Goal: Task Accomplishment & Management: Complete application form

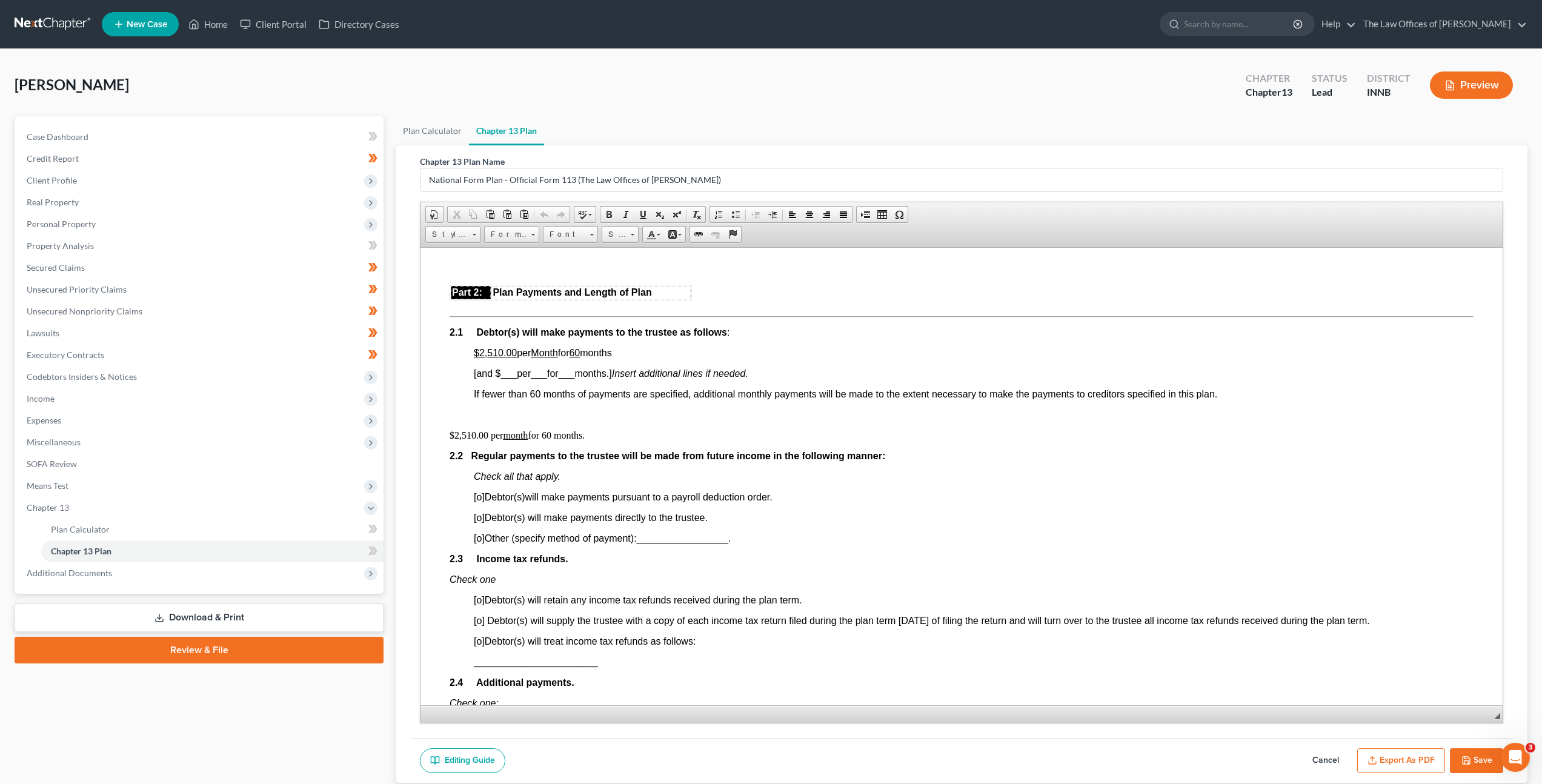
click at [481, 498] on span "[o]" at bounding box center [479, 496] width 11 height 10
drag, startPoint x: 482, startPoint y: 640, endPoint x: 525, endPoint y: 620, distance: 47.4
click at [483, 640] on span "[o]" at bounding box center [479, 641] width 11 height 10
click at [1473, 755] on button "Save" at bounding box center [1476, 760] width 53 height 25
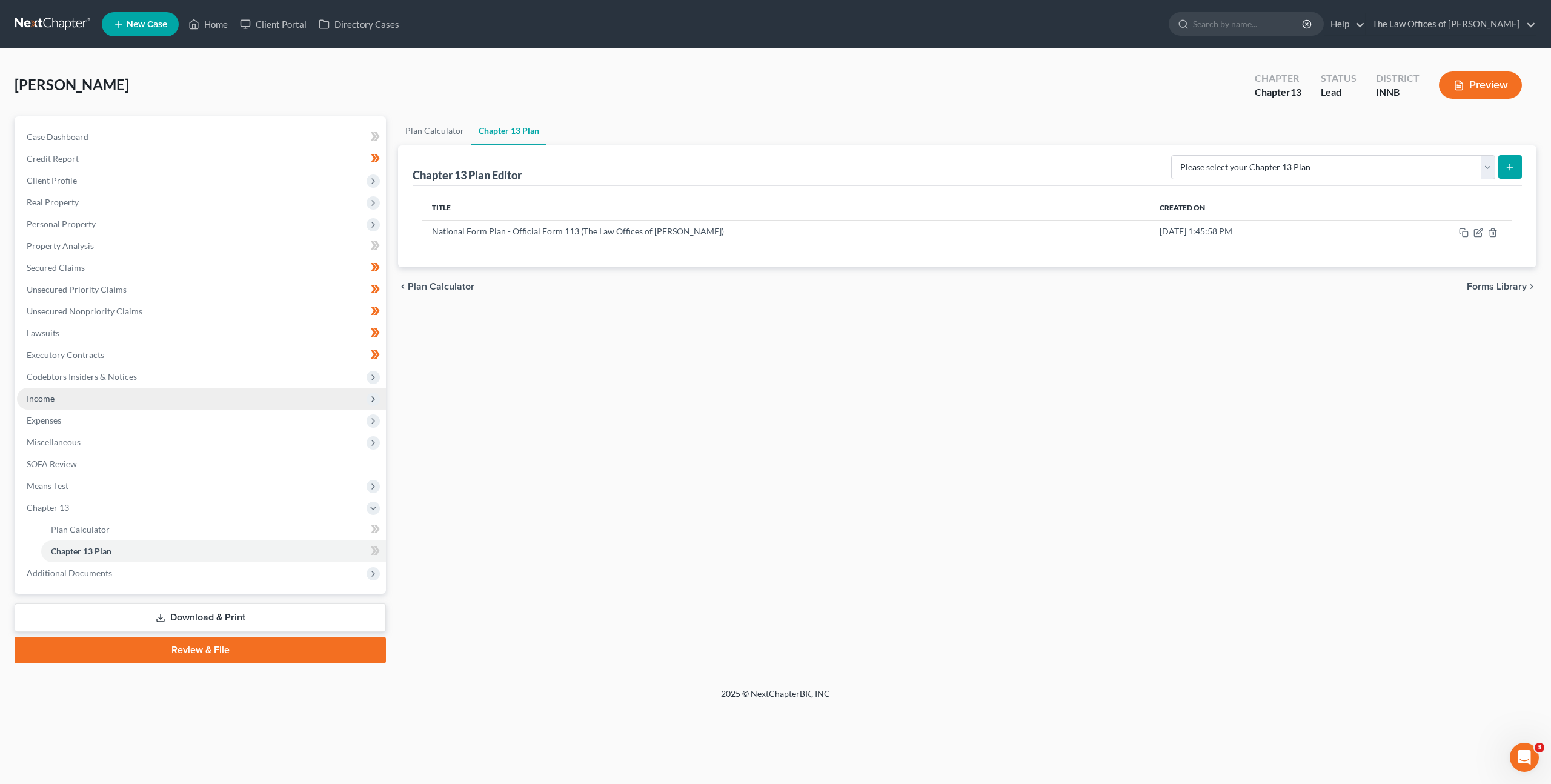
click at [115, 402] on span "Income" at bounding box center [201, 398] width 369 height 22
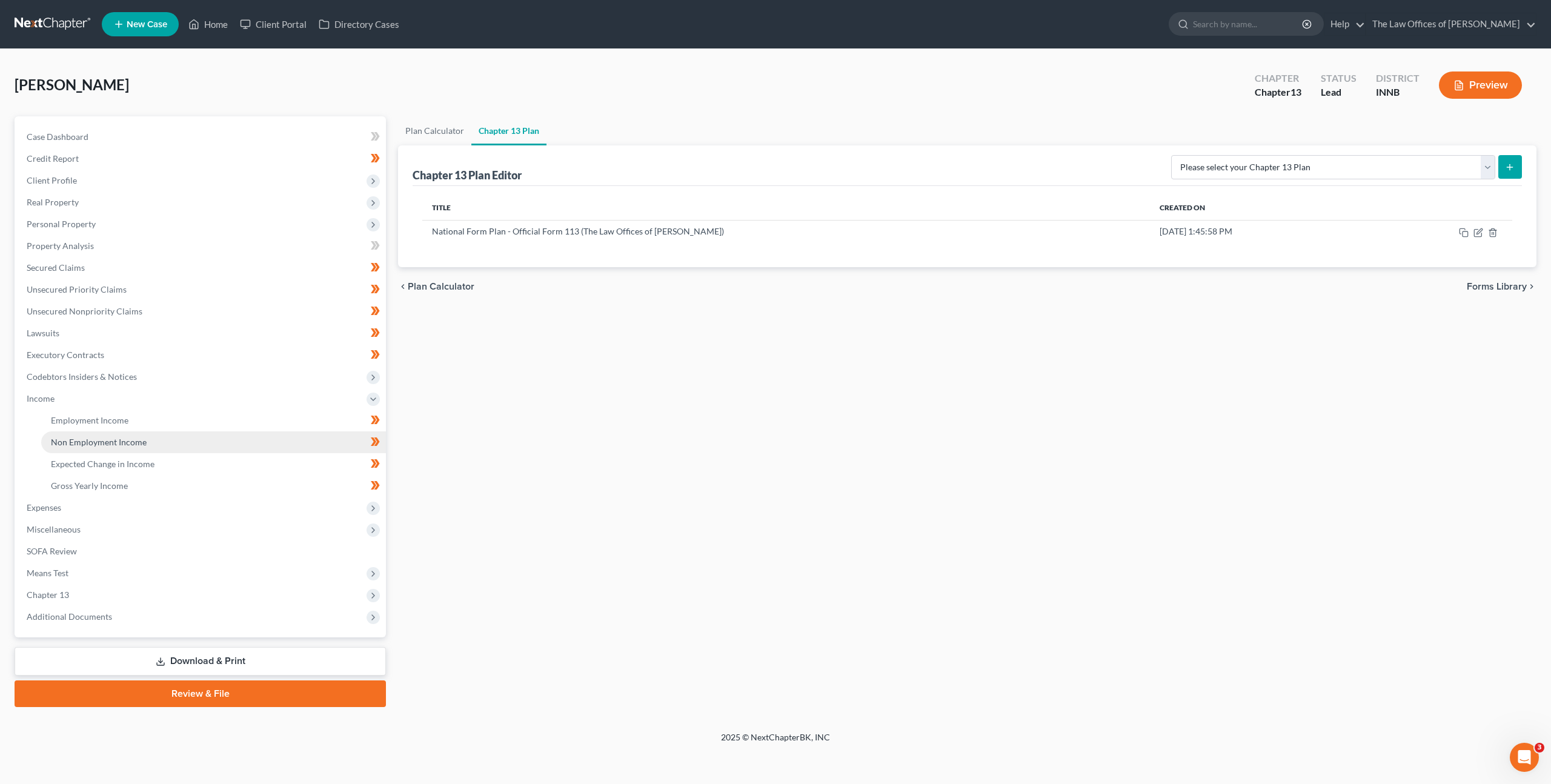
click at [128, 439] on span "Non Employment Income" at bounding box center [99, 441] width 95 height 10
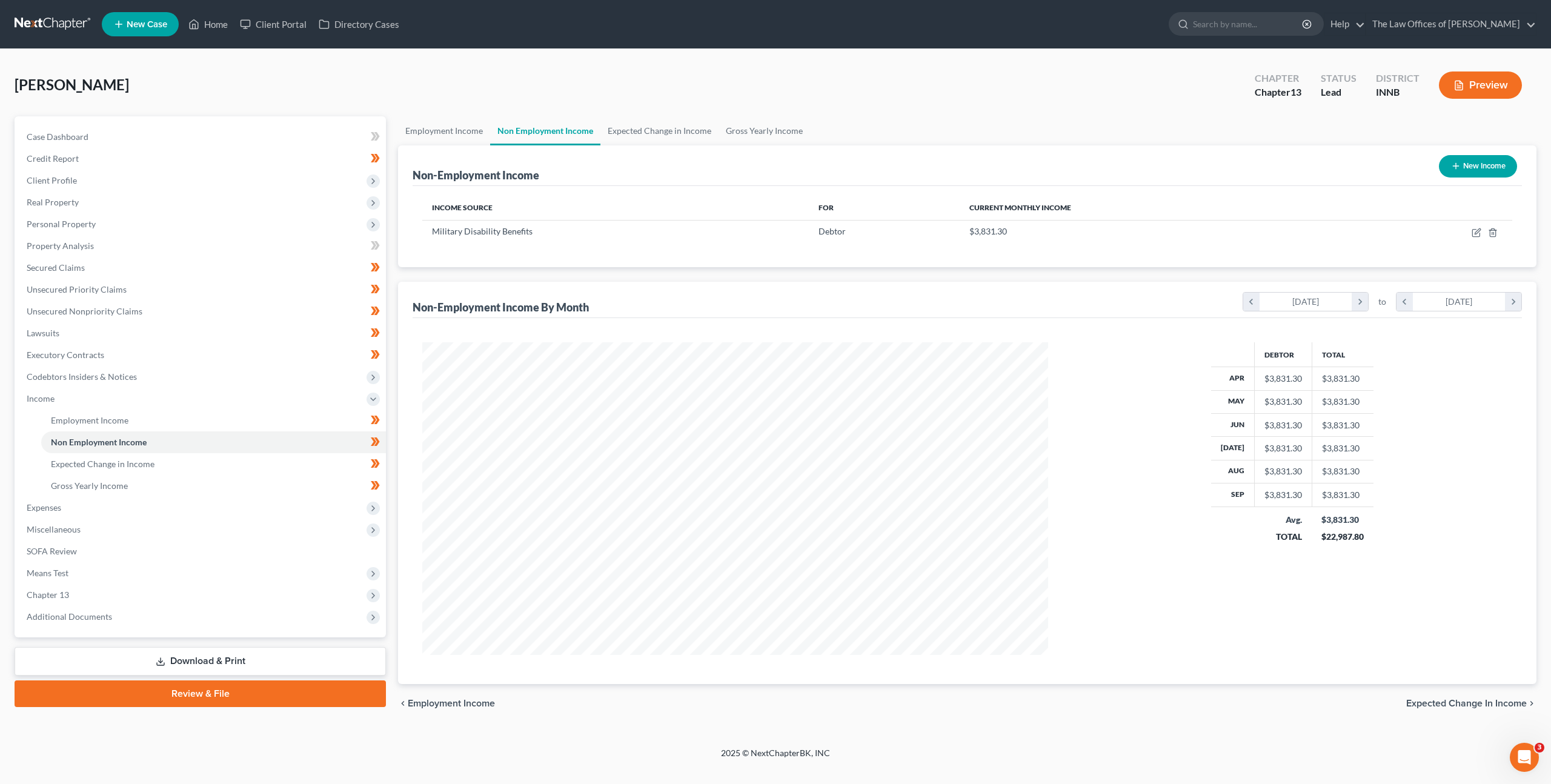
scroll to position [312, 650]
click at [738, 135] on link "Gross Yearly Income" at bounding box center [763, 131] width 91 height 29
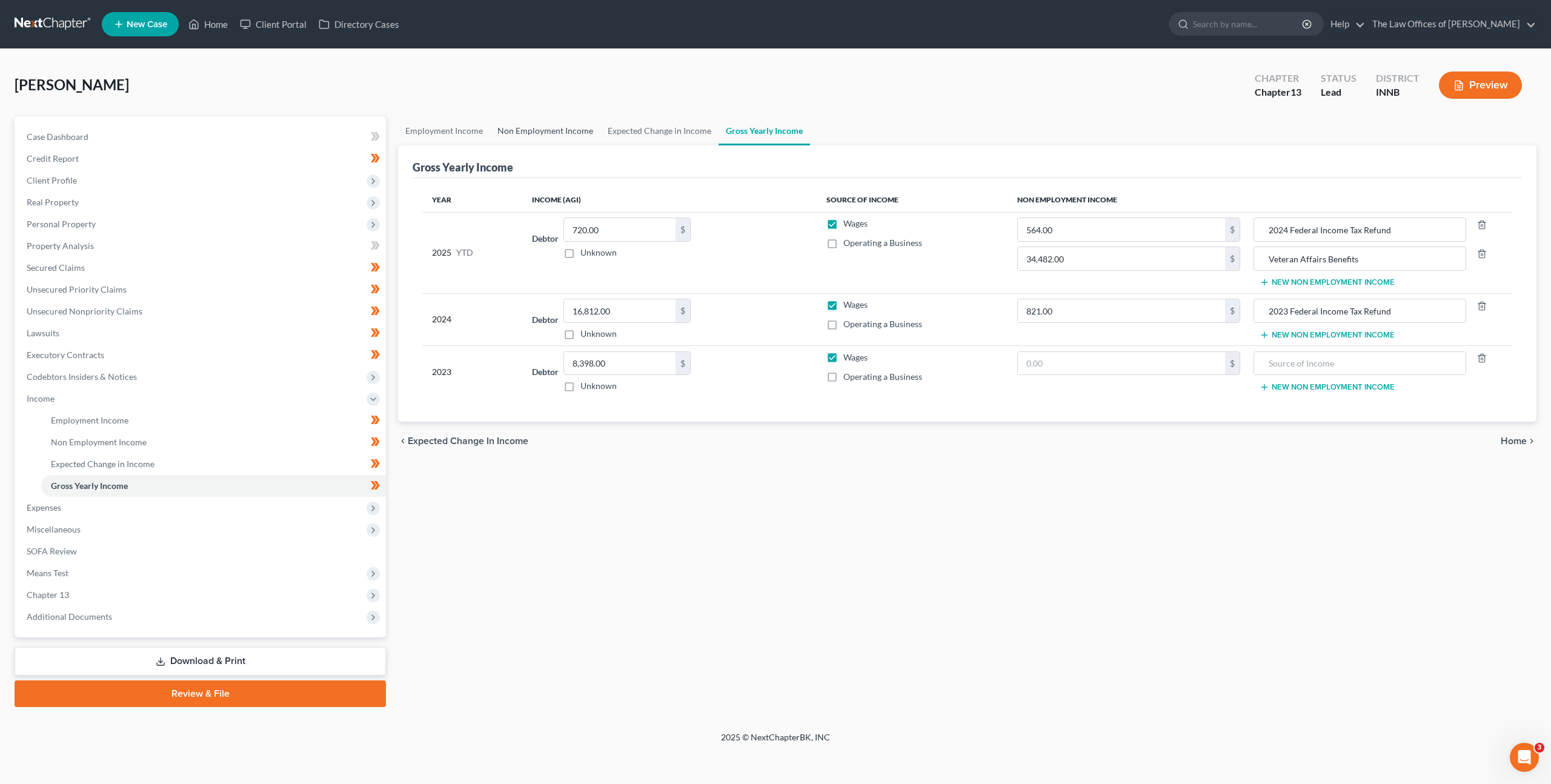
click at [568, 122] on link "Non Employment Income" at bounding box center [545, 131] width 110 height 29
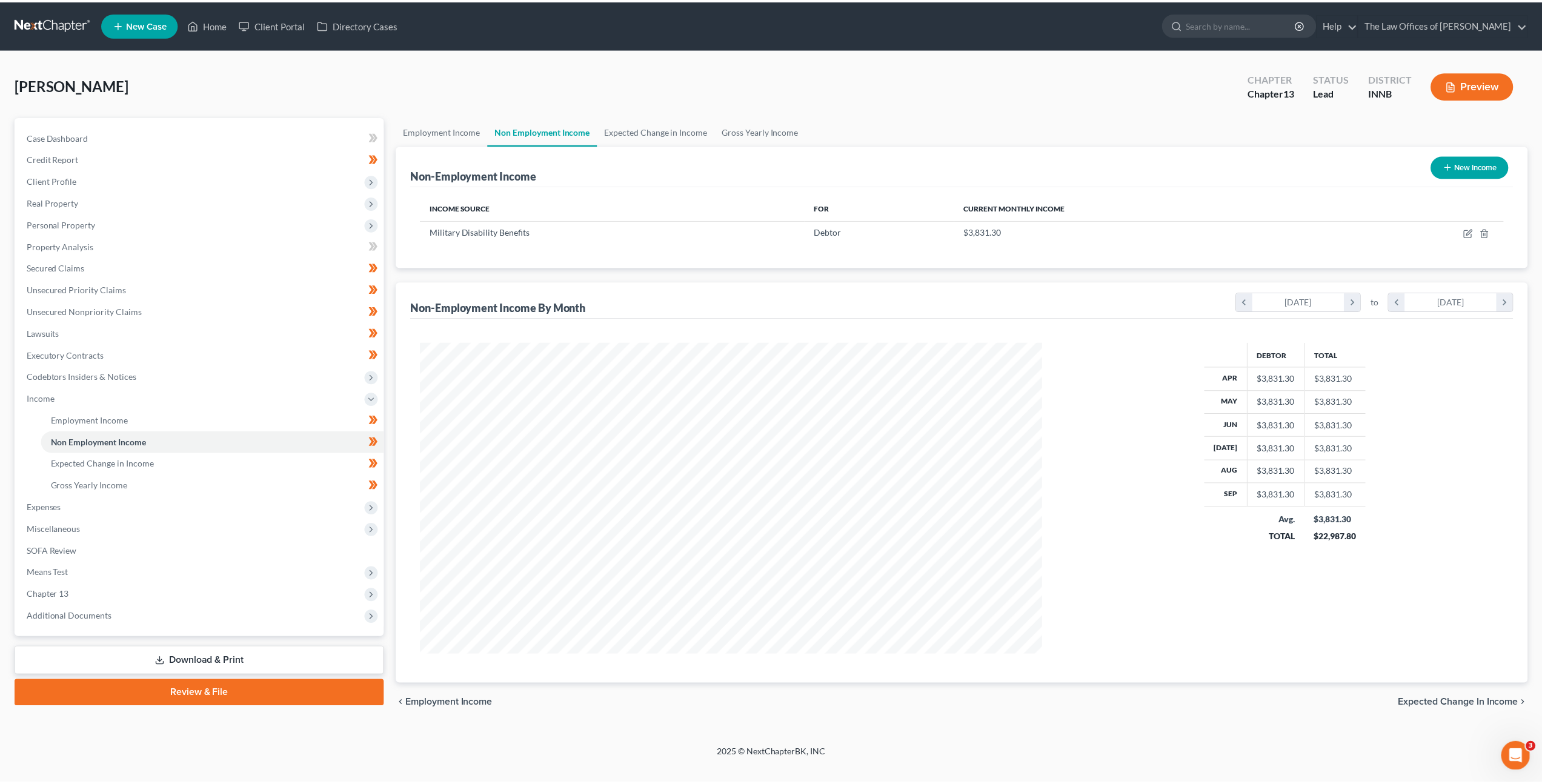
scroll to position [312, 650]
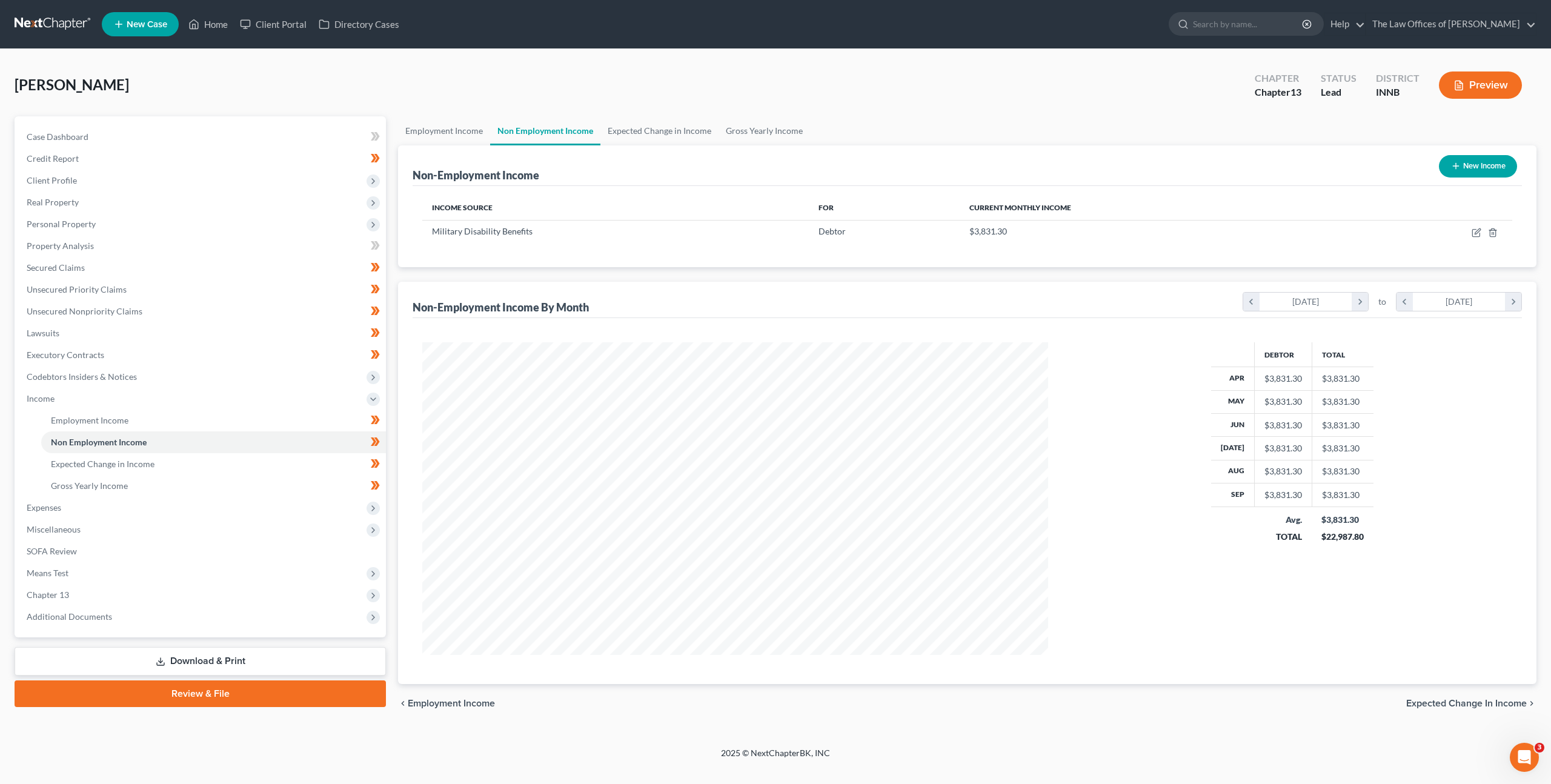
click at [1456, 175] on button "New Income" at bounding box center [1477, 167] width 78 height 23
select select "0"
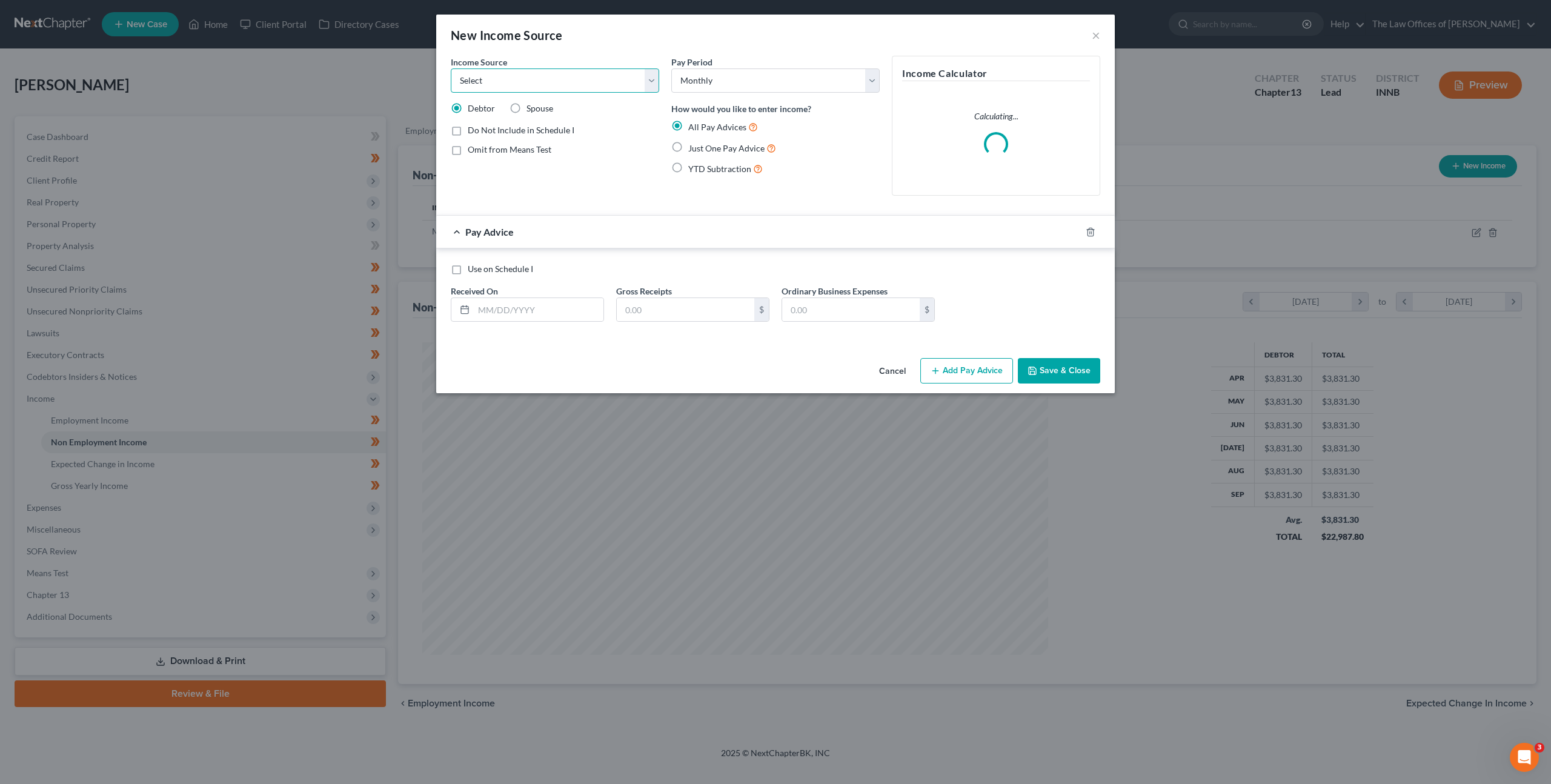
click at [529, 78] on select "Select Unemployment Disability (from employer) Pension Retirement Social Securi…" at bounding box center [555, 81] width 208 height 24
select select "13"
click at [451, 69] on select "Select Unemployment Disability (from employer) Pension Retirement Social Securi…" at bounding box center [555, 81] width 208 height 24
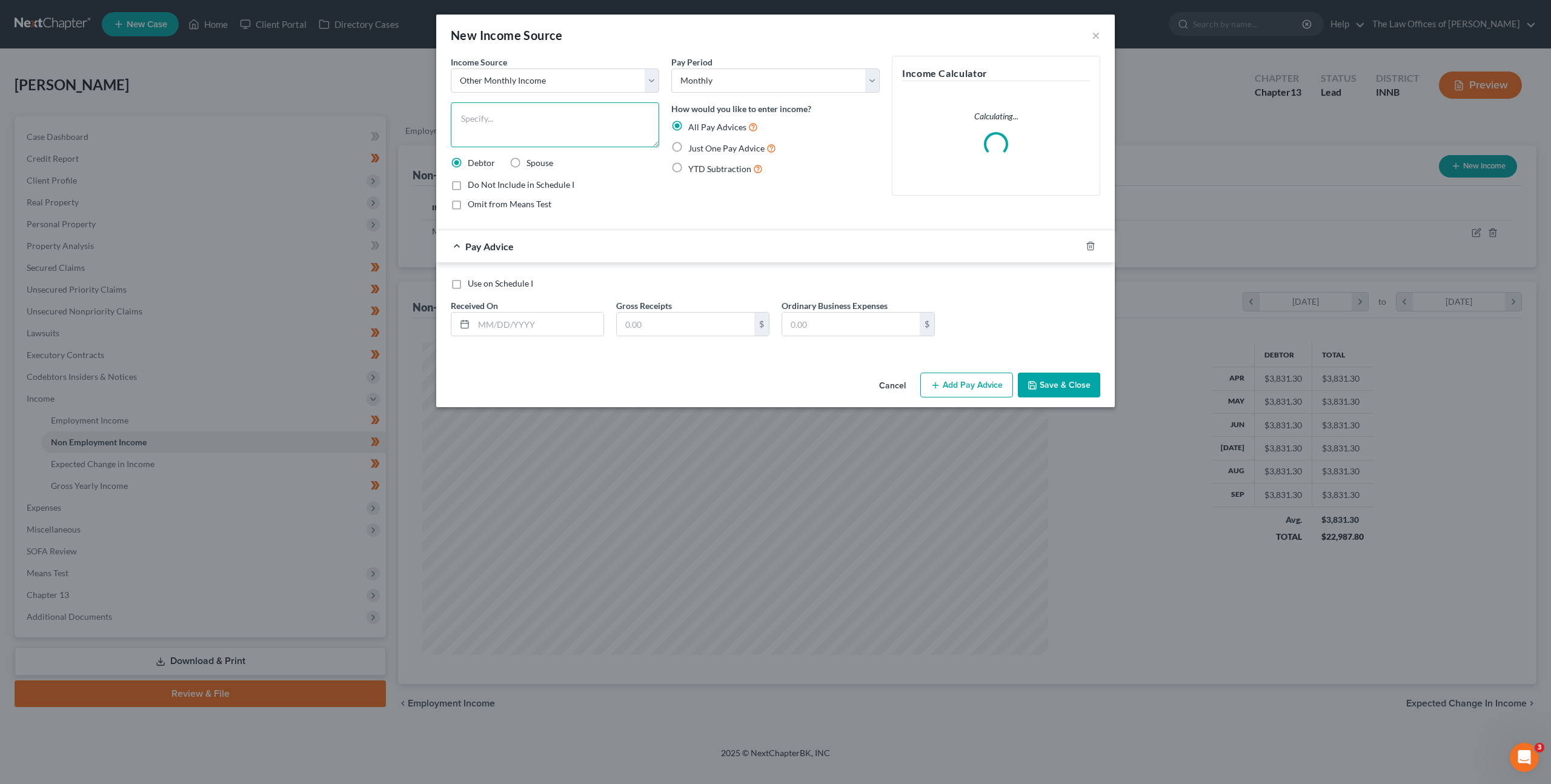
drag, startPoint x: 521, startPoint y: 121, endPoint x: 541, endPoint y: 129, distance: 21.5
click at [521, 121] on textarea at bounding box center [555, 125] width 208 height 45
click at [464, 118] on textarea "Federal Income Tax Refund" at bounding box center [555, 125] width 208 height 45
type textarea "Average Federal Income Tax Refund"
click at [567, 317] on input "text" at bounding box center [538, 323] width 129 height 23
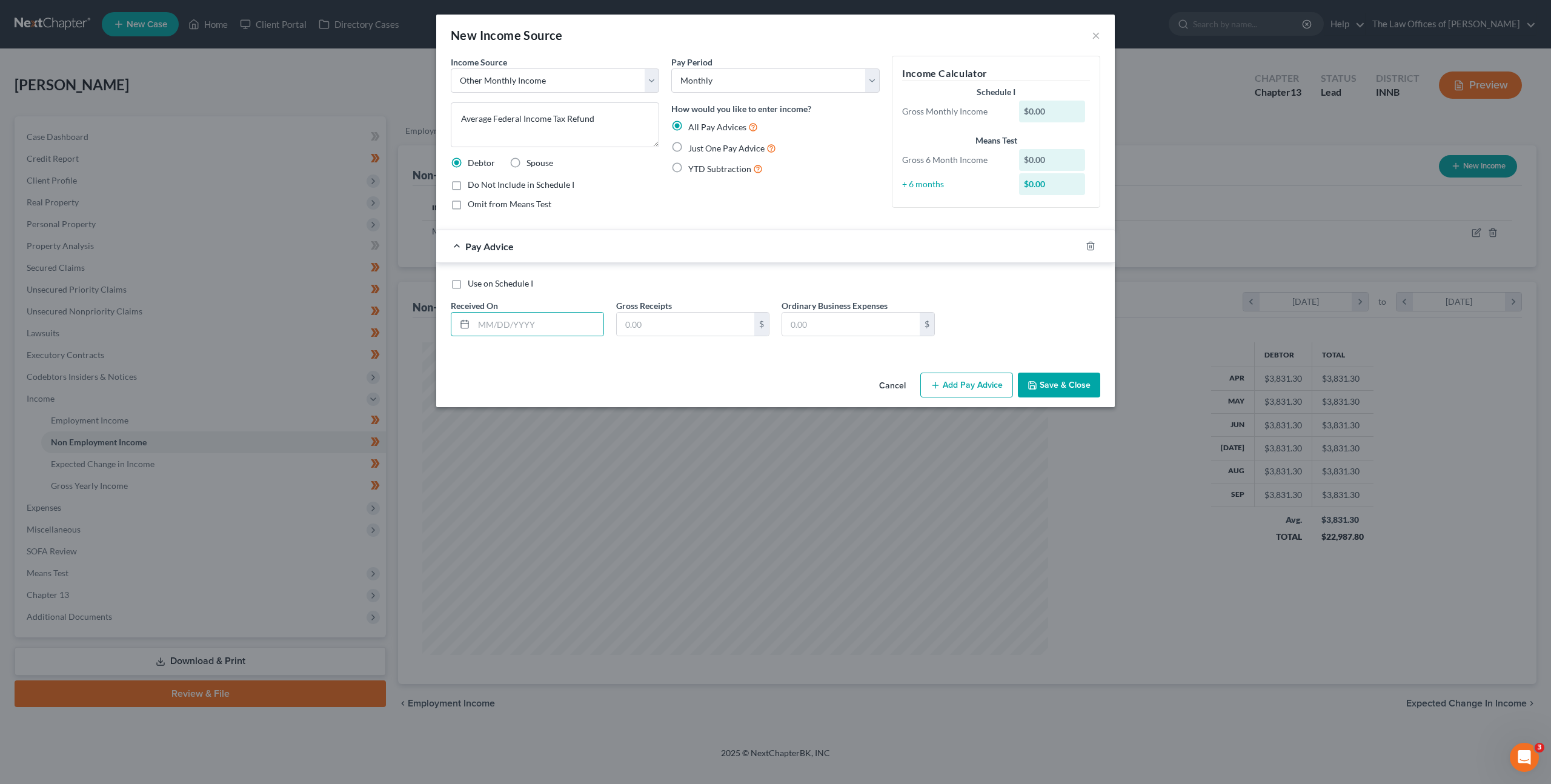
click at [688, 143] on label "Just One Pay Advice" at bounding box center [731, 148] width 88 height 14
click at [693, 143] on input "Just One Pay Advice" at bounding box center [697, 145] width 8 height 8
radio input "true"
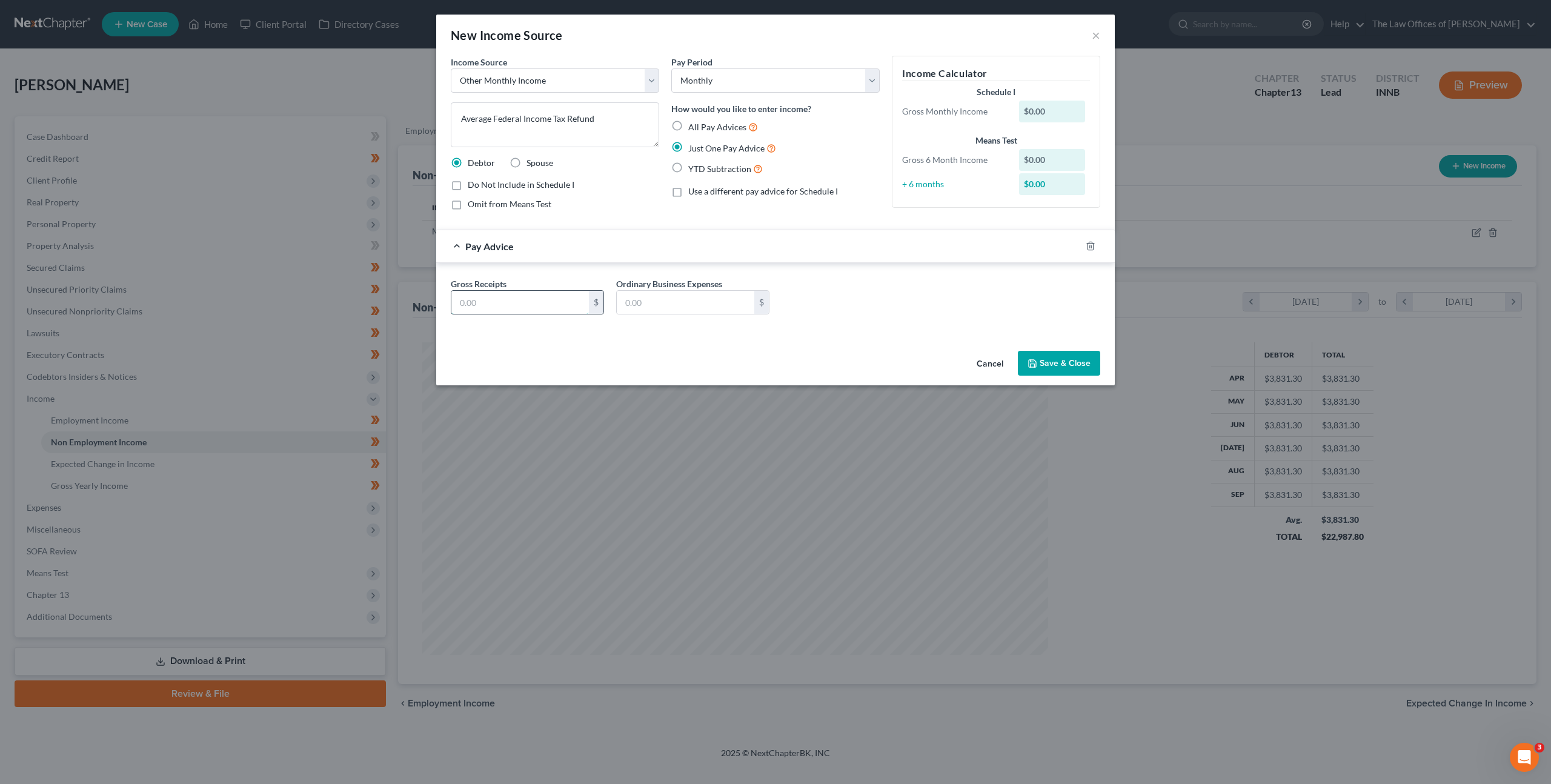
click at [517, 296] on input "text" at bounding box center [520, 302] width 138 height 23
type input "47"
click at [850, 319] on div "Gross Receipts 47 $ Ordinary Business Expenses $" at bounding box center [776, 301] width 662 height 47
click at [1050, 366] on button "Save & Close" at bounding box center [1058, 363] width 82 height 25
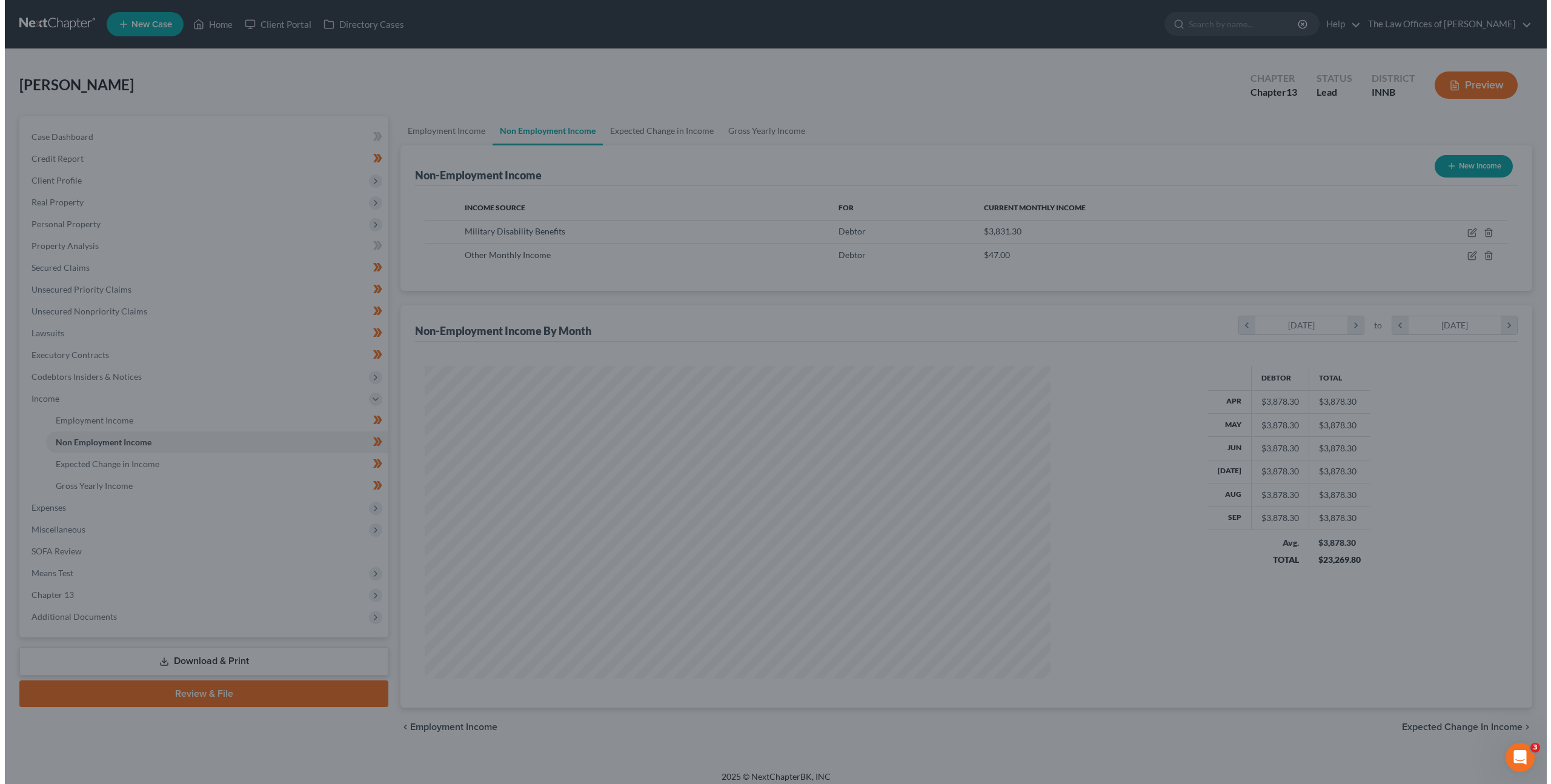
scroll to position [605297, 605097]
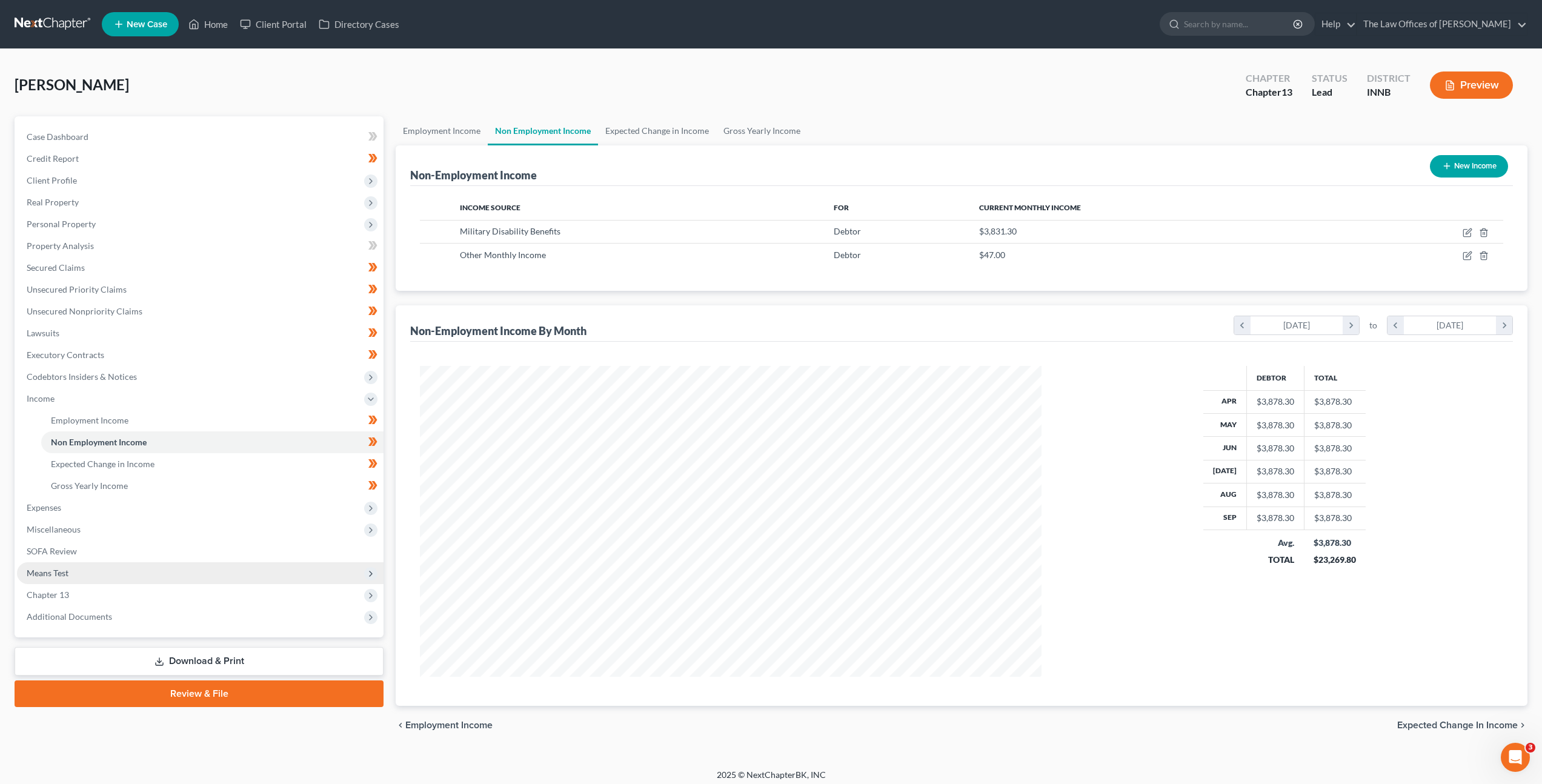
click at [102, 576] on span "Means Test" at bounding box center [200, 572] width 366 height 22
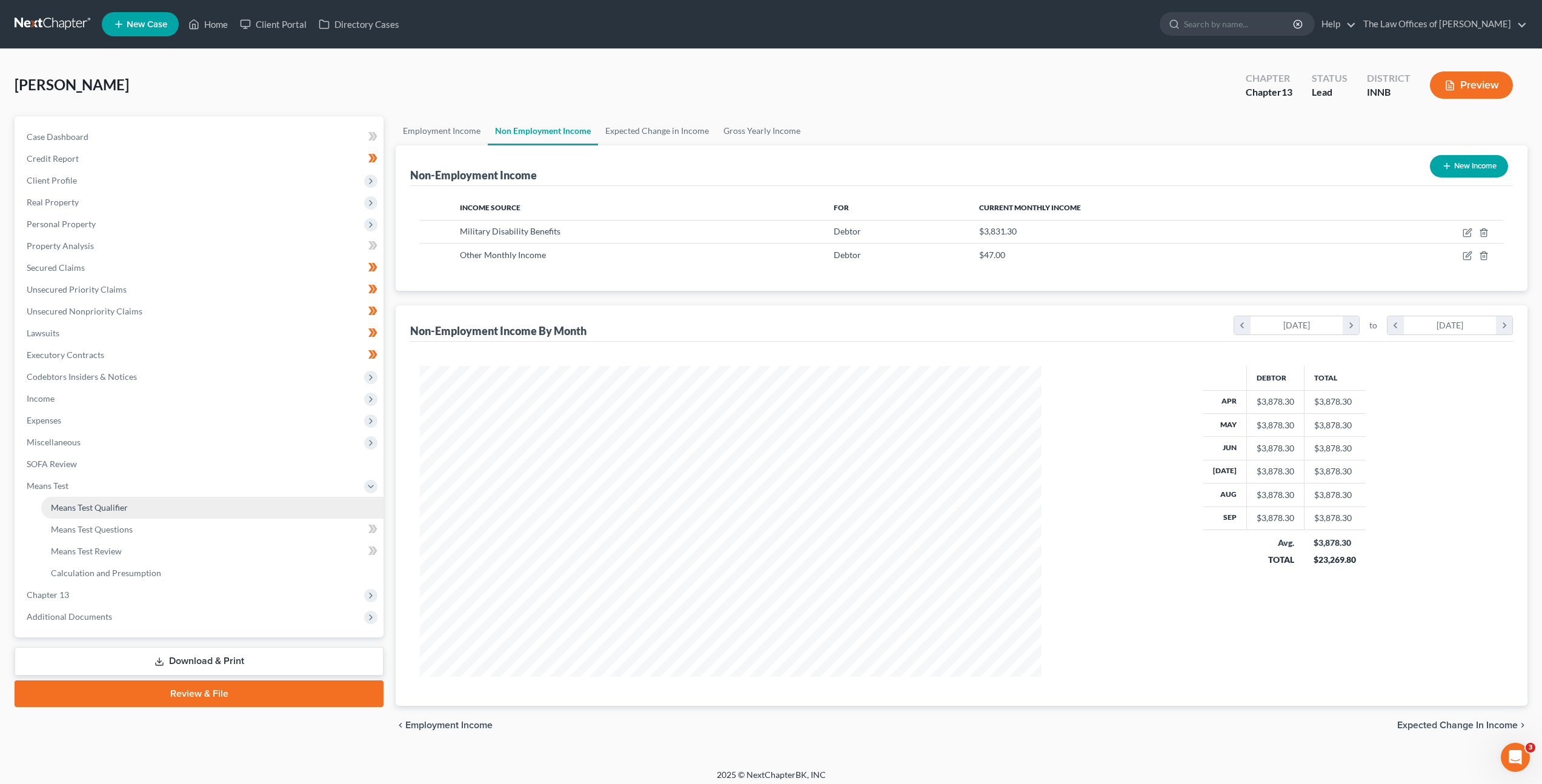
click at [148, 513] on link "Means Test Qualifier" at bounding box center [212, 507] width 343 height 22
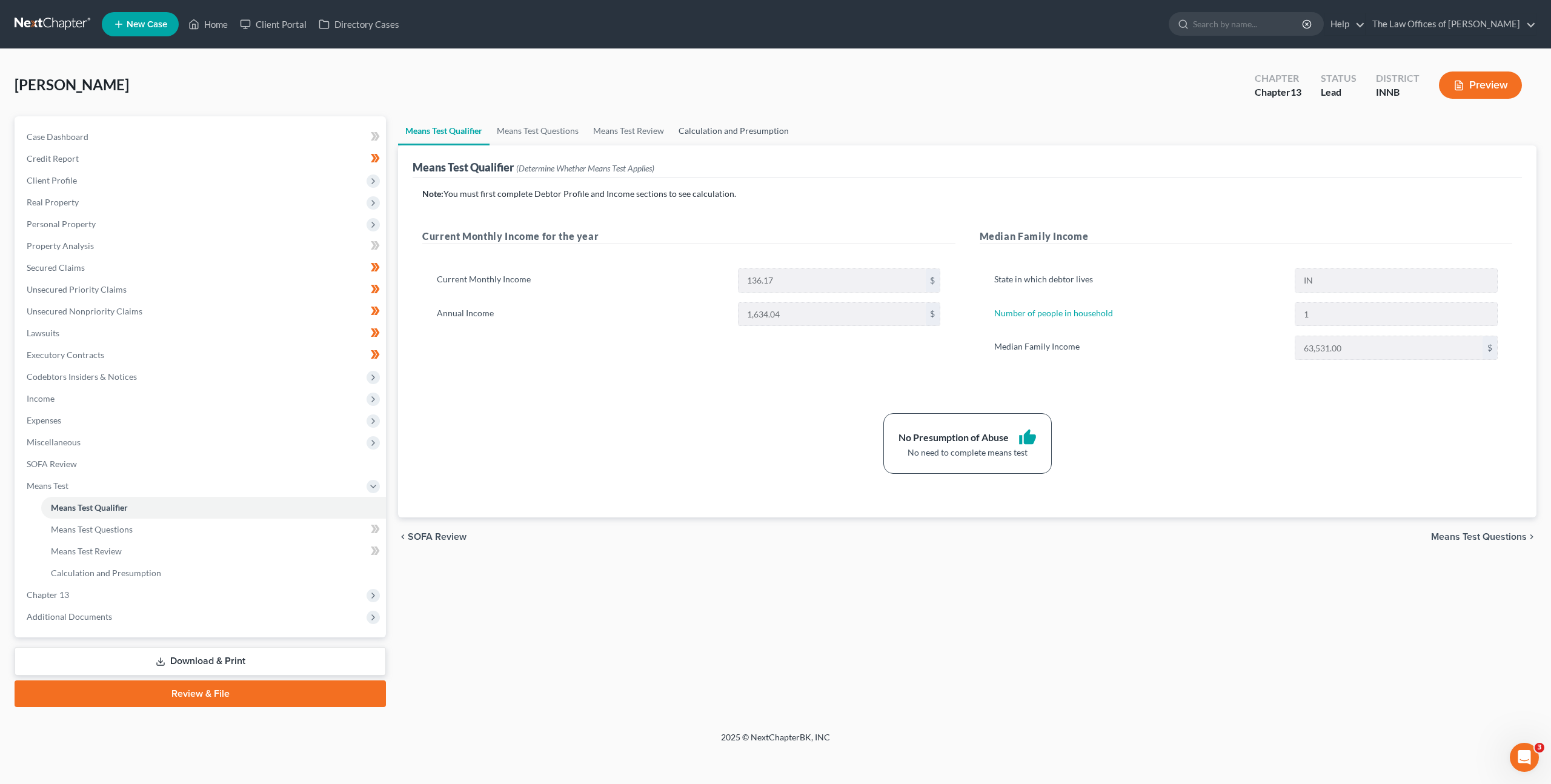
click at [684, 134] on link "Calculation and Presumption" at bounding box center [734, 131] width 125 height 29
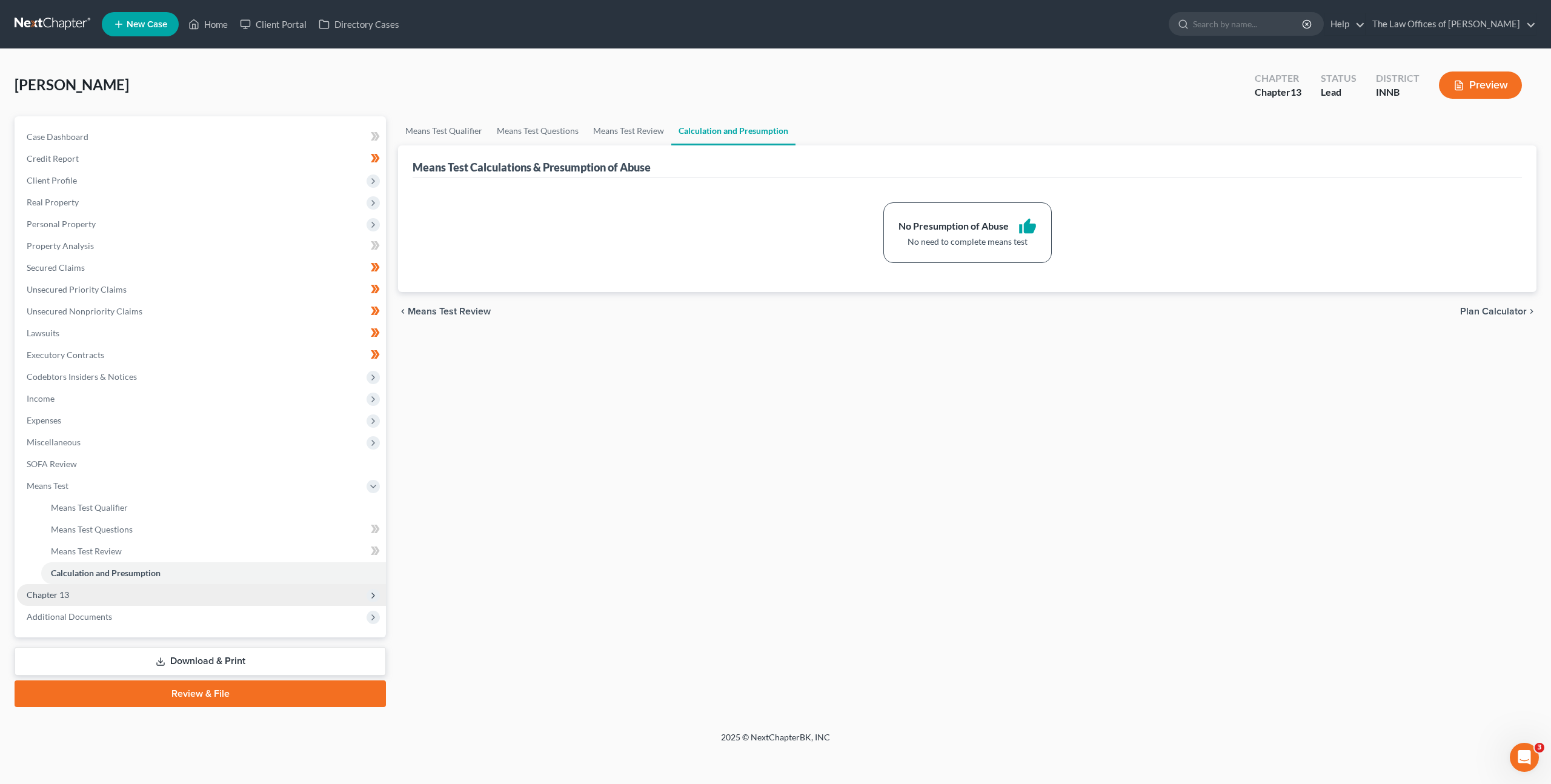
click at [117, 585] on span "Chapter 13" at bounding box center [201, 594] width 369 height 22
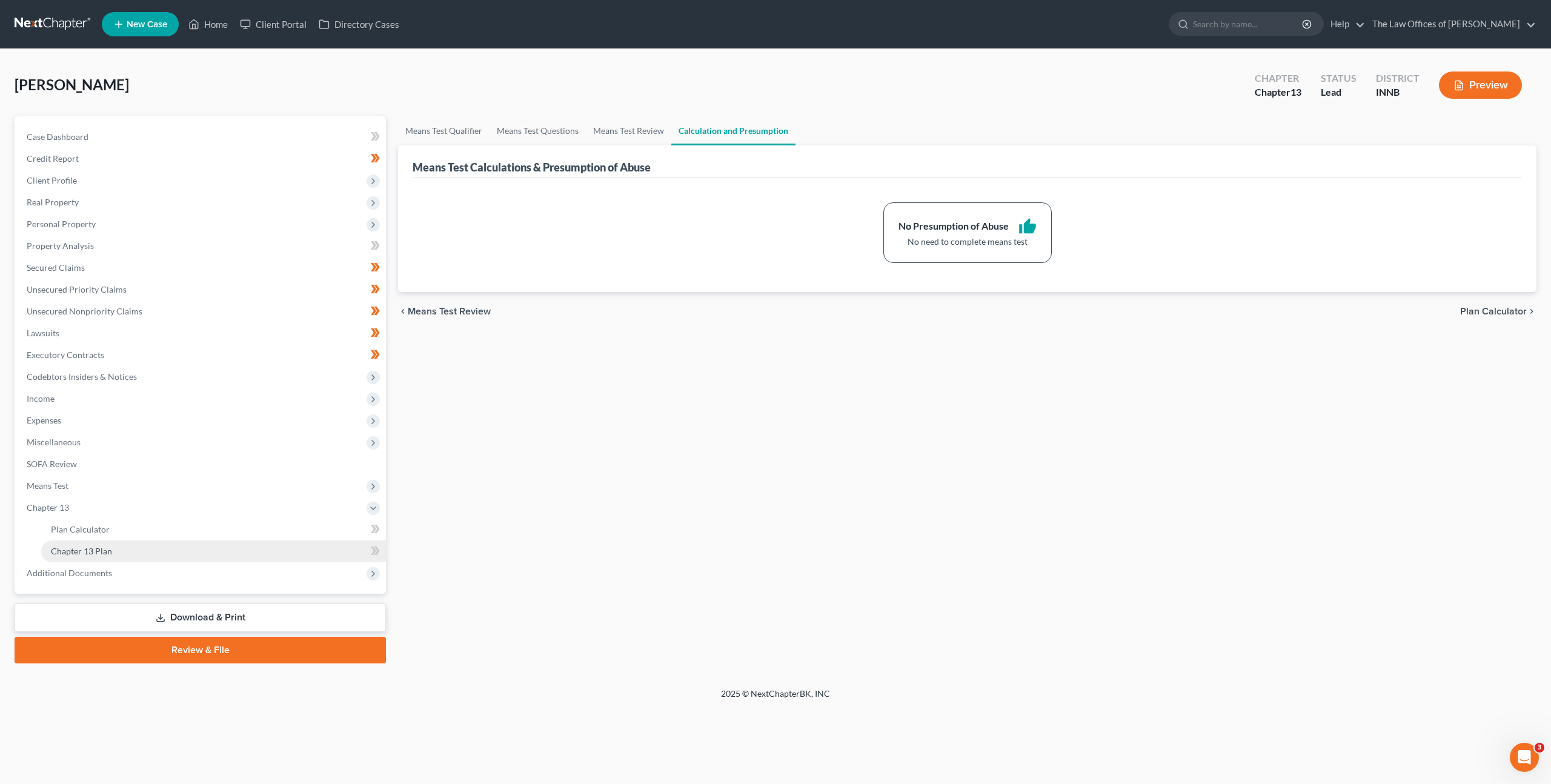
click at [142, 541] on link "Chapter 13 Plan" at bounding box center [213, 551] width 344 height 22
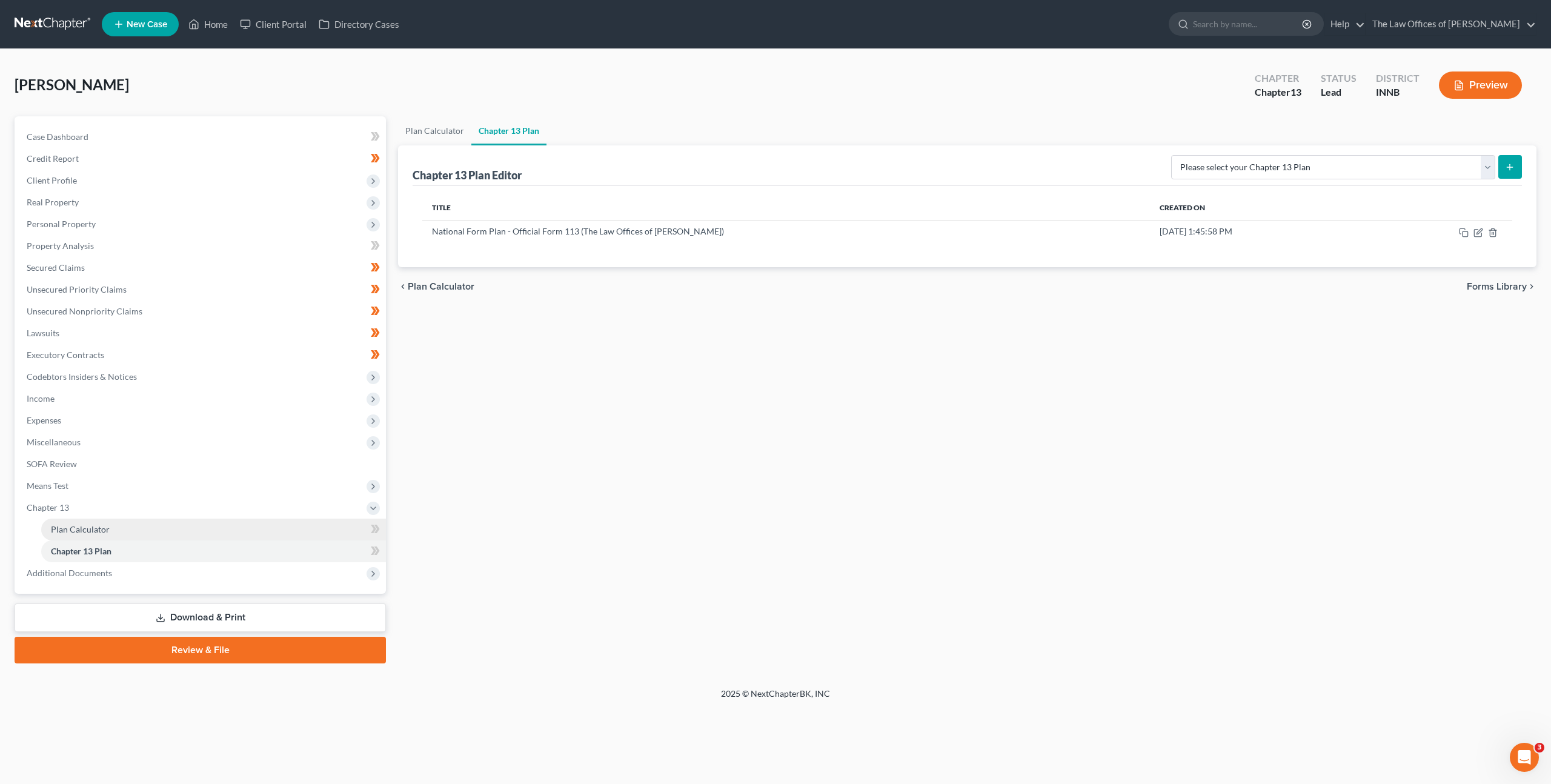
click at [149, 533] on link "Plan Calculator" at bounding box center [213, 529] width 344 height 22
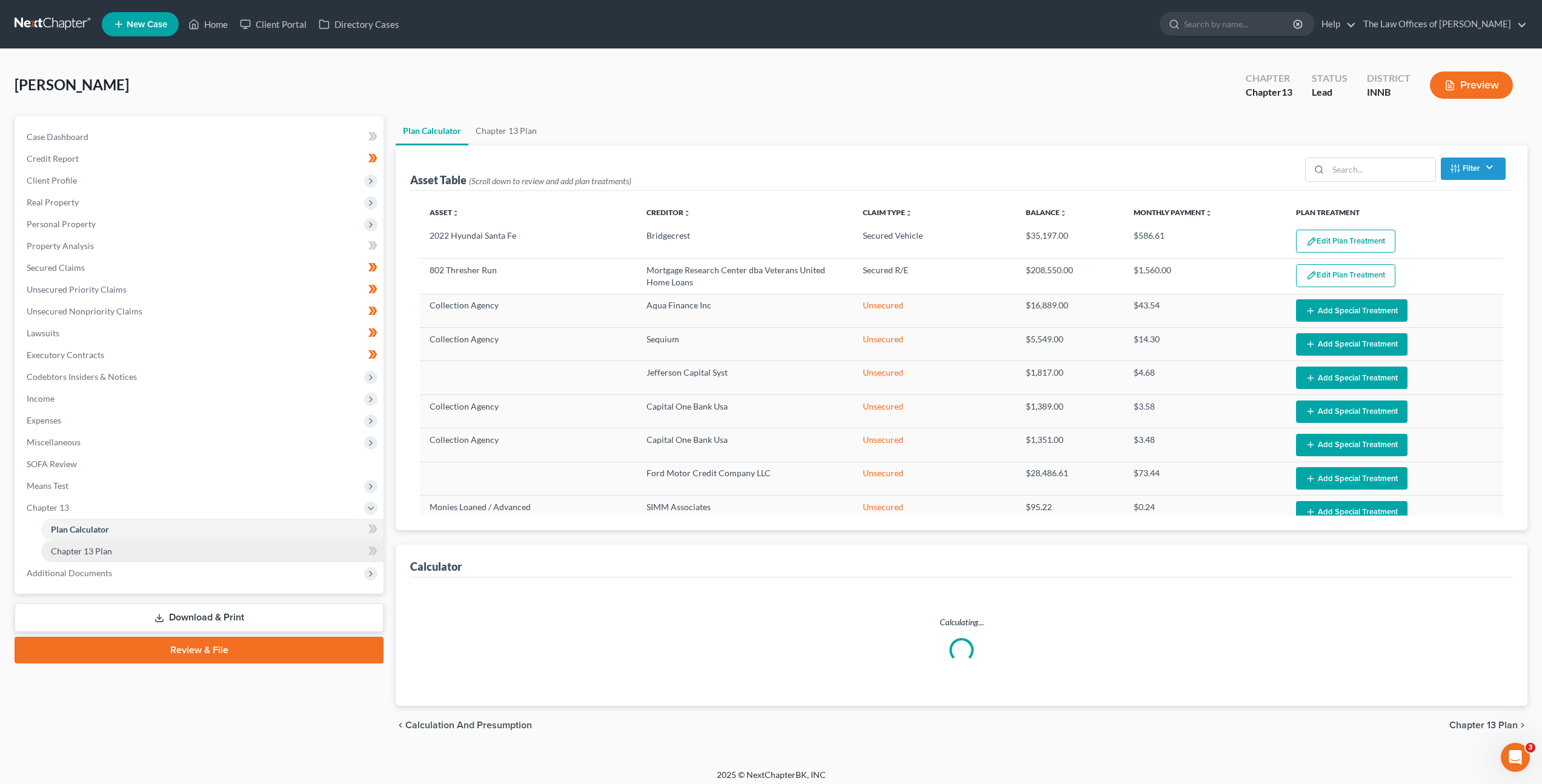
drag, startPoint x: 230, startPoint y: 543, endPoint x: 549, endPoint y: 420, distance: 341.9
click at [230, 543] on link "Chapter 13 Plan" at bounding box center [212, 551] width 343 height 22
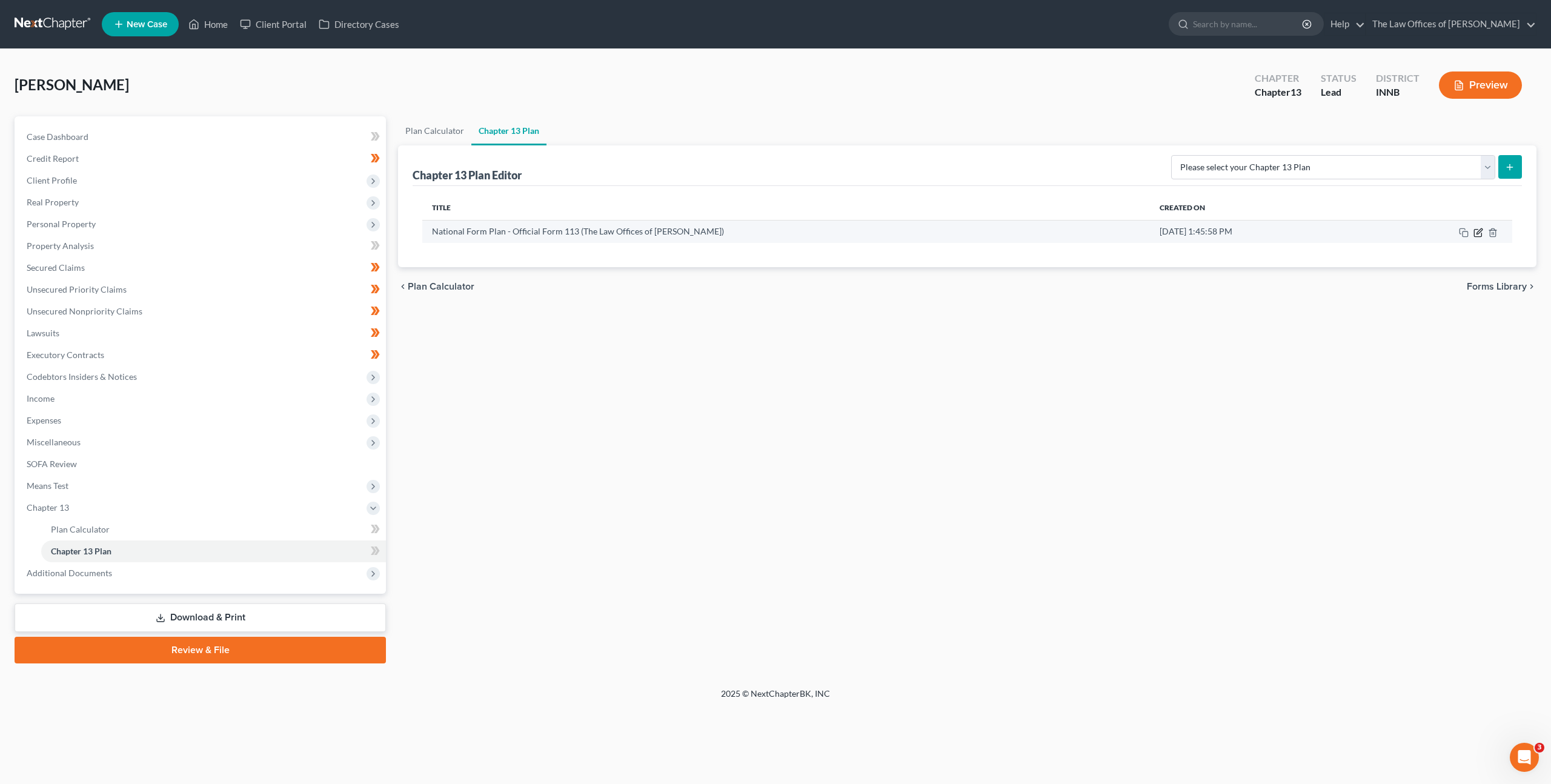
click at [1480, 233] on icon "button" at bounding box center [1477, 232] width 10 height 10
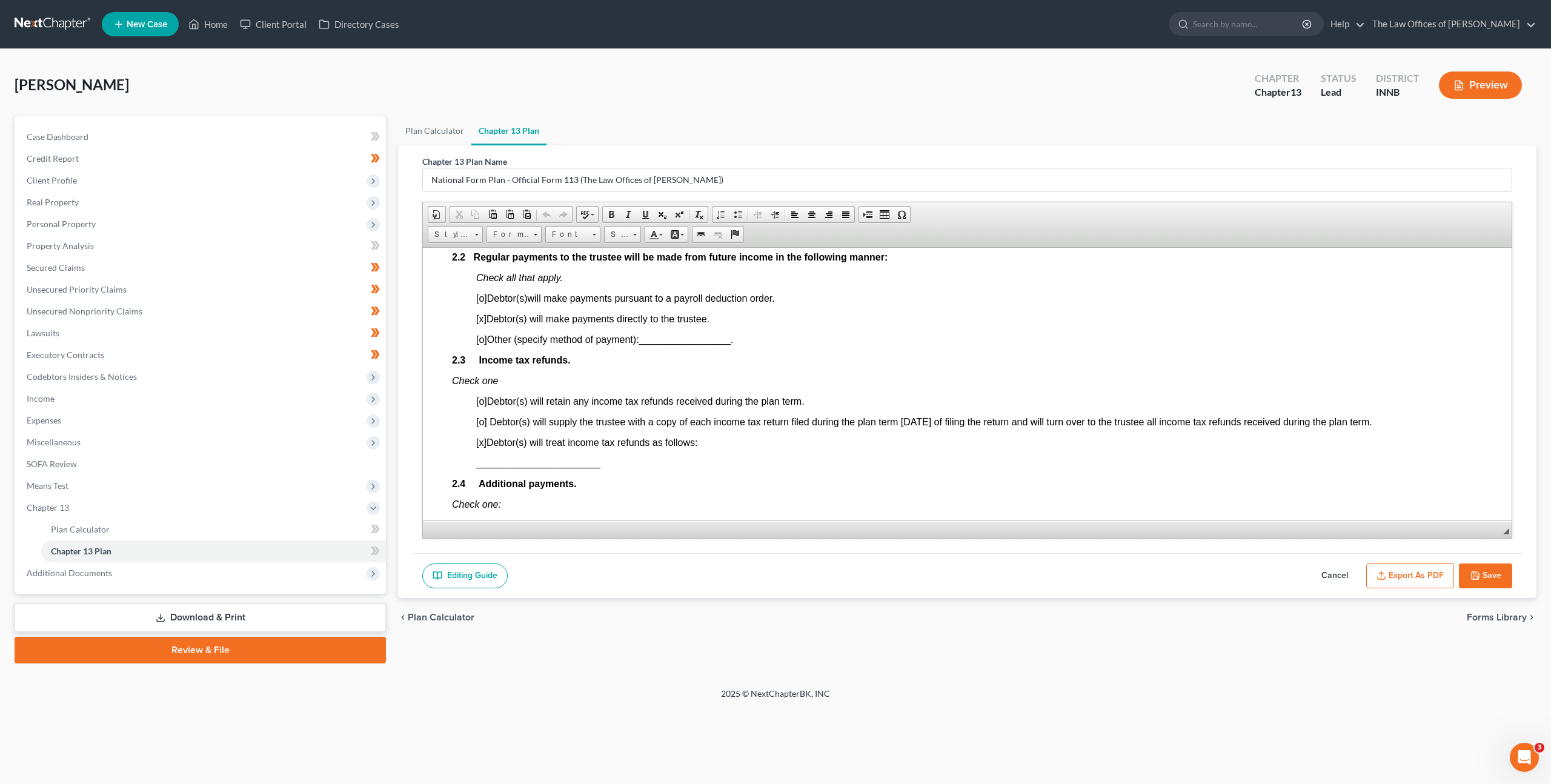
scroll to position [815, 0]
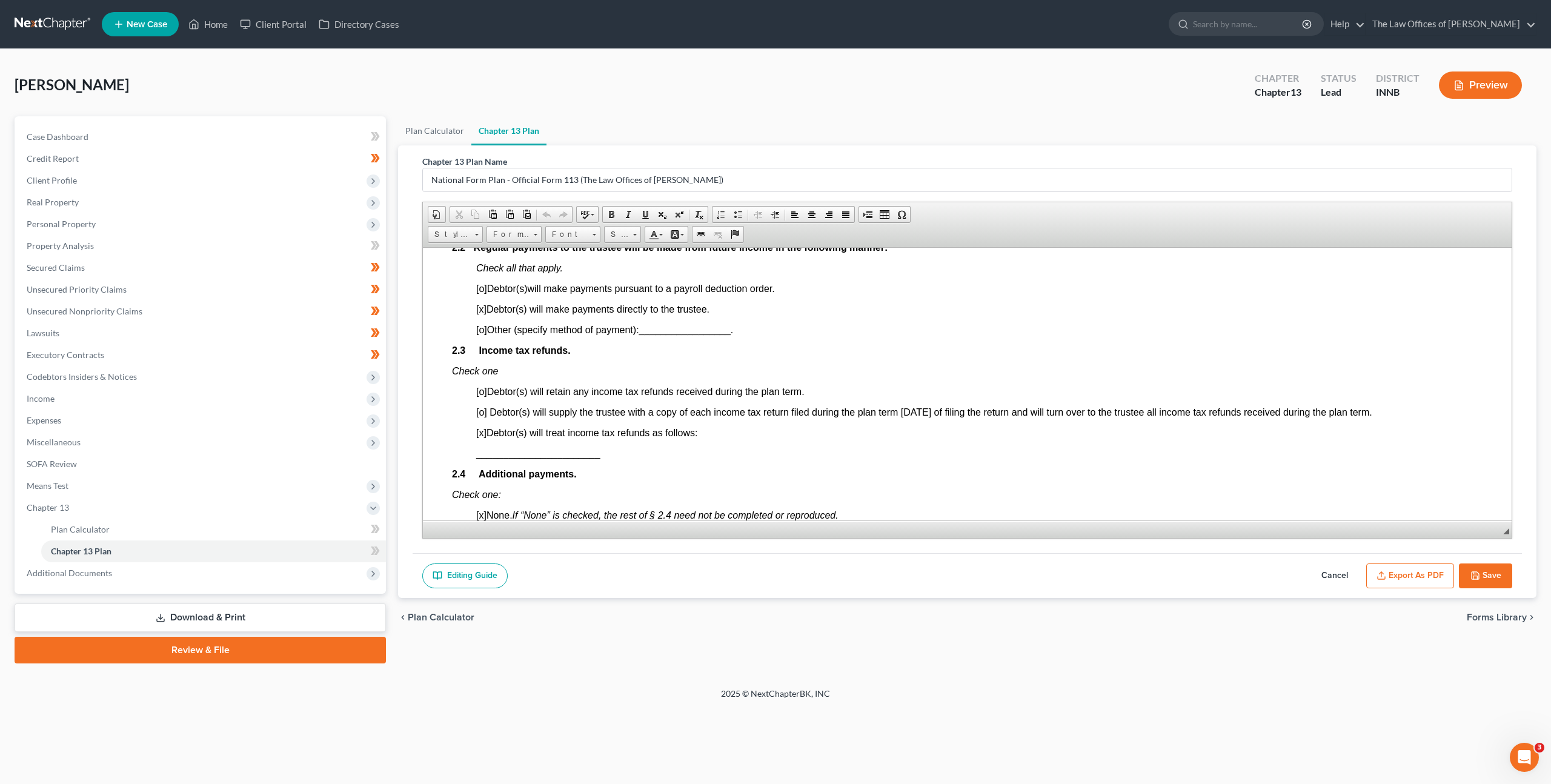
click at [709, 430] on p "[x] Debtor(s) will treat income tax refunds as follows:" at bounding box center [979, 432] width 1006 height 11
drag, startPoint x: 714, startPoint y: 434, endPoint x: 721, endPoint y: 434, distance: 7.0
click at [714, 434] on p "[x] Debtor(s) will treat income tax refunds as follows:" at bounding box center [979, 432] width 1006 height 11
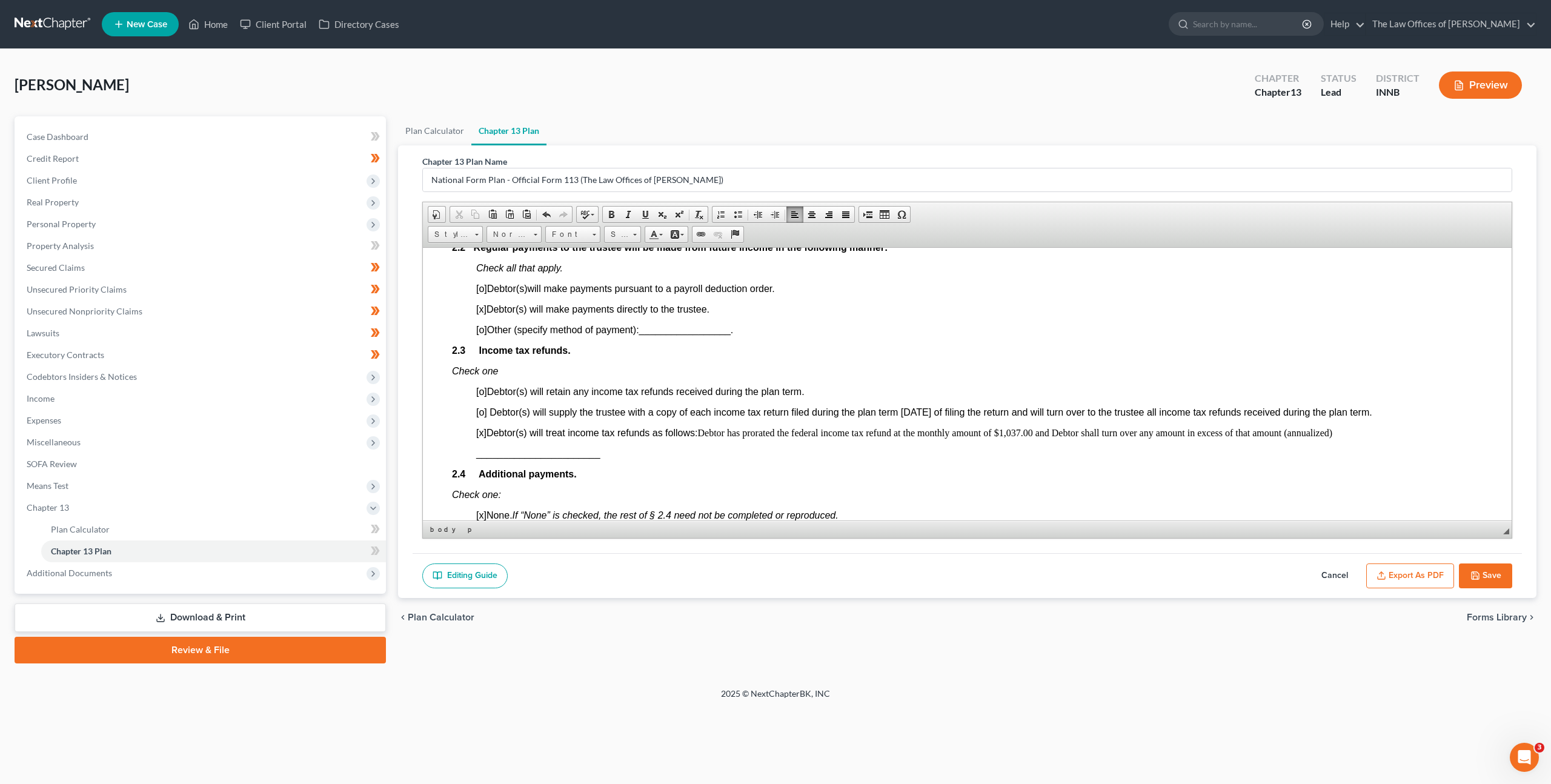
click at [790, 458] on p "_______________________" at bounding box center [979, 453] width 1006 height 11
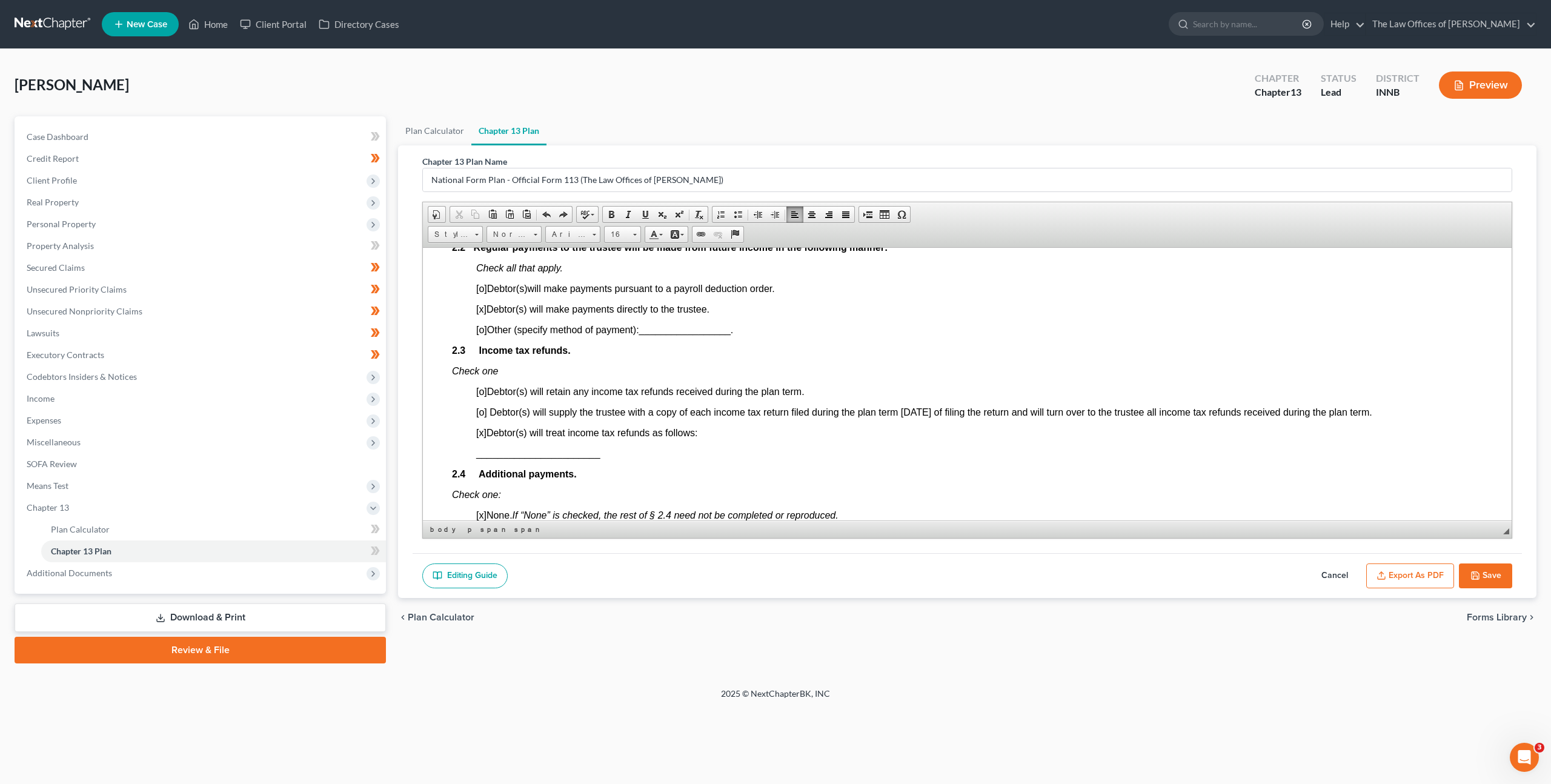
scroll to position [0, 0]
click at [493, 215] on span at bounding box center [492, 214] width 10 height 10
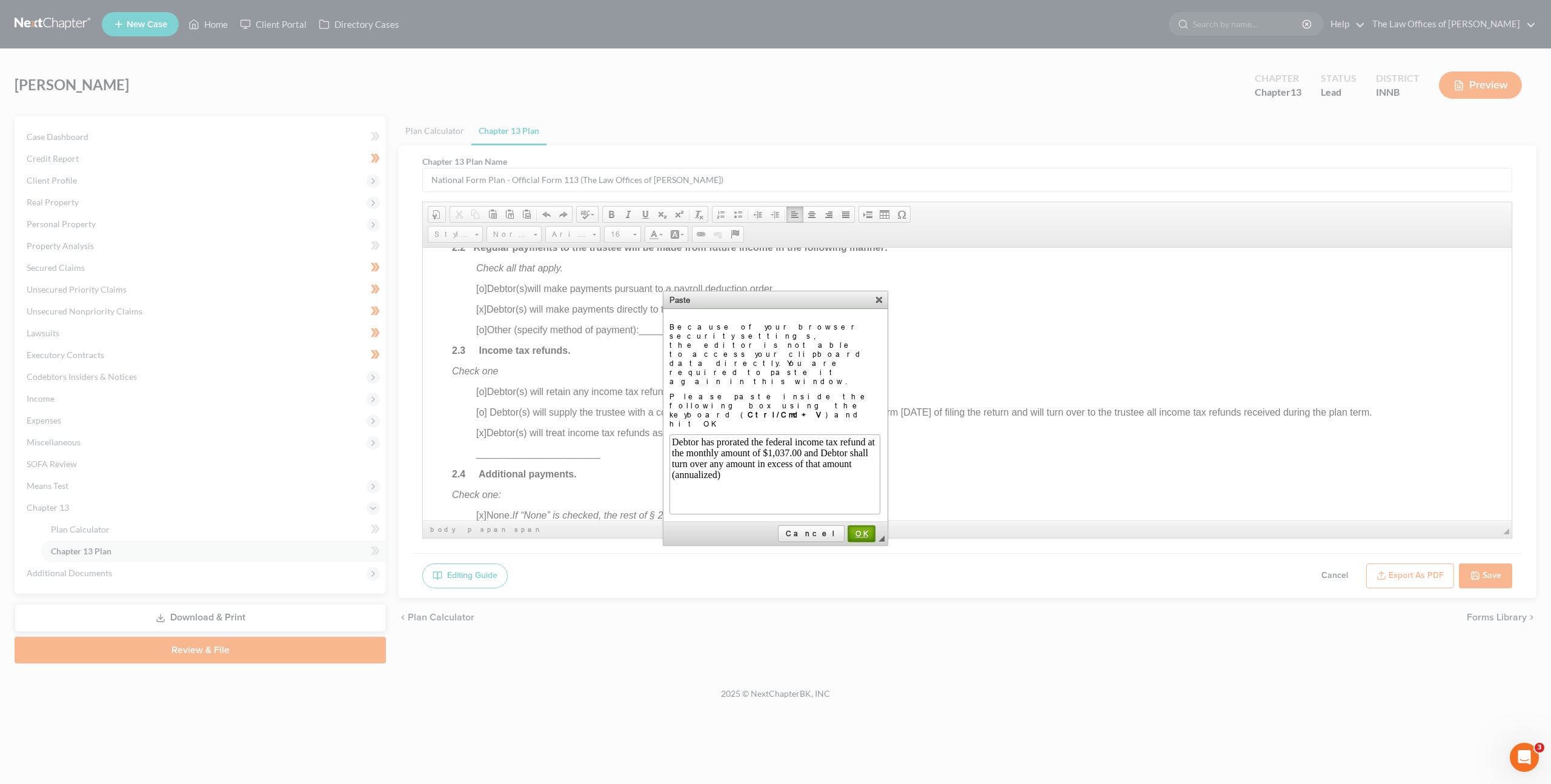
click at [867, 525] on link "OK" at bounding box center [861, 533] width 28 height 17
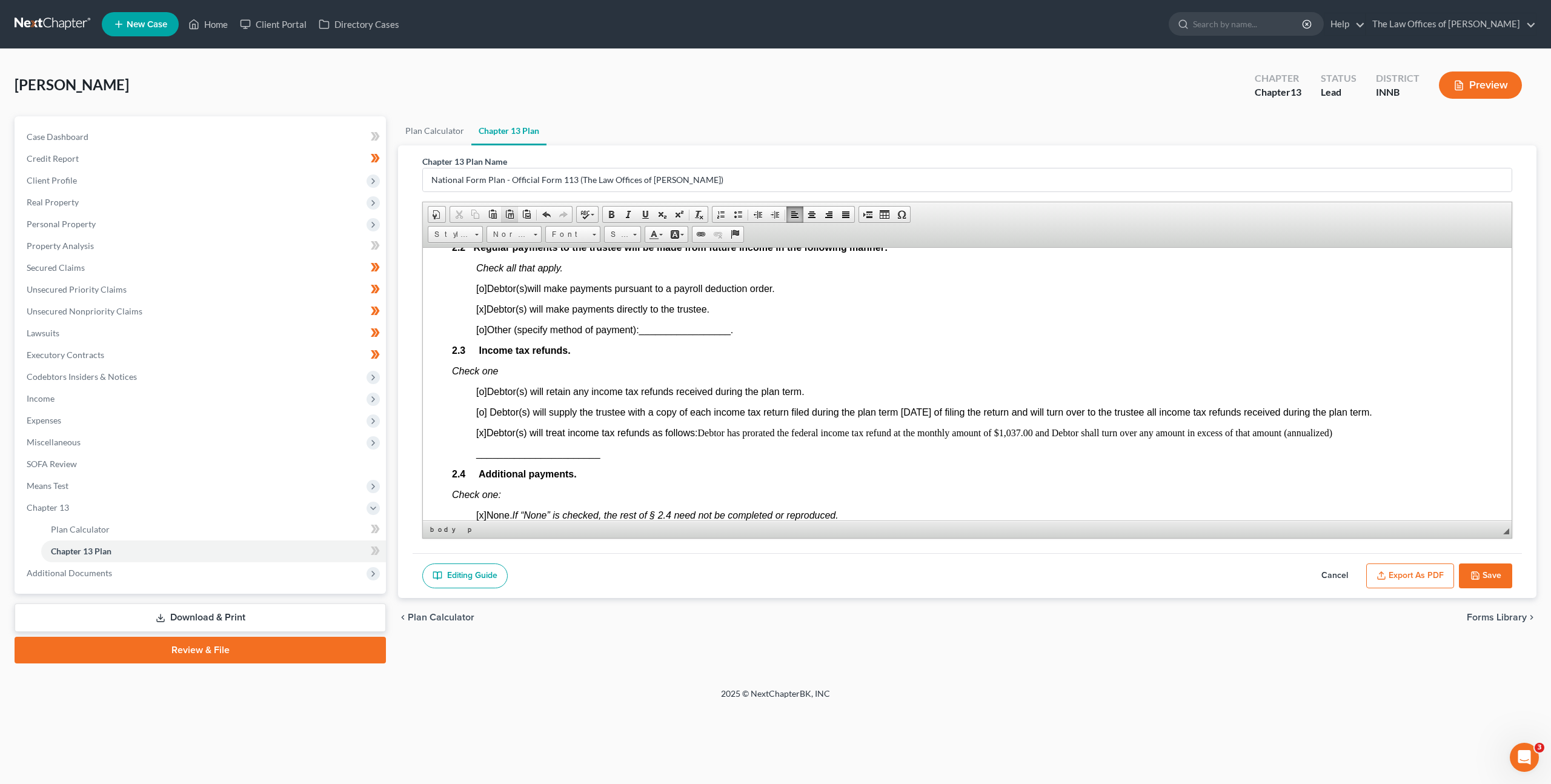
click at [507, 217] on span at bounding box center [509, 214] width 10 height 10
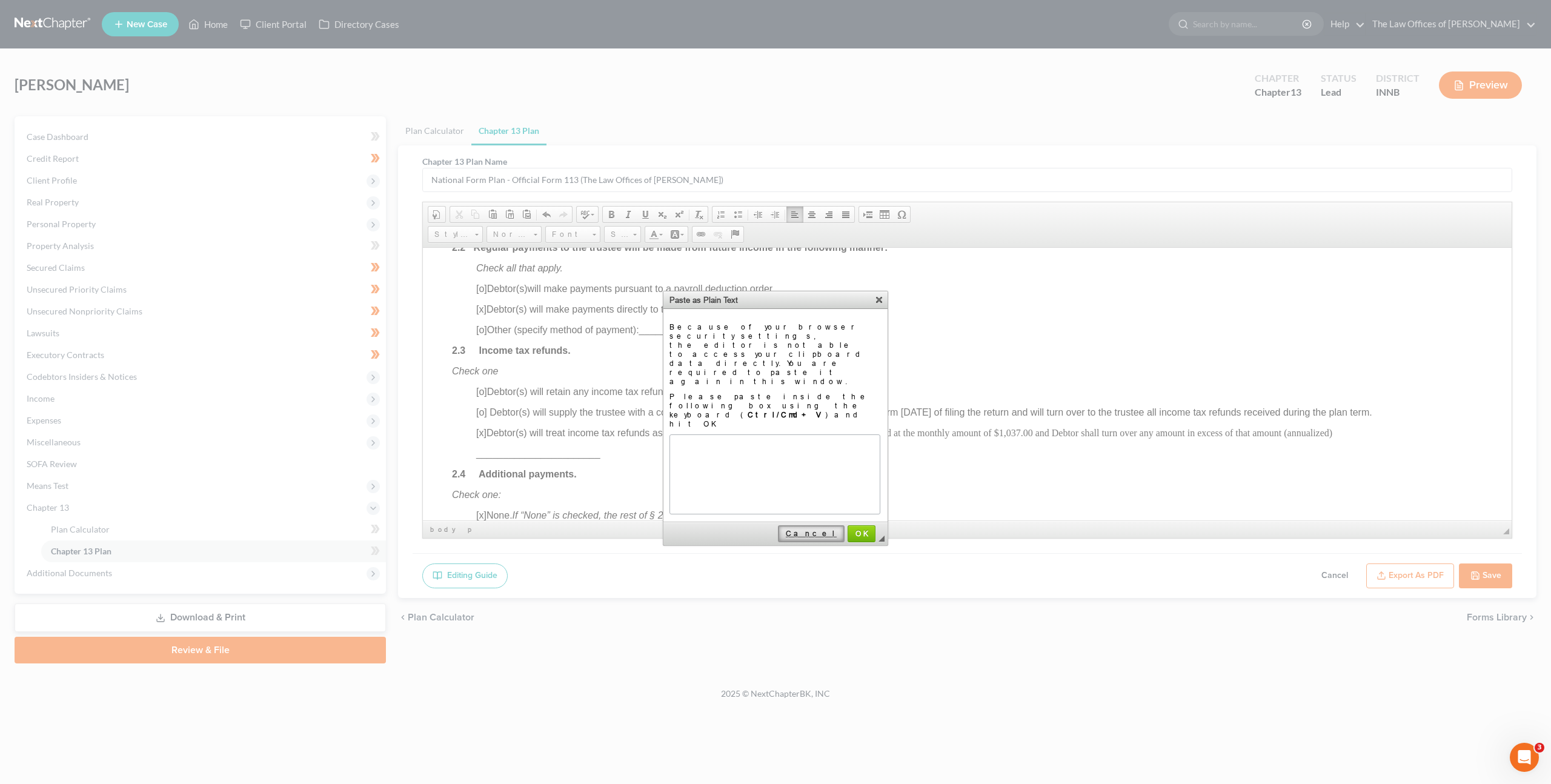
click at [819, 529] on span "Cancel" at bounding box center [811, 533] width 64 height 9
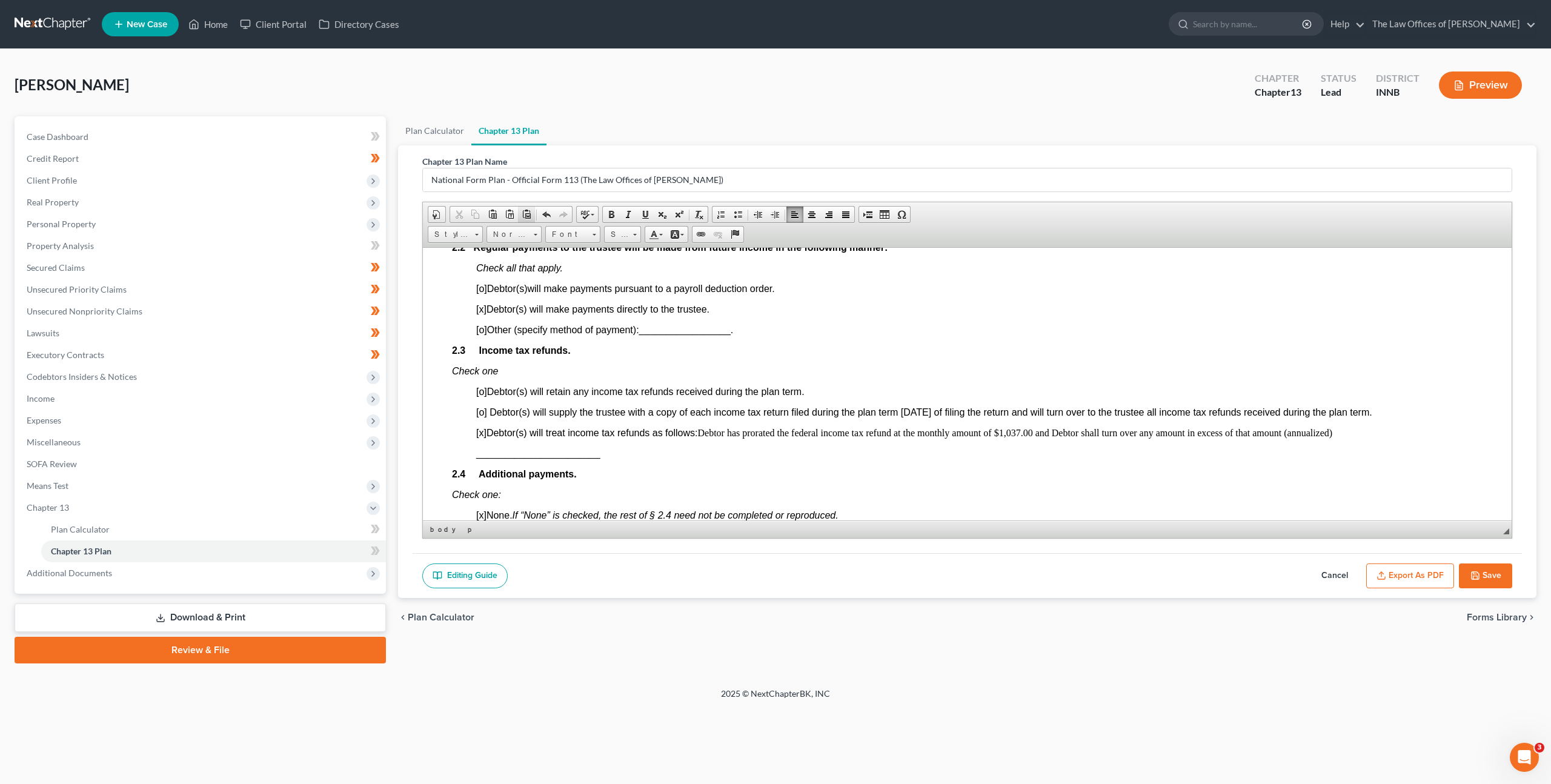
click at [521, 215] on span at bounding box center [526, 214] width 10 height 10
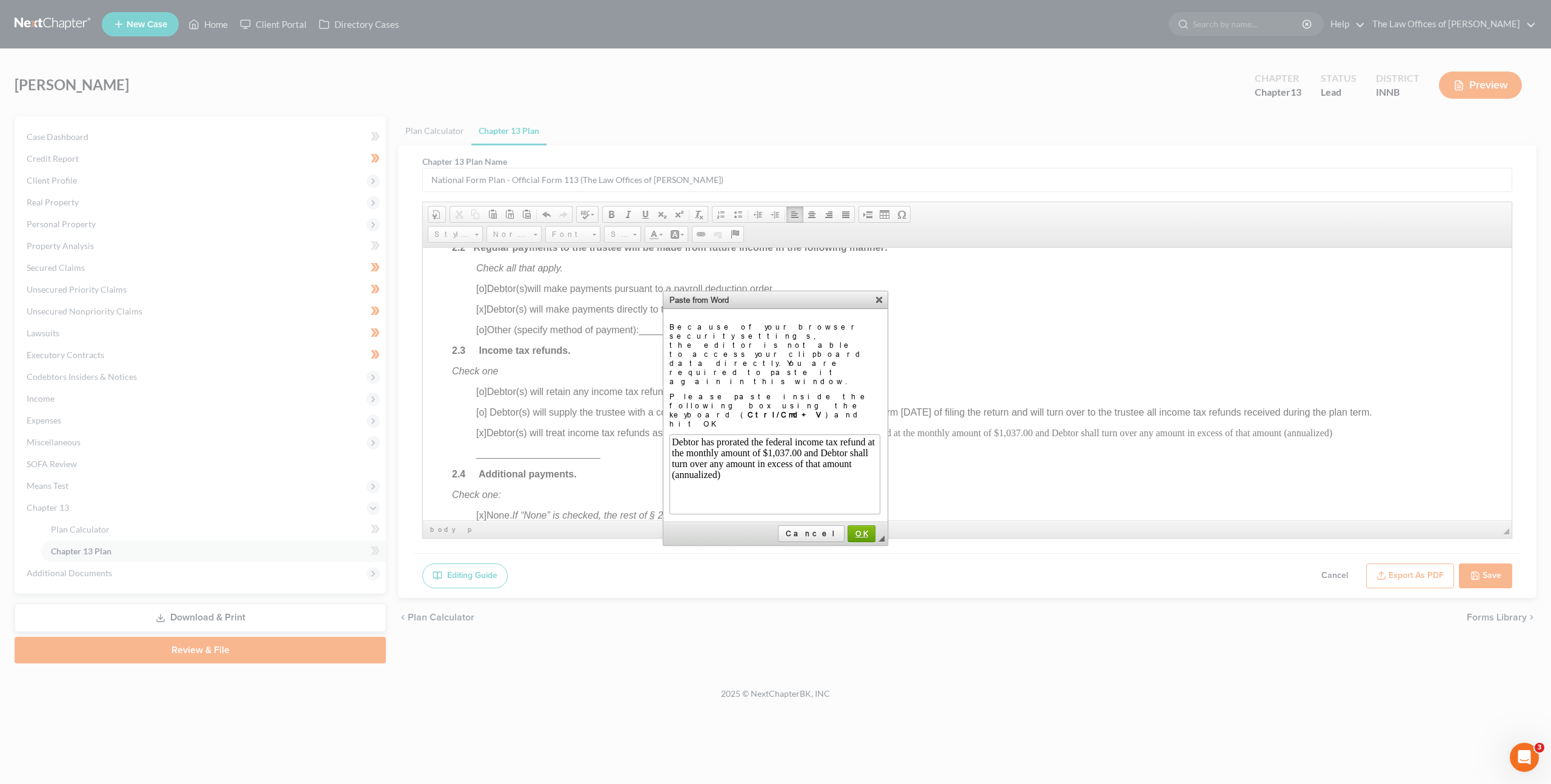
click at [848, 525] on link "OK" at bounding box center [861, 533] width 28 height 17
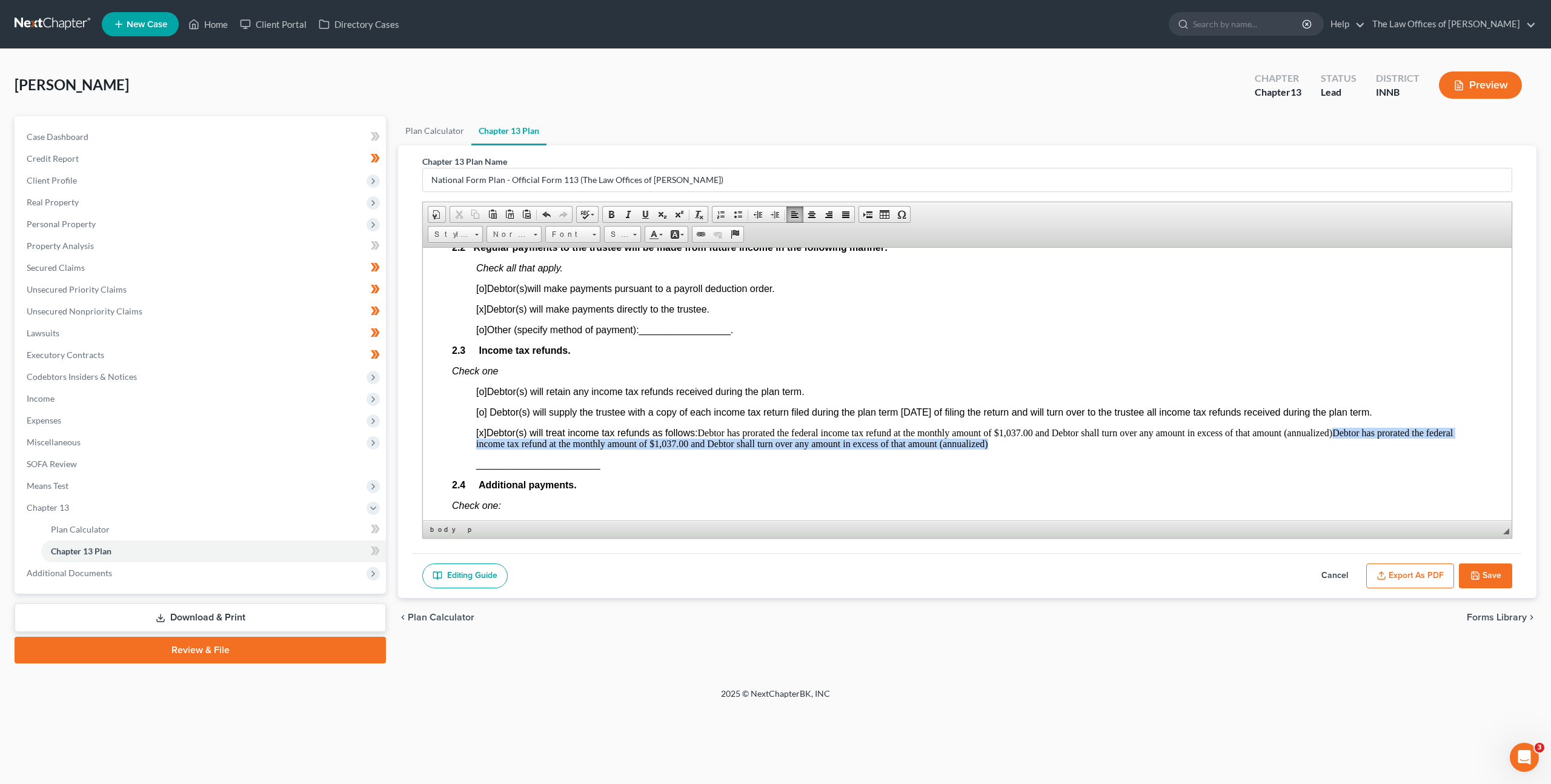
drag, startPoint x: 966, startPoint y: 438, endPoint x: 1340, endPoint y: 430, distance: 374.1
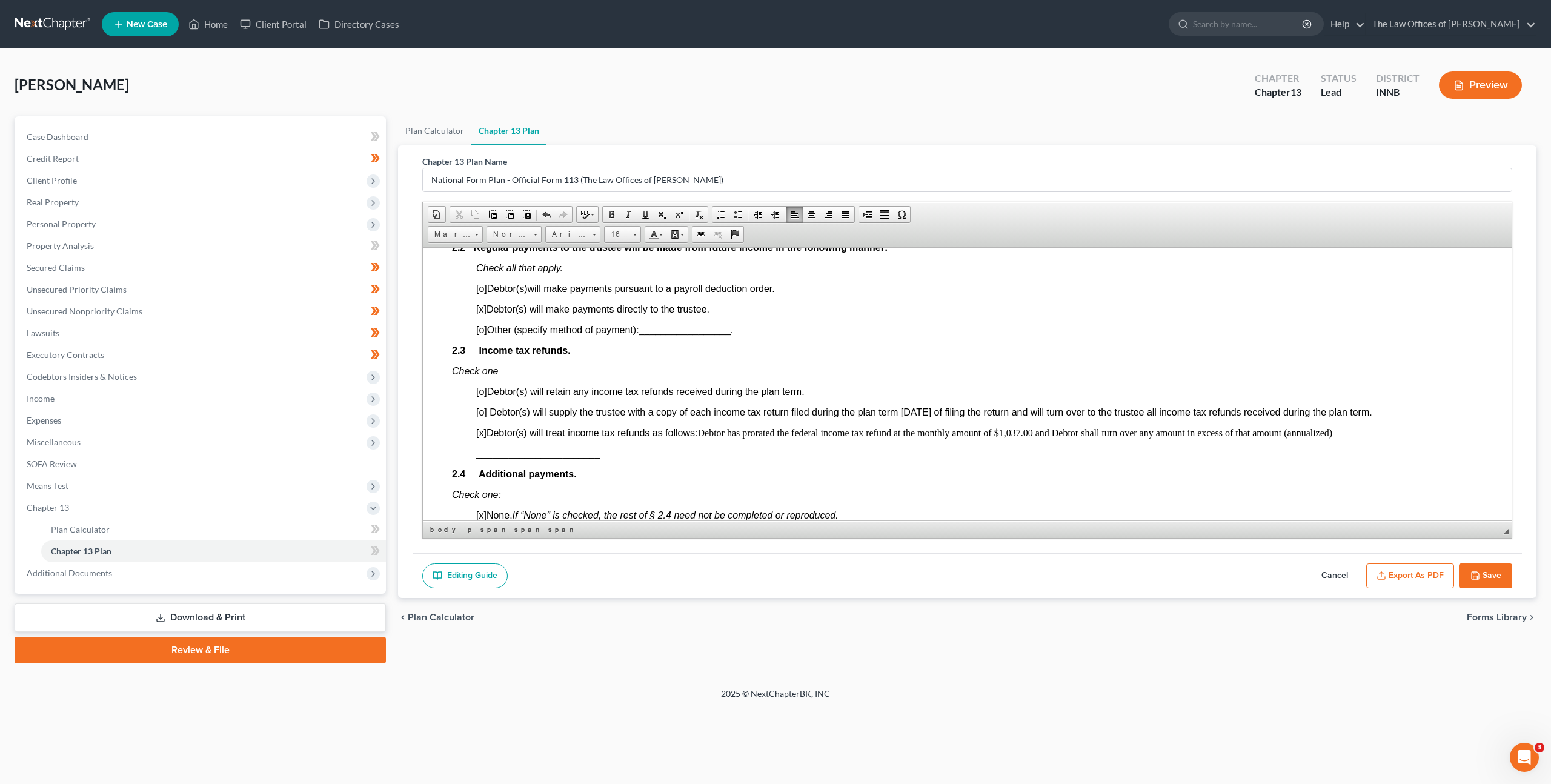
click at [1026, 434] on p "[x] Debtor(s) will treat income tax refunds as follows: Debtor has prorated the…" at bounding box center [979, 432] width 1006 height 11
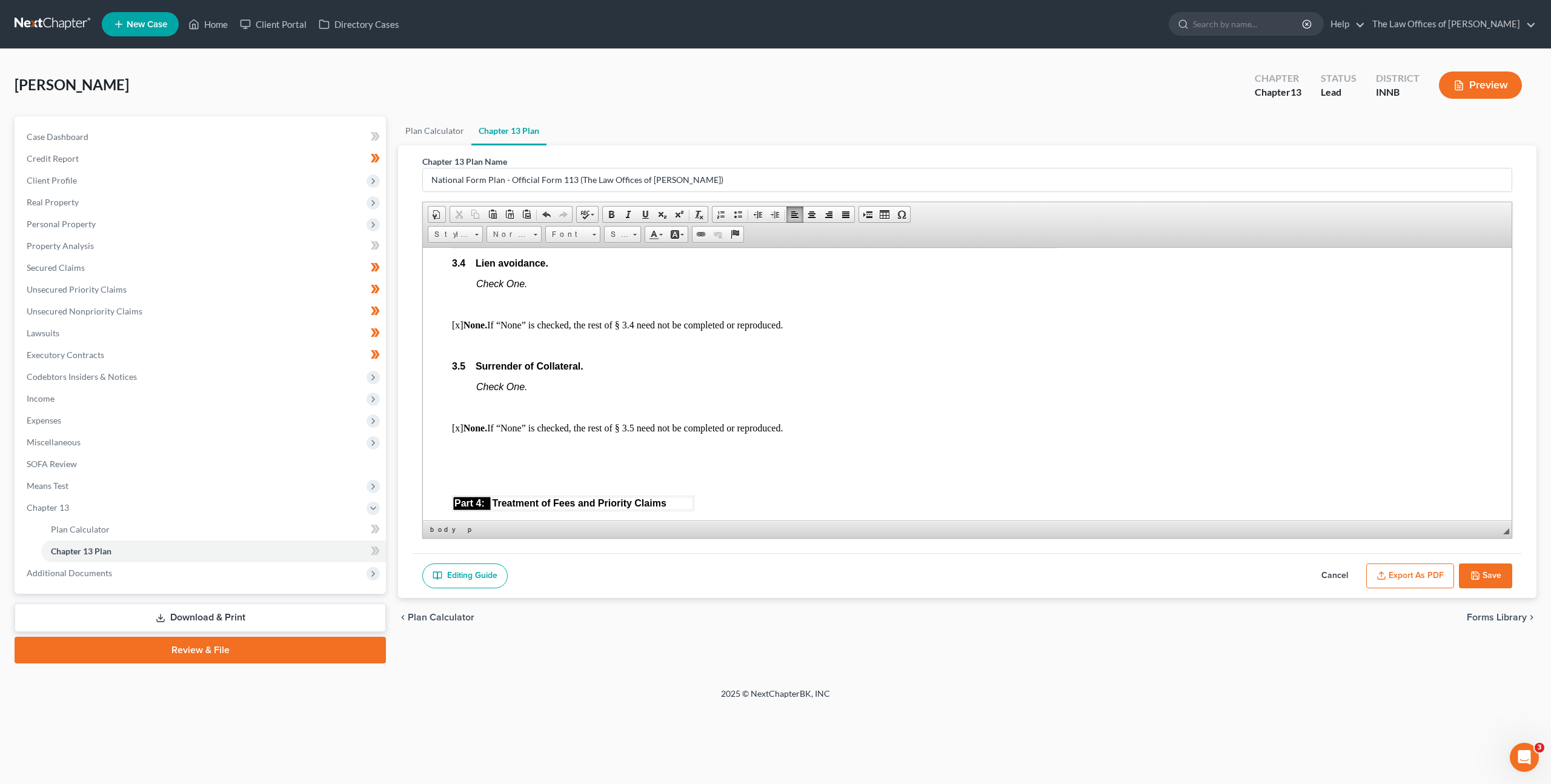
scroll to position [1837, 0]
drag, startPoint x: 527, startPoint y: 314, endPoint x: 793, endPoint y: 340, distance: 267.3
click at [754, 328] on body "Fill in this information to identify your case: Debtor 1 Jason Allen Kent Debto…" at bounding box center [967, 448] width 1031 height 4018
drag, startPoint x: 807, startPoint y: 343, endPoint x: 816, endPoint y: 349, distance: 10.8
click at [808, 343] on body "Fill in this information to identify your case: Debtor 1 Jason Allen Kent Debto…" at bounding box center [967, 448] width 1031 height 4018
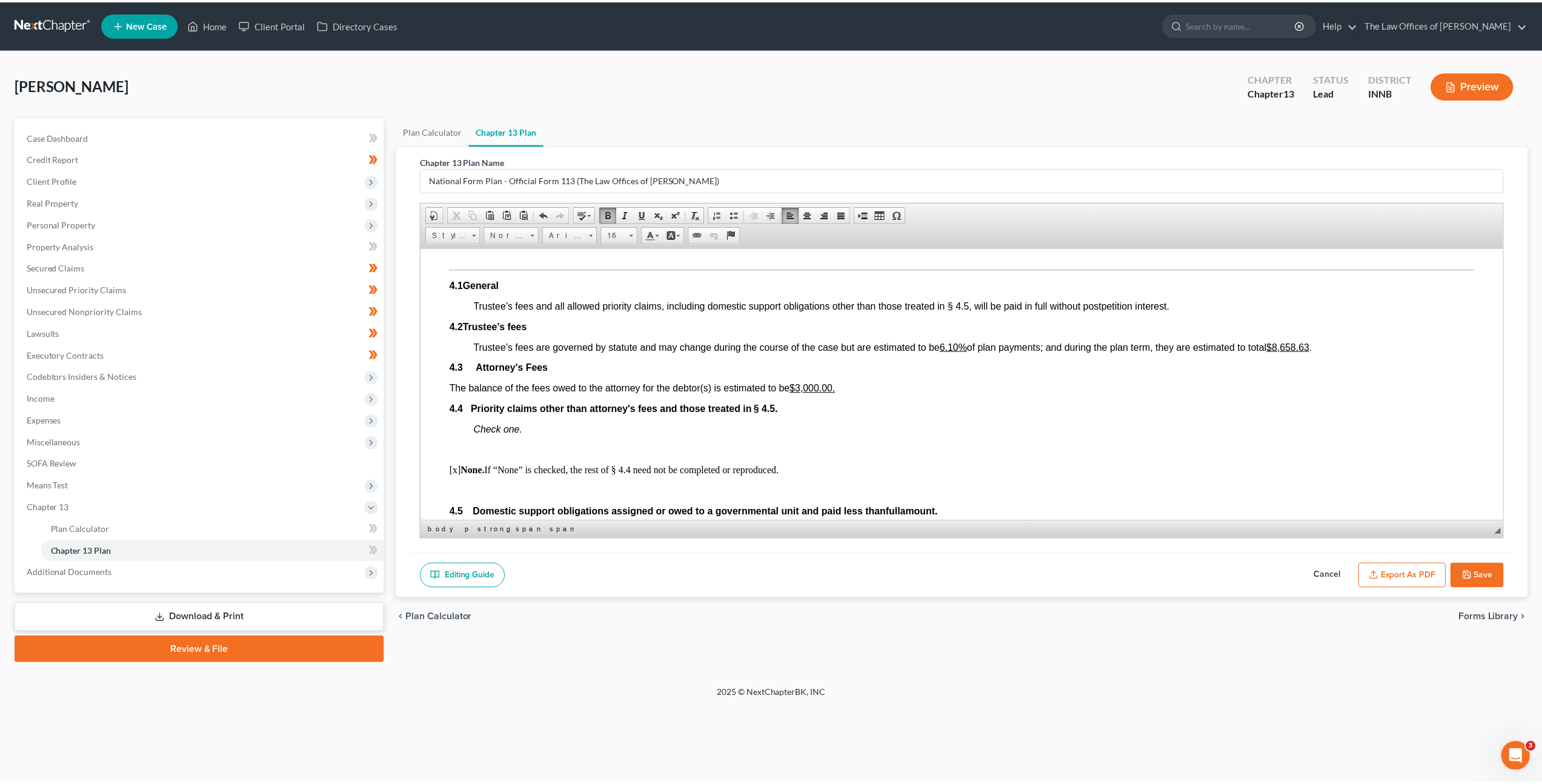
scroll to position [2111, 0]
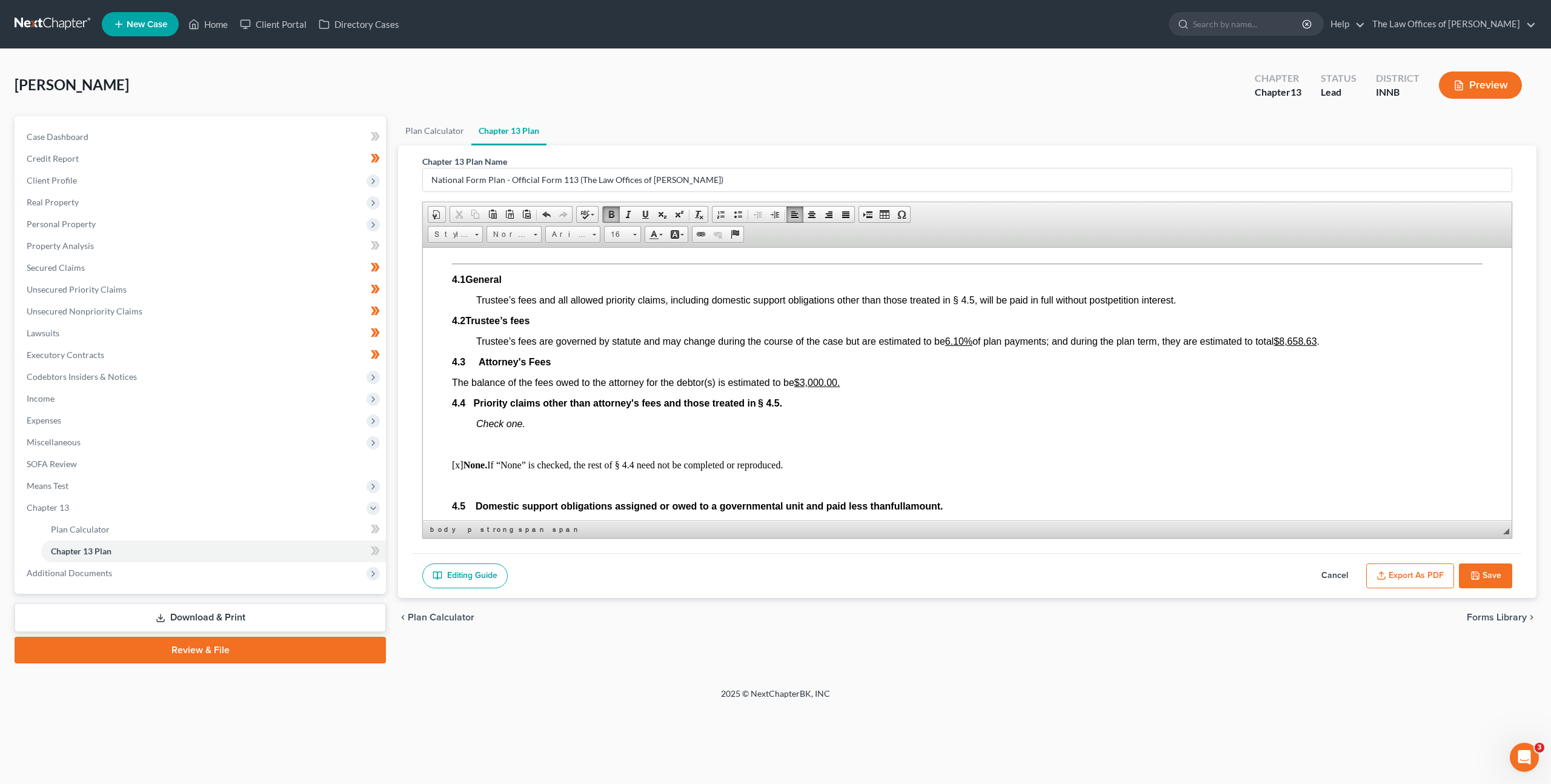
drag, startPoint x: 915, startPoint y: 356, endPoint x: 928, endPoint y: 352, distance: 13.6
click at [915, 356] on p "4.3 Attorney's Fees" at bounding box center [967, 362] width 1031 height 11
click at [429, 134] on link "Plan Calculator" at bounding box center [435, 131] width 73 height 29
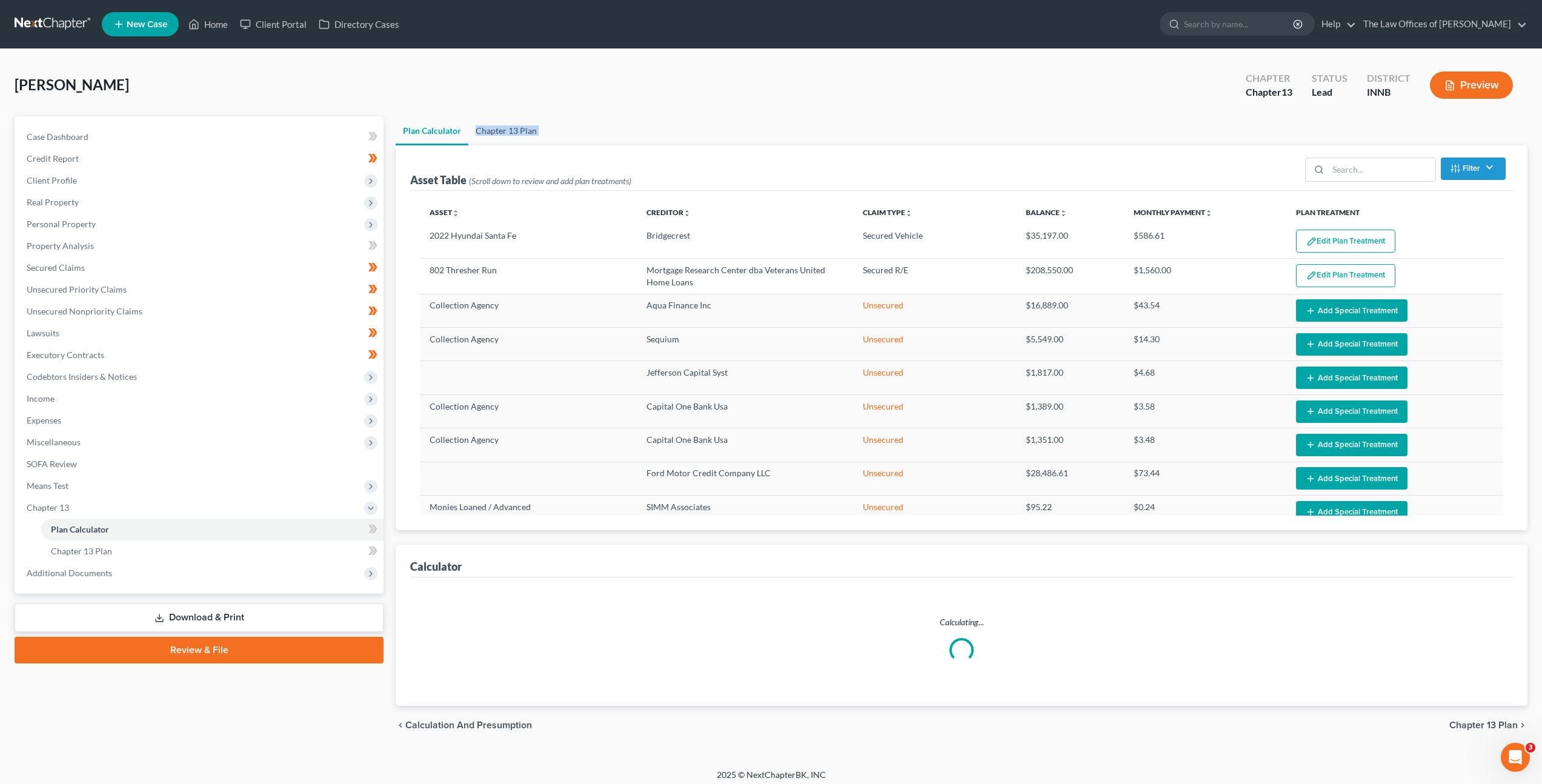
drag, startPoint x: 513, startPoint y: 146, endPoint x: 512, endPoint y: 135, distance: 11.0
click at [513, 142] on ui-view "Plan Calculator Chapter 13 Plan Asset Table (Scroll down to review and add plan…" at bounding box center [961, 430] width 1132 height 628
click at [512, 135] on link "Chapter 13 Plan" at bounding box center [506, 131] width 75 height 29
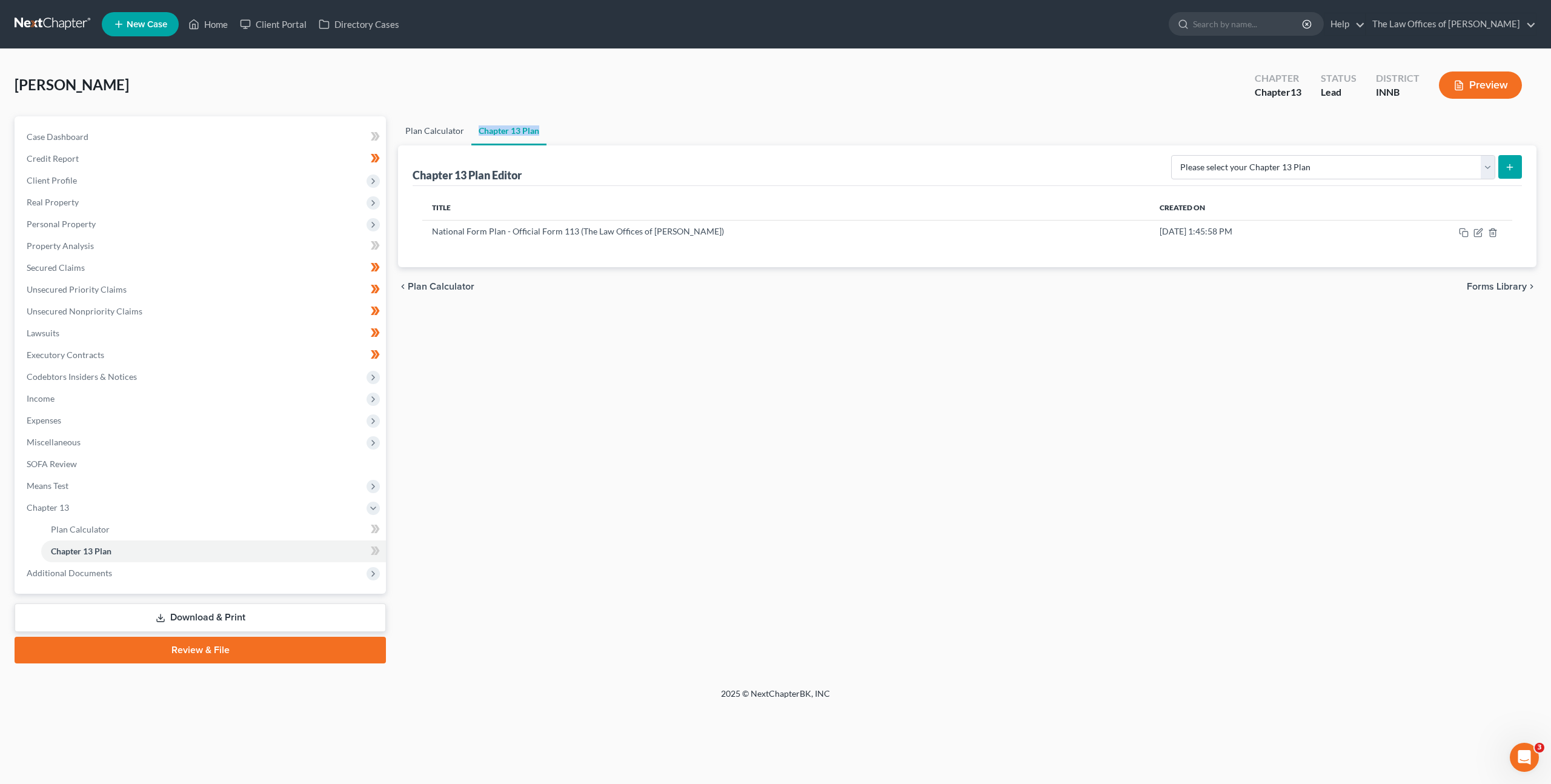
click at [432, 127] on link "Plan Calculator" at bounding box center [435, 131] width 73 height 29
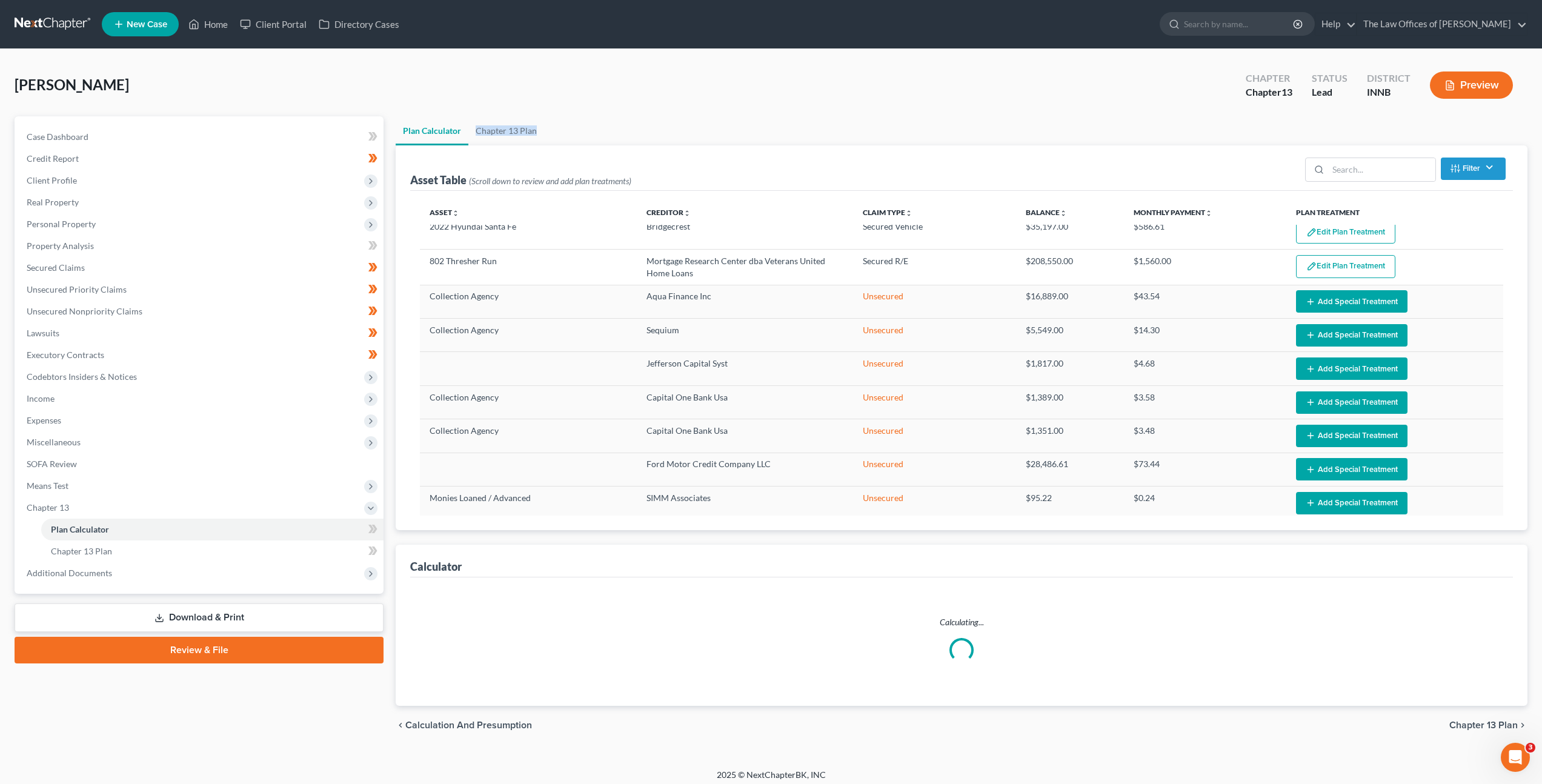
scroll to position [7, 0]
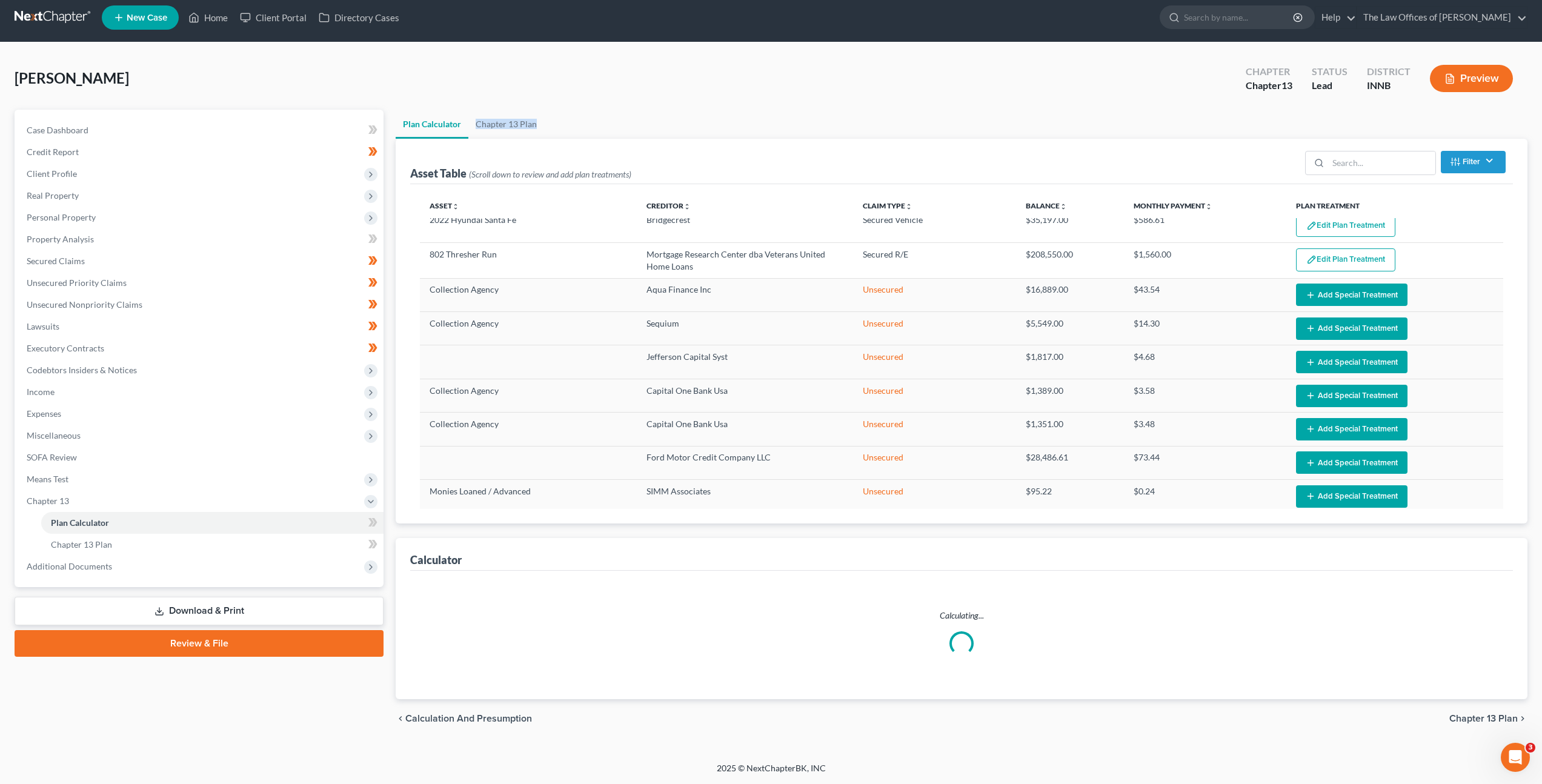
drag, startPoint x: 728, startPoint y: 563, endPoint x: 730, endPoint y: 557, distance: 6.3
click at [728, 562] on div "Calculator" at bounding box center [961, 554] width 1103 height 33
click at [507, 127] on link "Chapter 13 Plan" at bounding box center [506, 124] width 75 height 29
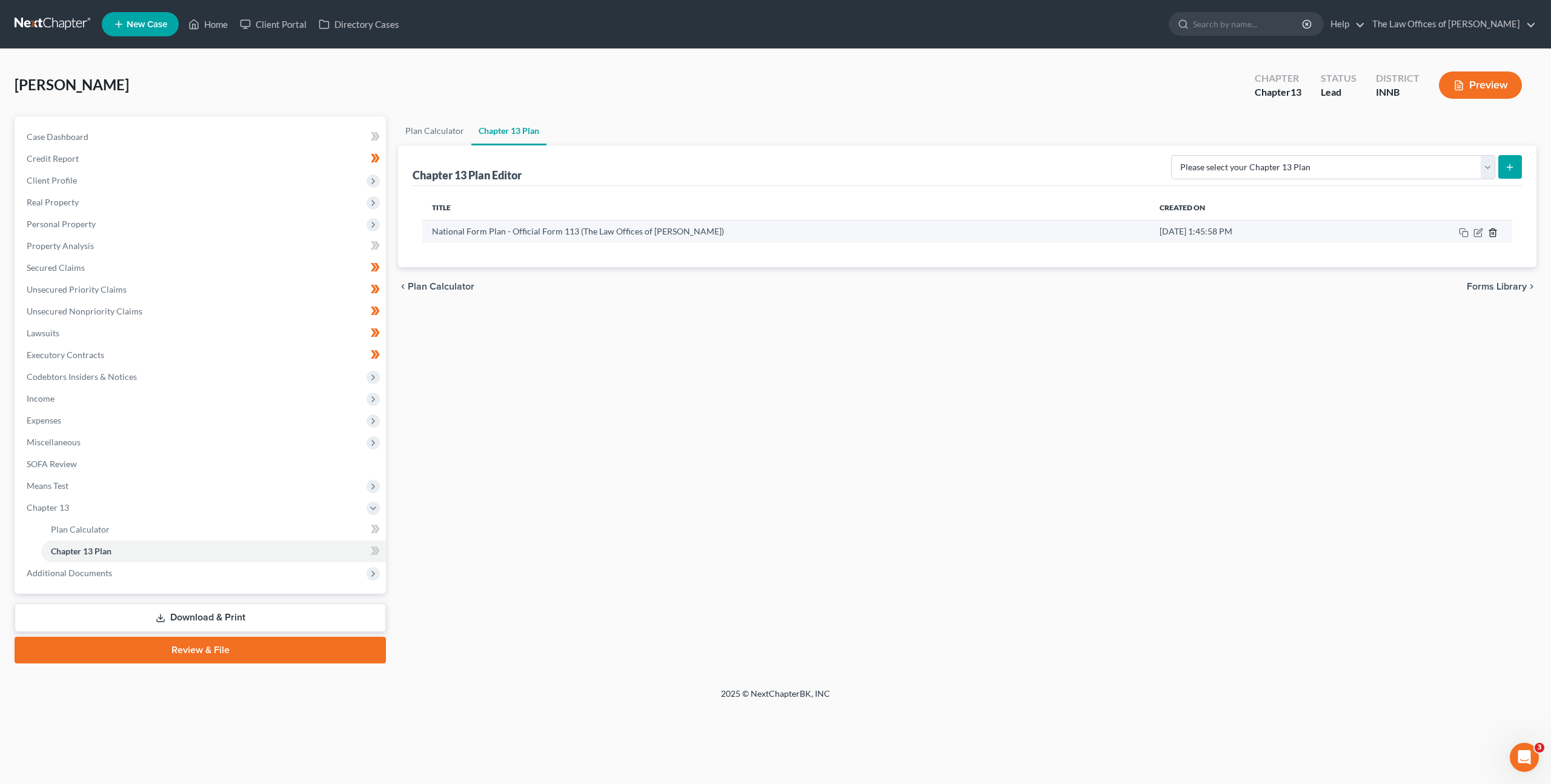
click at [1495, 230] on icon "button" at bounding box center [1492, 232] width 10 height 10
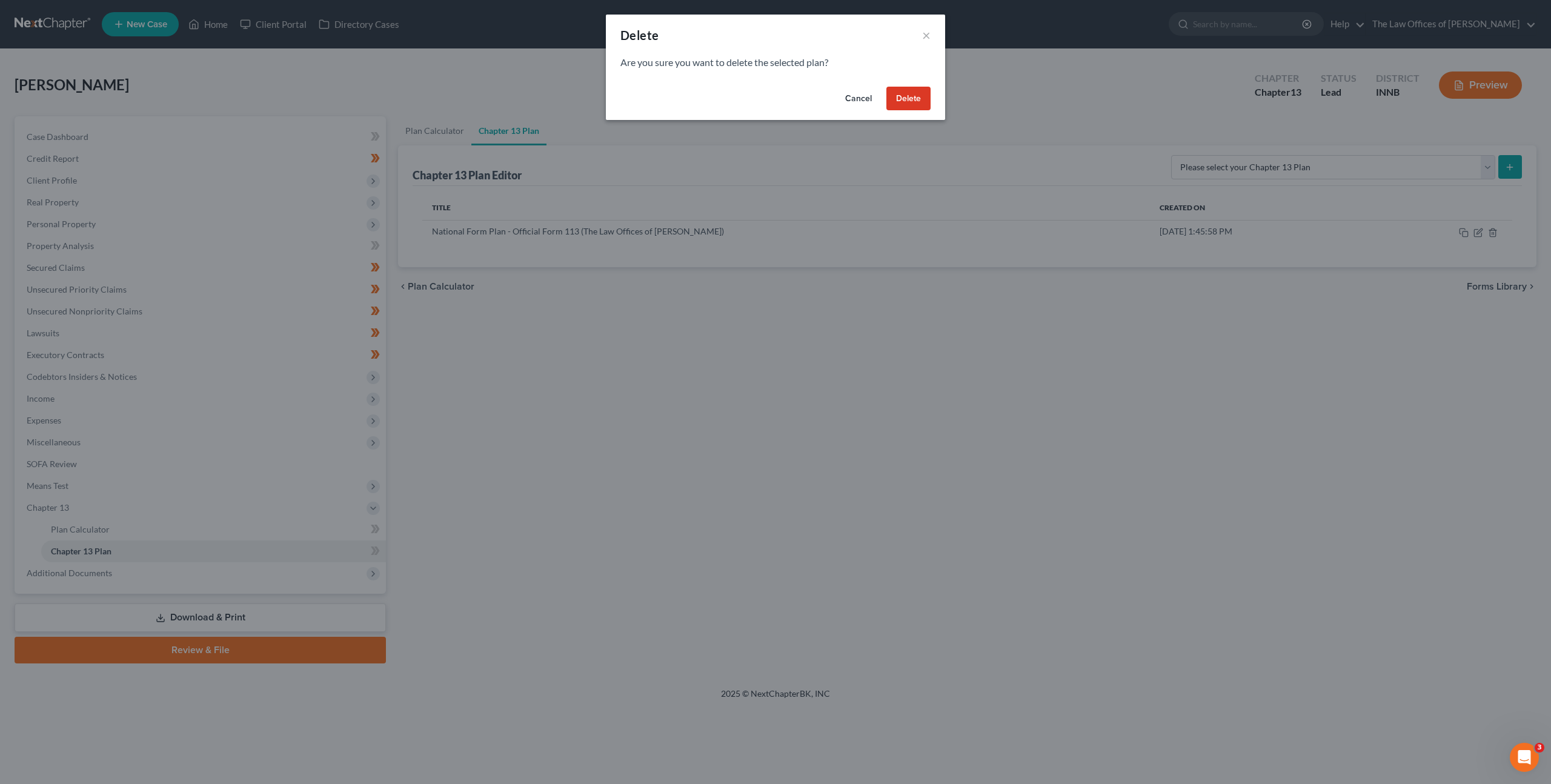
click at [901, 103] on button "Delete" at bounding box center [908, 99] width 44 height 24
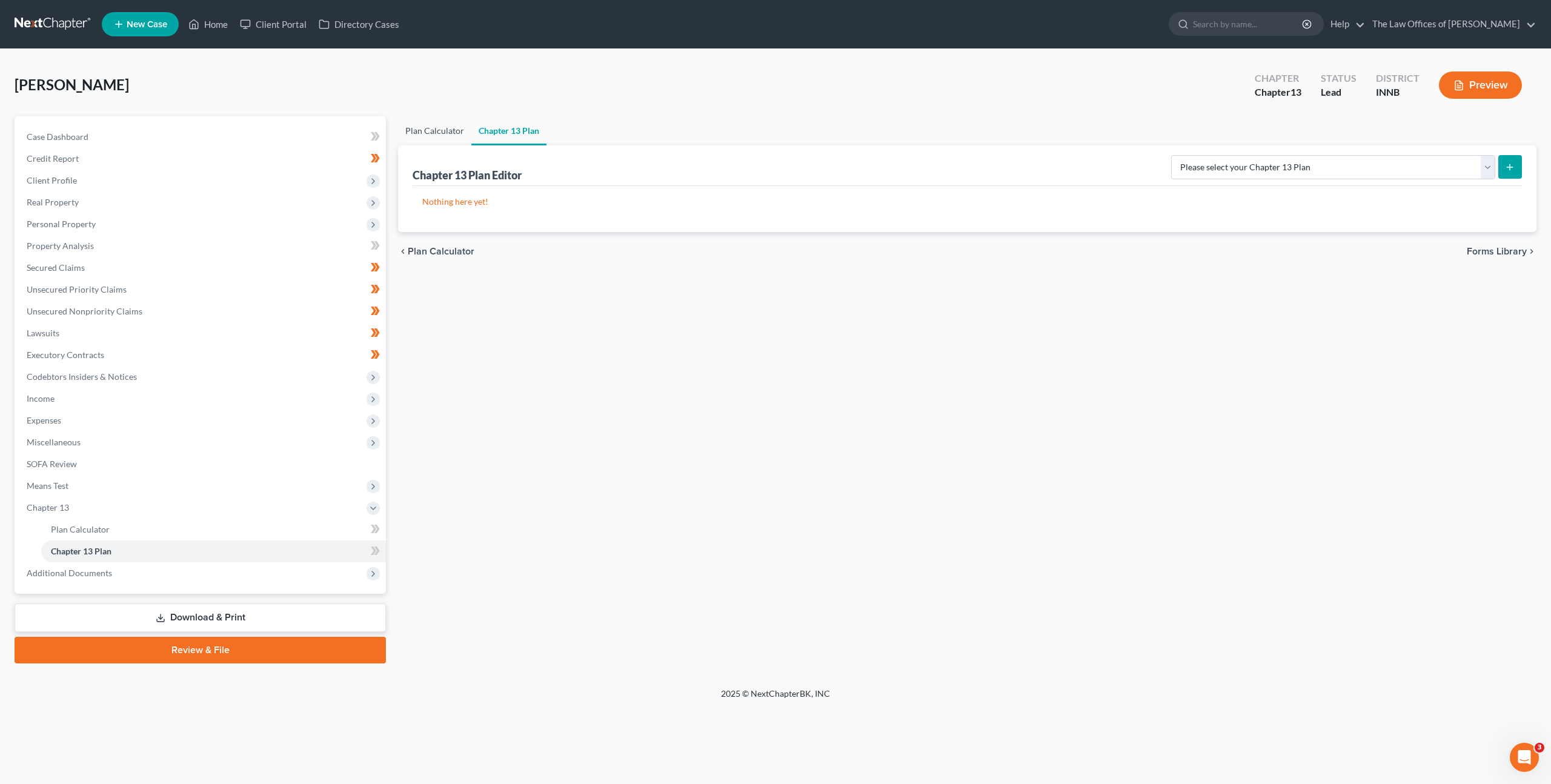
click at [457, 140] on link "Plan Calculator" at bounding box center [435, 131] width 73 height 29
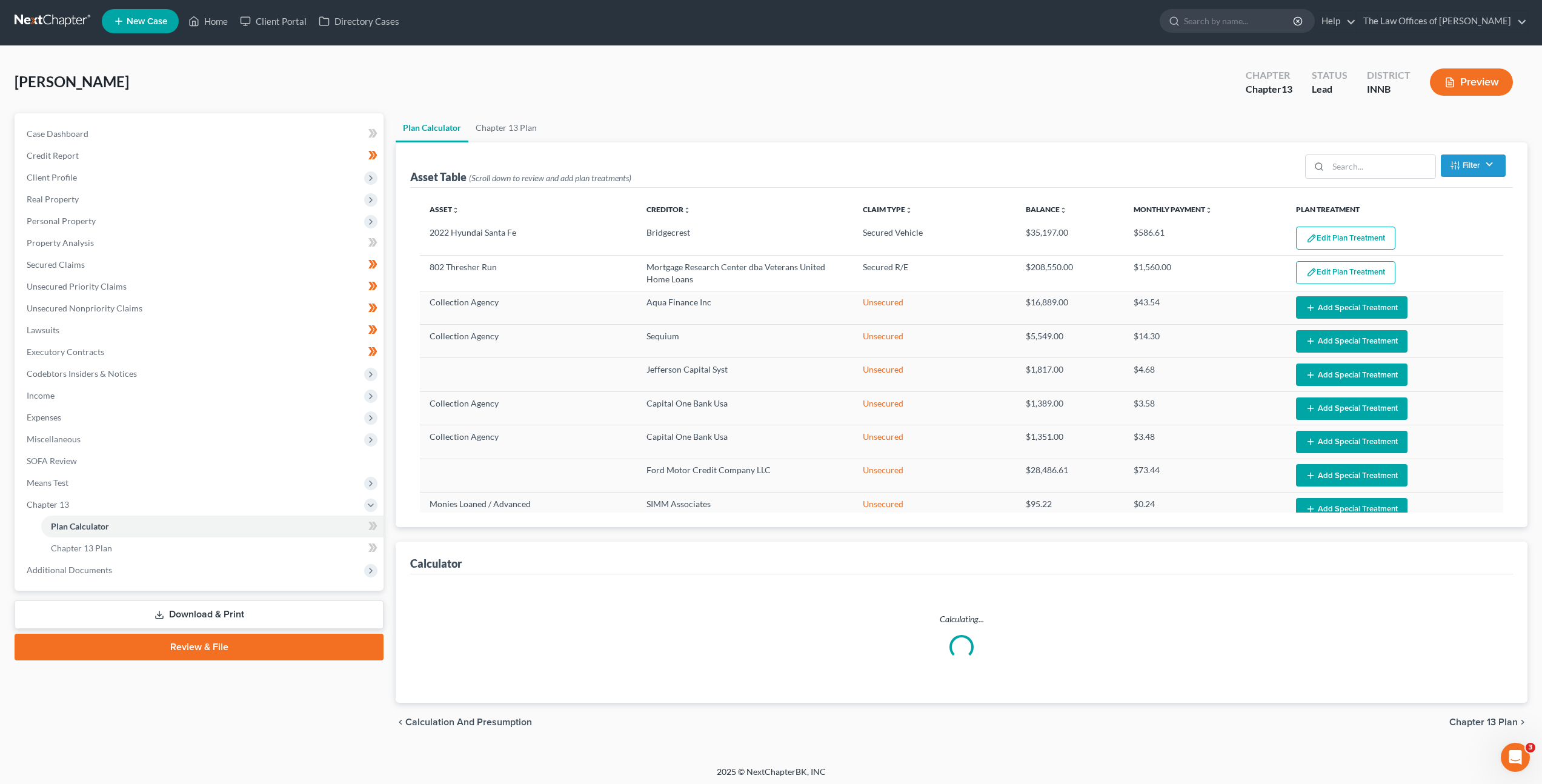
scroll to position [7, 0]
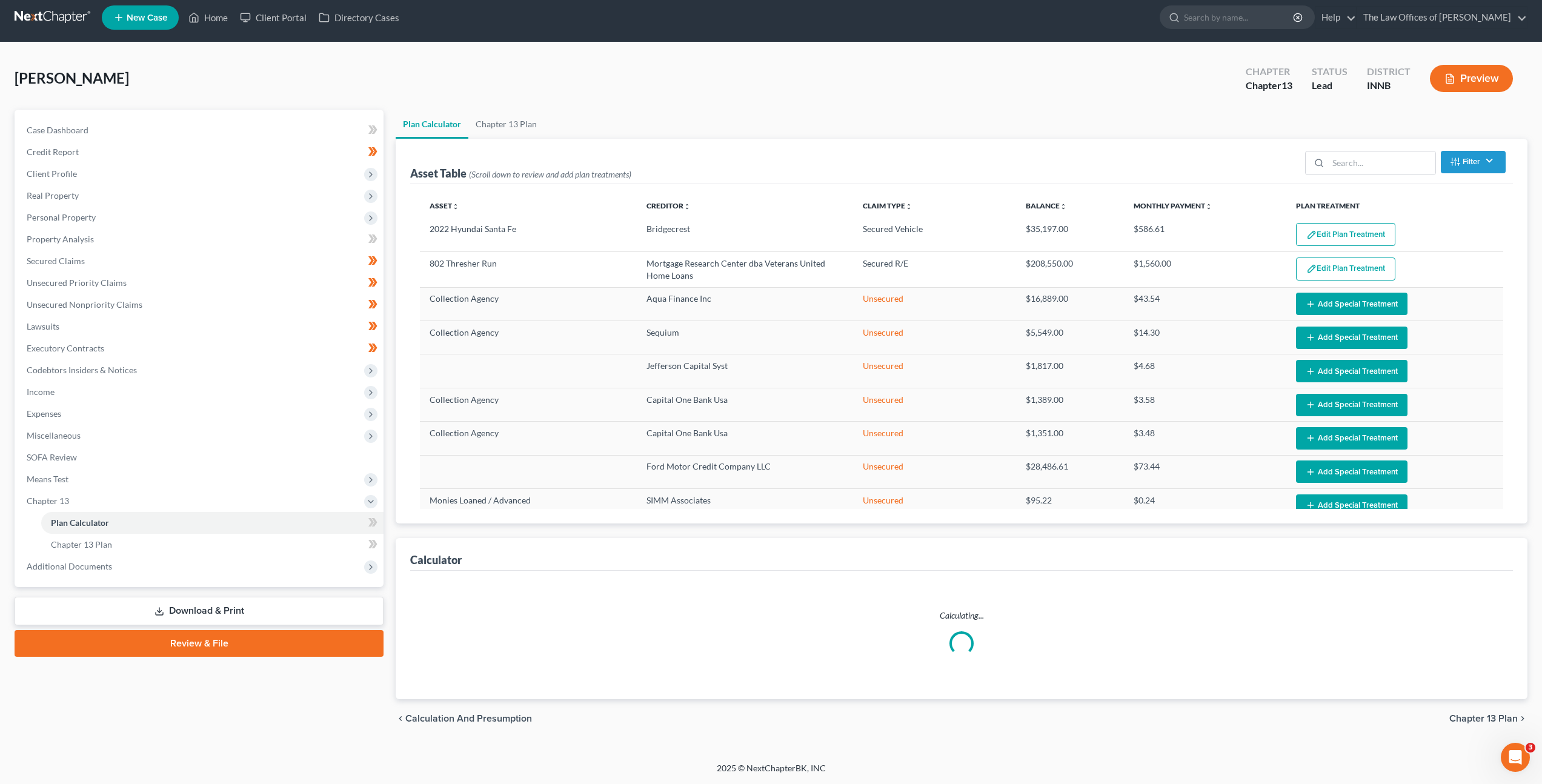
select select "59"
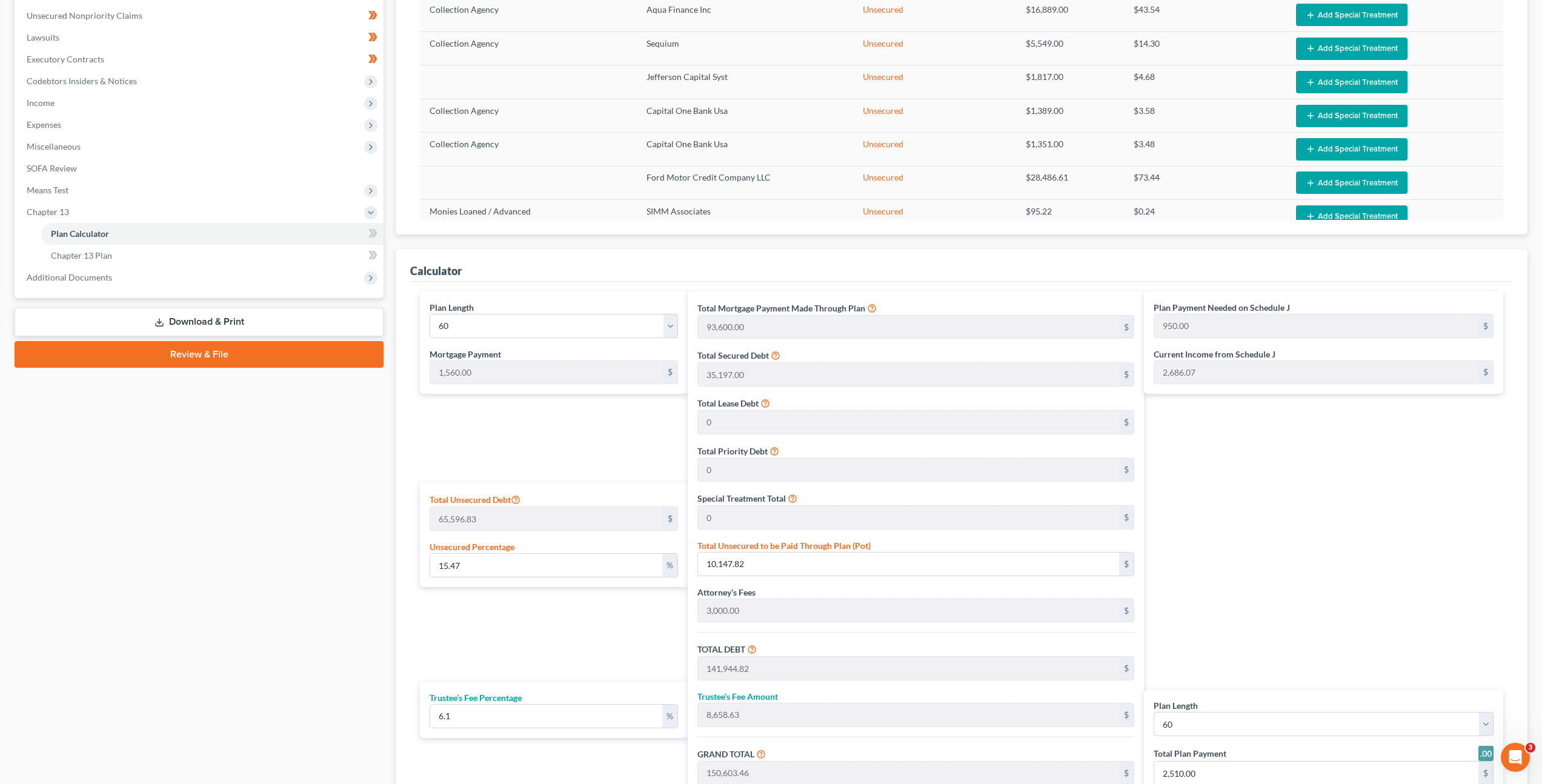
scroll to position [356, 0]
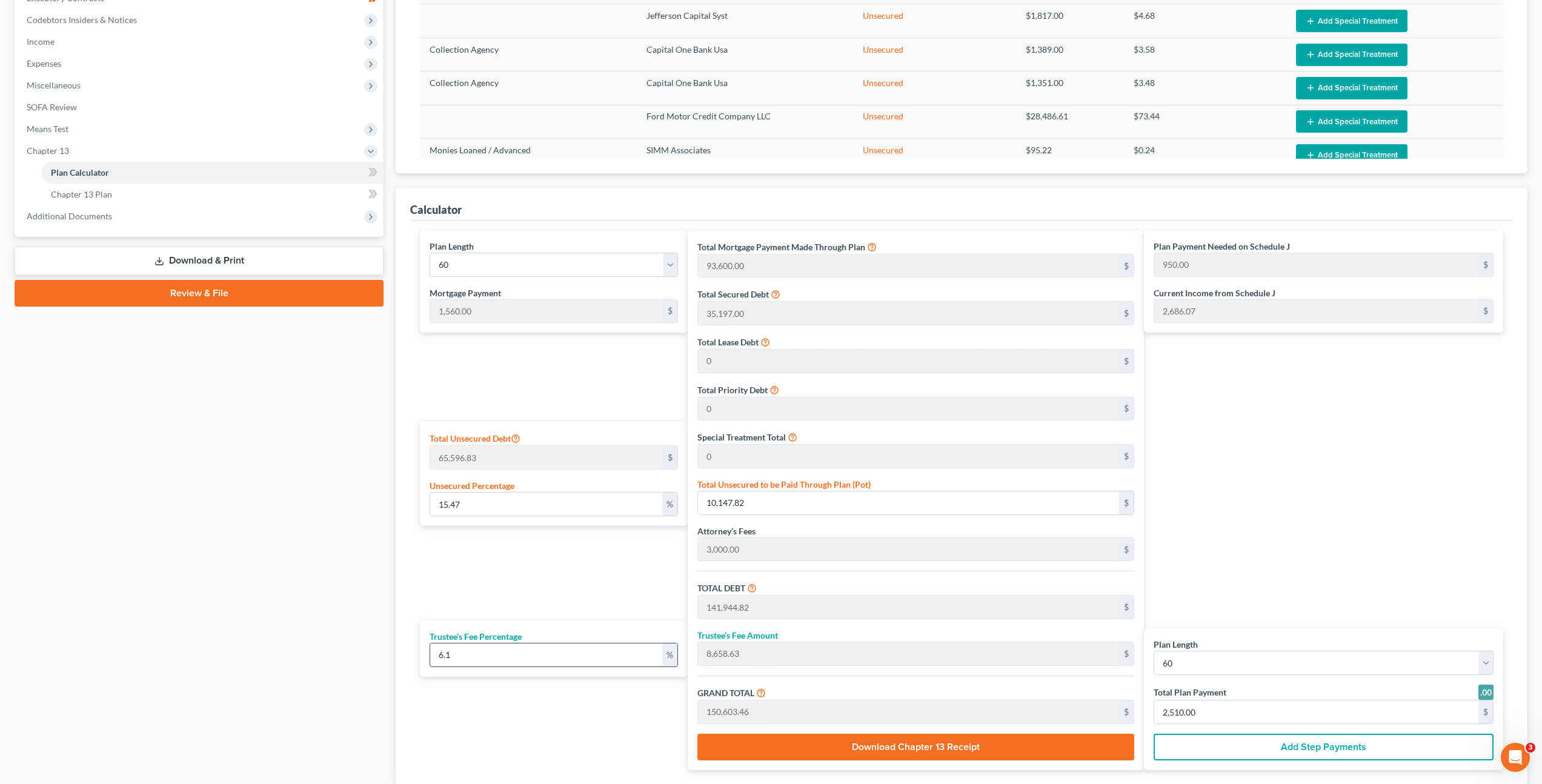
click at [540, 647] on input "6.1" at bounding box center [546, 655] width 232 height 23
click at [383, 632] on div "Petition Navigation Case Dashboard Payments Invoices Payments Payments Credit R…" at bounding box center [771, 291] width 1526 height 1063
type input "4"
type input "5,677.79"
type input "147,622.62"
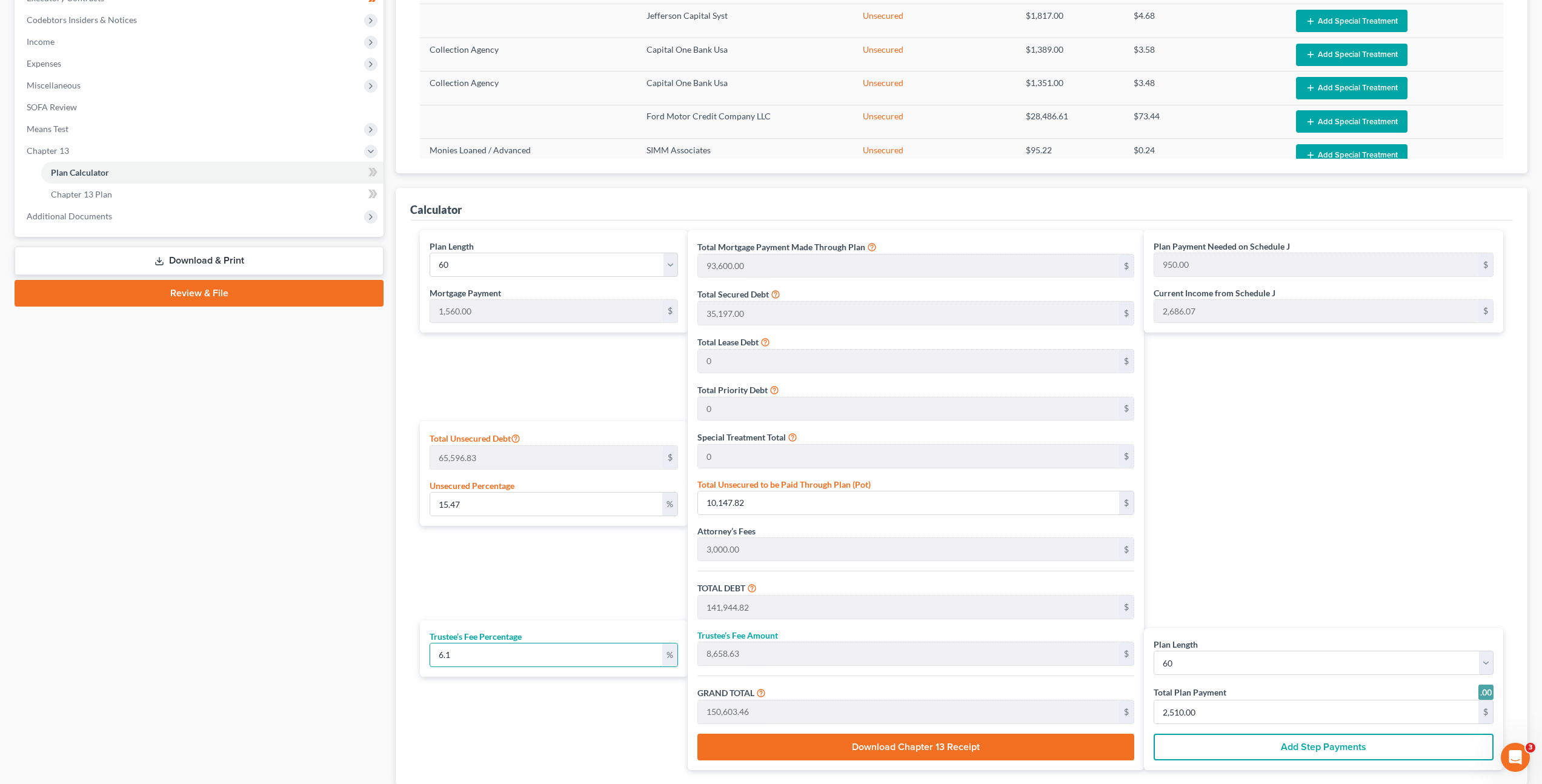
type input "900.00"
type input "2,460.00"
type input "4.5"
type input "6,387.51"
type input "148,332.34"
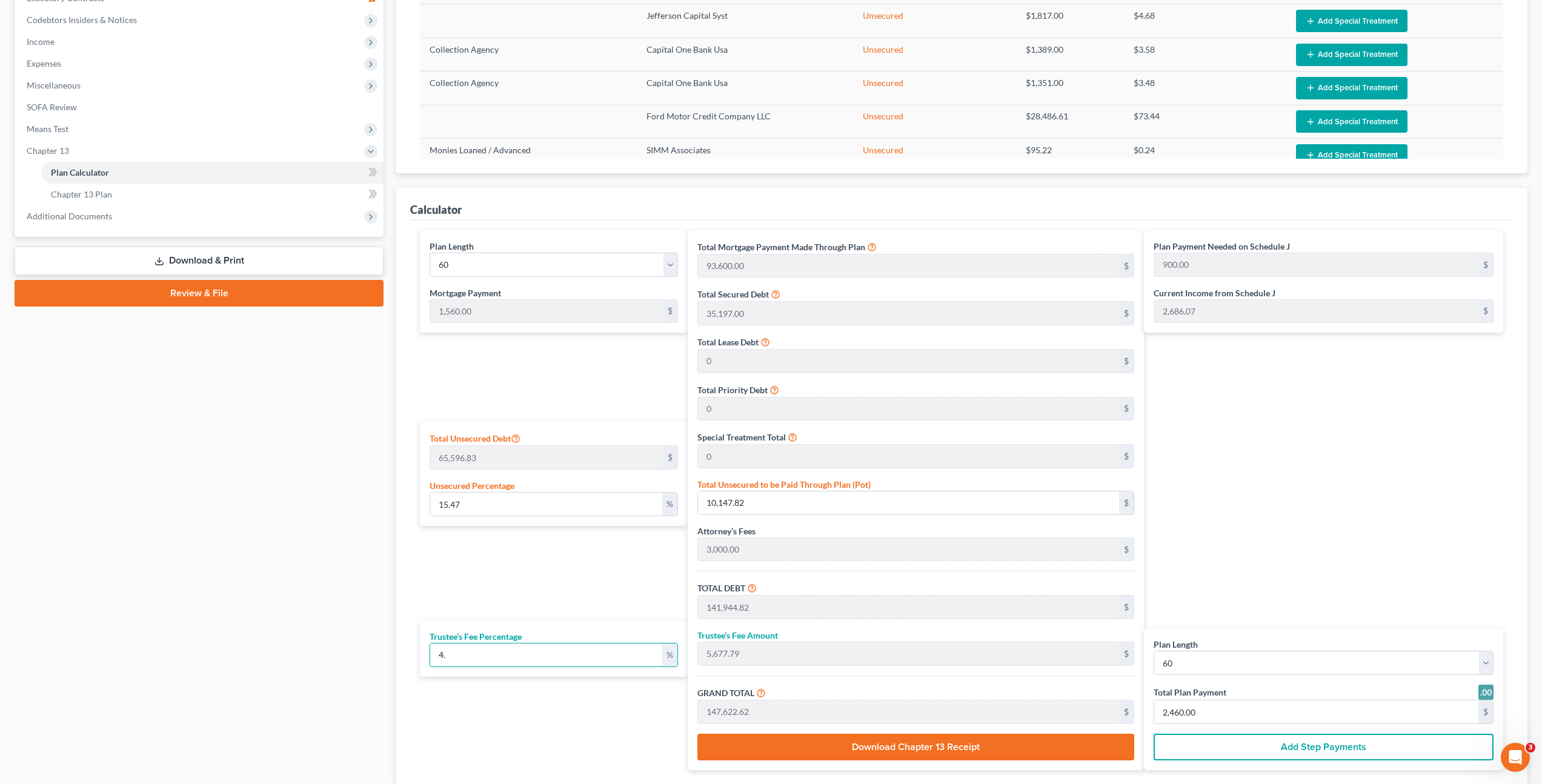
type input "912.00"
type input "2,472.00"
type input "4.5"
click at [509, 564] on div "Plan Length 1 2 3 4 5 6 7 8 9 10 11 12 13 14 15 16 17 18 19 20 21 22 23 24 25 2…" at bounding box center [551, 500] width 274 height 539
click at [1214, 709] on input "2,472.00" at bounding box center [1316, 711] width 325 height 23
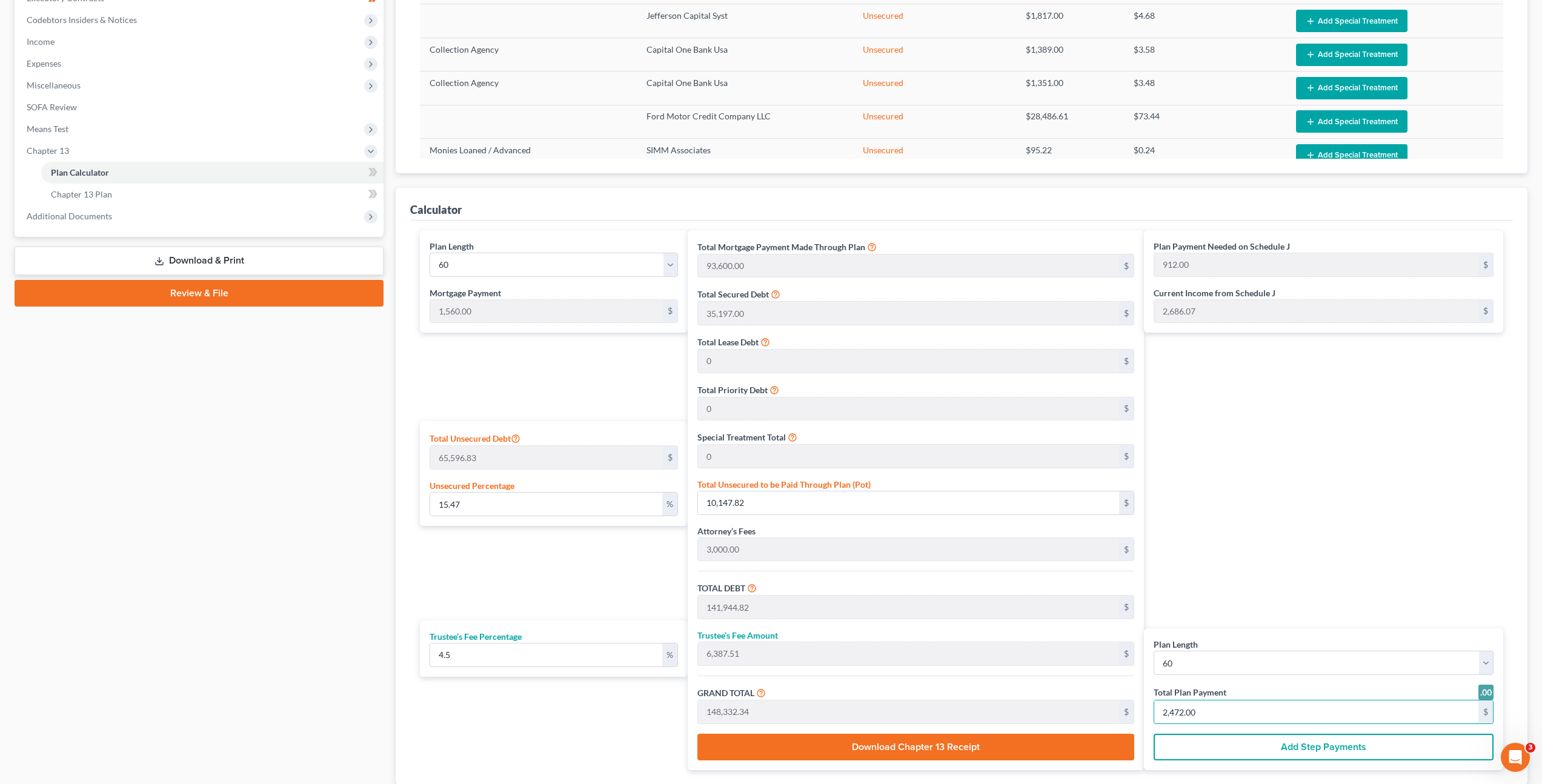
type input "0"
type input "2,660.75"
type input "119.73"
type input "2,780.48"
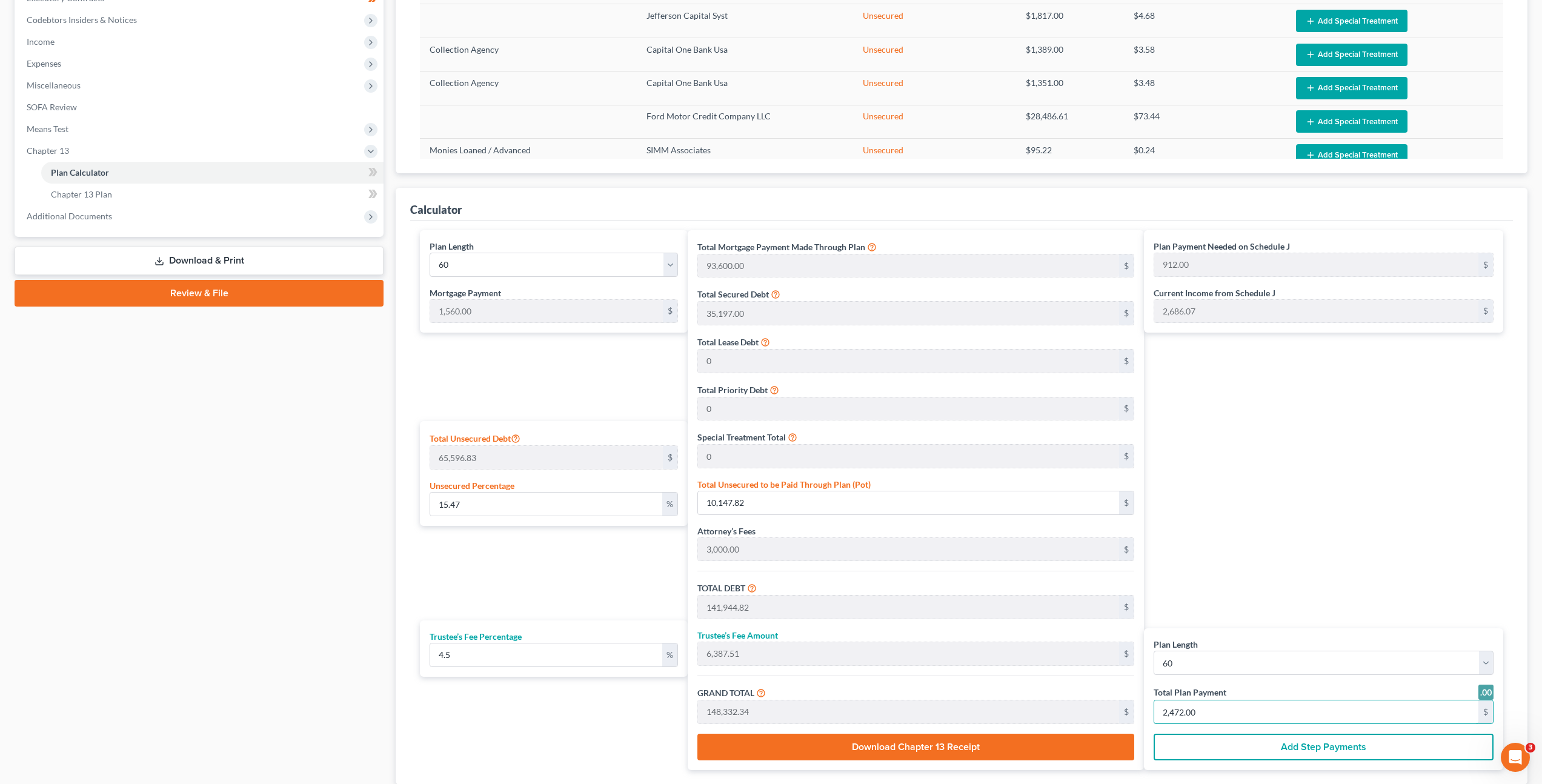
type input "2"
type input "31,929.04"
type input "1,436.80"
type input "33,365.85"
type input "24"
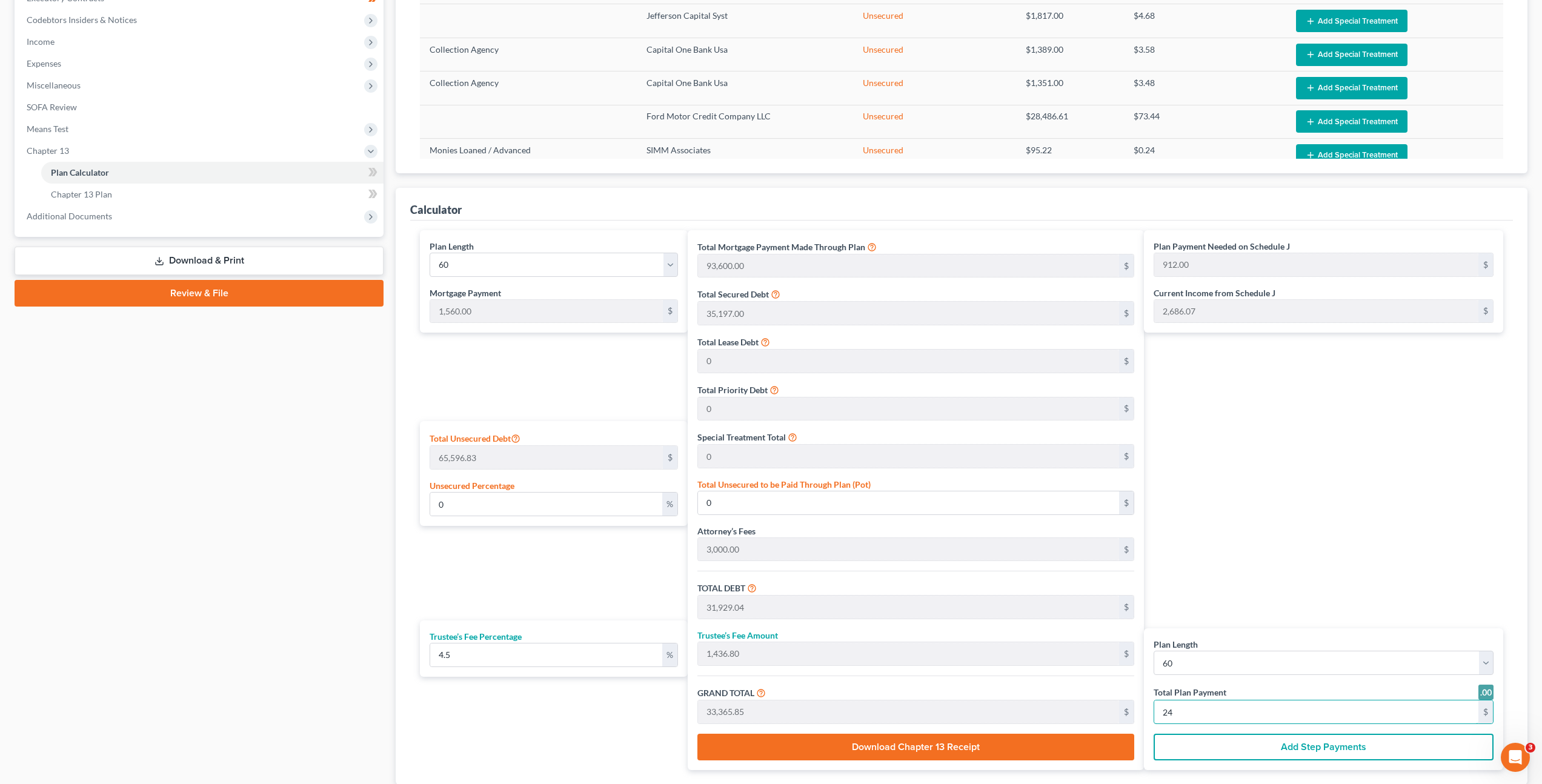
type input "328,603.10"
type input "14,787.13"
type input "343,390.24"
type input "247"
type input "3,292,682.92"
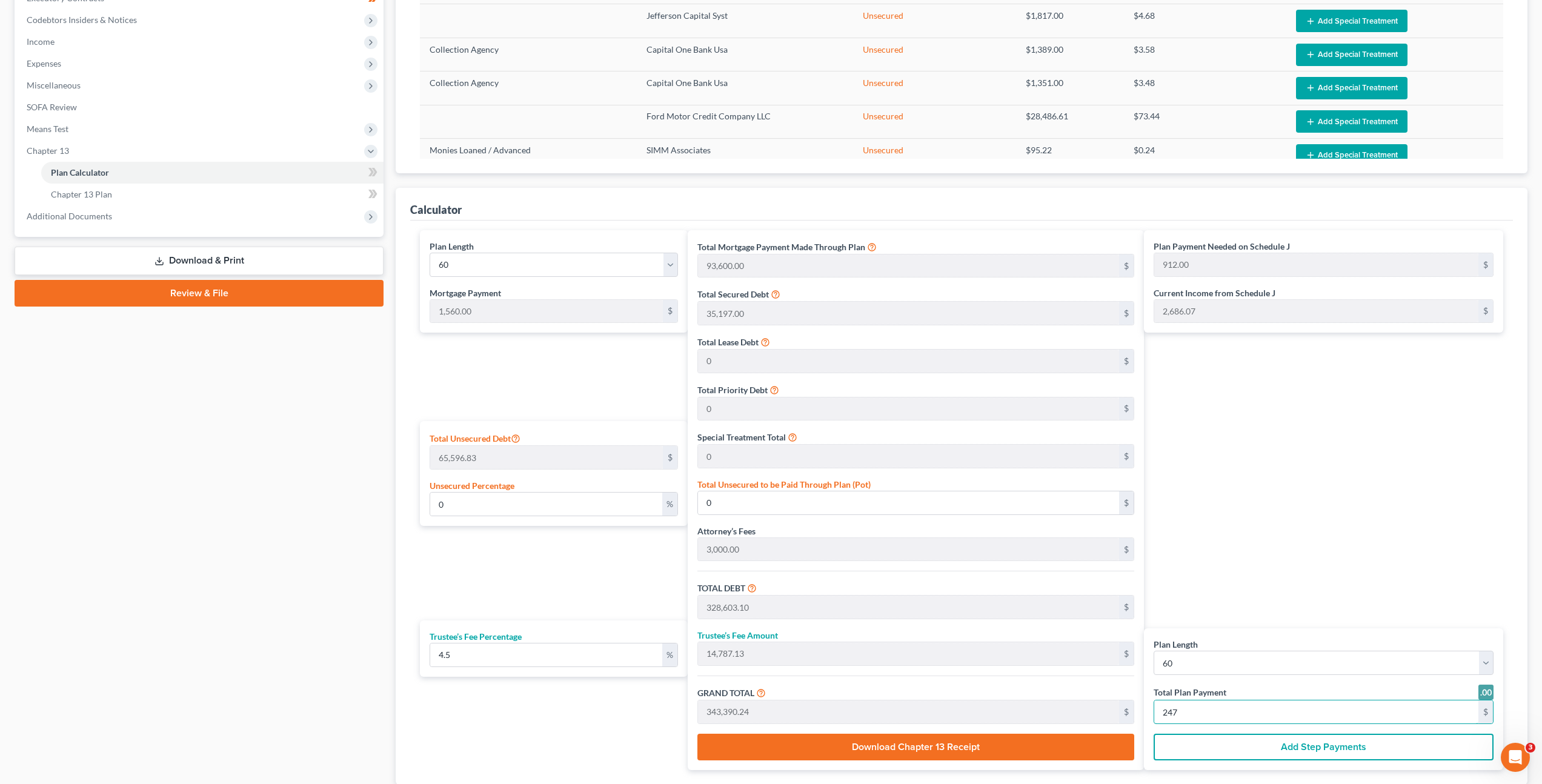
type input "148,170.73"
type input "3,440,853.65"
type input "2,475"
click at [1367, 476] on div "Plan Payment Needed on Schedule J 912.00 $ Current Income from Schedule J 2,686…" at bounding box center [1326, 500] width 365 height 539
drag, startPoint x: 390, startPoint y: 402, endPoint x: 457, endPoint y: 378, distance: 71.2
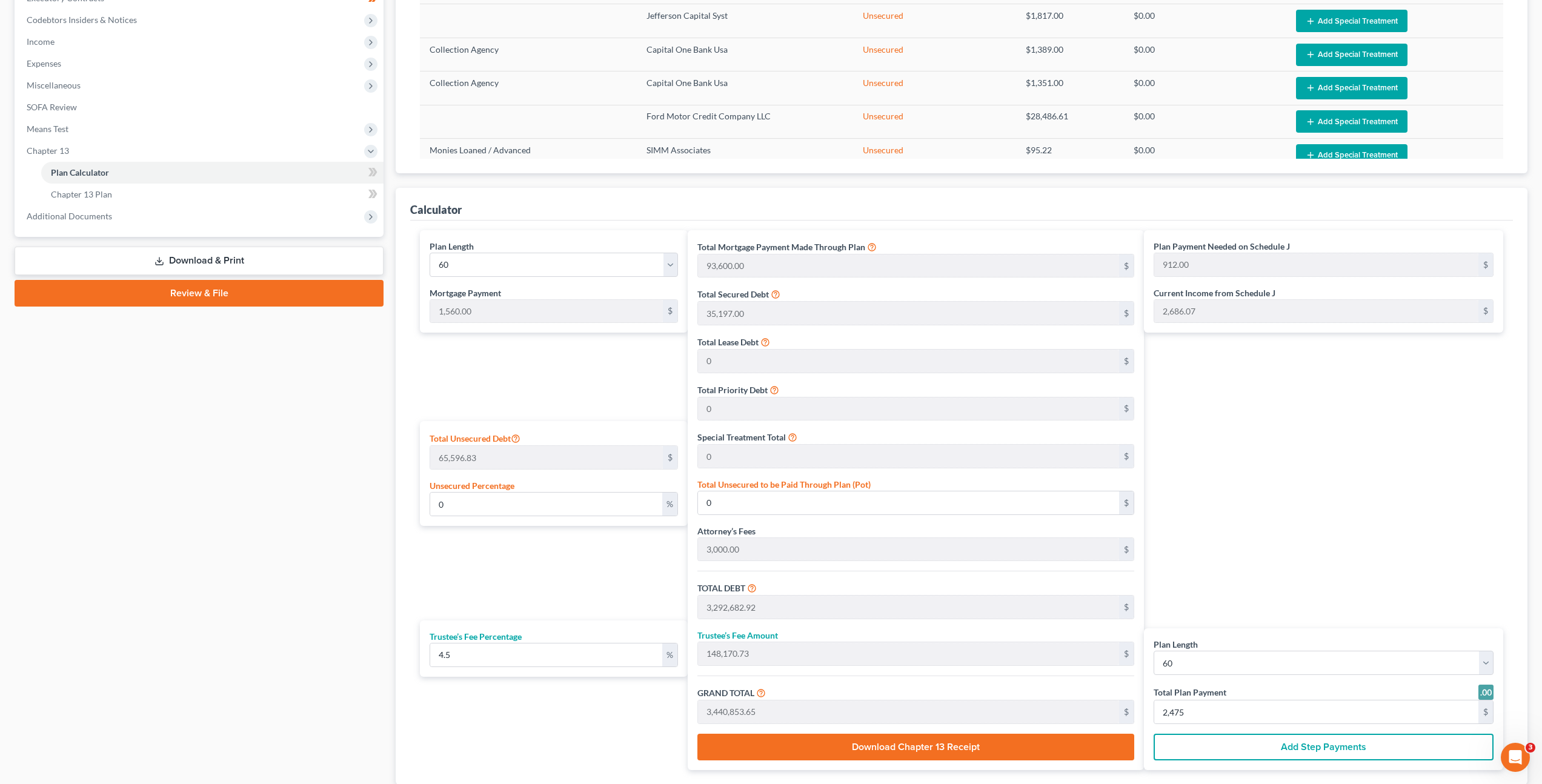
click at [390, 402] on div "Plan Calculator Chapter 13 Plan Asset Table (Scroll down to review and add plan…" at bounding box center [961, 291] width 1144 height 1063
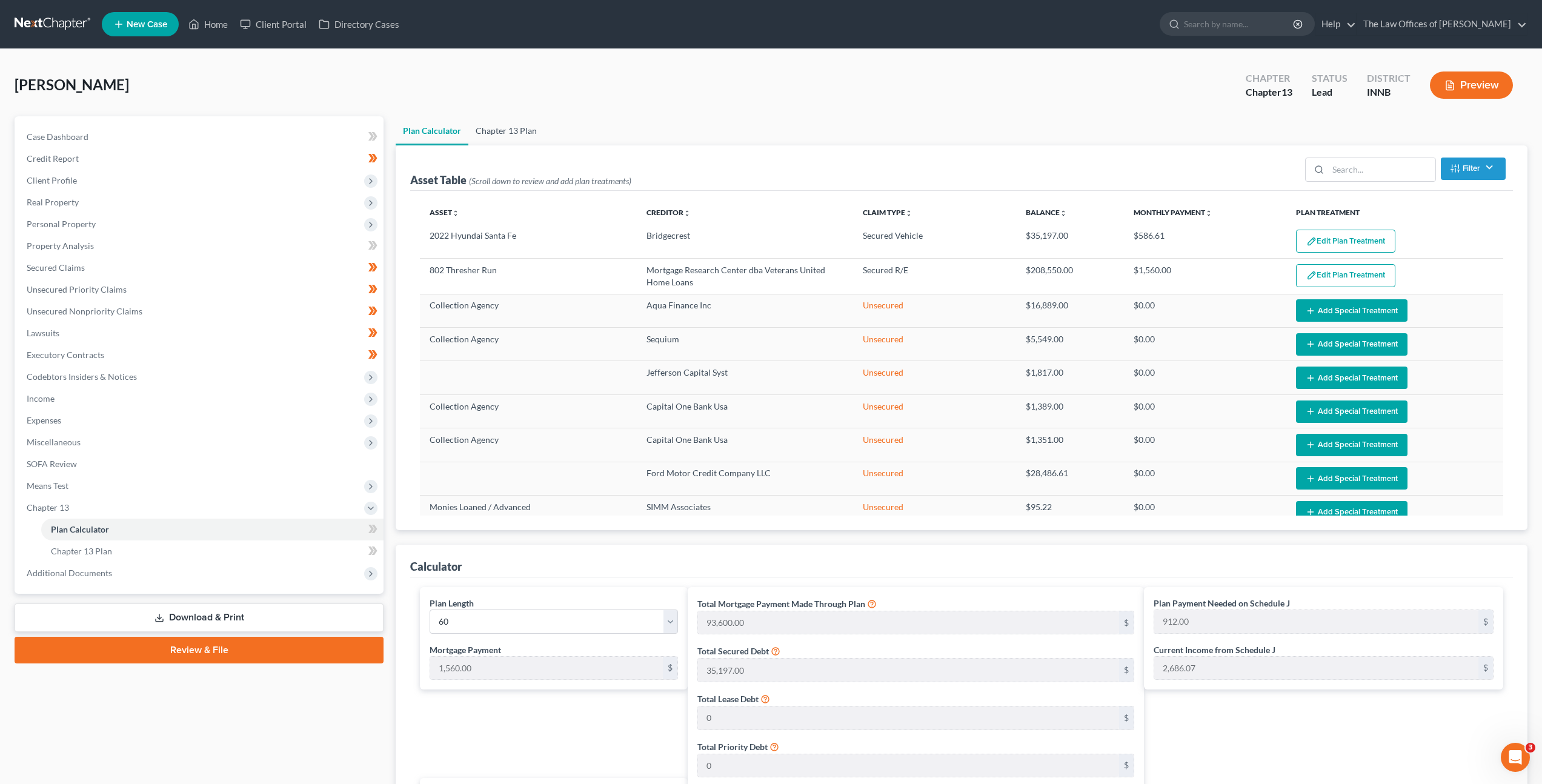
click at [501, 129] on link "Chapter 13 Plan" at bounding box center [506, 131] width 75 height 29
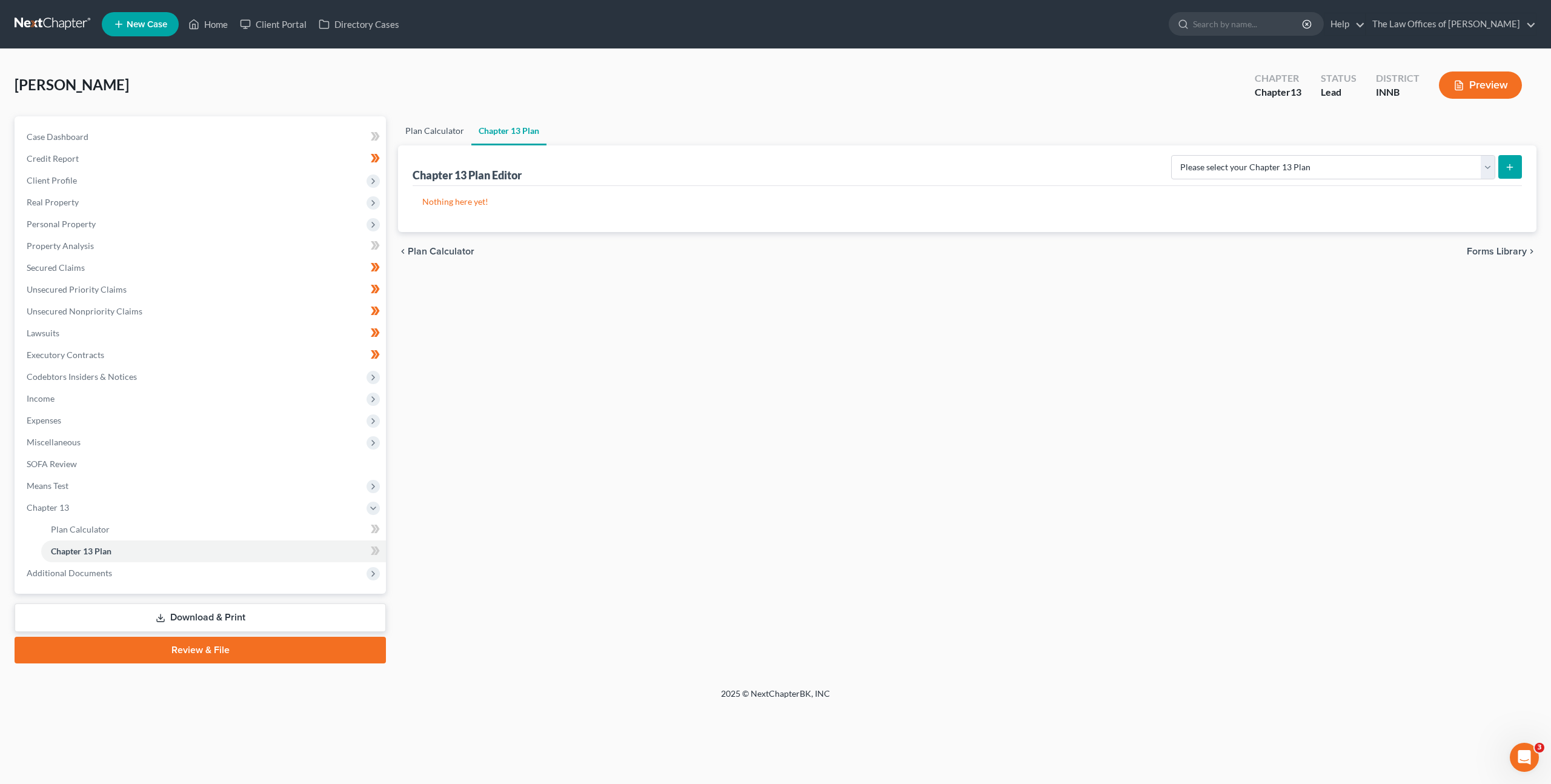
click at [410, 128] on link "Plan Calculator" at bounding box center [435, 131] width 73 height 29
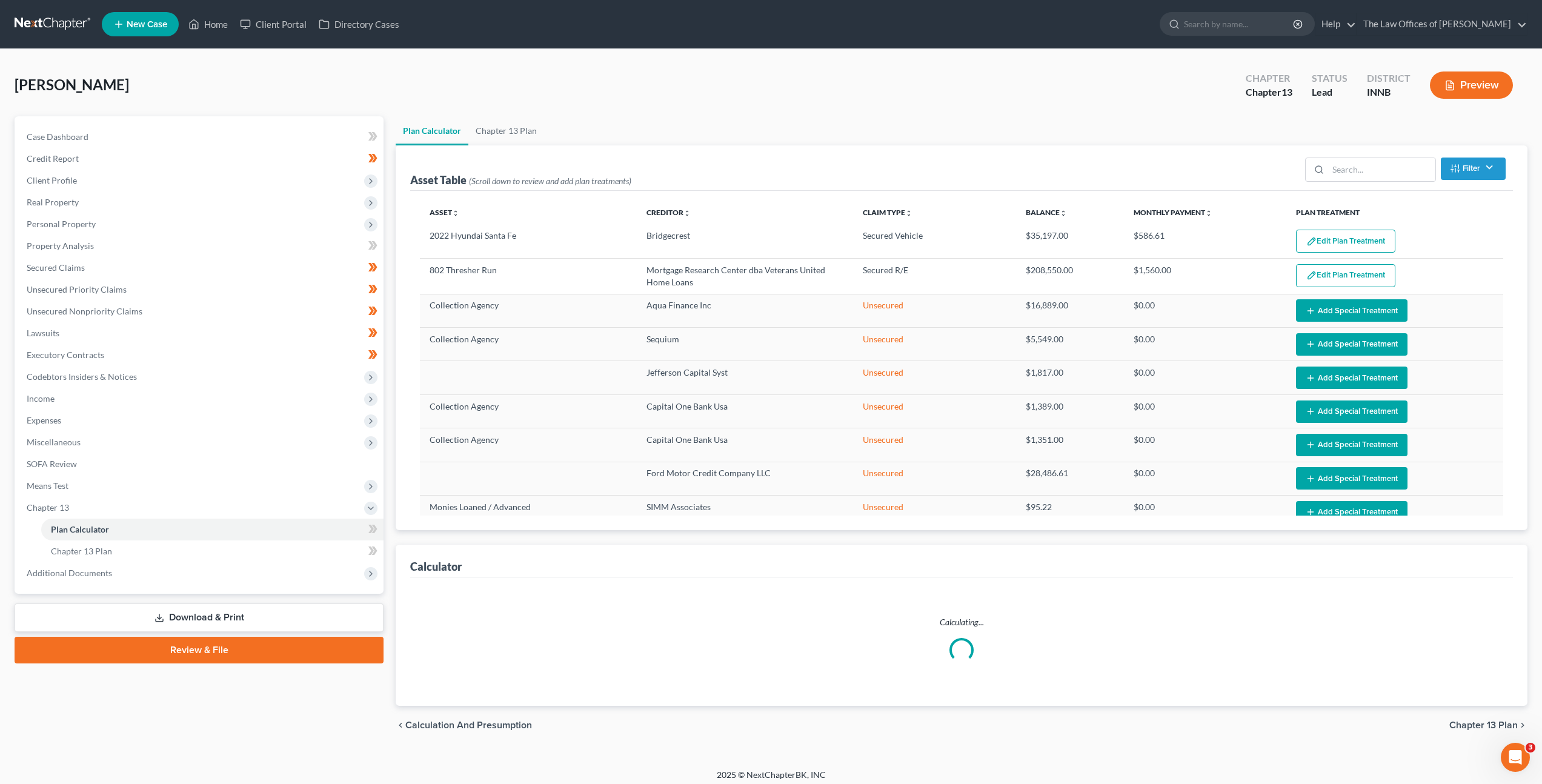
select select "59"
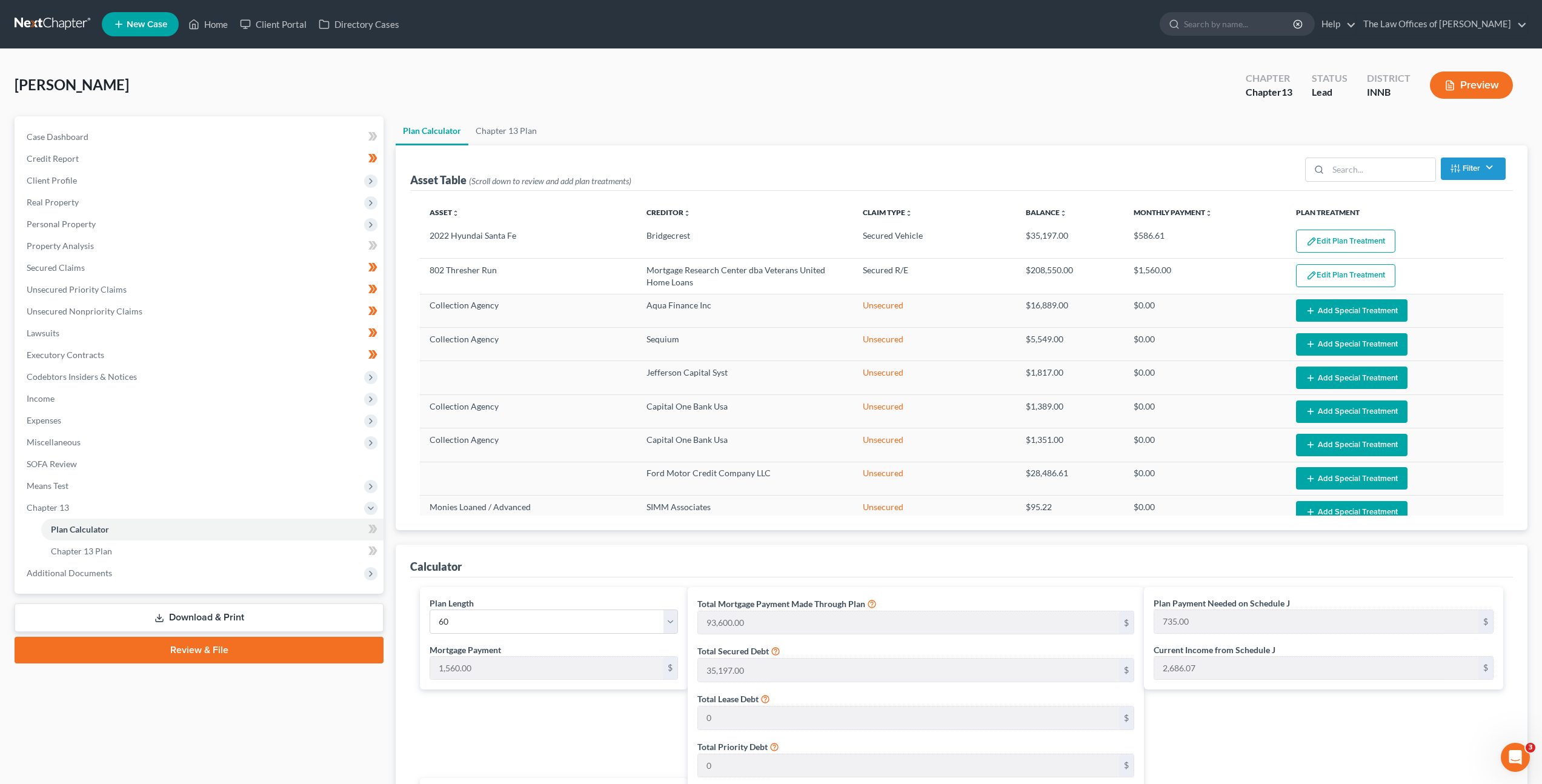
scroll to position [442, 0]
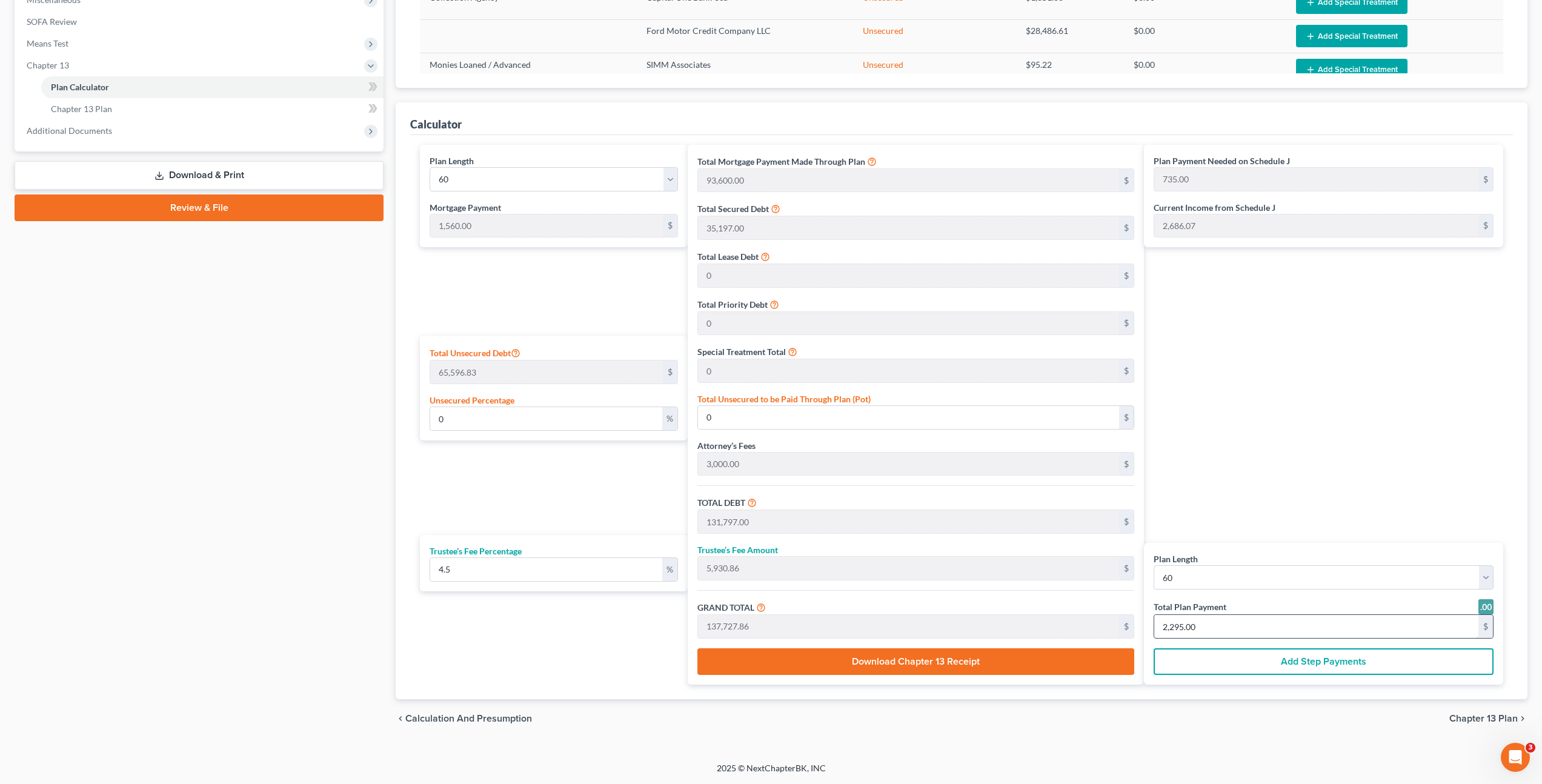
click at [1216, 634] on input "2,295.00" at bounding box center [1316, 626] width 325 height 23
click at [790, 402] on label "Total Unsecured to be Paid Through Plan (Pot)" at bounding box center [784, 399] width 174 height 13
click at [778, 421] on input "0" at bounding box center [908, 417] width 421 height 23
type input "0.0015244639108322763"
type input "1"
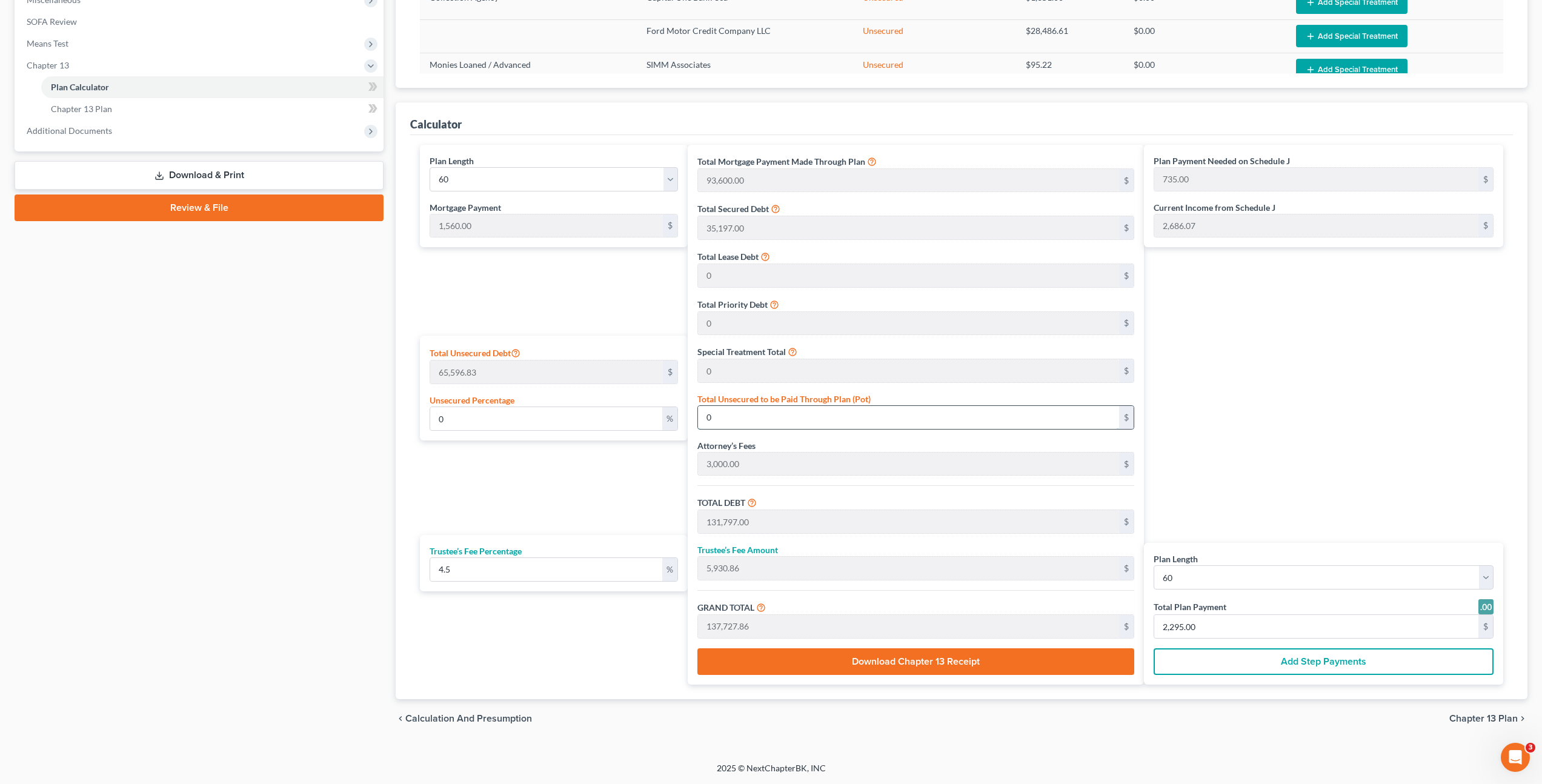
type input "131,798.00"
type input "5,930.91"
type input "137,728.91"
type input "0.015244639108322763"
type input "10"
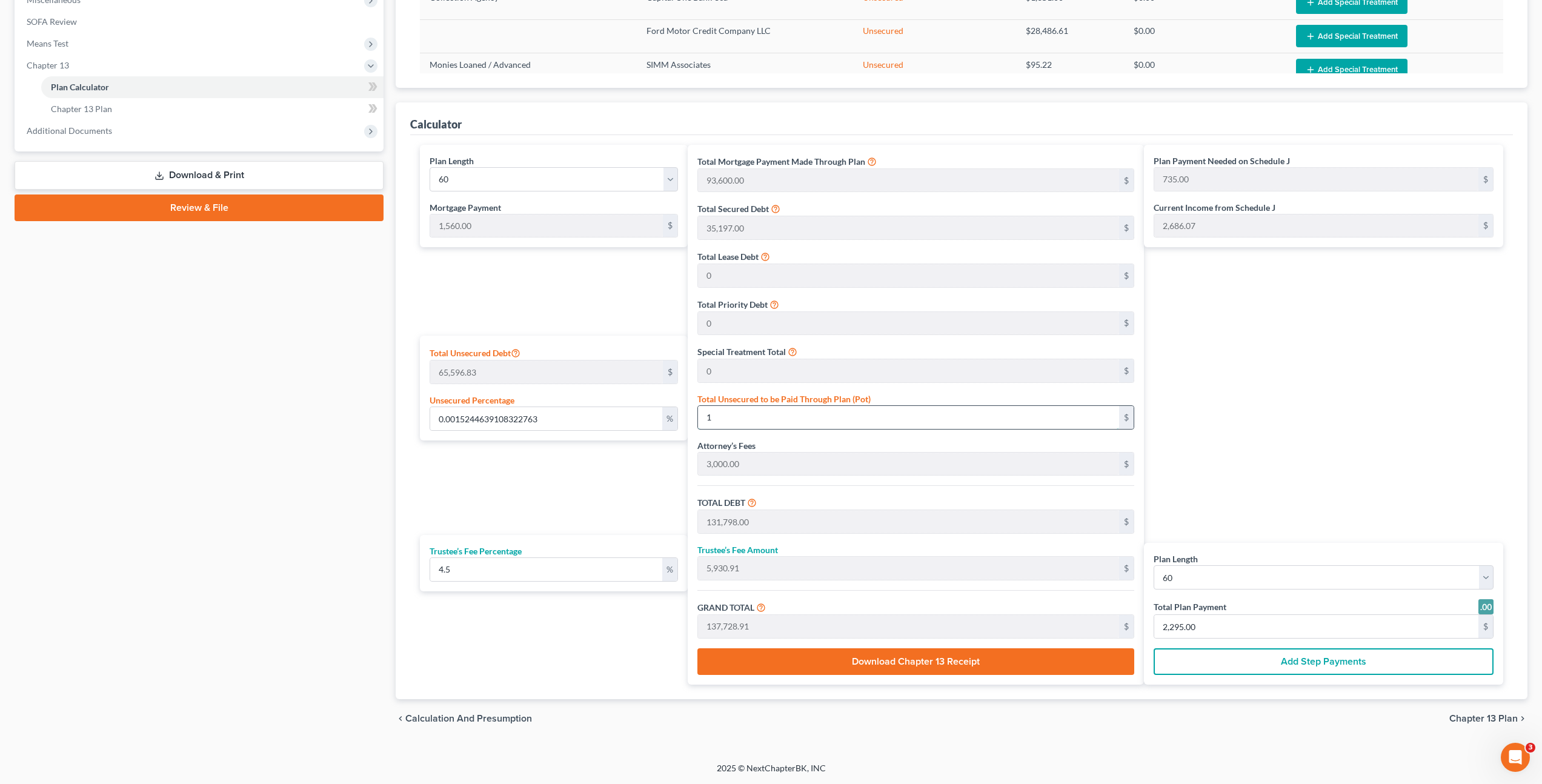
type input "131,807.00"
type input "5,931.31"
type input "137,738.31"
type input "736.00"
type input "2,296.00"
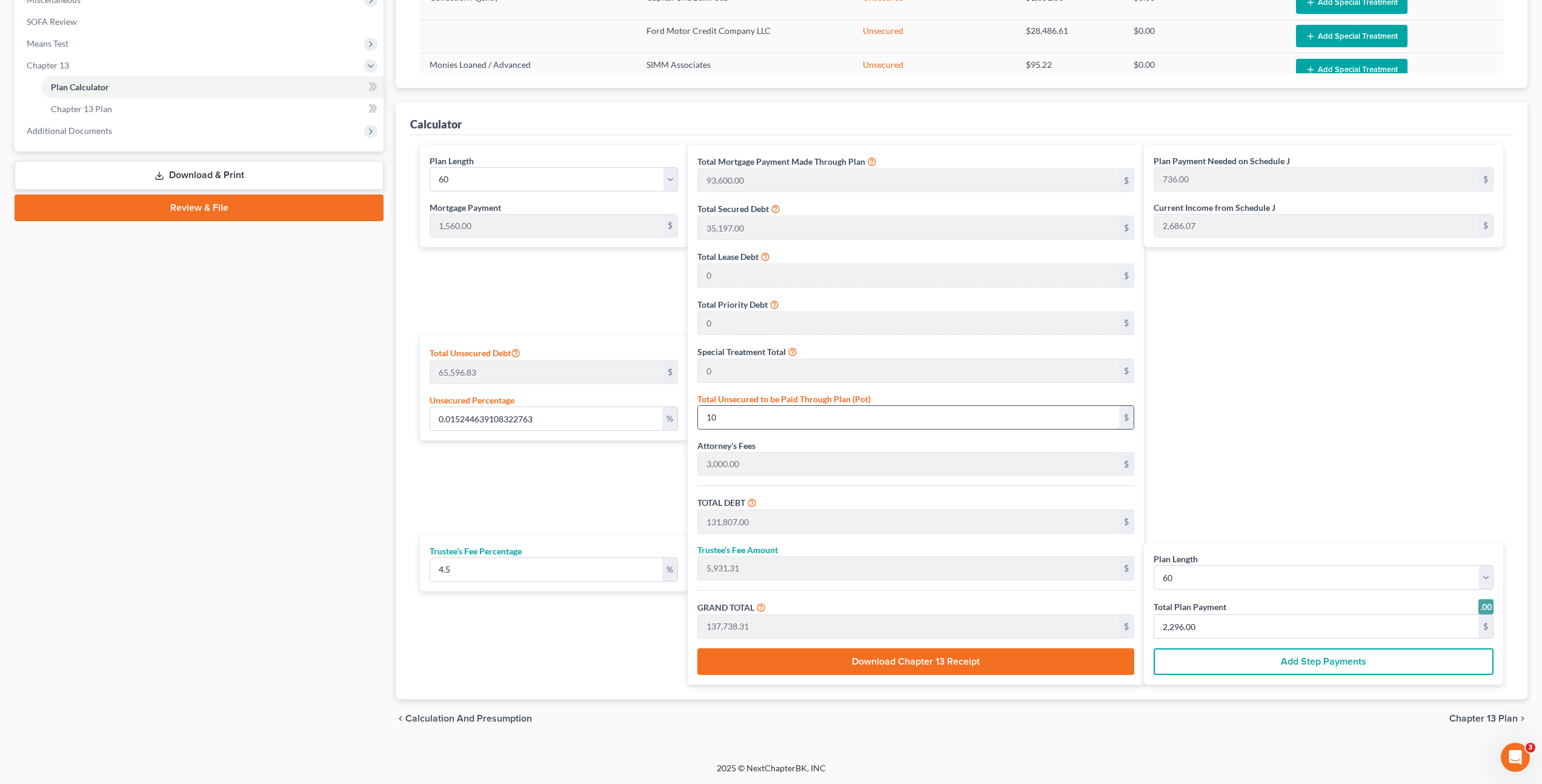
type input "0.15244639108322766"
type input "100"
type input "131,897.00"
type input "5,935.36"
type input "137,832.36"
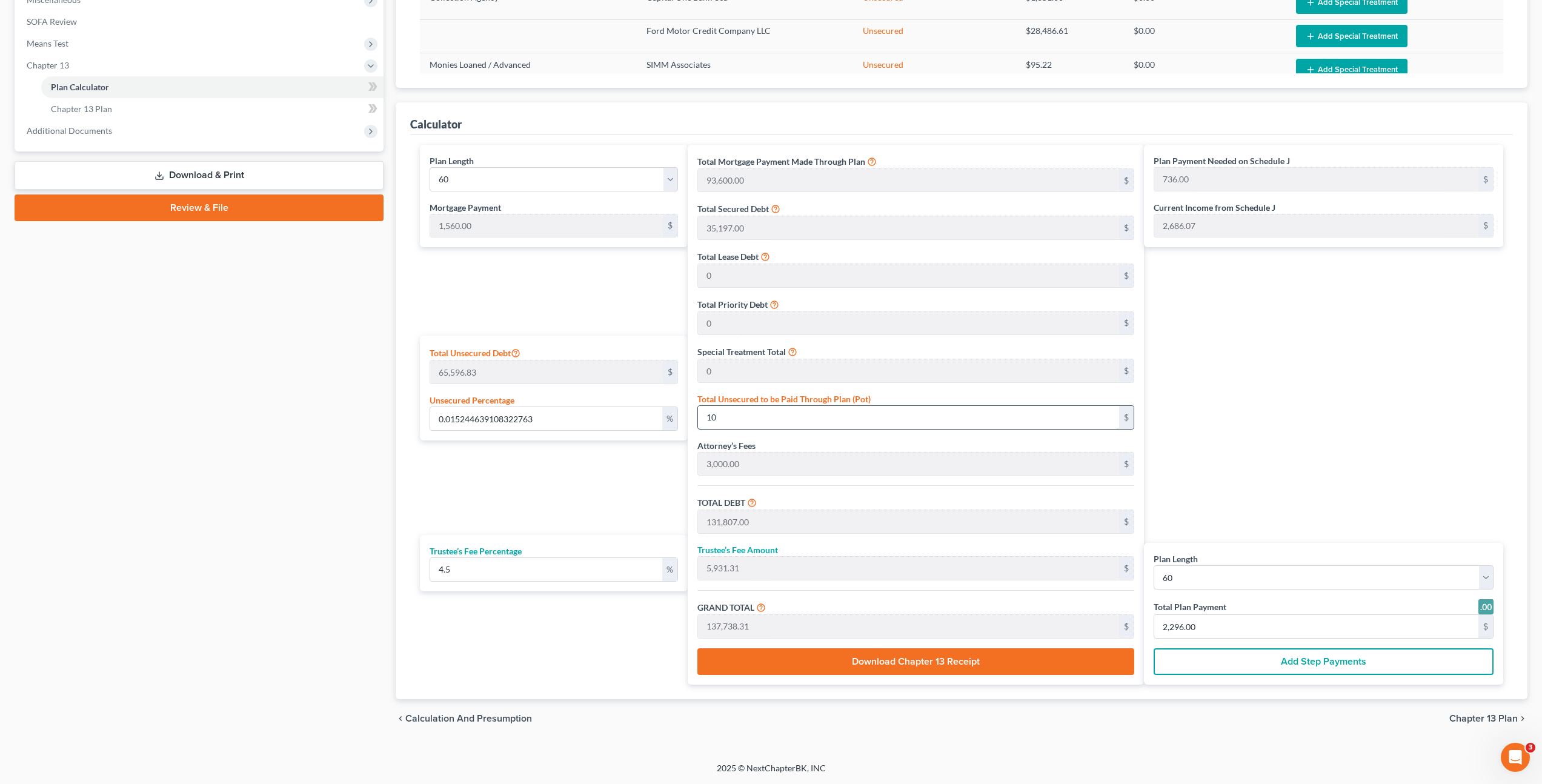
type input "737.00"
type input "2,297.00"
type input "1.5244639108322764"
type input "1000"
type input "132,797.00"
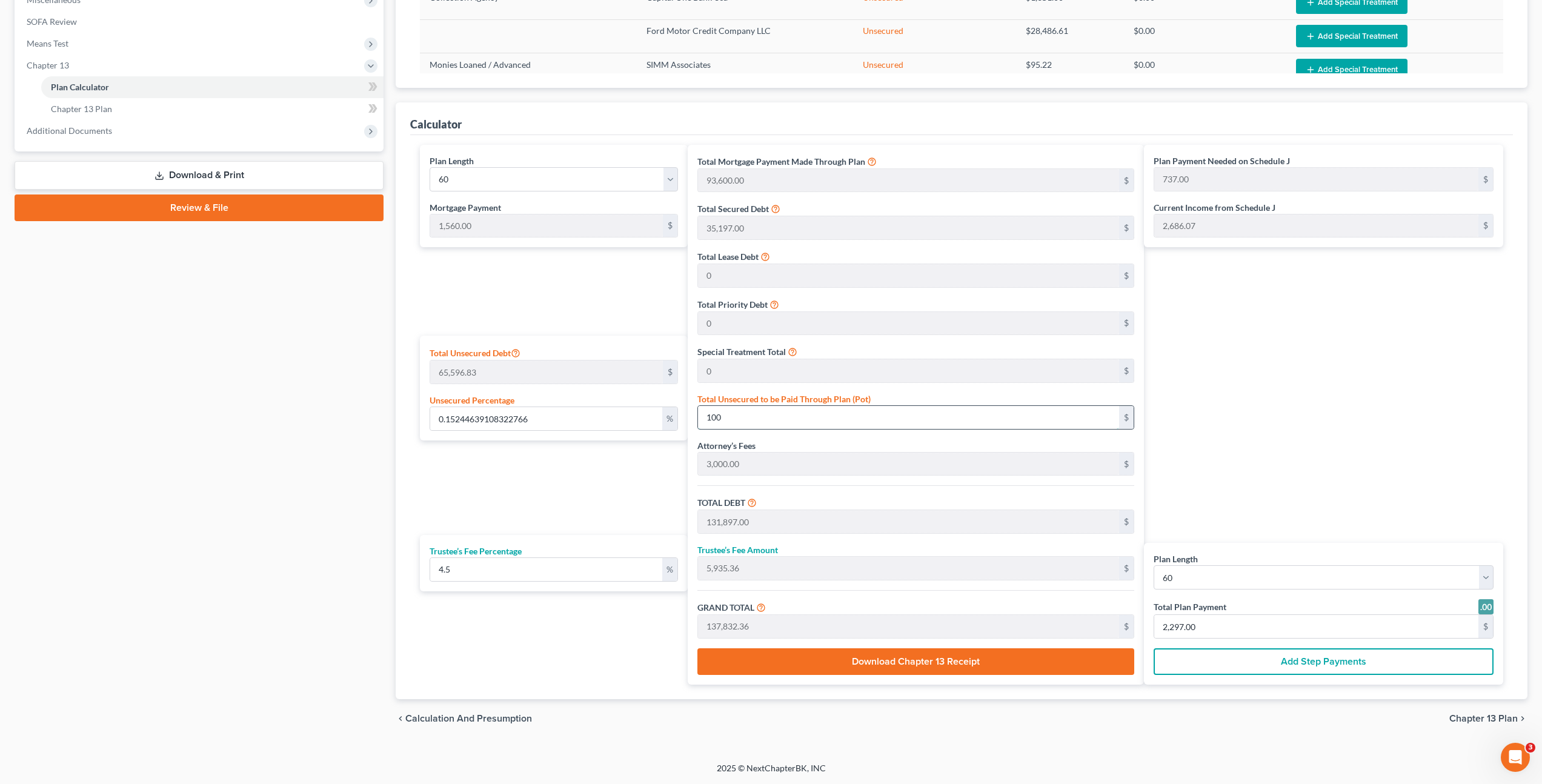
type input "5,975.86"
type input "138,772.86"
type input "753.00"
type input "2,313.00"
type input "1,000"
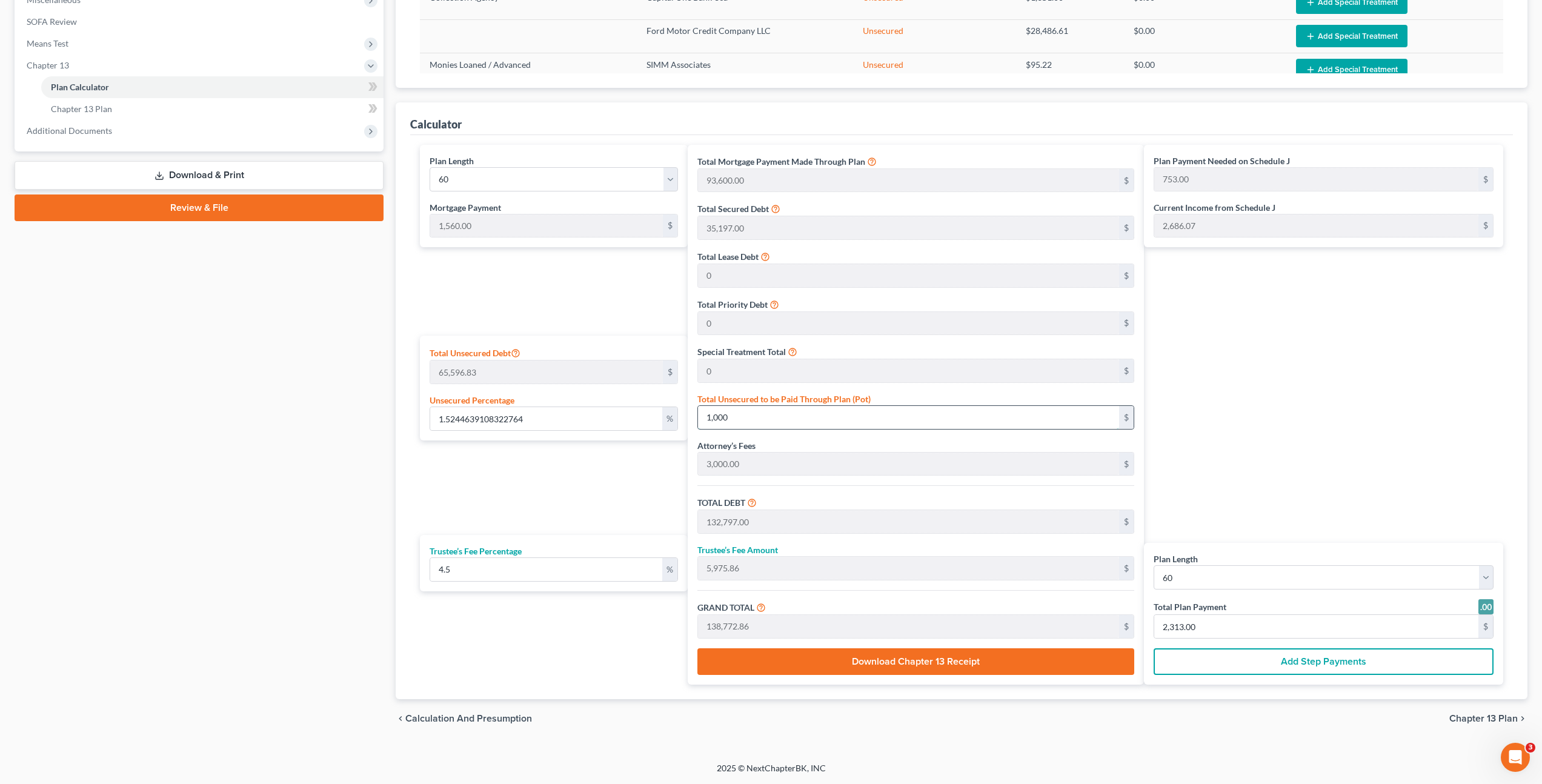
type input "15.244639108322763"
type input "1,0000"
type input "141,797.00"
type input "6,380.86"
type input "148,177.86"
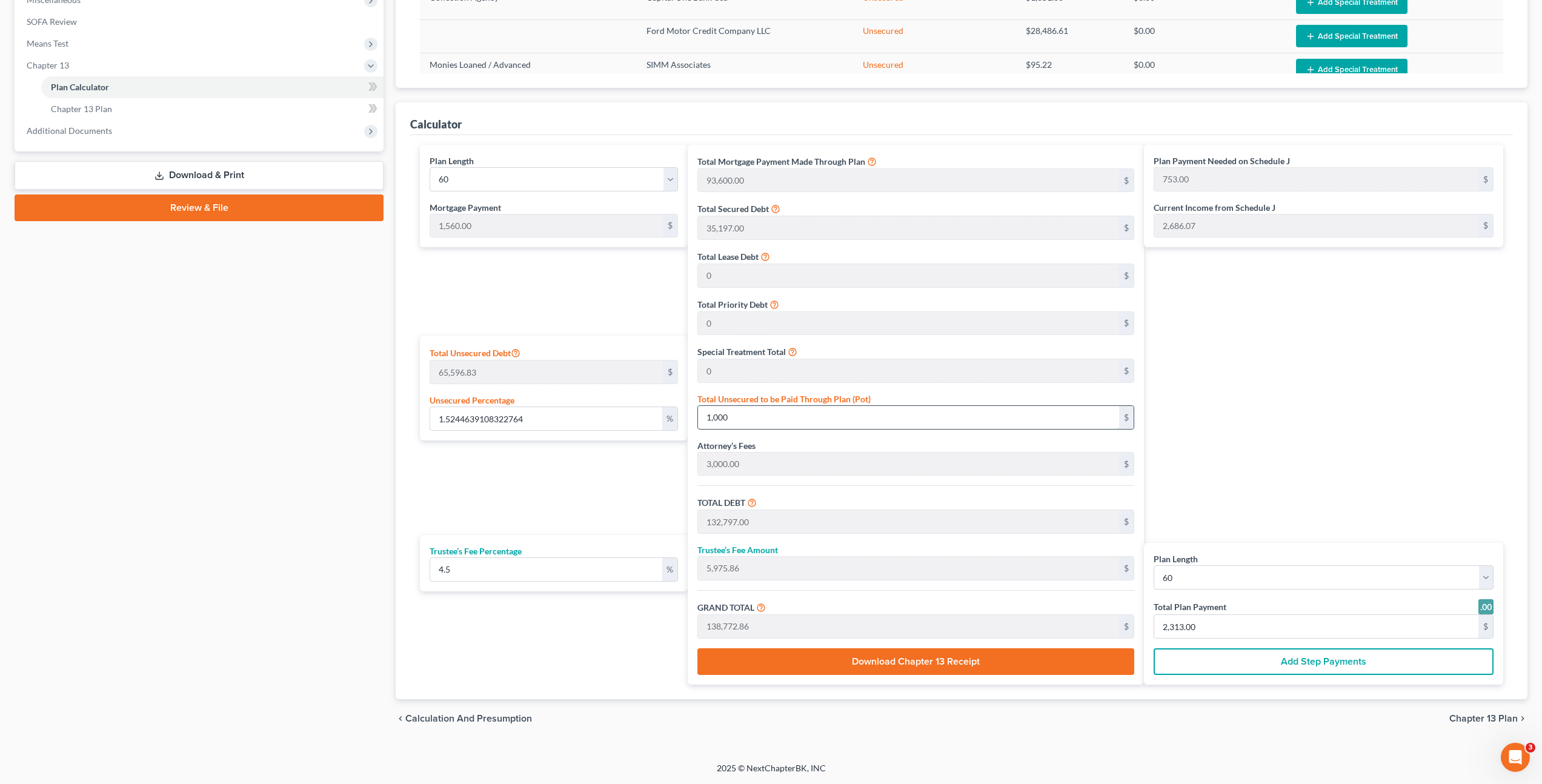
type input "910.00"
type input "2,470.00"
type input "10,000"
click at [1354, 355] on div "Plan Payment Needed on Schedule J 910.00 $ Current Income from Schedule J 2,686…" at bounding box center [1326, 415] width 365 height 539
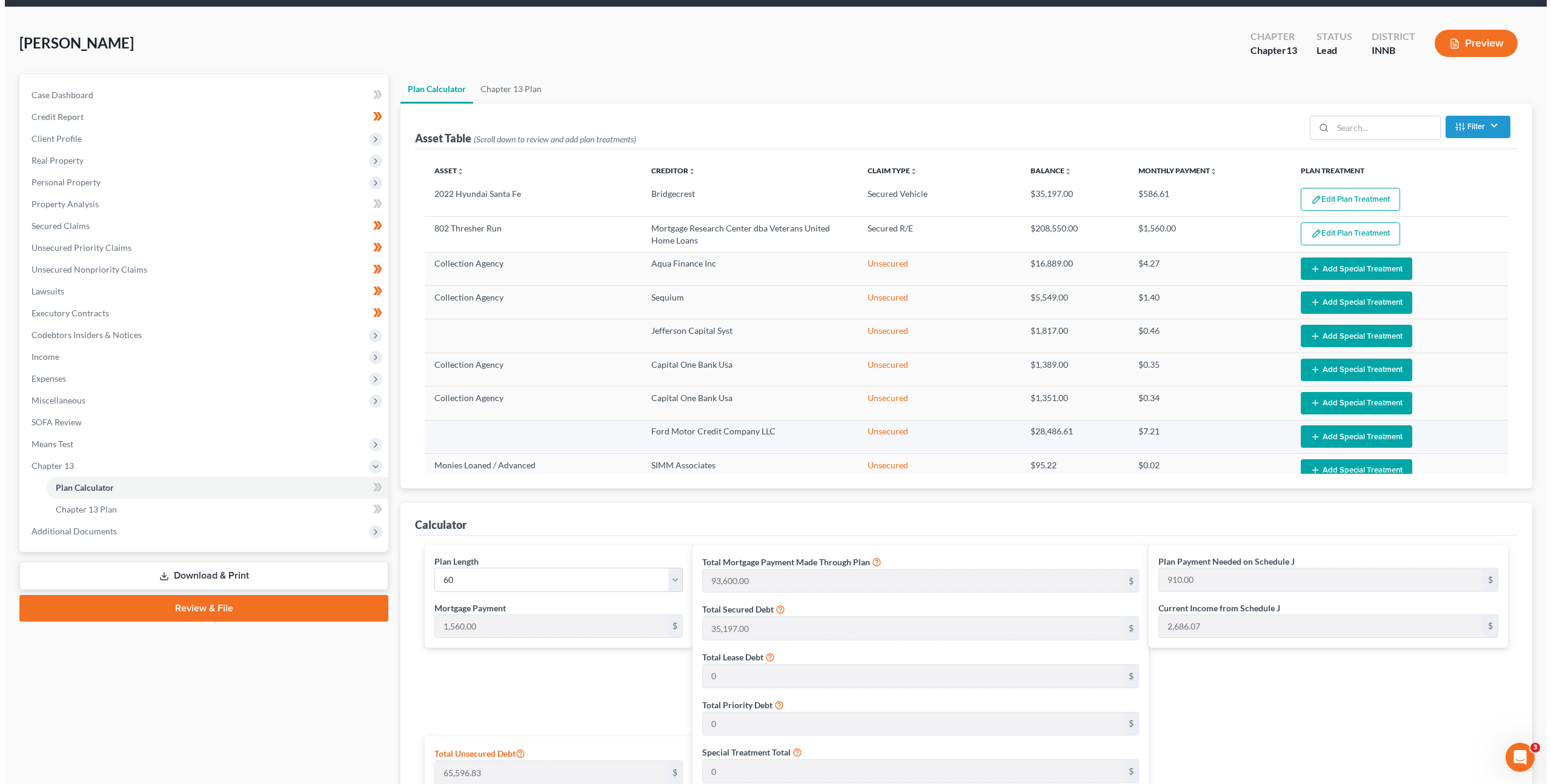
scroll to position [0, 0]
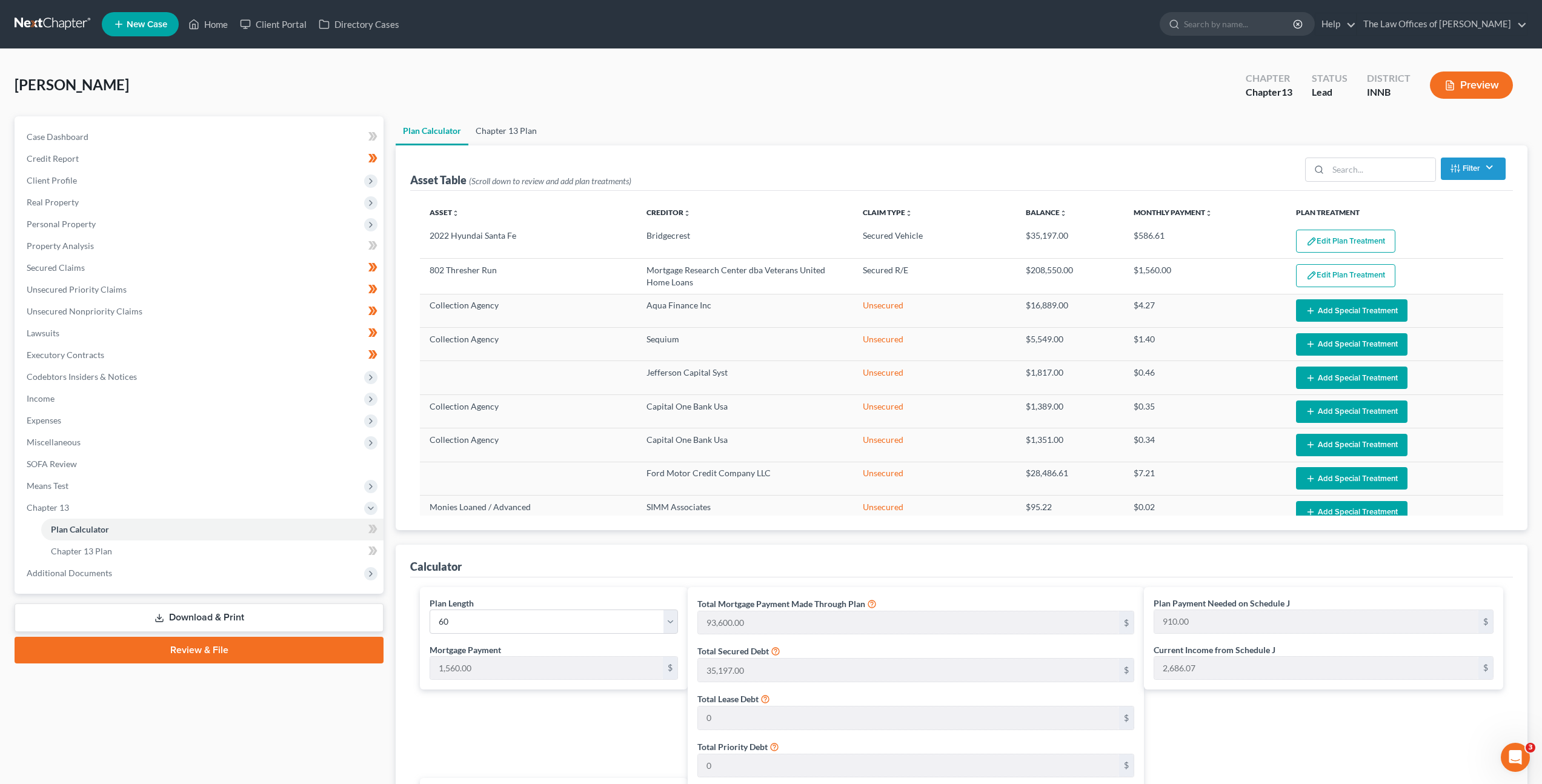
click at [488, 121] on link "Chapter 13 Plan" at bounding box center [506, 131] width 75 height 29
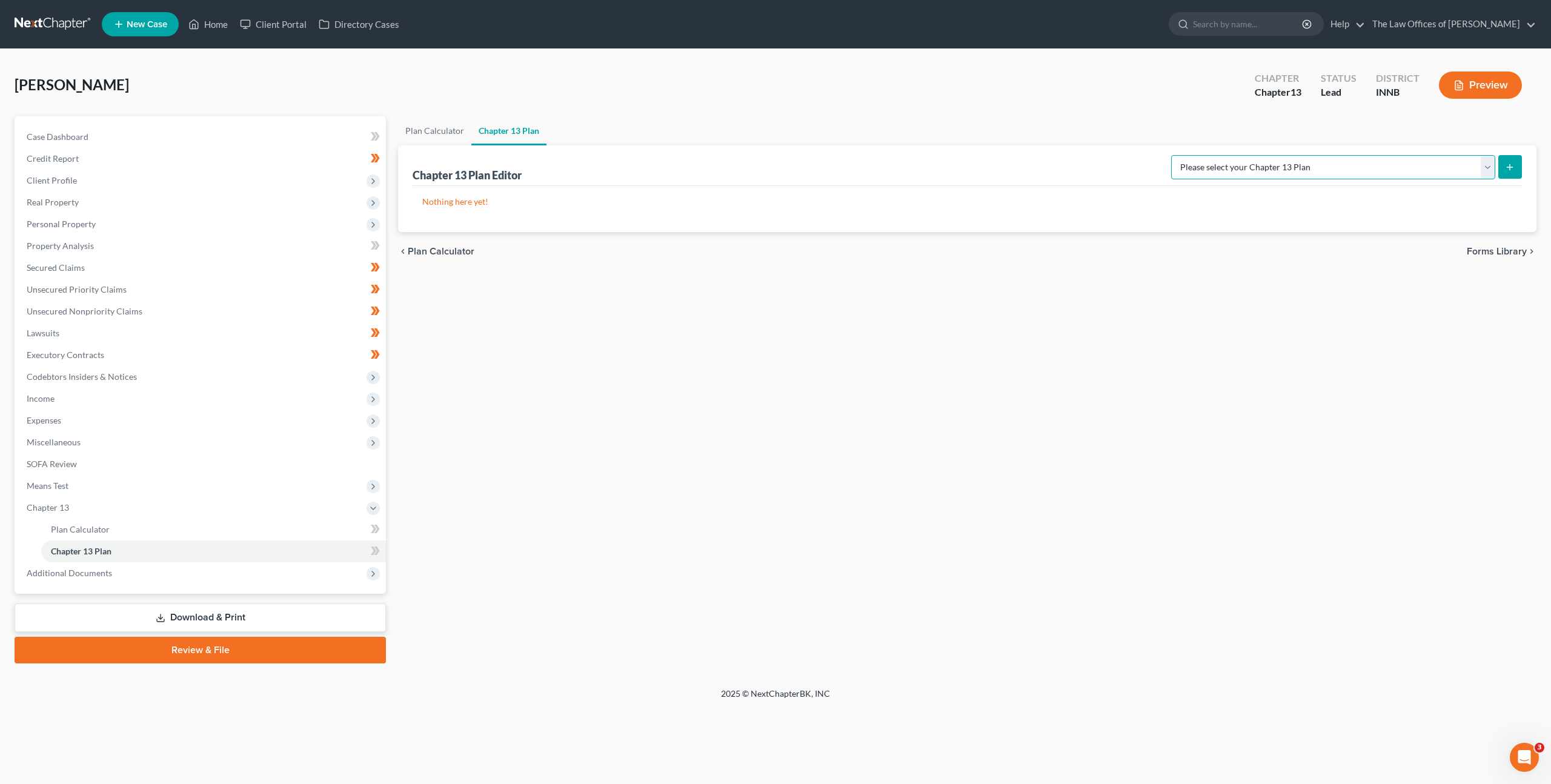
click at [1298, 178] on select "Please select your Chapter 13 Plan National Form Plan - Official Form 113 Natio…" at bounding box center [1333, 167] width 324 height 24
select select "1"
click at [1198, 155] on select "Please select your Chapter 13 Plan National Form Plan - Official Form 113 Natio…" at bounding box center [1333, 167] width 324 height 24
click at [1515, 168] on button "submit" at bounding box center [1509, 167] width 23 height 23
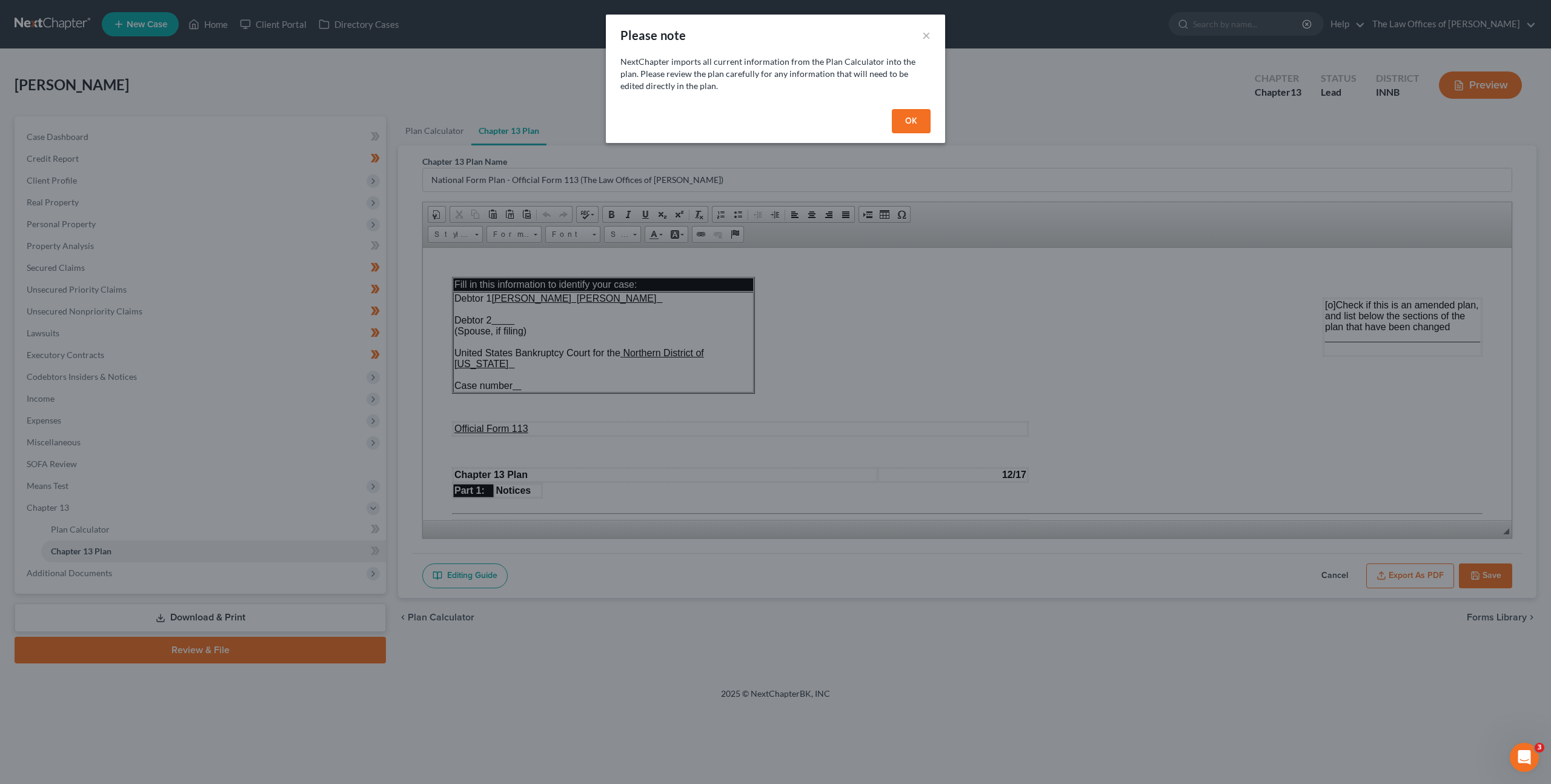
drag, startPoint x: 918, startPoint y: 121, endPoint x: 928, endPoint y: 111, distance: 14.1
click at [918, 121] on button "OK" at bounding box center [911, 121] width 39 height 24
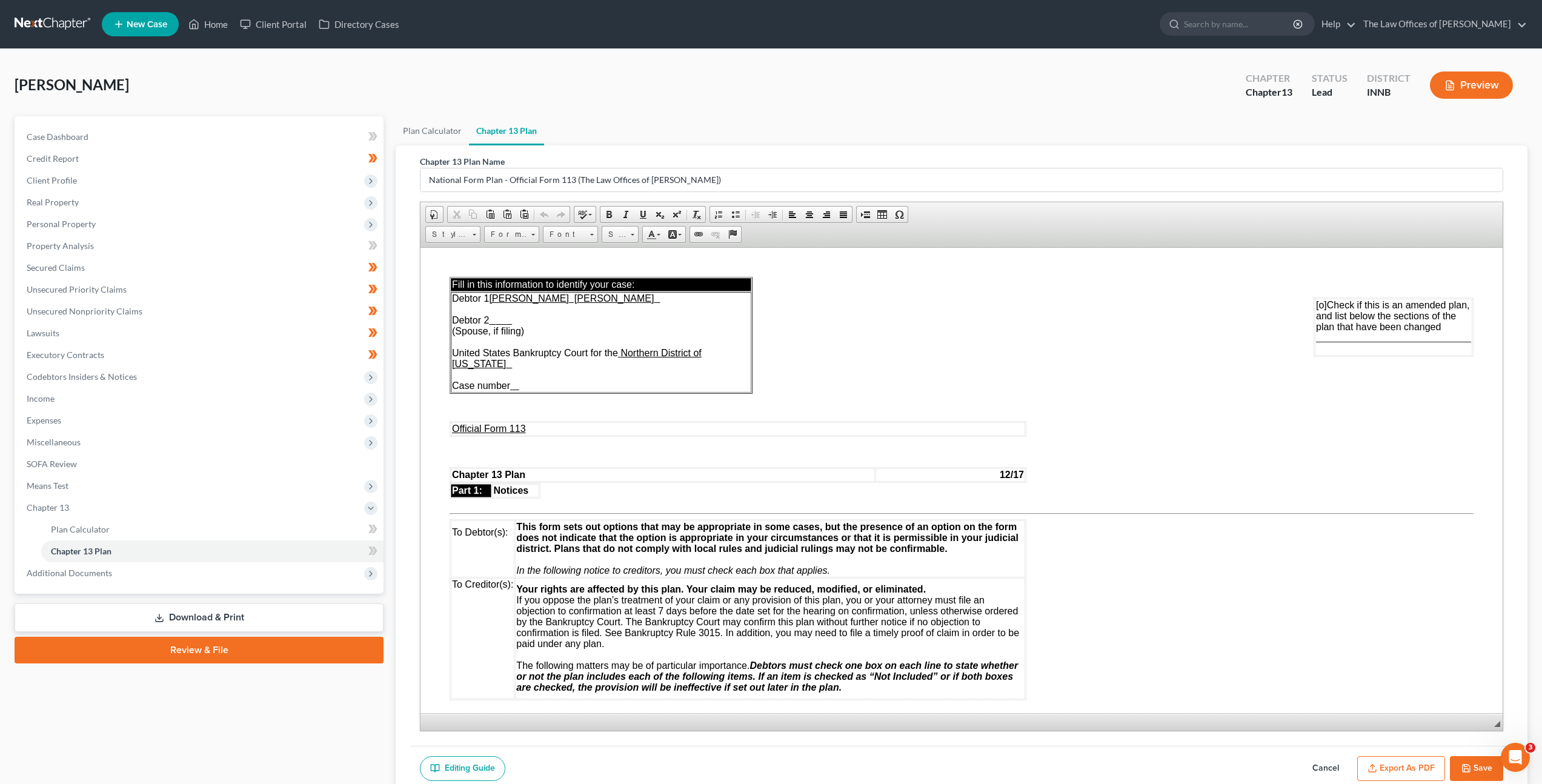
drag, startPoint x: 1506, startPoint y: 531, endPoint x: 1505, endPoint y: 709, distance: 178.0
click at [1510, 720] on div "Chapter 13 Plan Name National Form Plan - Official Form 113 (The Law Offices of…" at bounding box center [961, 446] width 1103 height 600
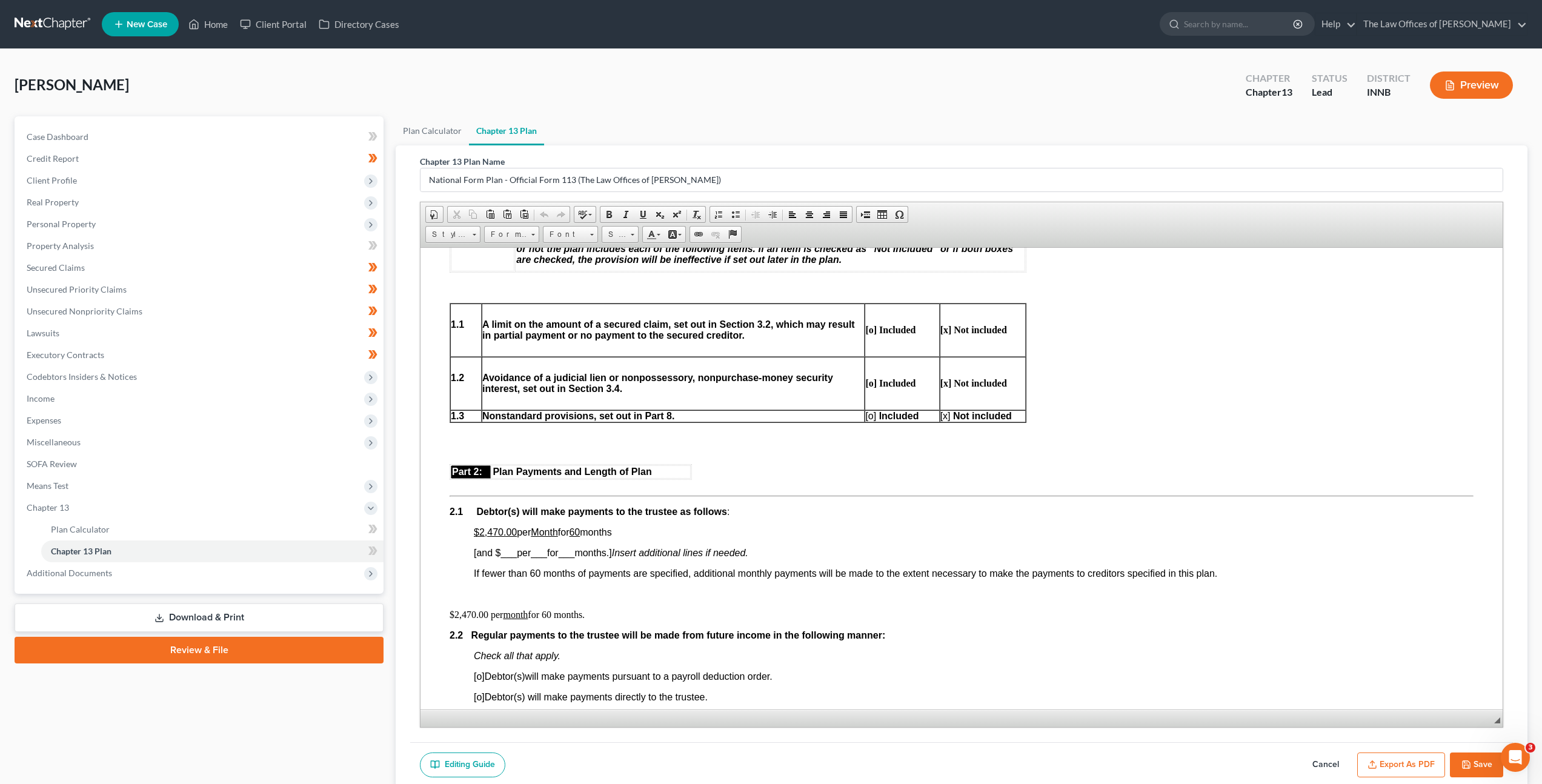
scroll to position [429, 0]
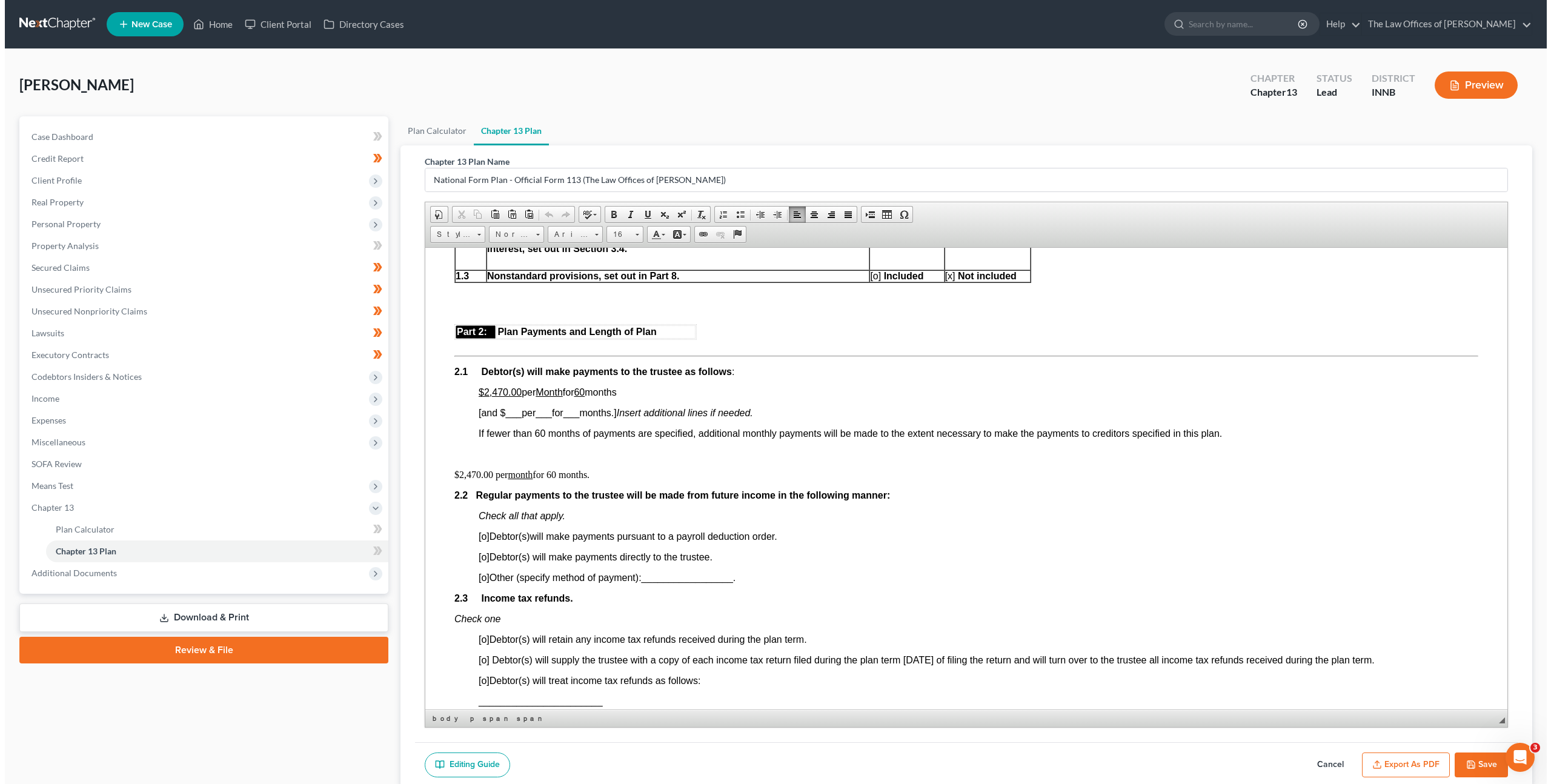
scroll to position [583, 0]
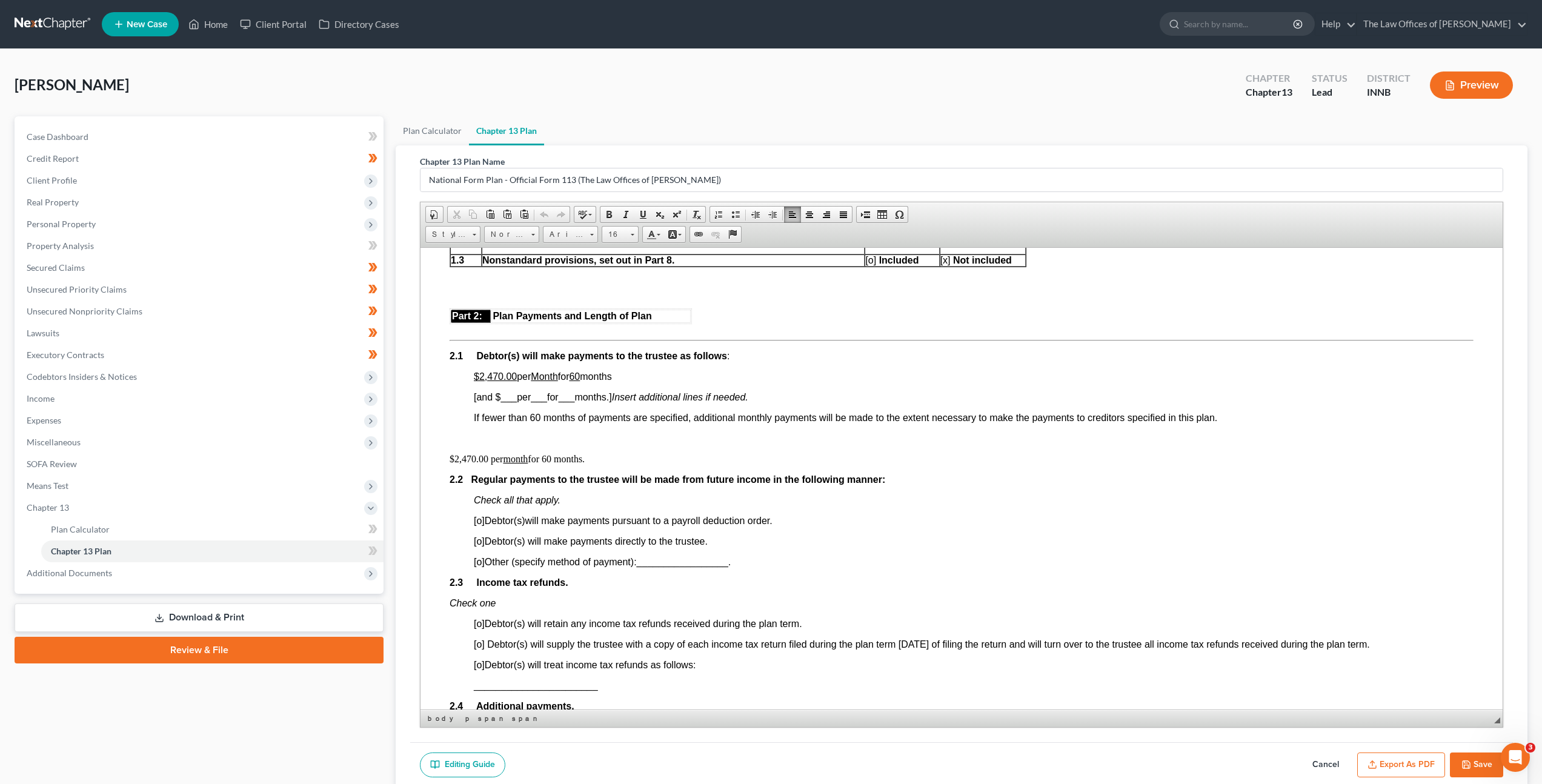
click at [1472, 757] on button "Save" at bounding box center [1476, 764] width 53 height 25
click at [1478, 764] on button "Save" at bounding box center [1476, 764] width 53 height 25
select select "1"
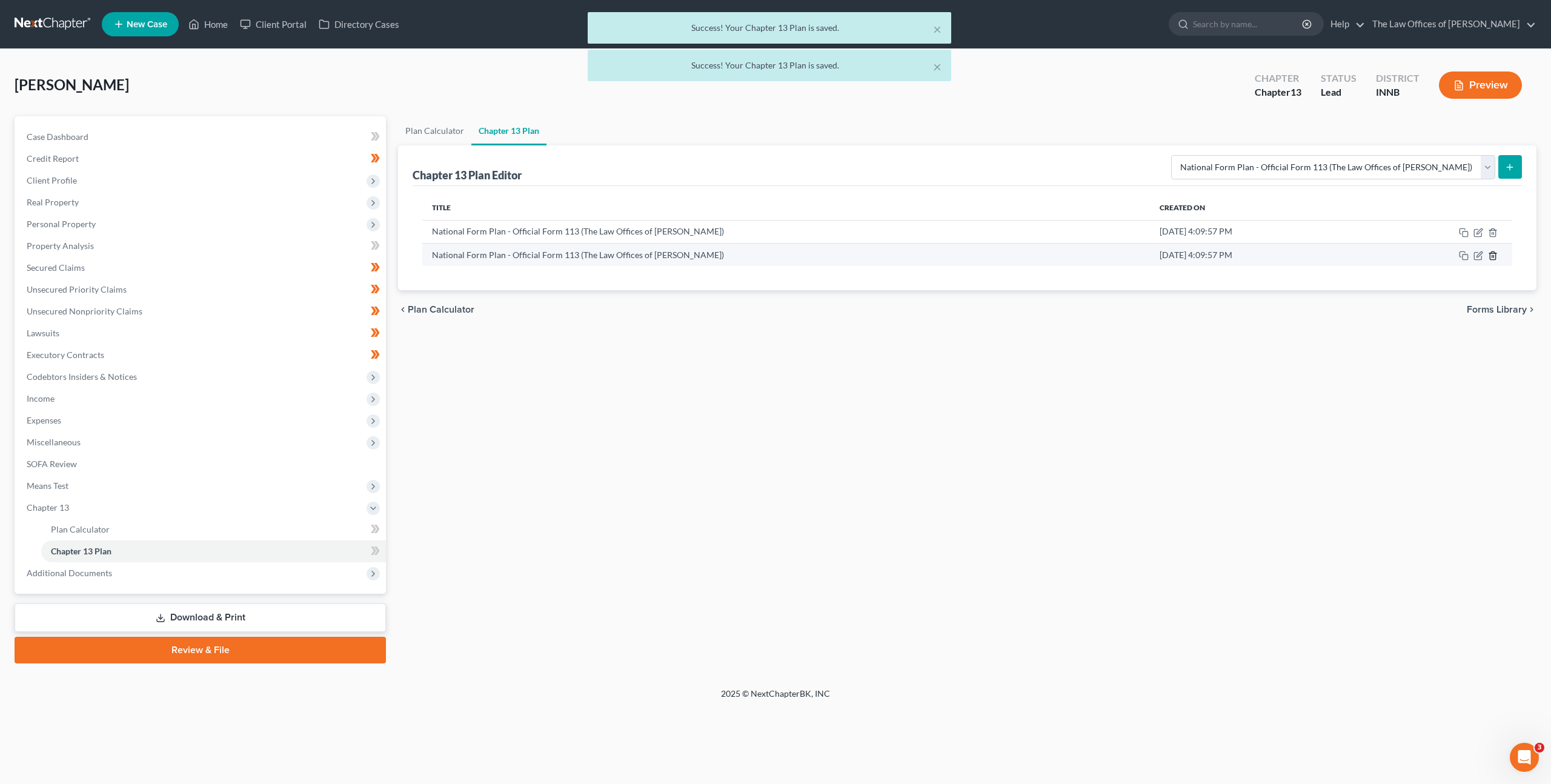
click at [1490, 253] on polyline "button" at bounding box center [1492, 253] width 7 height 0
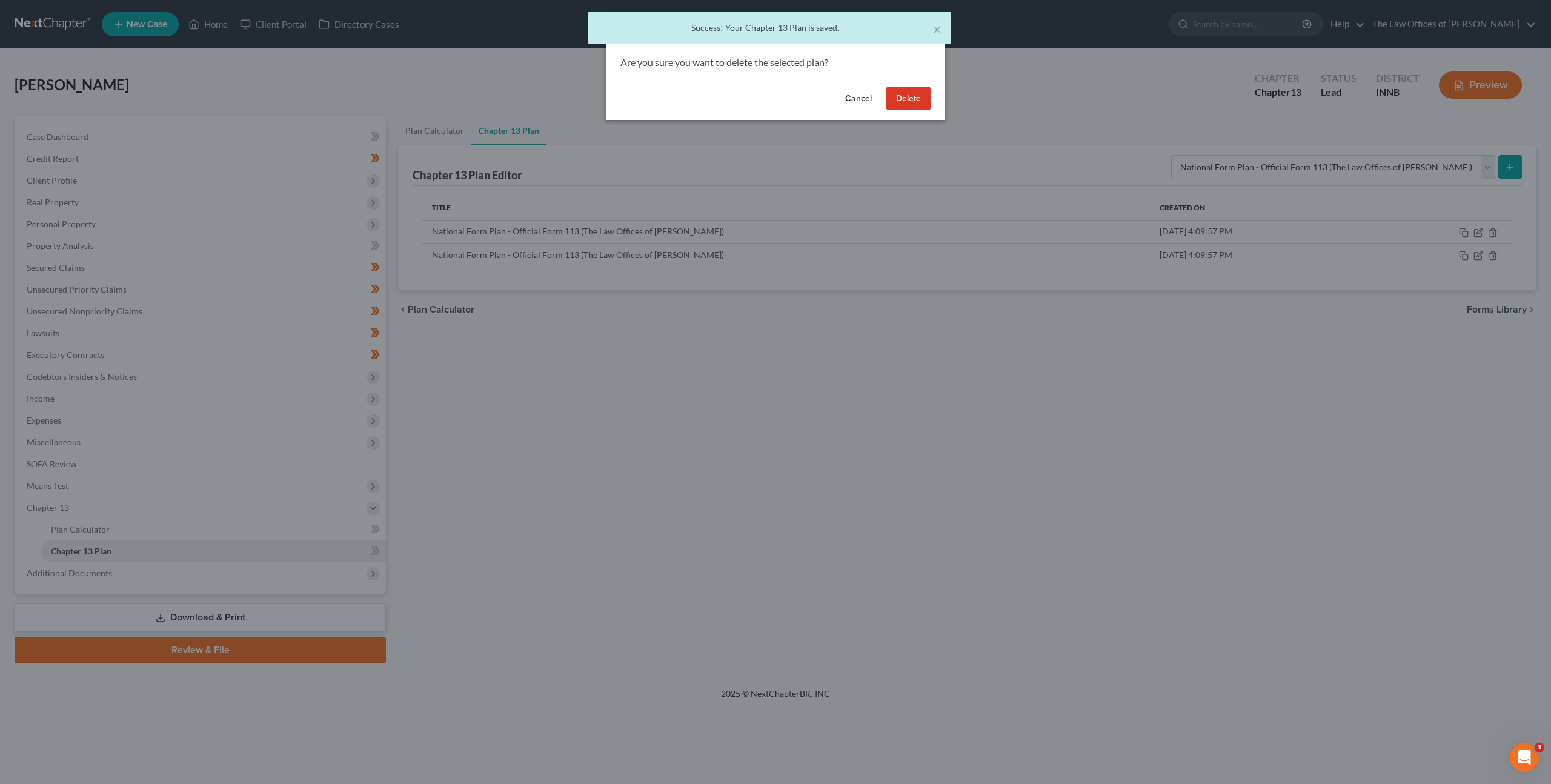
click at [905, 103] on button "Delete" at bounding box center [908, 99] width 44 height 24
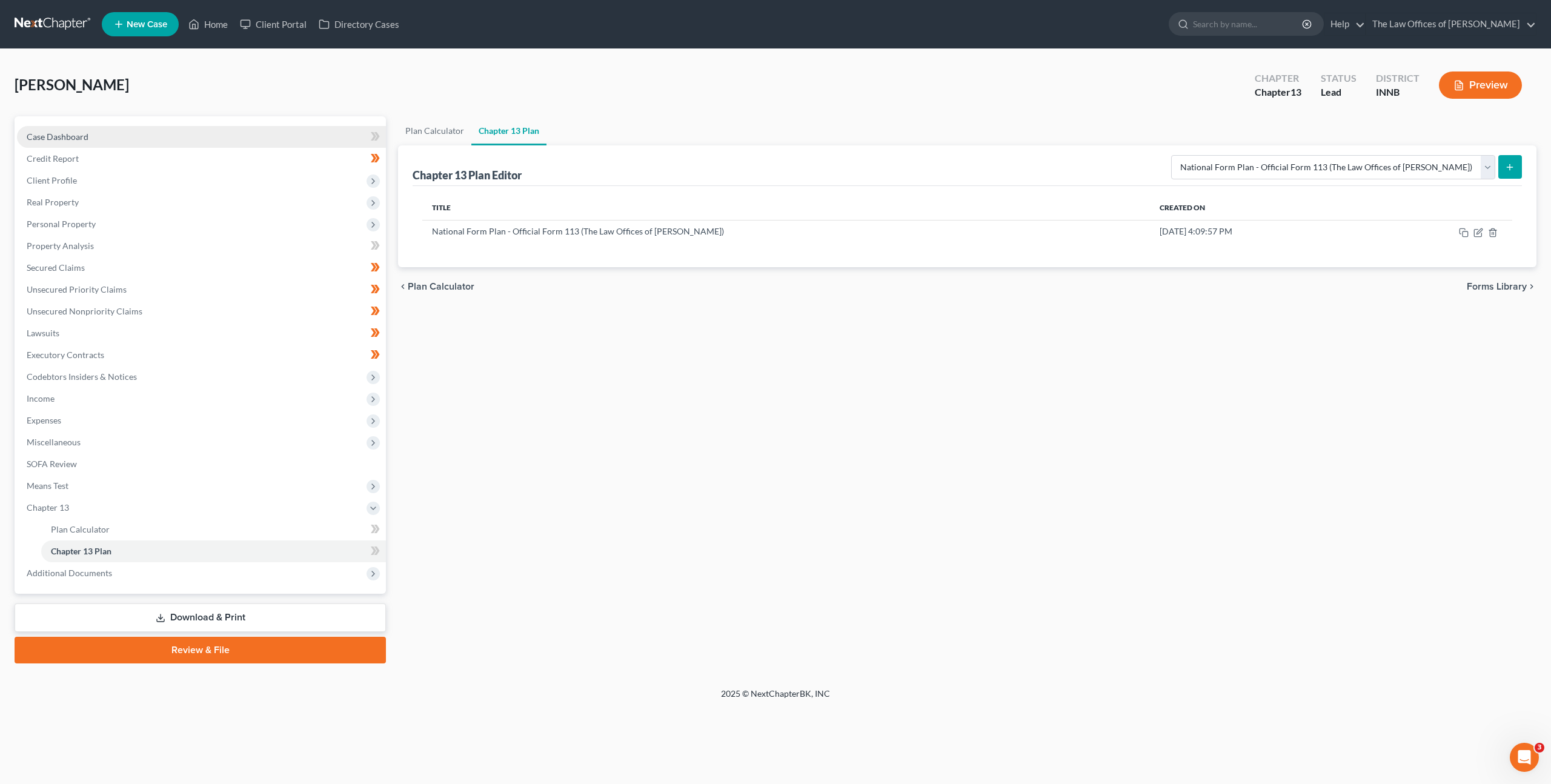
drag, startPoint x: 749, startPoint y: 413, endPoint x: 212, endPoint y: 138, distance: 603.3
click at [749, 413] on div "Plan Calculator Chapter 13 Plan Chapter 13 Plan Editor Please select your Chapt…" at bounding box center [967, 389] width 1150 height 547
click at [23, 17] on link at bounding box center [53, 23] width 77 height 22
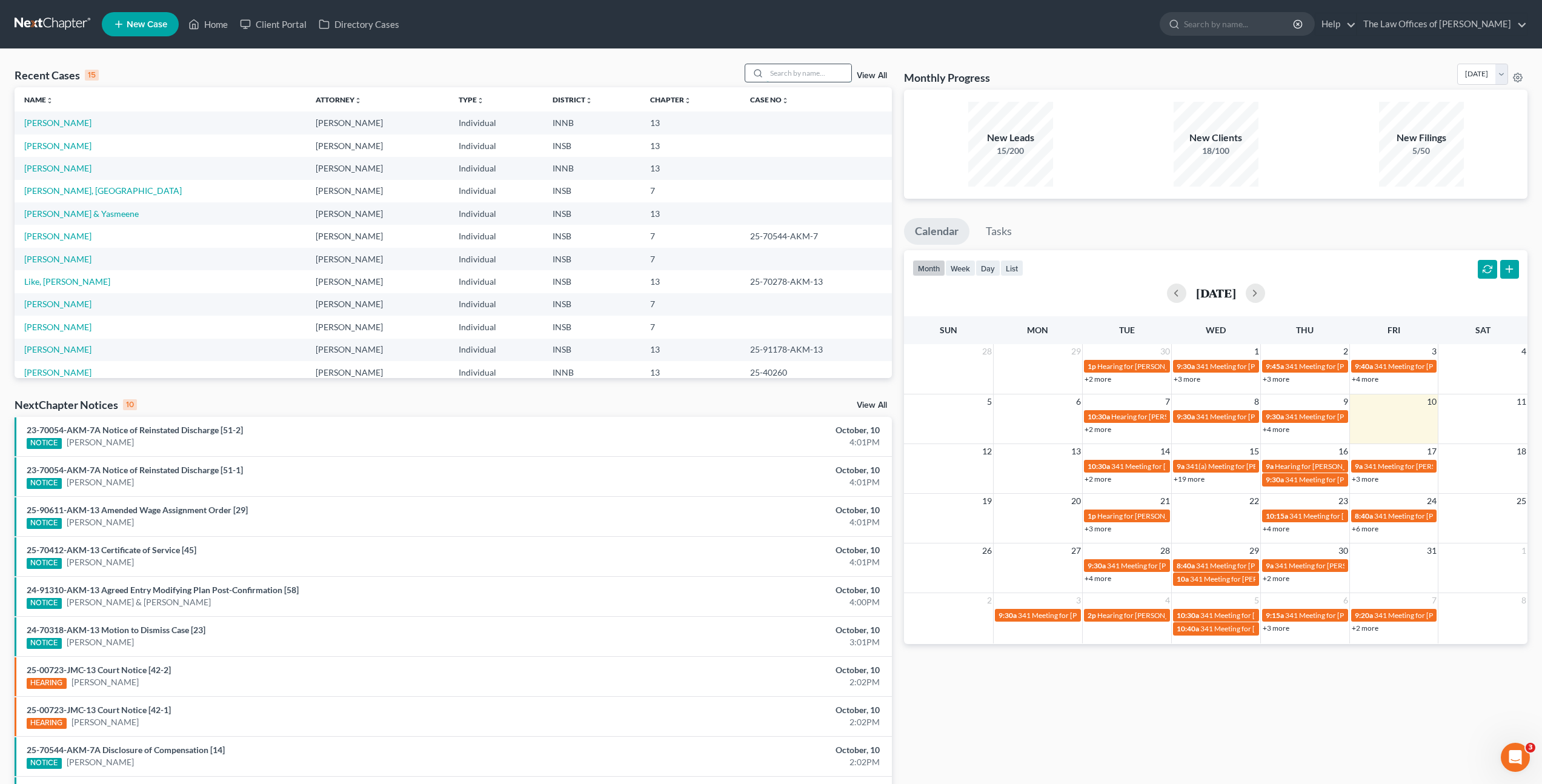
drag, startPoint x: 784, startPoint y: 77, endPoint x: 802, endPoint y: 65, distance: 21.6
click at [785, 76] on input "search" at bounding box center [809, 73] width 85 height 17
type input "darell williams"
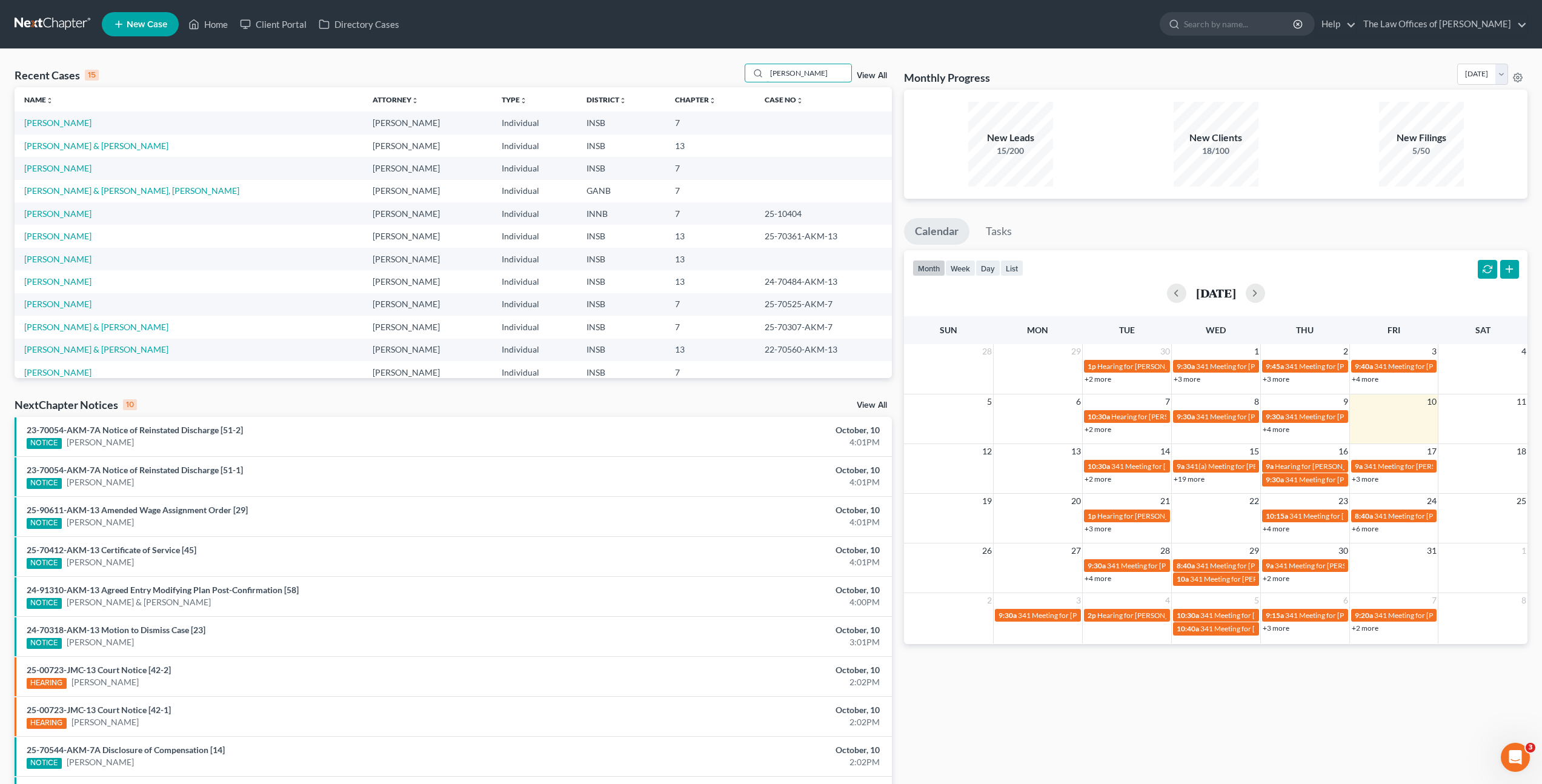
drag, startPoint x: 787, startPoint y: 74, endPoint x: 584, endPoint y: 43, distance: 205.4
click at [598, 43] on div "Home New Case Client Portal Directory Cases The Law Offices of Dax J. Miller za…" at bounding box center [771, 435] width 1542 height 872
type input "J"
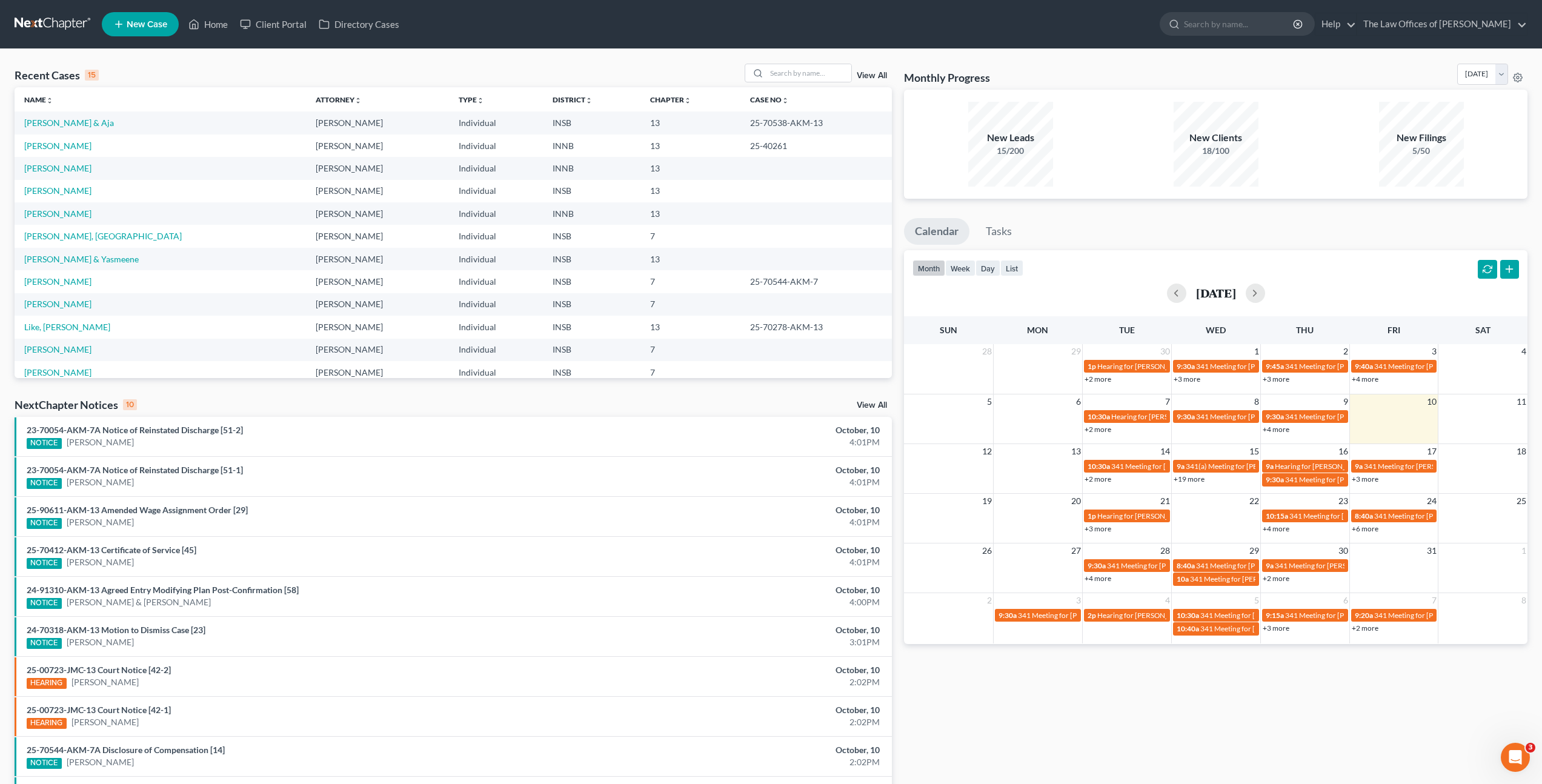
click at [404, 66] on div "Recent Cases 15 View All" at bounding box center [453, 75] width 877 height 23
click at [798, 71] on input "search" at bounding box center [809, 73] width 85 height 17
type input "Kolb"
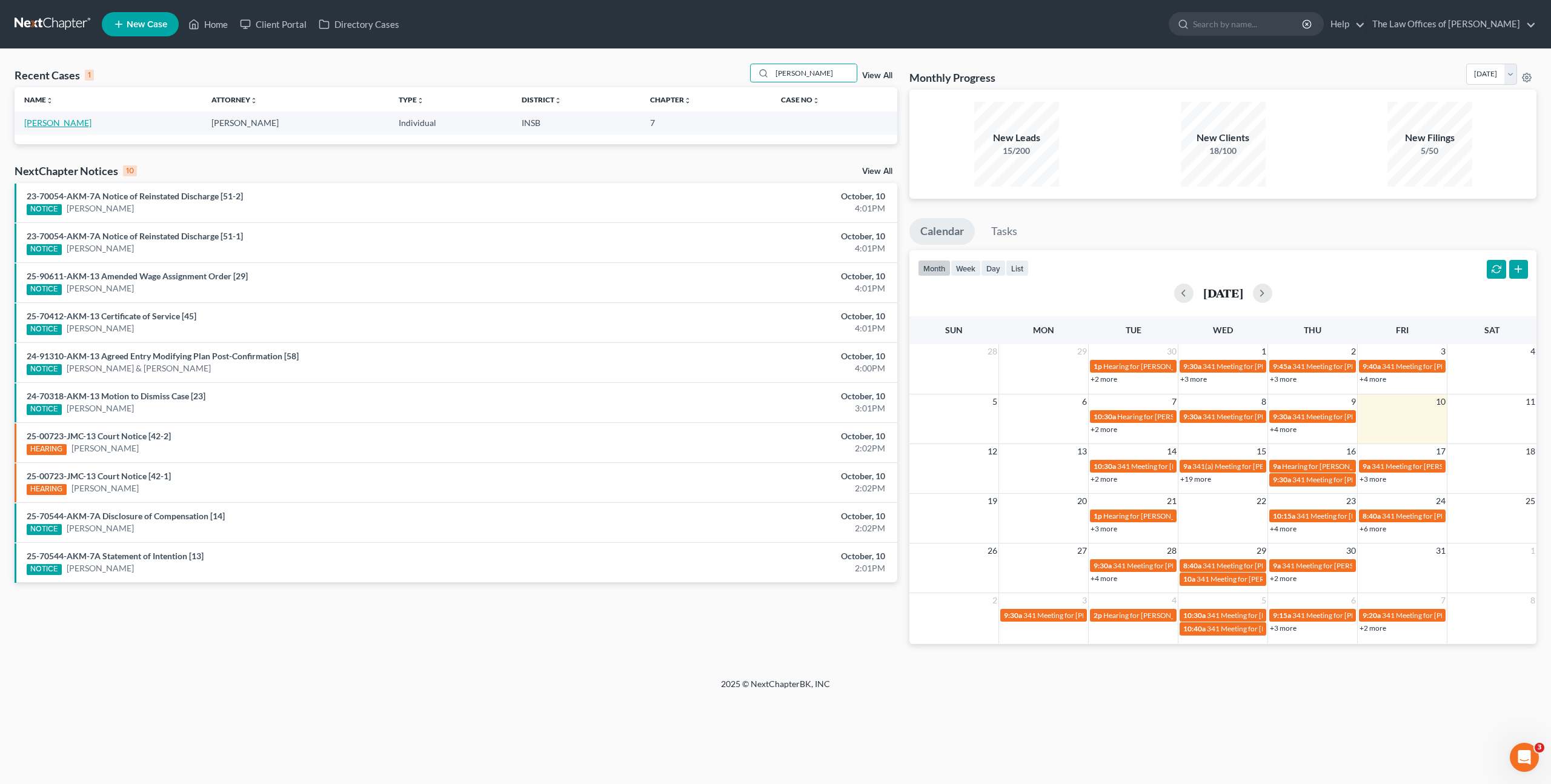
click at [43, 118] on link "Kolb, Rebecca" at bounding box center [58, 122] width 68 height 10
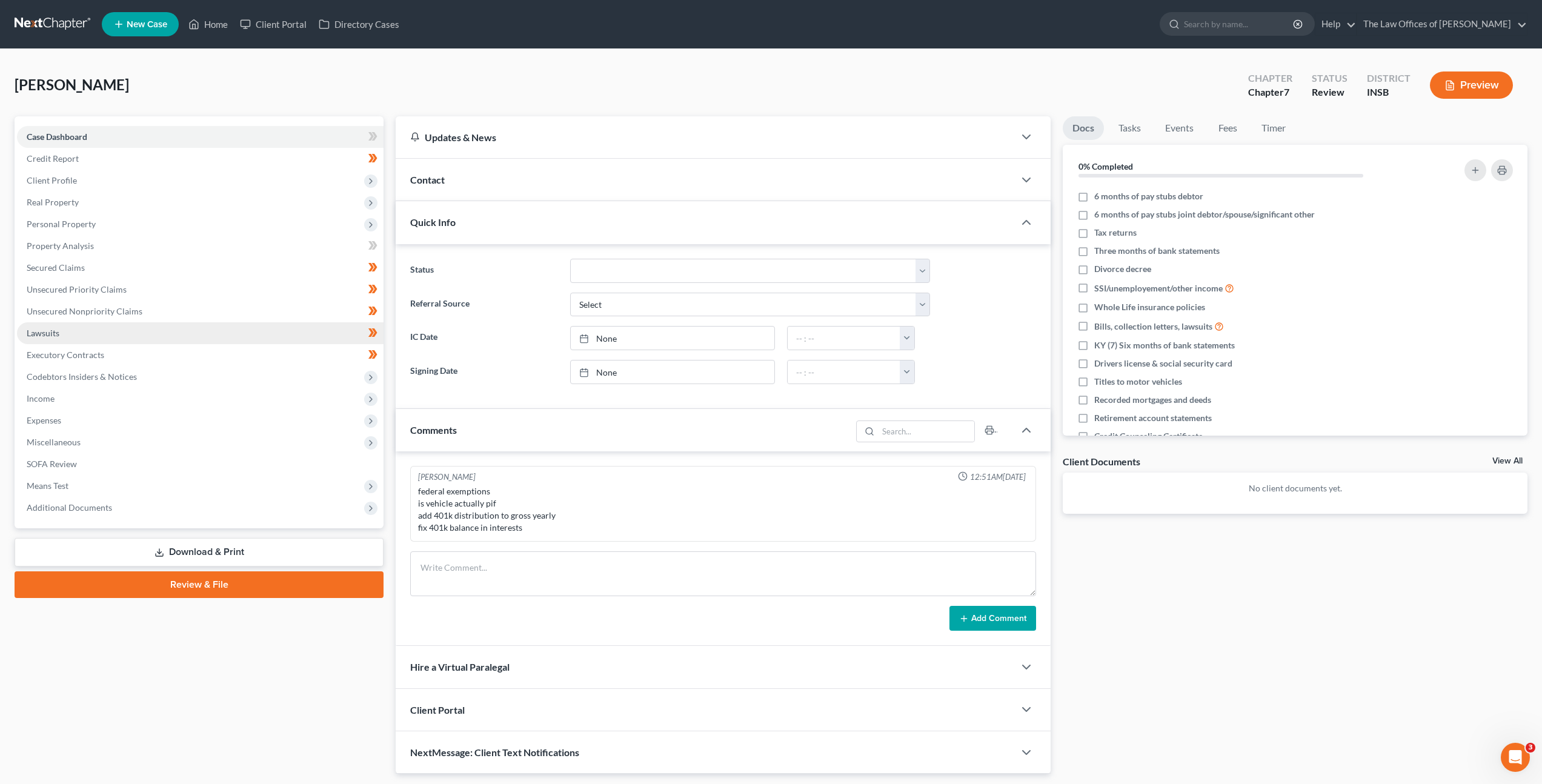
click at [161, 326] on link "Lawsuits" at bounding box center [200, 332] width 366 height 22
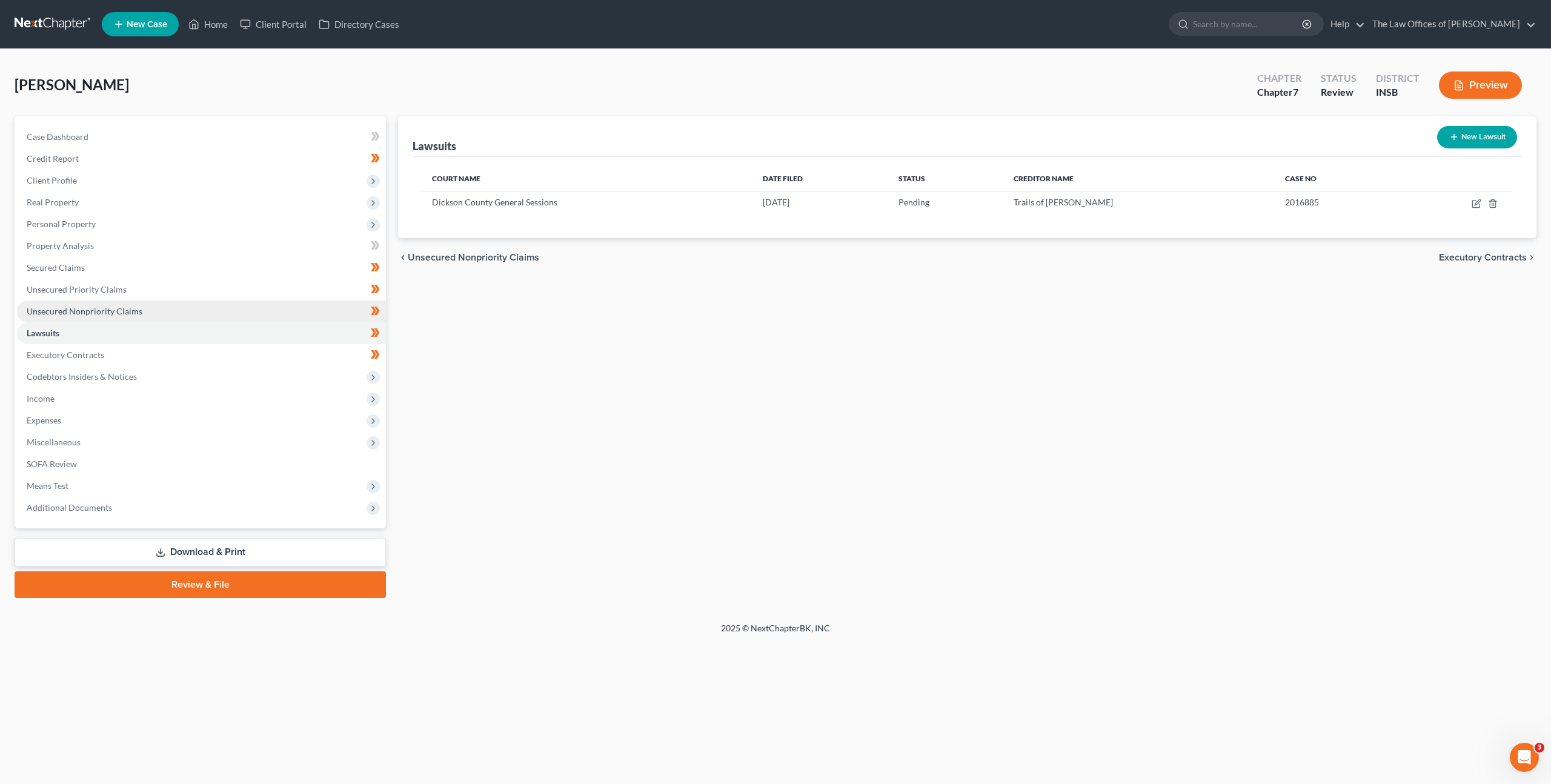
click at [155, 306] on link "Unsecured Nonpriority Claims" at bounding box center [201, 310] width 369 height 22
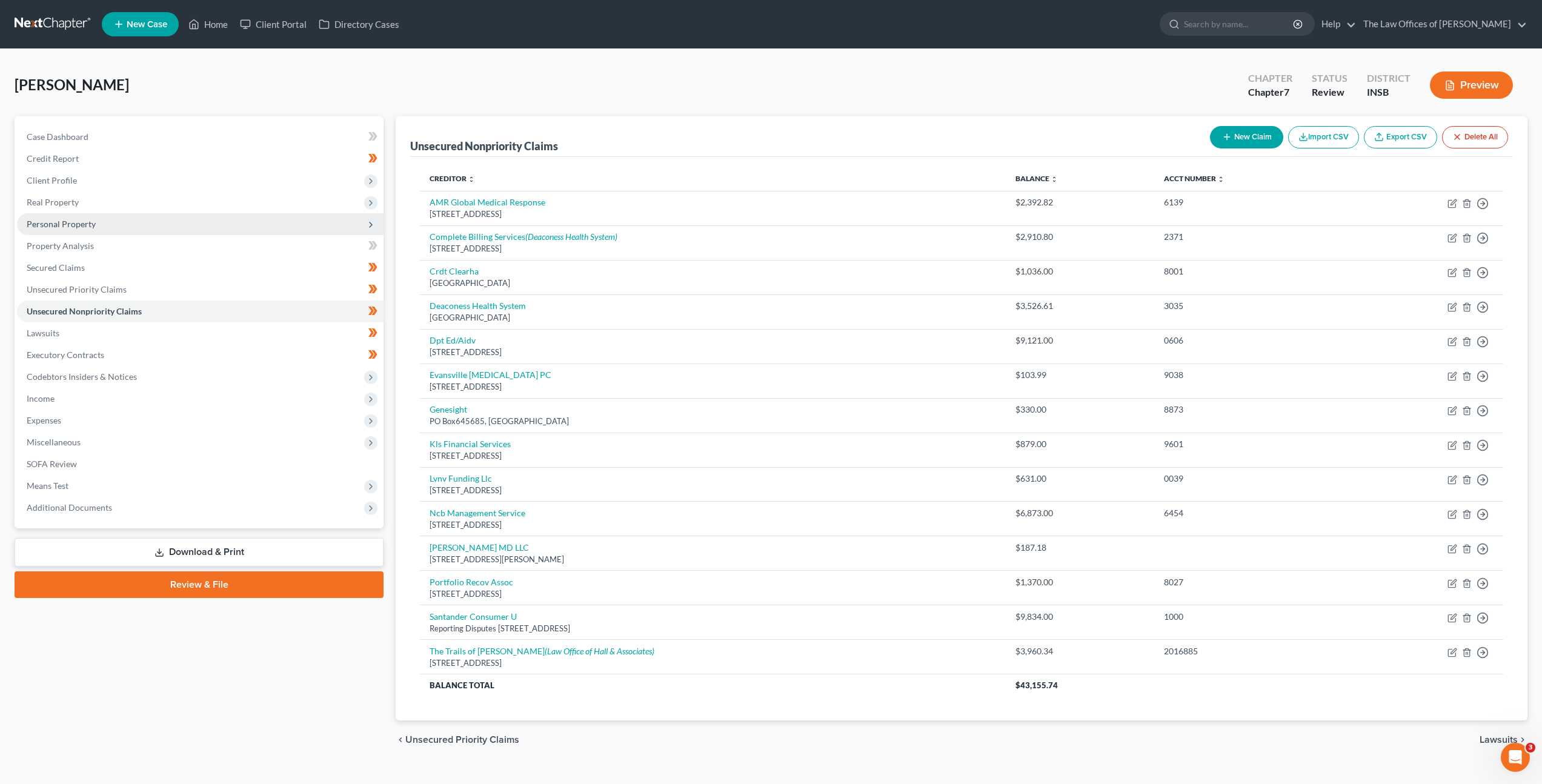
click at [164, 215] on span "Personal Property" at bounding box center [200, 224] width 366 height 22
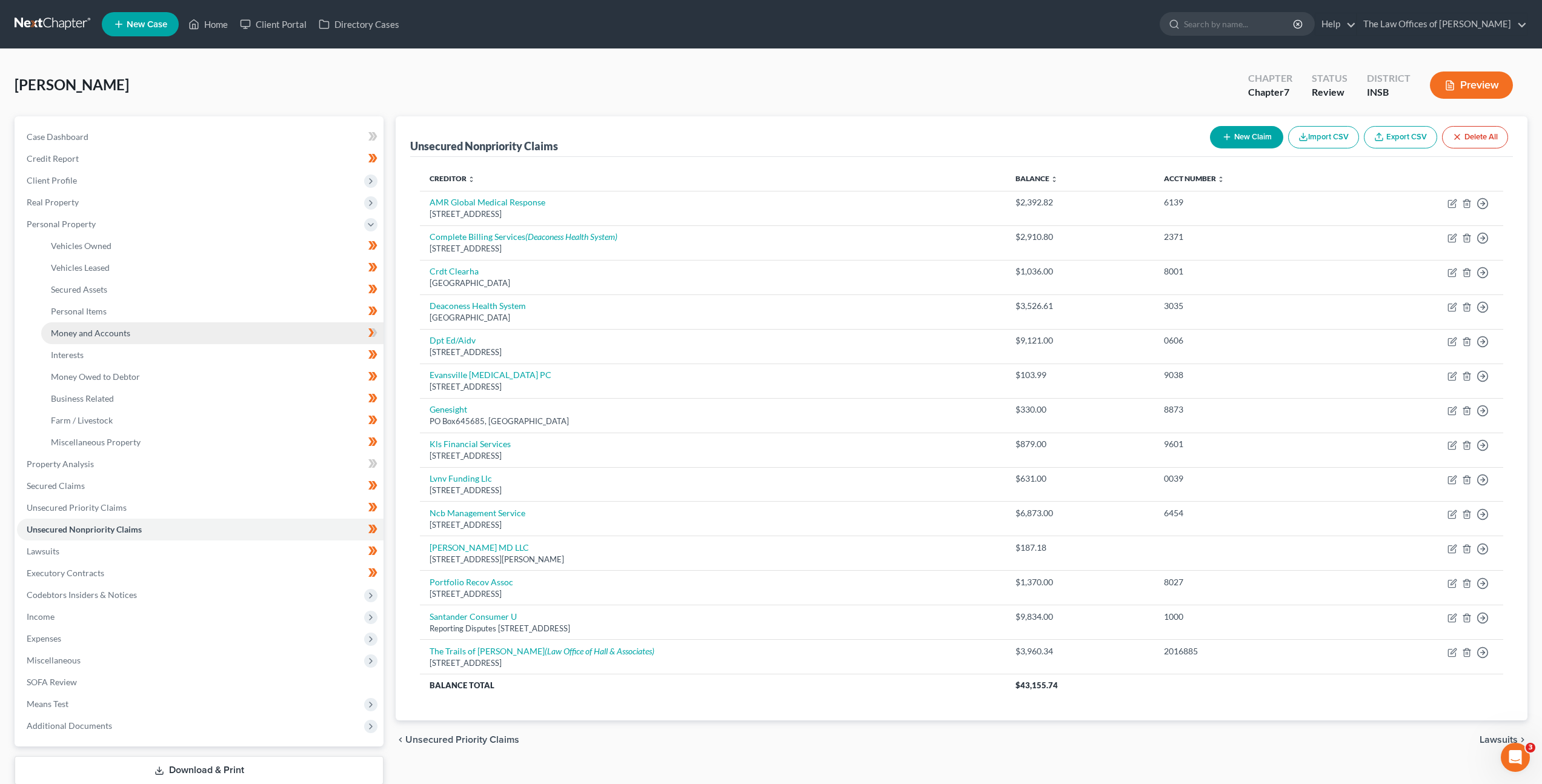
click at [135, 338] on link "Money and Accounts" at bounding box center [212, 332] width 343 height 22
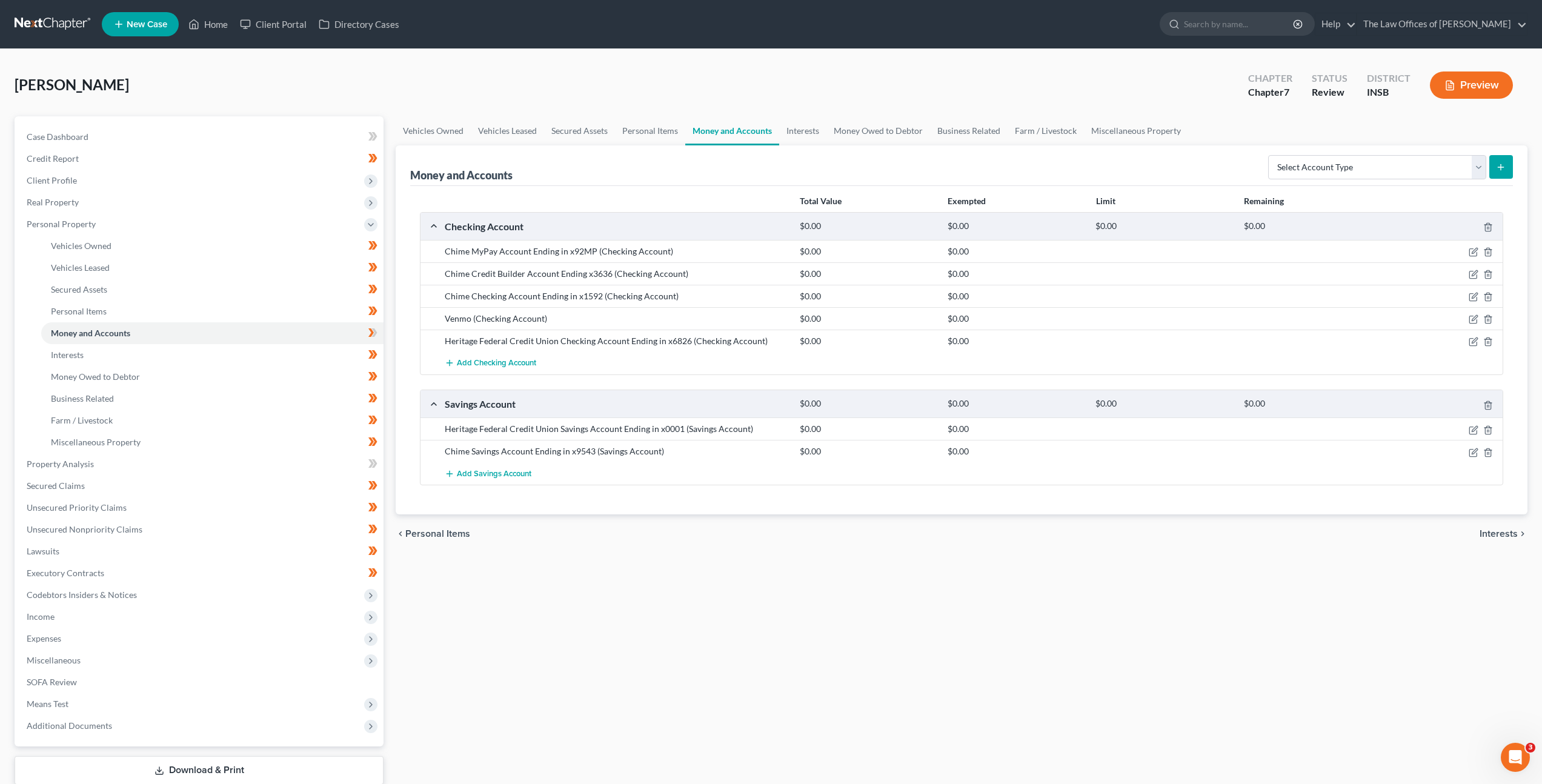
scroll to position [3, 0]
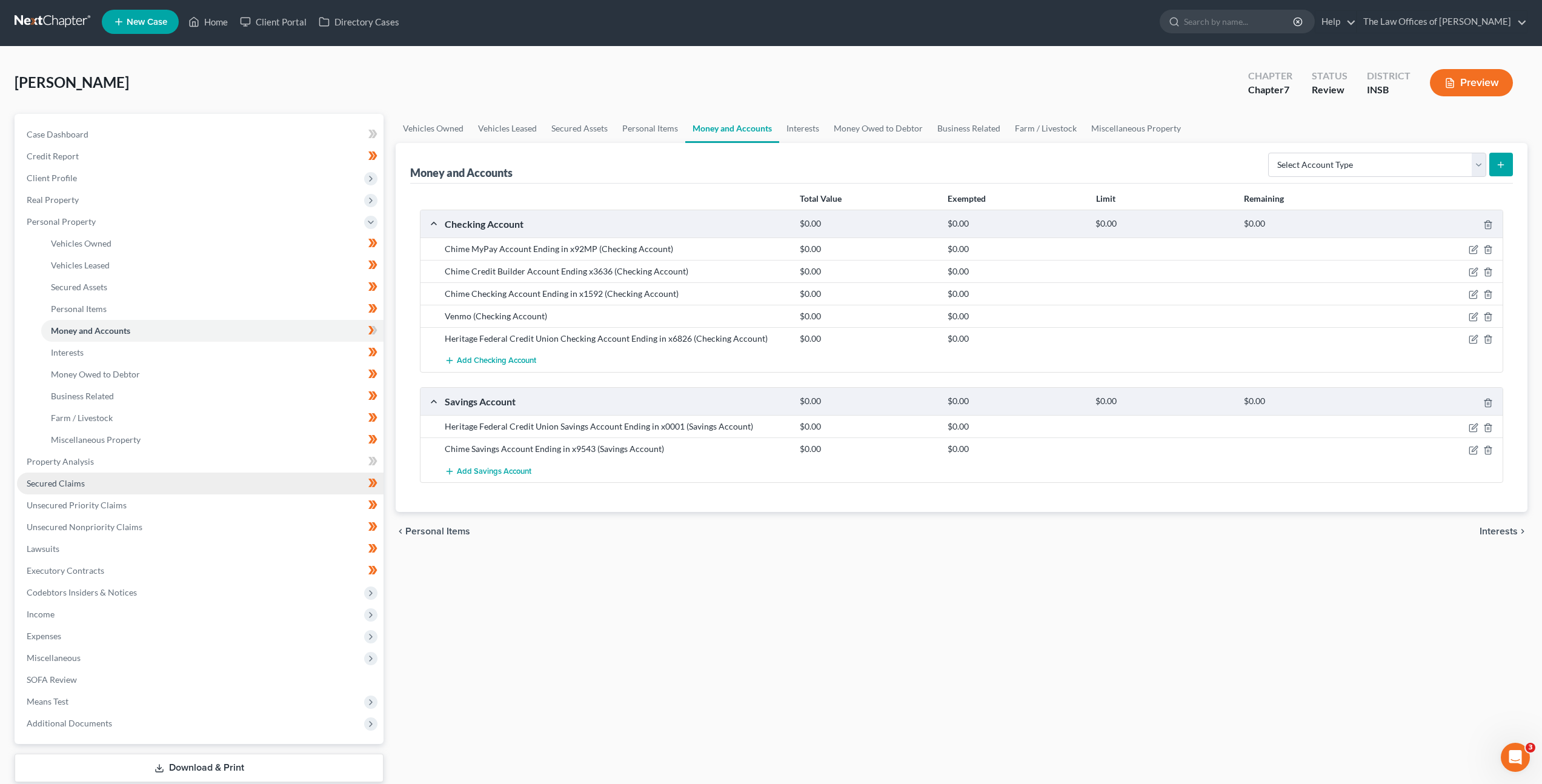
drag, startPoint x: 194, startPoint y: 483, endPoint x: 433, endPoint y: 398, distance: 253.7
click at [194, 483] on link "Secured Claims" at bounding box center [200, 483] width 366 height 22
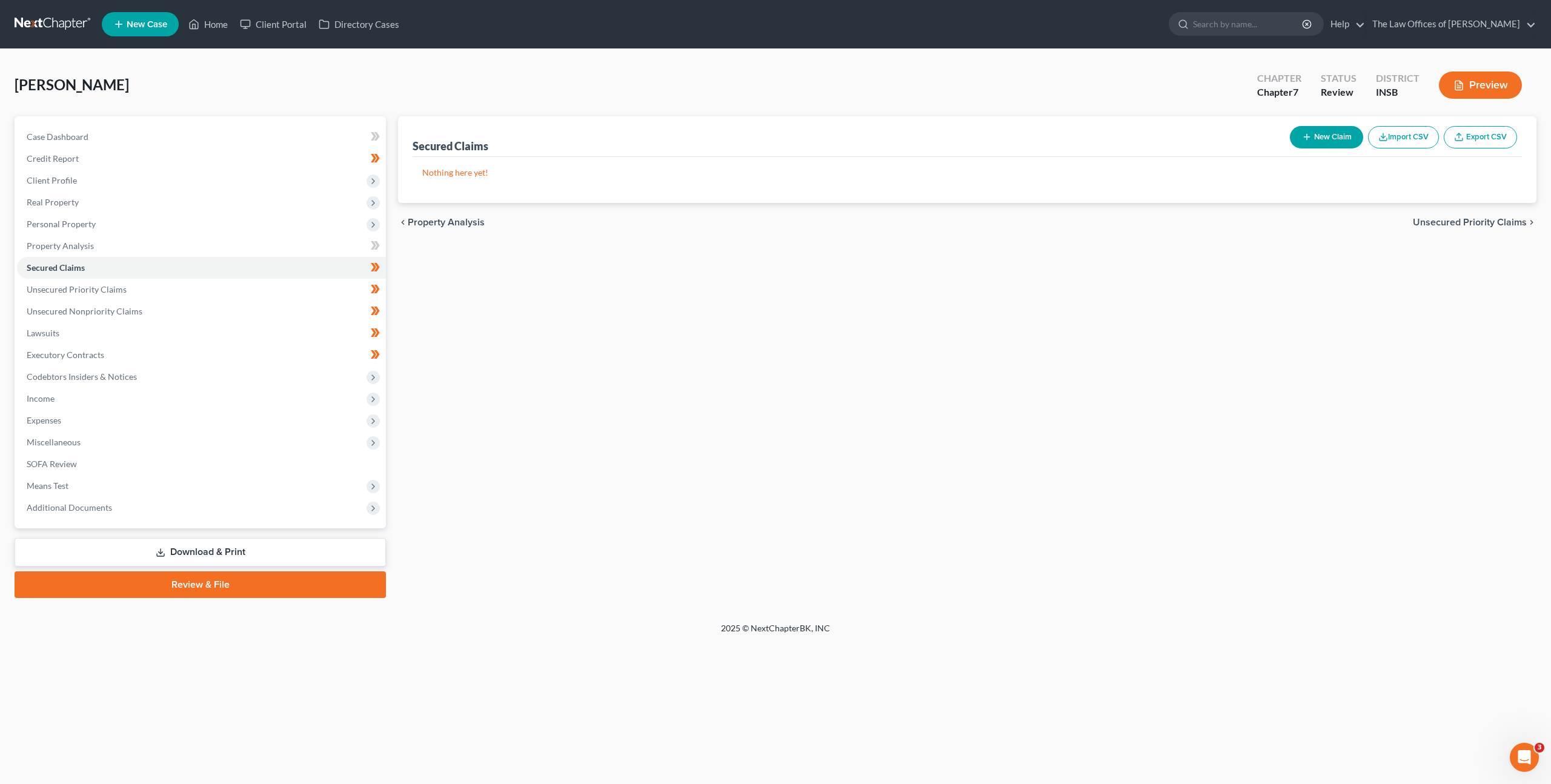
click at [1333, 138] on button "New Claim" at bounding box center [1326, 137] width 73 height 23
select select "0"
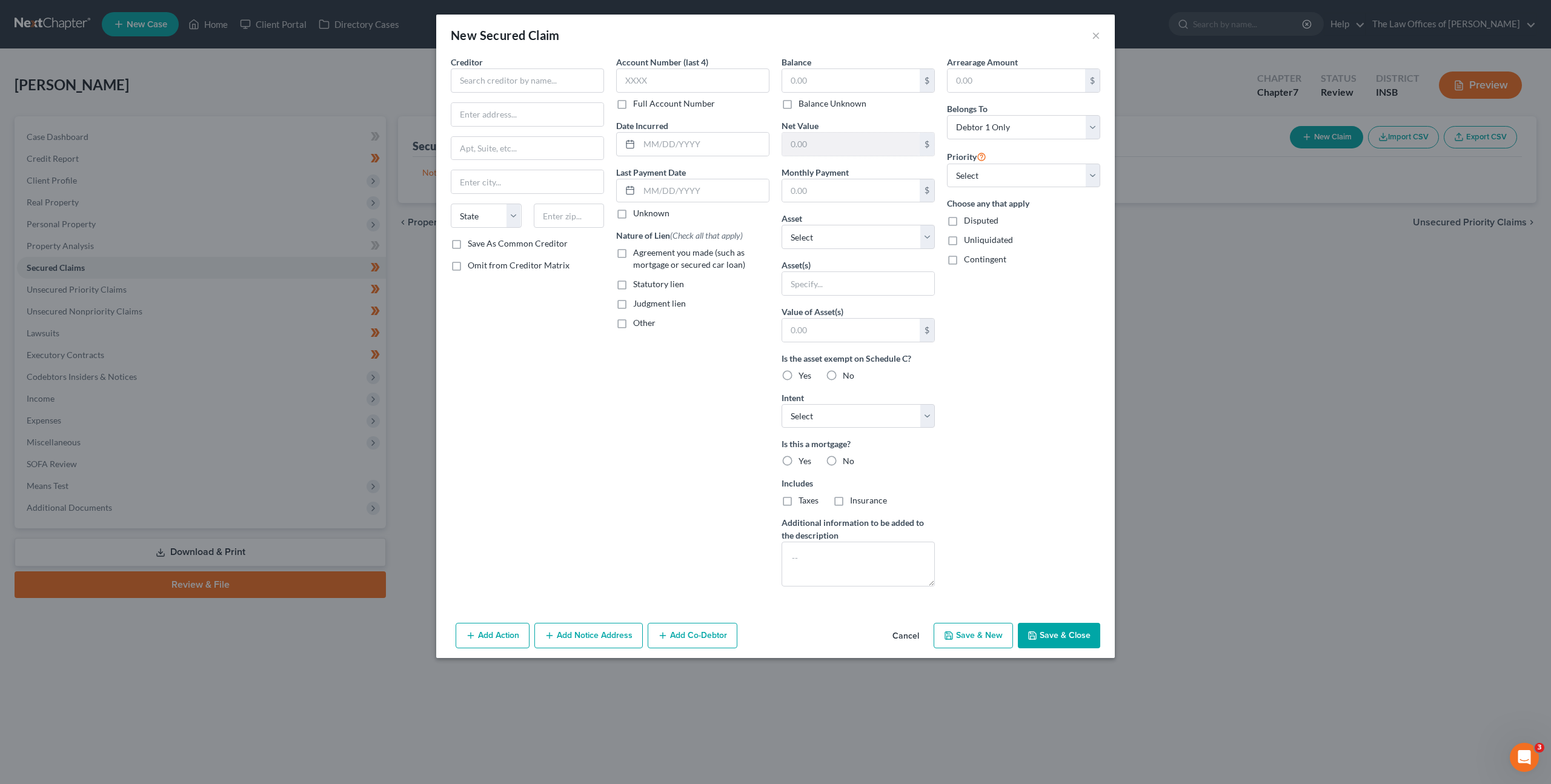
drag, startPoint x: 922, startPoint y: 643, endPoint x: 949, endPoint y: 598, distance: 52.5
click at [925, 637] on button "Cancel" at bounding box center [905, 636] width 46 height 24
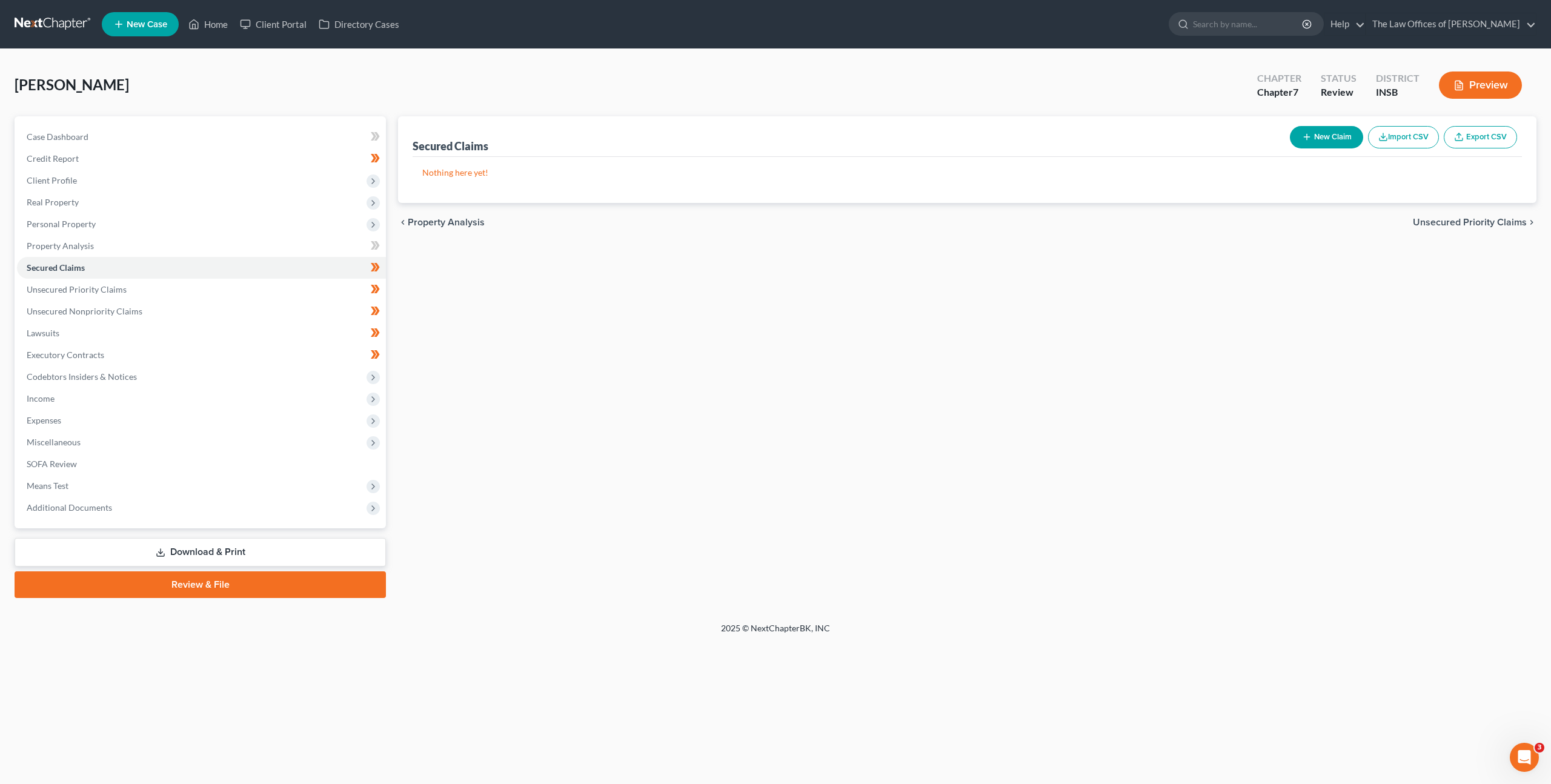
drag, startPoint x: 1015, startPoint y: 408, endPoint x: 1009, endPoint y: 397, distance: 12.5
click at [1015, 408] on div "Secured Claims New Claim Import CSV Export CSV Nothing here yet! Previous 1 Nex…" at bounding box center [967, 356] width 1150 height 481
click at [541, 343] on div "Secured Claims New Claim Import CSV Export CSV Nothing here yet! Previous 1 Nex…" at bounding box center [967, 356] width 1150 height 481
click at [285, 235] on link "Property Analysis" at bounding box center [201, 245] width 369 height 22
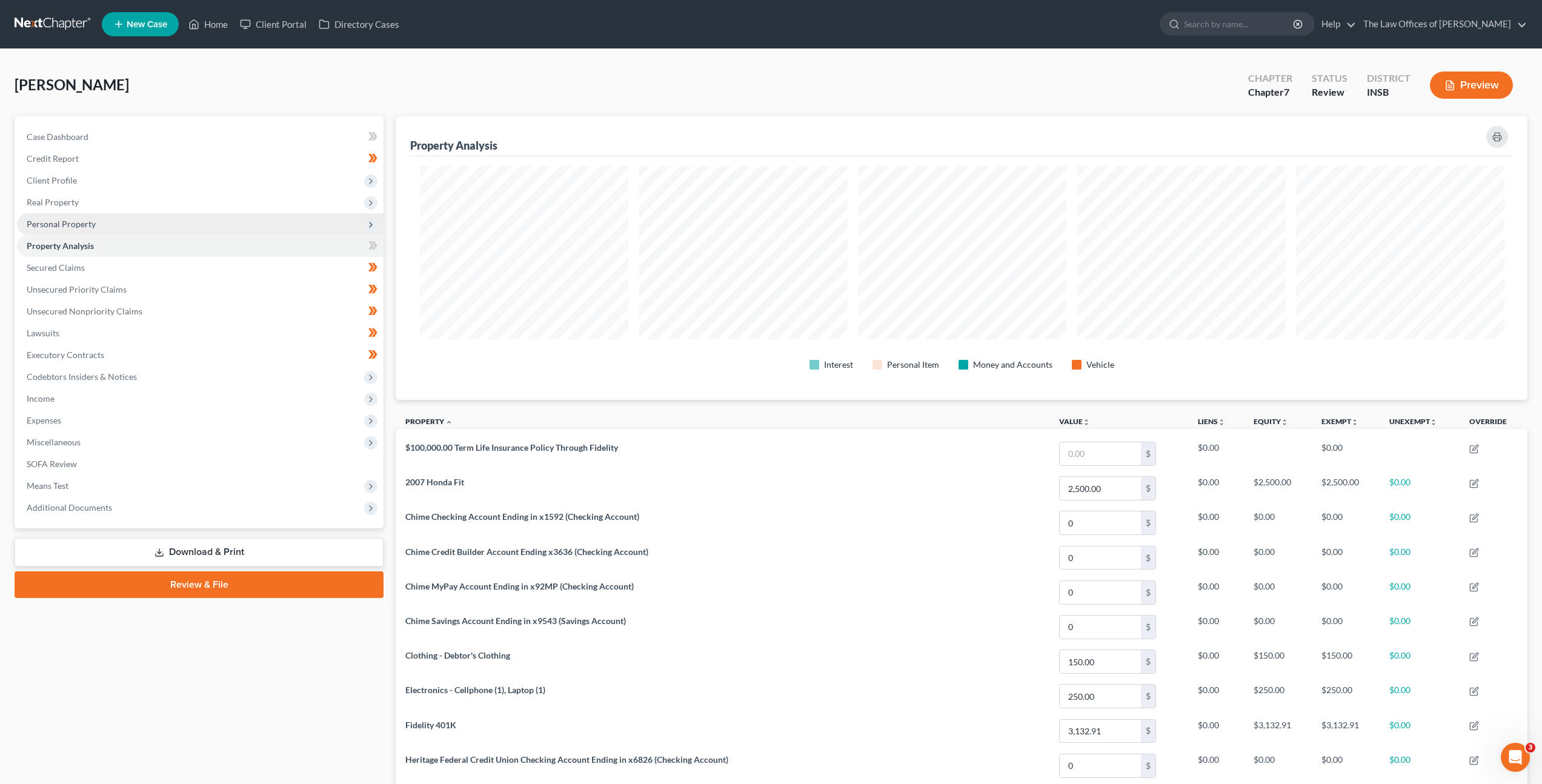
click at [287, 225] on span "Personal Property" at bounding box center [200, 224] width 366 height 22
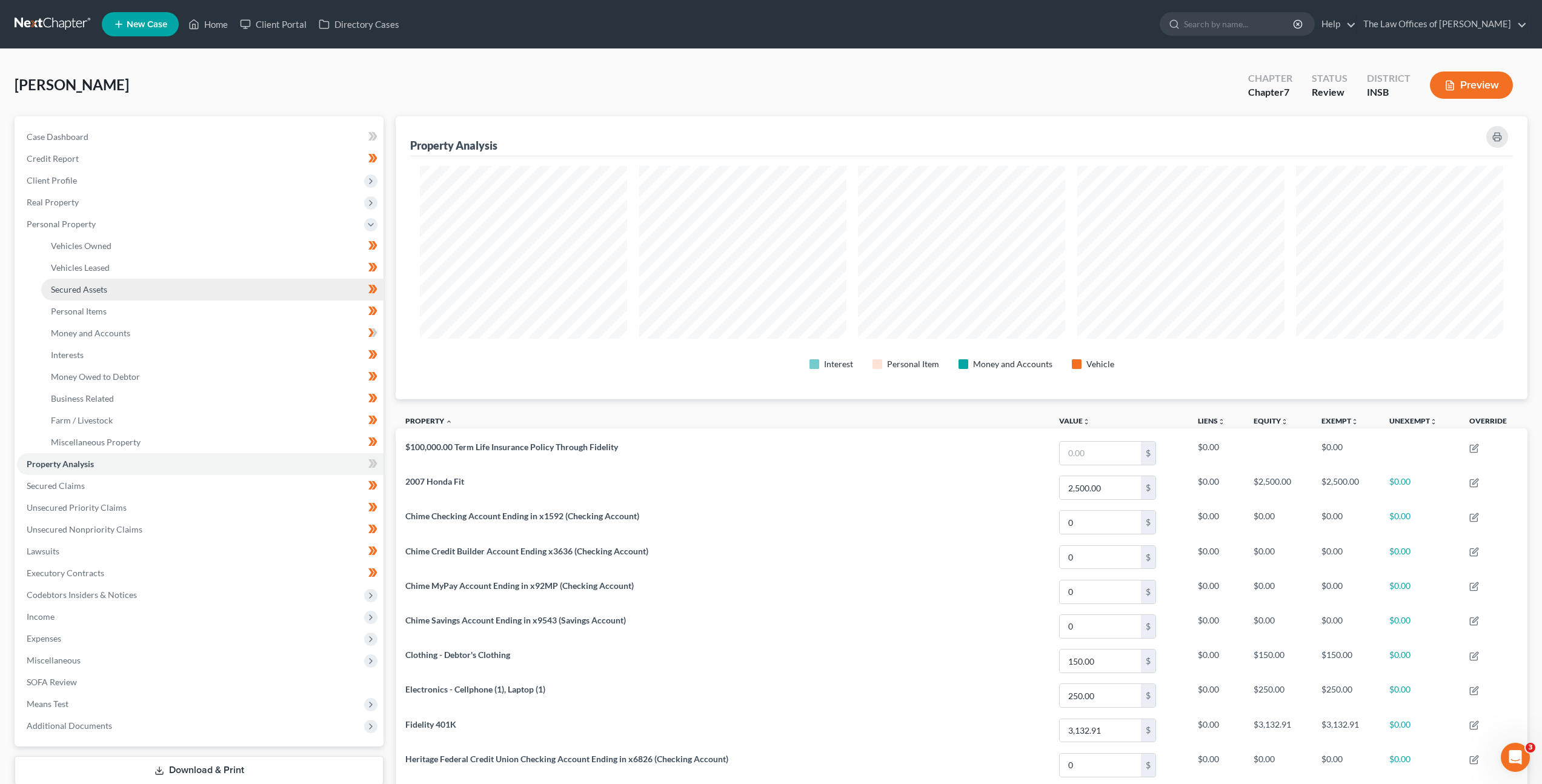
scroll to position [283, 1132]
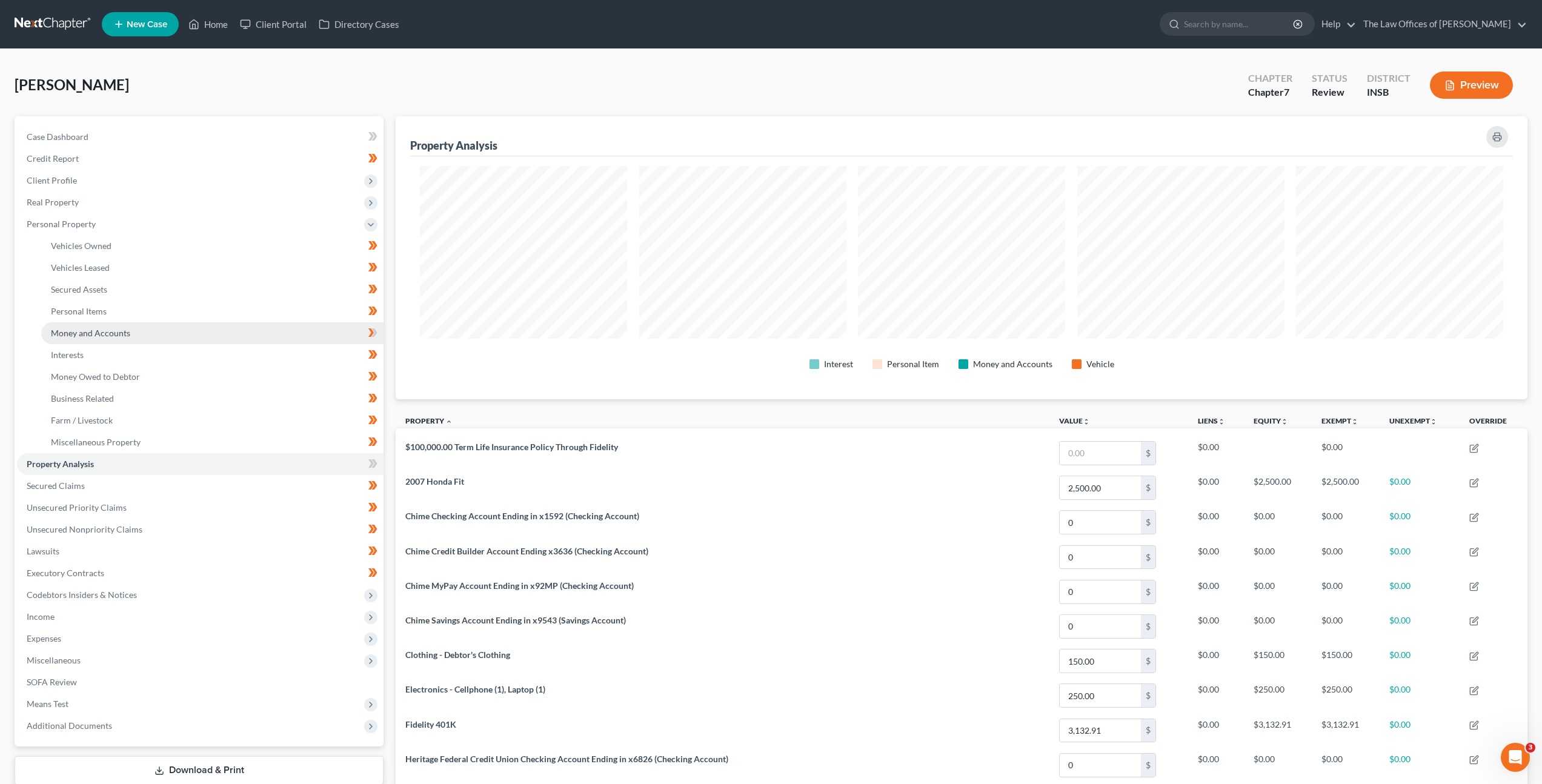
click at [252, 339] on link "Money and Accounts" at bounding box center [212, 332] width 343 height 22
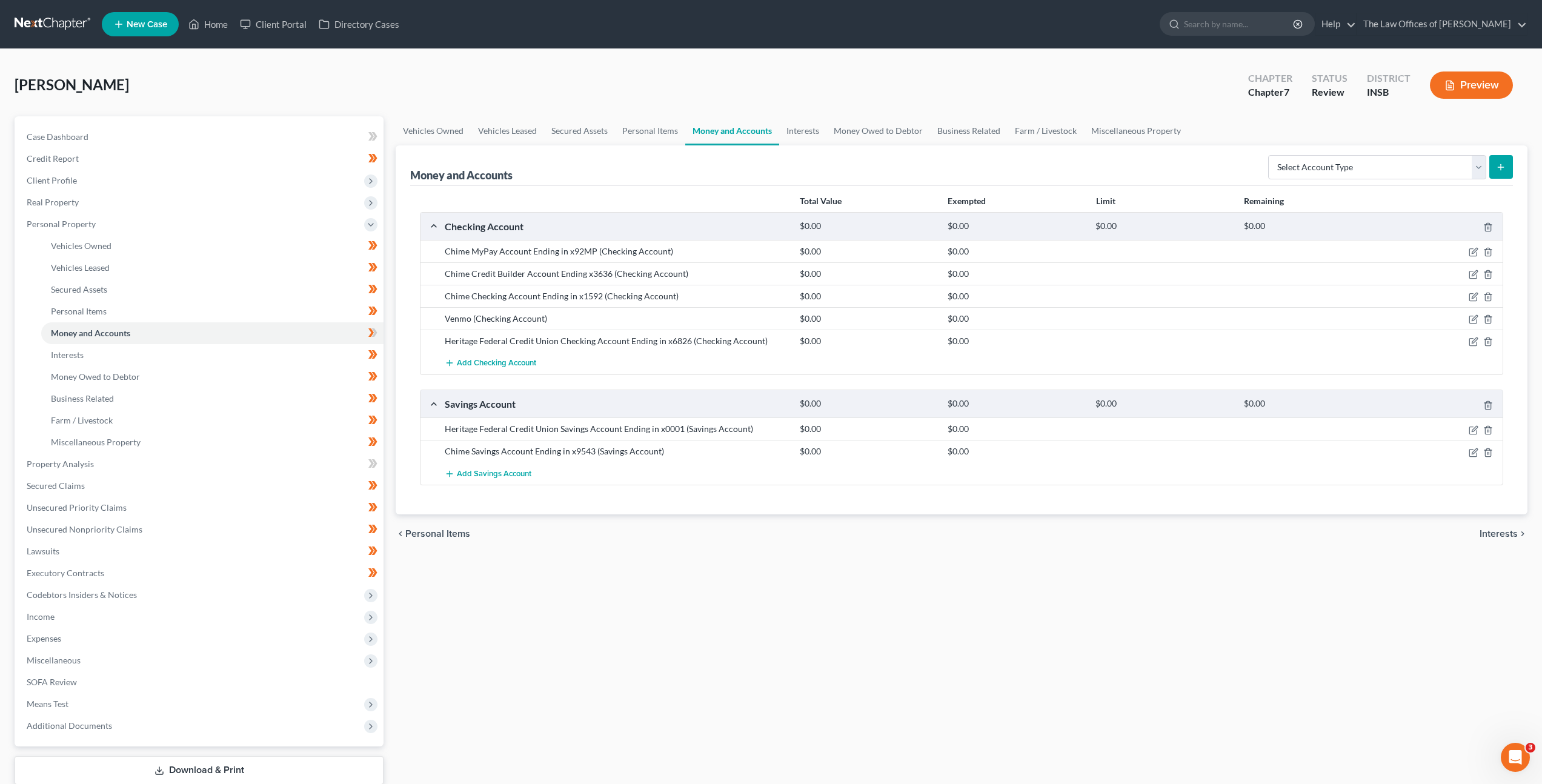
click at [768, 588] on div "Vehicles Owned Vehicles Leased Secured Assets Personal Items Money and Accounts…" at bounding box center [961, 466] width 1144 height 700
click at [885, 689] on div "Vehicles Owned Vehicles Leased Secured Assets Personal Items Money and Accounts…" at bounding box center [961, 466] width 1144 height 700
click at [656, 628] on div "Vehicles Owned Vehicles Leased Secured Assets Personal Items Money and Accounts…" at bounding box center [961, 466] width 1144 height 700
click at [777, 683] on div "Vehicles Owned Vehicles Leased Secured Assets Personal Items Money and Accounts…" at bounding box center [961, 466] width 1144 height 700
click at [56, 31] on link at bounding box center [53, 23] width 77 height 22
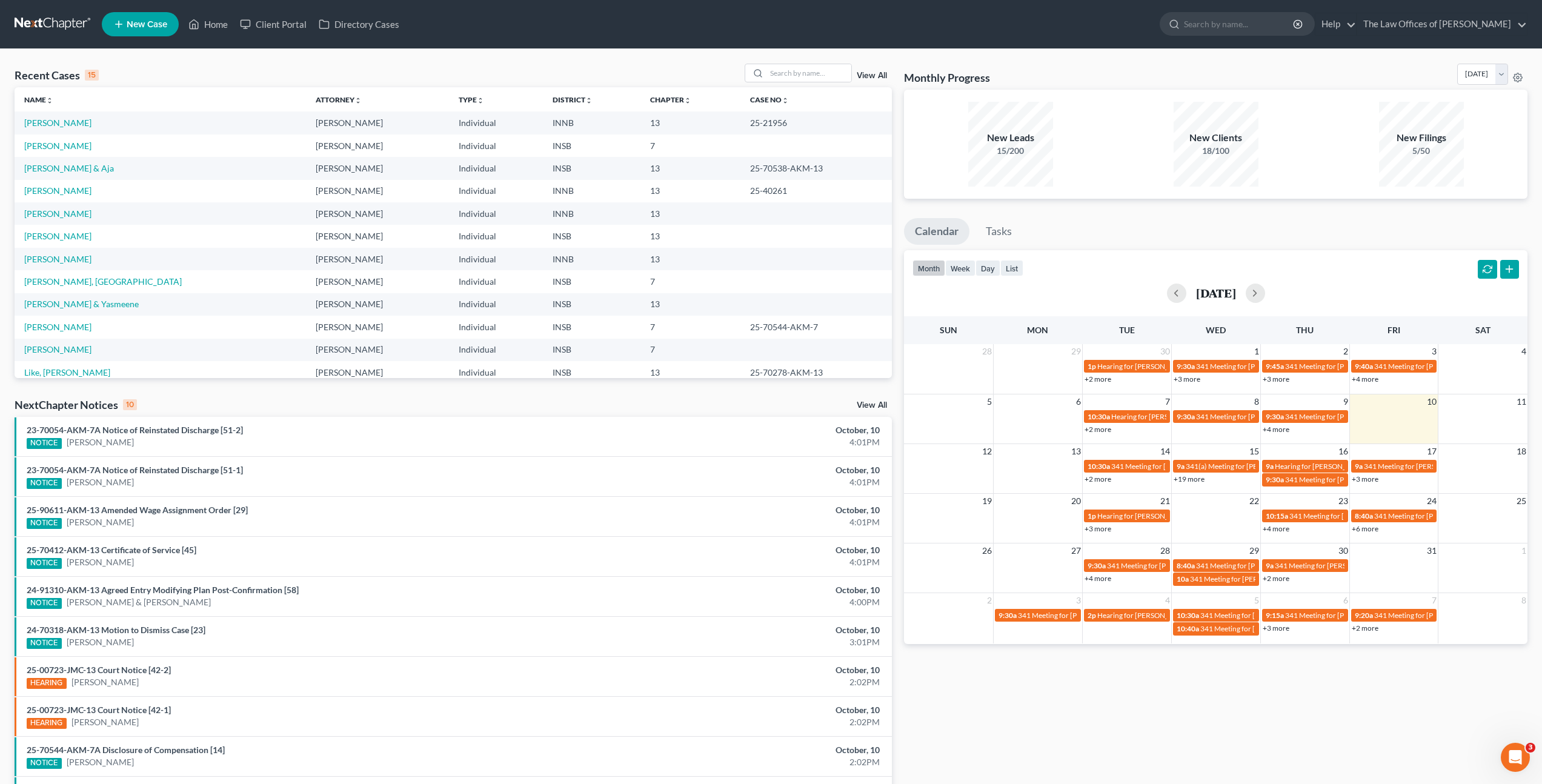
click at [473, 404] on div "NextChapter Notices 10 View All" at bounding box center [453, 407] width 877 height 19
click at [775, 64] on input "search" at bounding box center [809, 73] width 85 height 17
click at [646, 62] on div "Recent Cases 15 View All Name unfold_more expand_more expand_less Attorney unfo…" at bounding box center [771, 449] width 1542 height 800
click at [516, 71] on div "Recent Cases 15 View All" at bounding box center [453, 75] width 877 height 23
click at [804, 72] on input "search" at bounding box center [809, 73] width 85 height 17
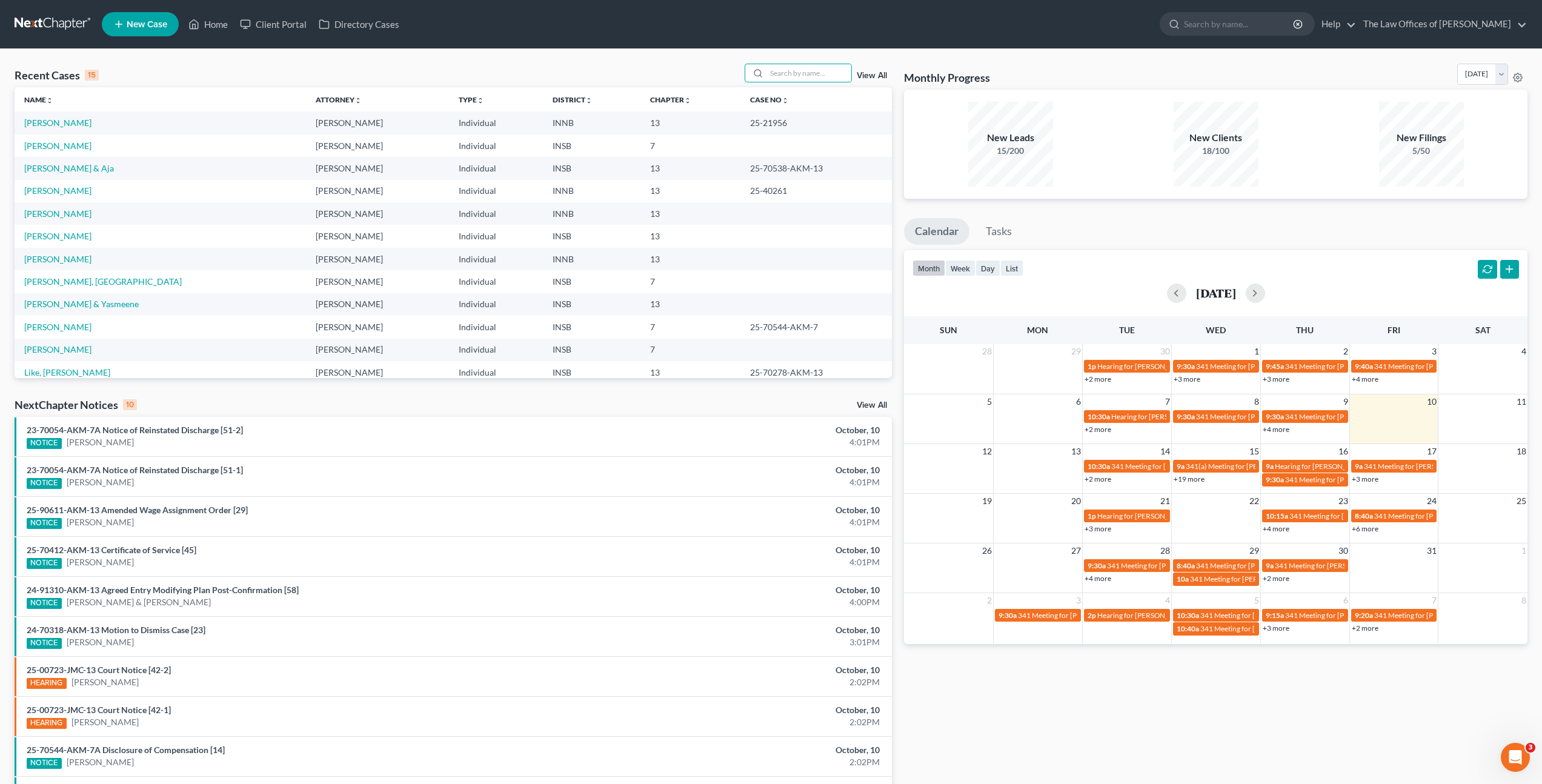
click at [528, 69] on div "Recent Cases 15 View All" at bounding box center [453, 75] width 877 height 23
drag, startPoint x: 814, startPoint y: 77, endPoint x: 838, endPoint y: 69, distance: 25.3
click at [814, 77] on input "search" at bounding box center [809, 73] width 85 height 17
type input "Jamille"
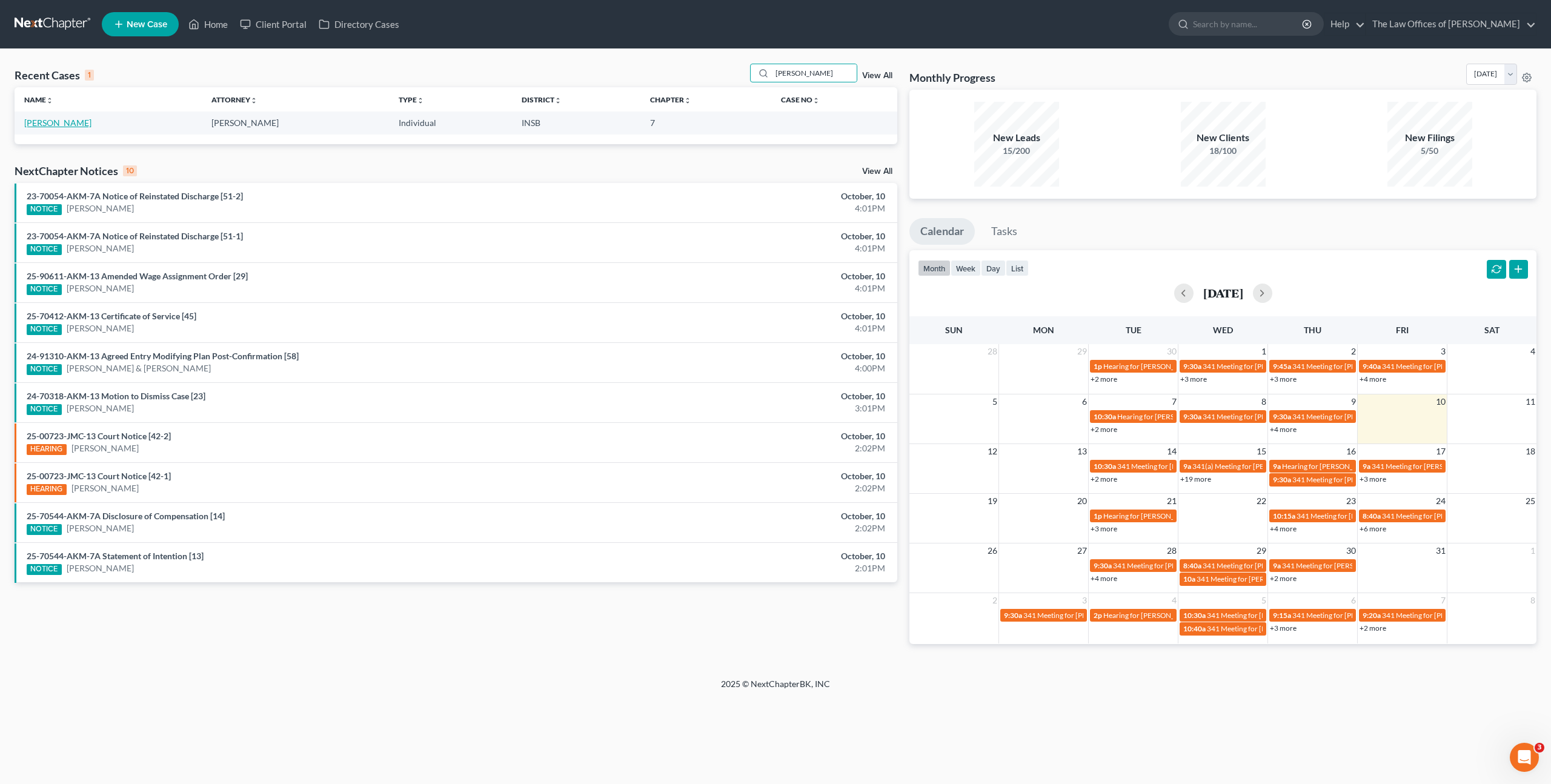
click at [60, 126] on link "Momon, Jamille" at bounding box center [58, 122] width 68 height 10
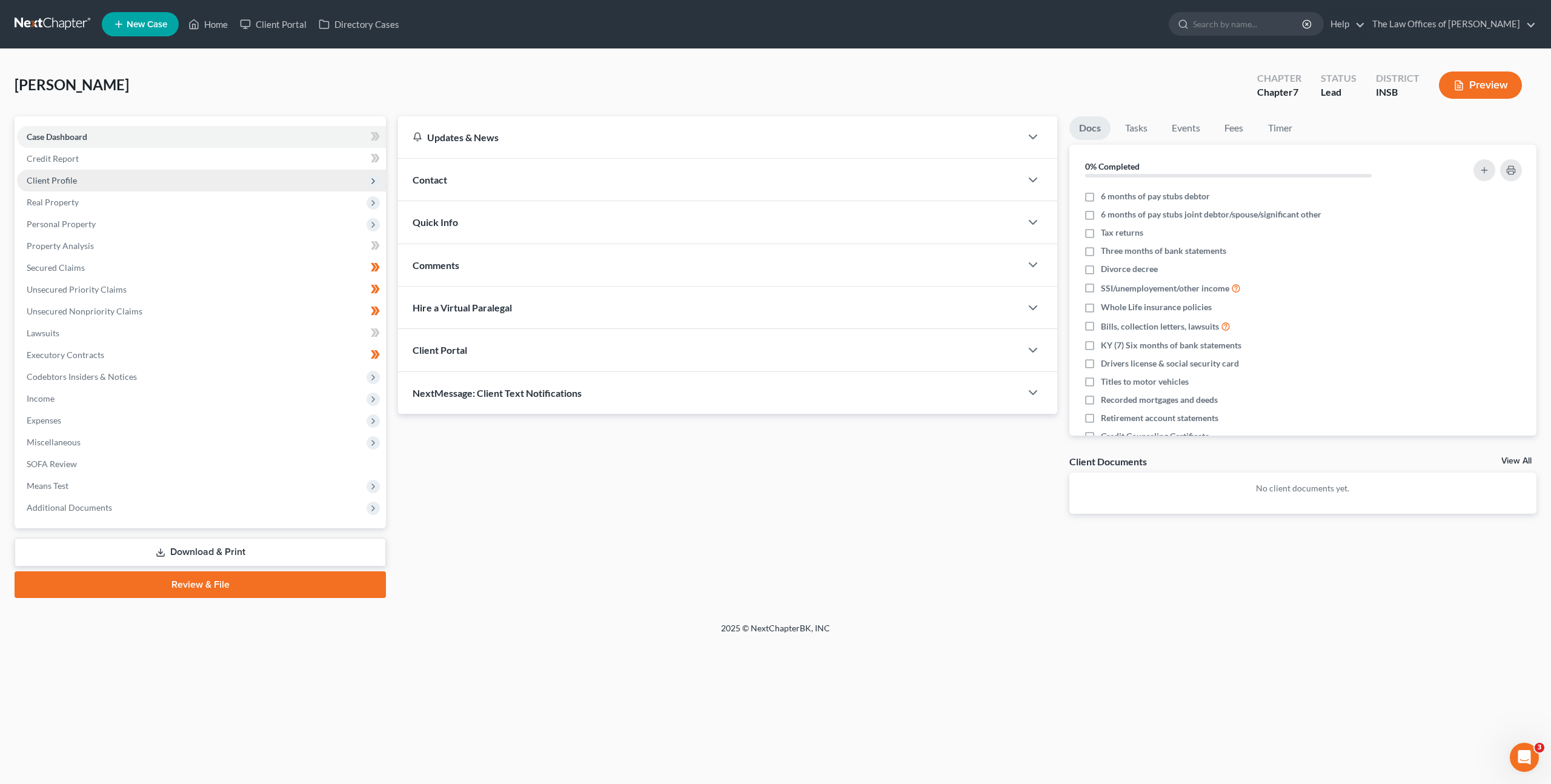
click at [262, 190] on span "Client Profile" at bounding box center [201, 180] width 369 height 22
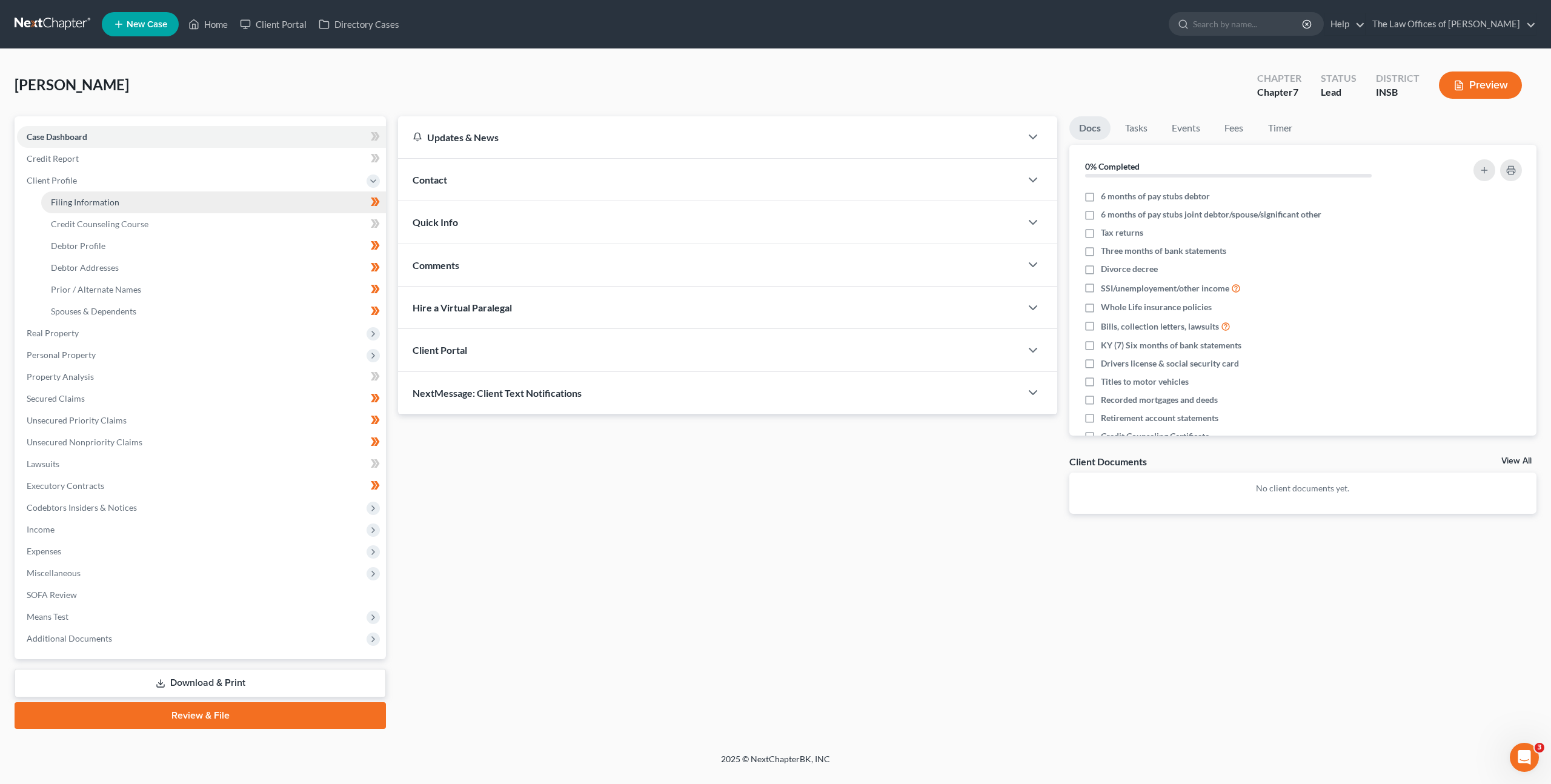
click at [242, 203] on link "Filing Information" at bounding box center [213, 202] width 344 height 22
select select "1"
select select "0"
select select "15"
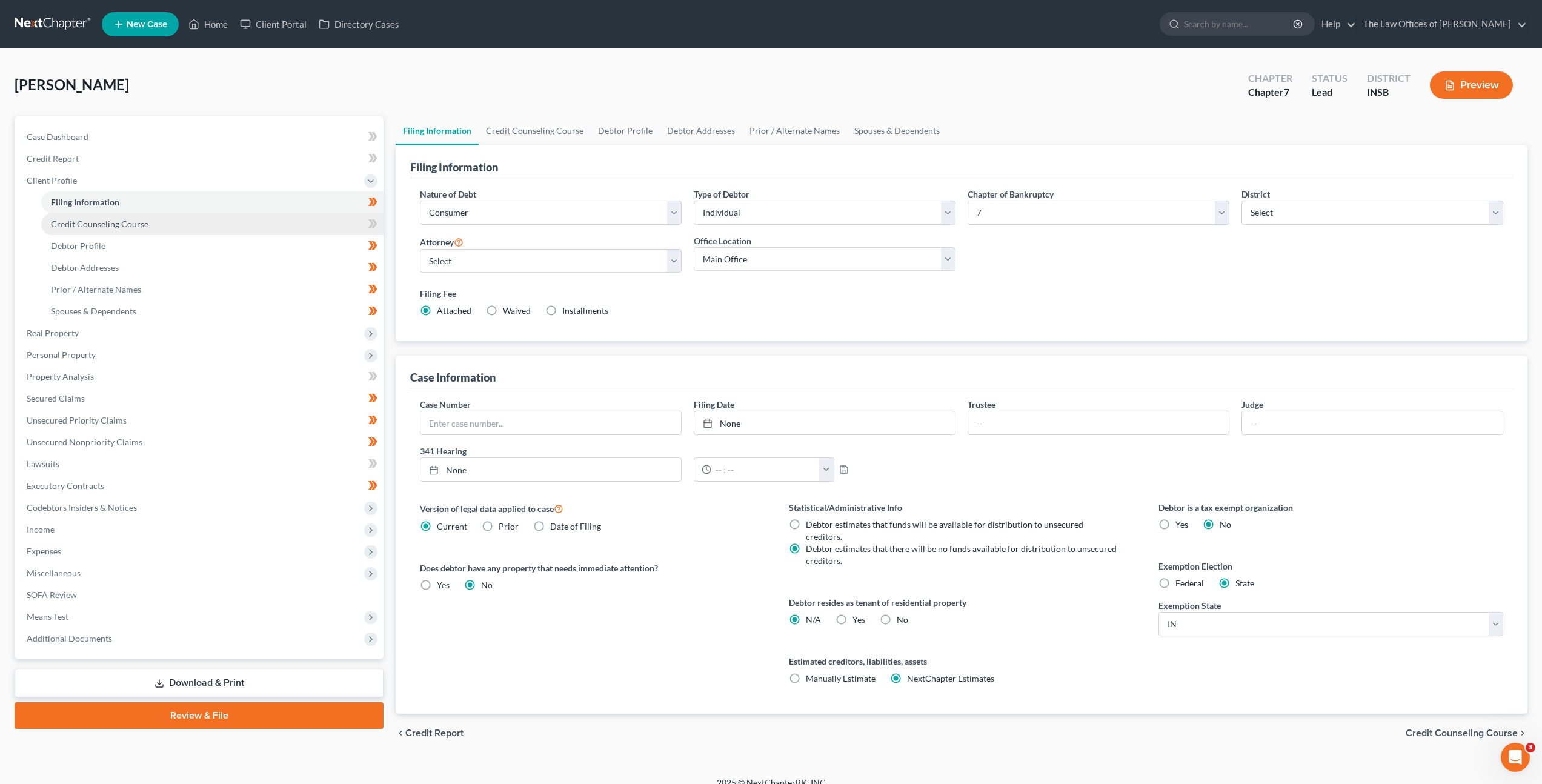
click at [225, 225] on link "Credit Counseling Course" at bounding box center [212, 224] width 343 height 22
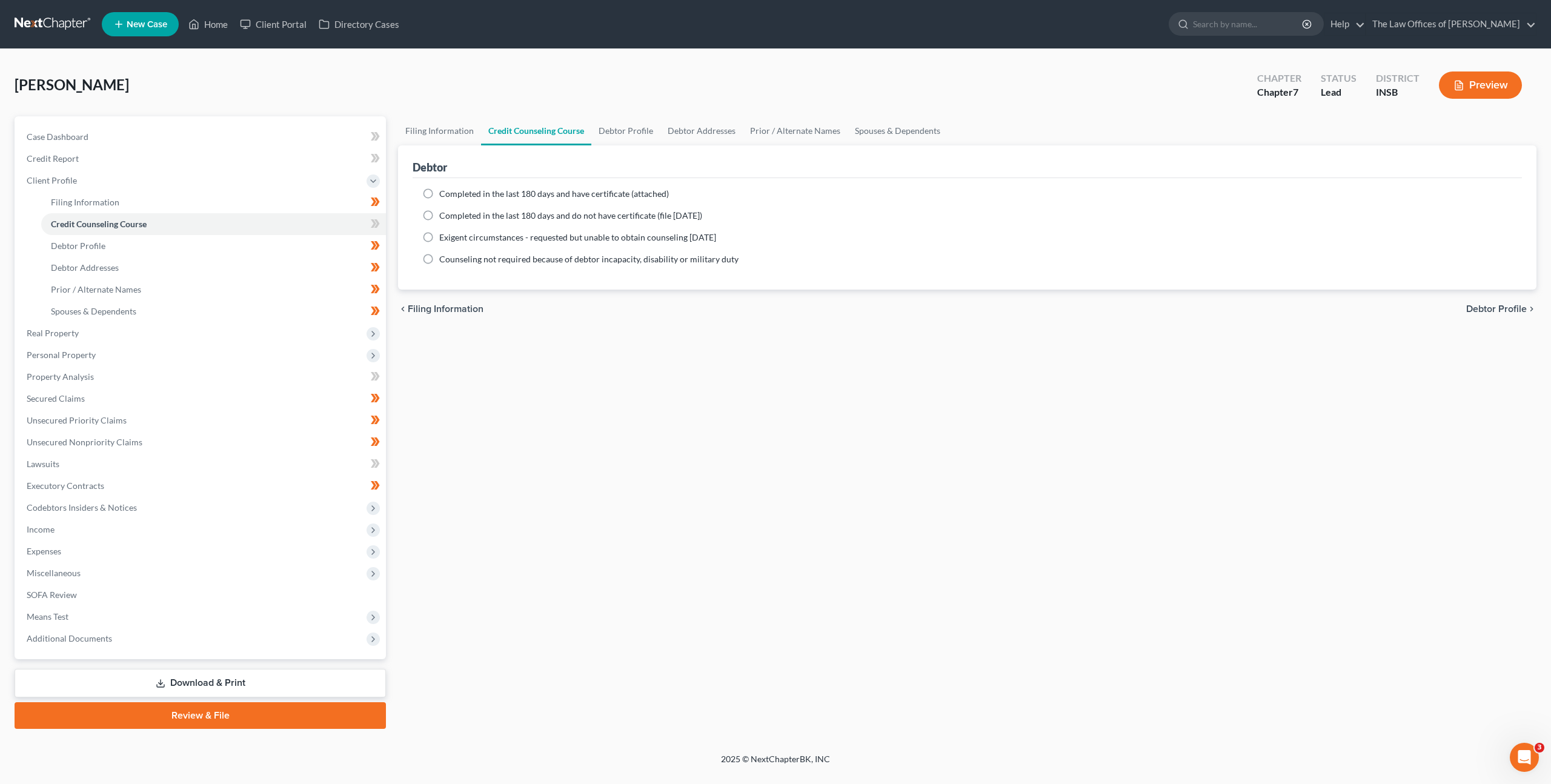
click at [439, 192] on label "Completed in the last 180 days and have certificate (attached)" at bounding box center [553, 193] width 230 height 12
click at [444, 192] on input "Completed in the last 180 days and have certificate (attached)" at bounding box center [448, 191] width 8 height 8
radio input "true"
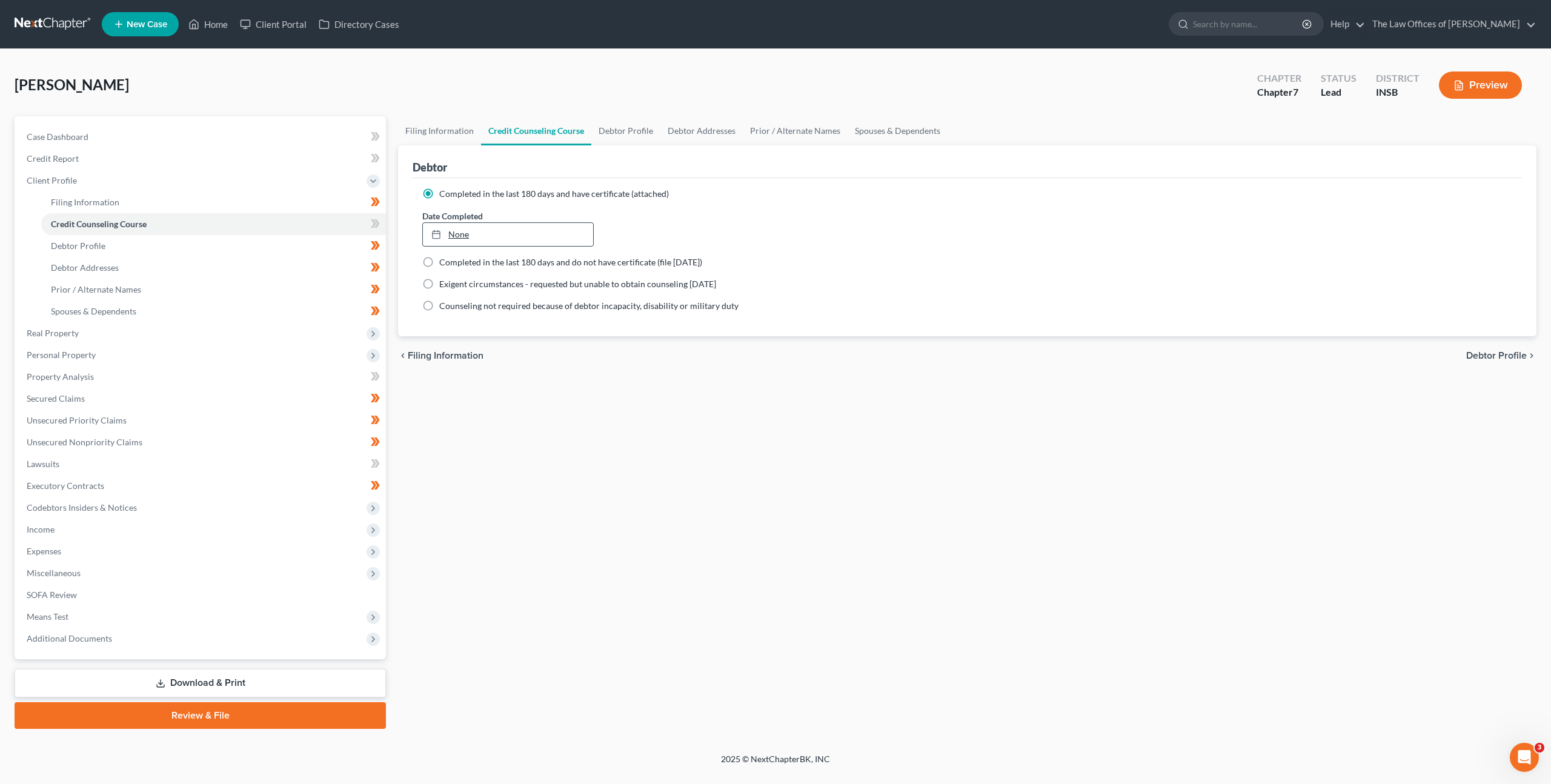
type input "[DATE]"
click at [473, 234] on link "None" at bounding box center [507, 234] width 170 height 23
click at [528, 489] on div "Filing Information Credit Counseling Course Debtor Profile Debtor Addresses Pri…" at bounding box center [967, 422] width 1150 height 612
click at [378, 228] on icon at bounding box center [375, 223] width 9 height 15
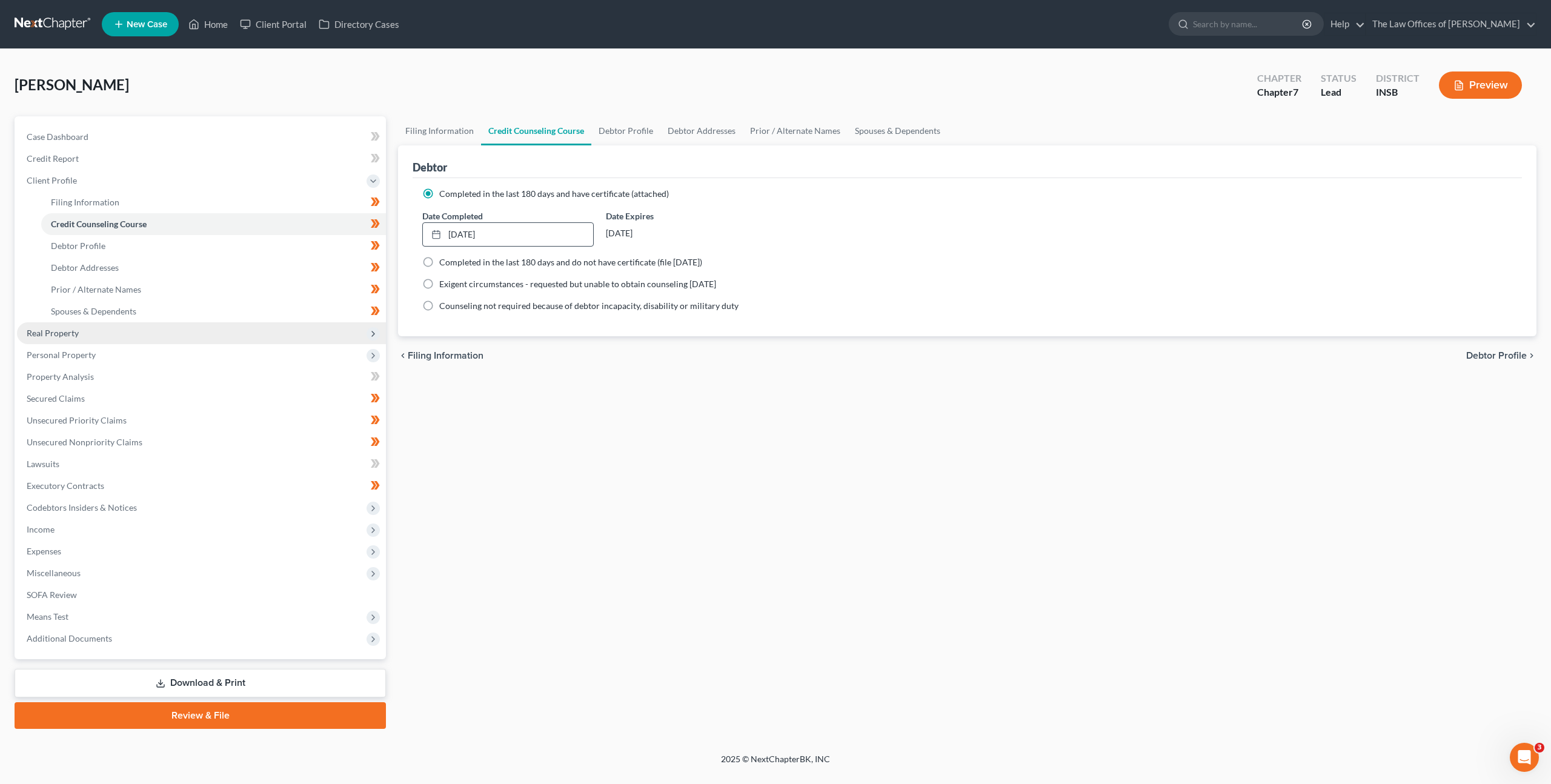
click at [272, 328] on span "Real Property" at bounding box center [201, 332] width 369 height 22
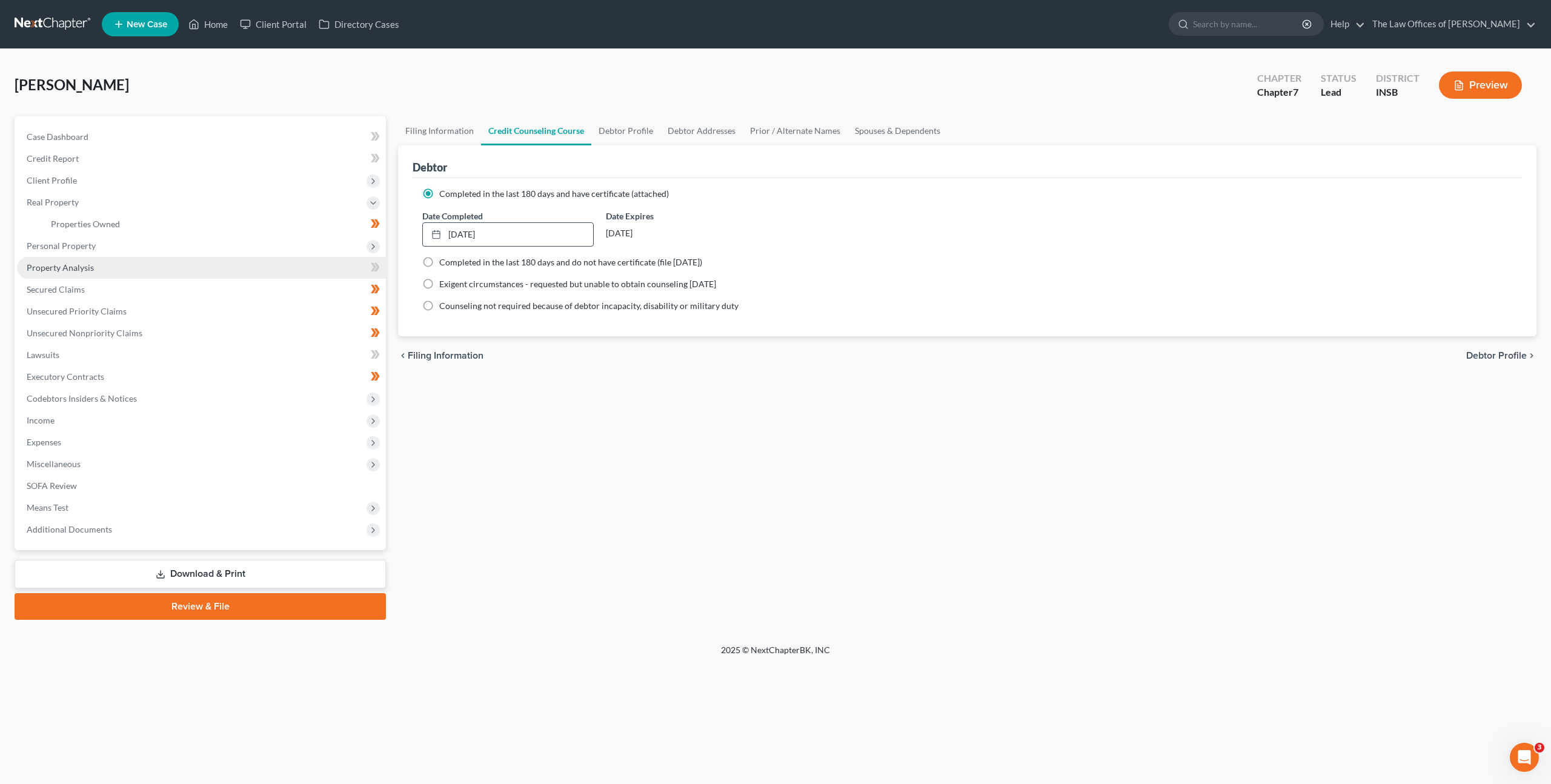
click at [258, 259] on link "Property Analysis" at bounding box center [201, 267] width 369 height 22
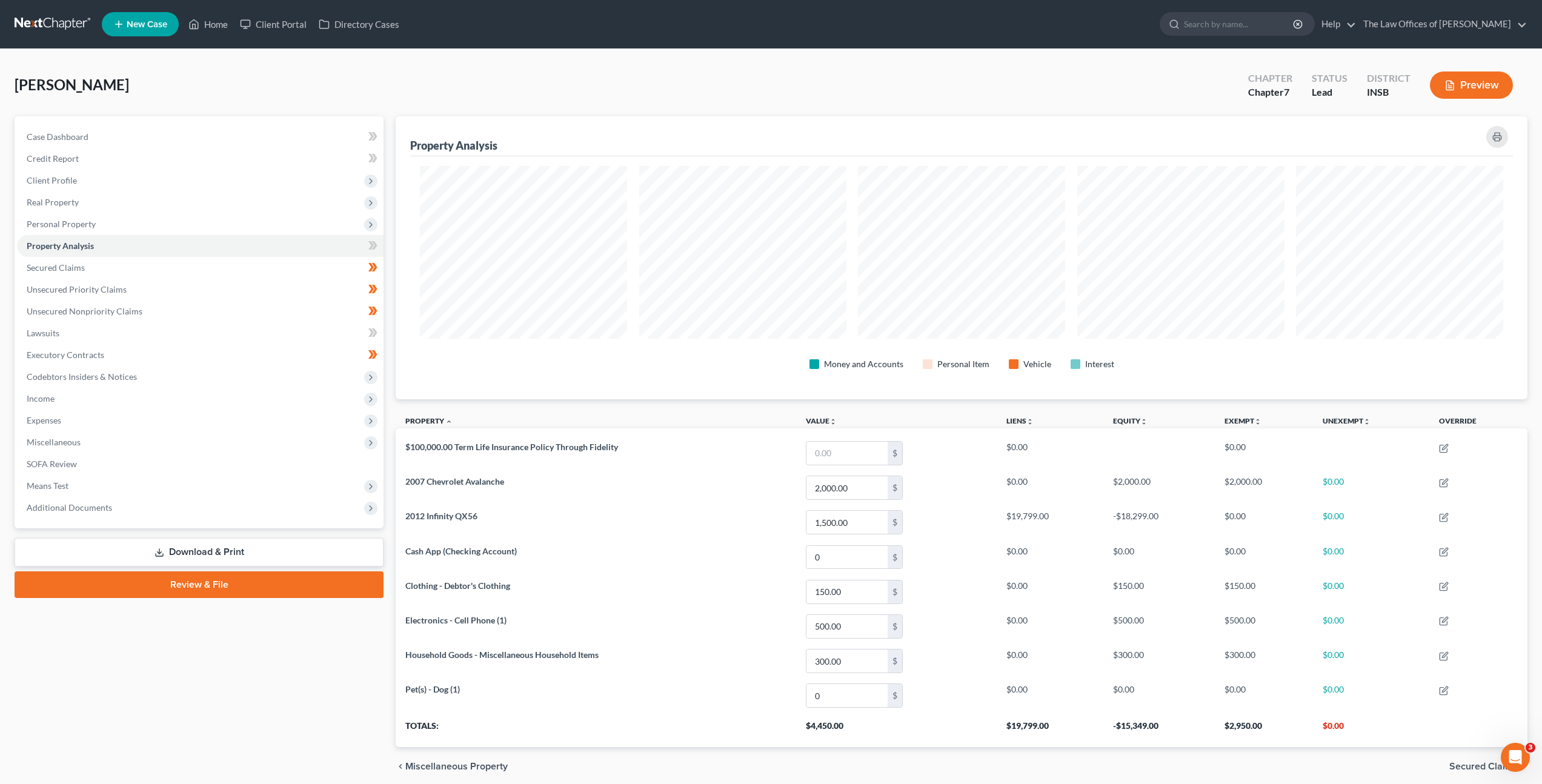
scroll to position [283, 1132]
click at [289, 271] on link "Secured Claims" at bounding box center [200, 267] width 366 height 22
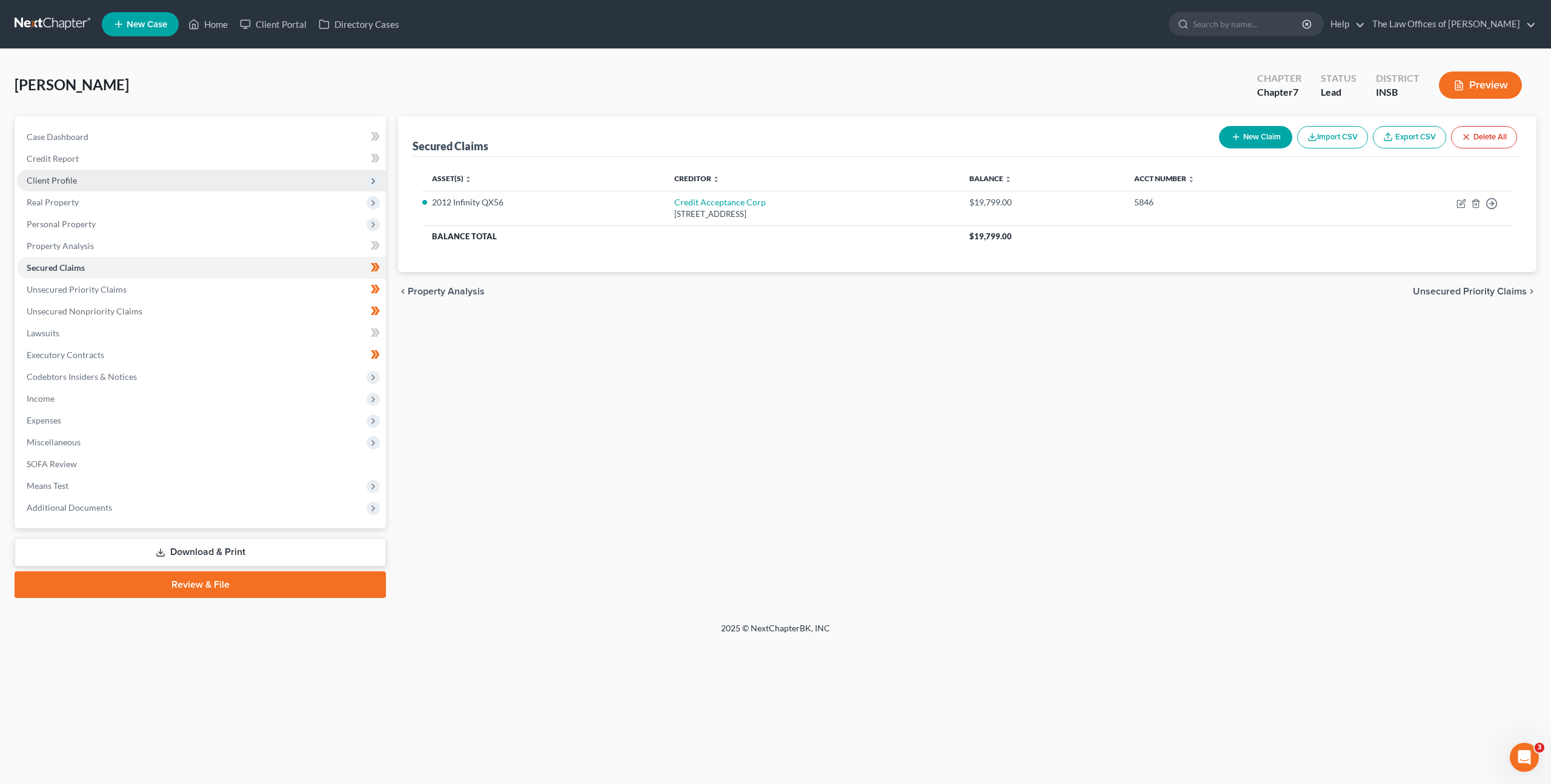
click at [252, 179] on span "Client Profile" at bounding box center [201, 180] width 369 height 22
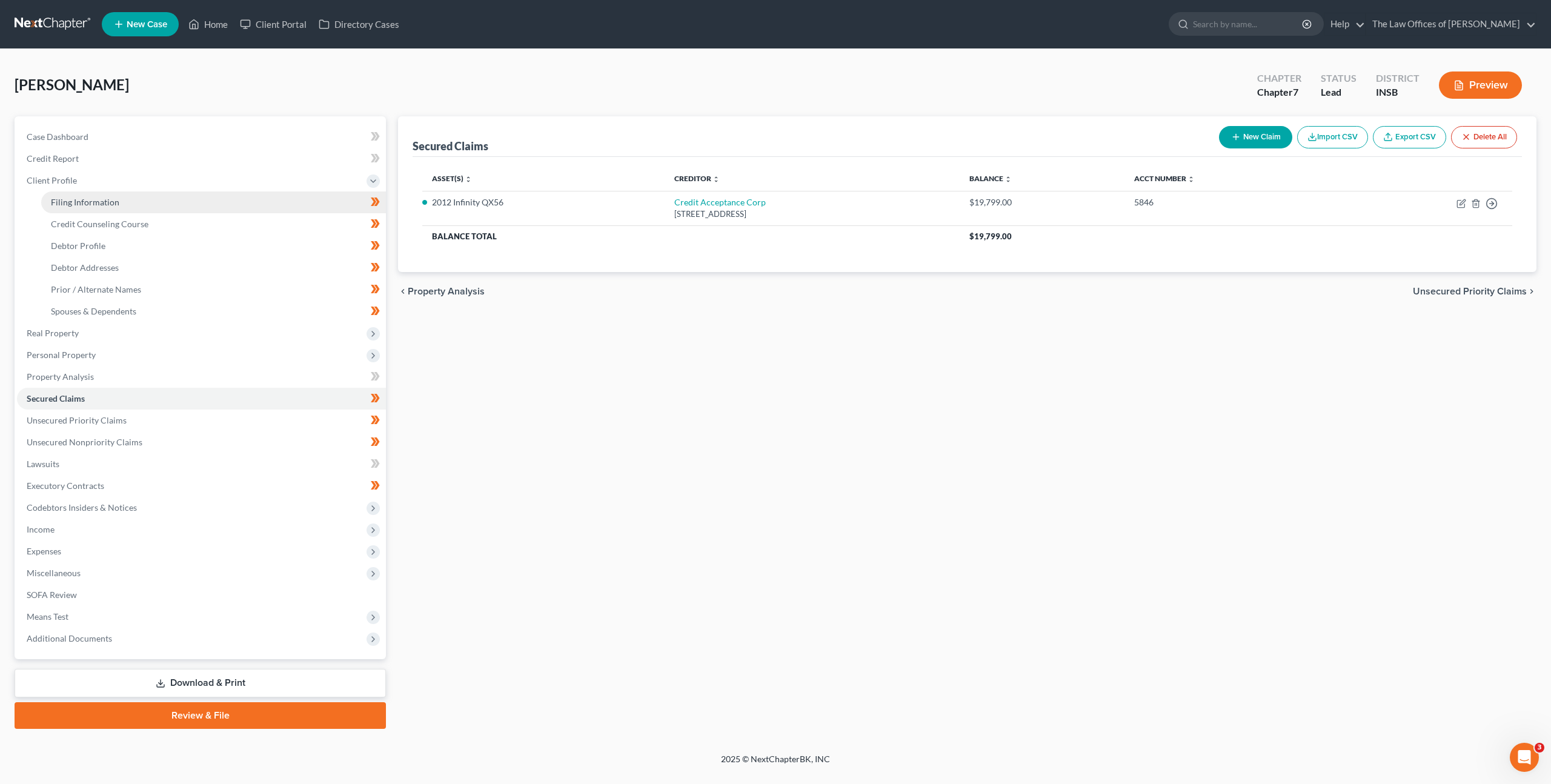
click at [247, 199] on link "Filing Information" at bounding box center [213, 202] width 344 height 22
select select "1"
select select "0"
select select "28"
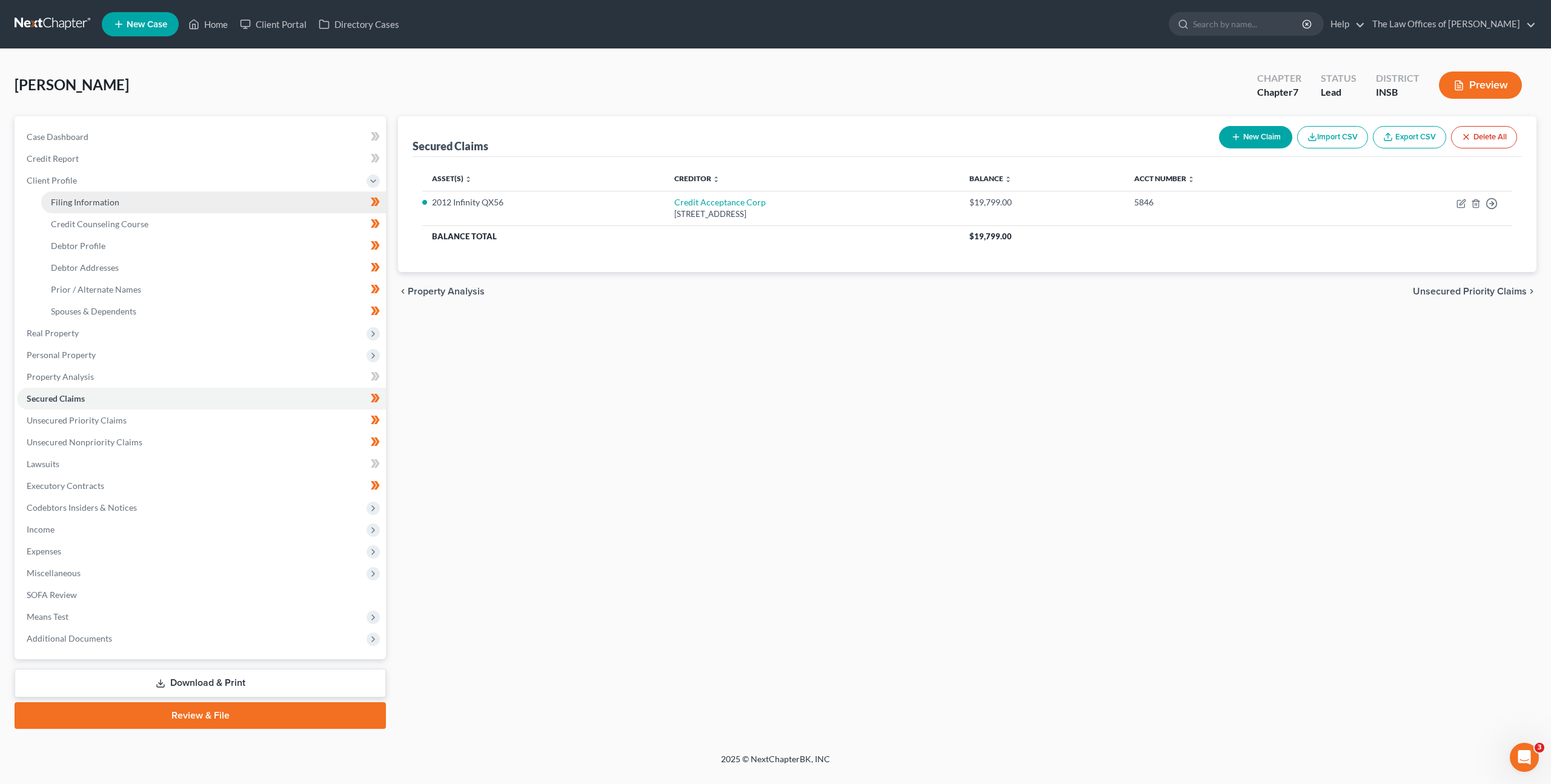
select select "0"
select select "15"
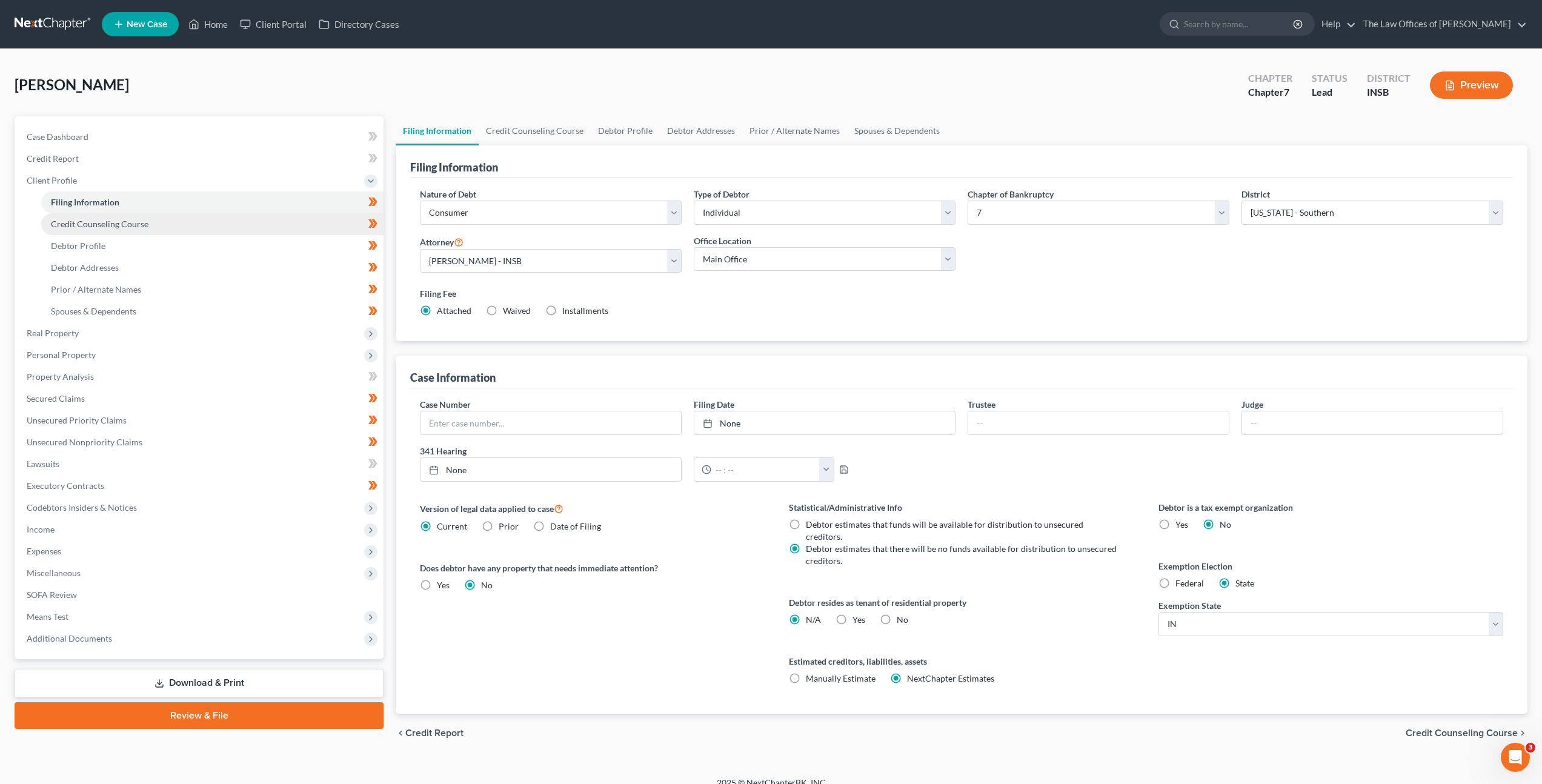
click at [234, 224] on link "Credit Counseling Course" at bounding box center [212, 224] width 343 height 22
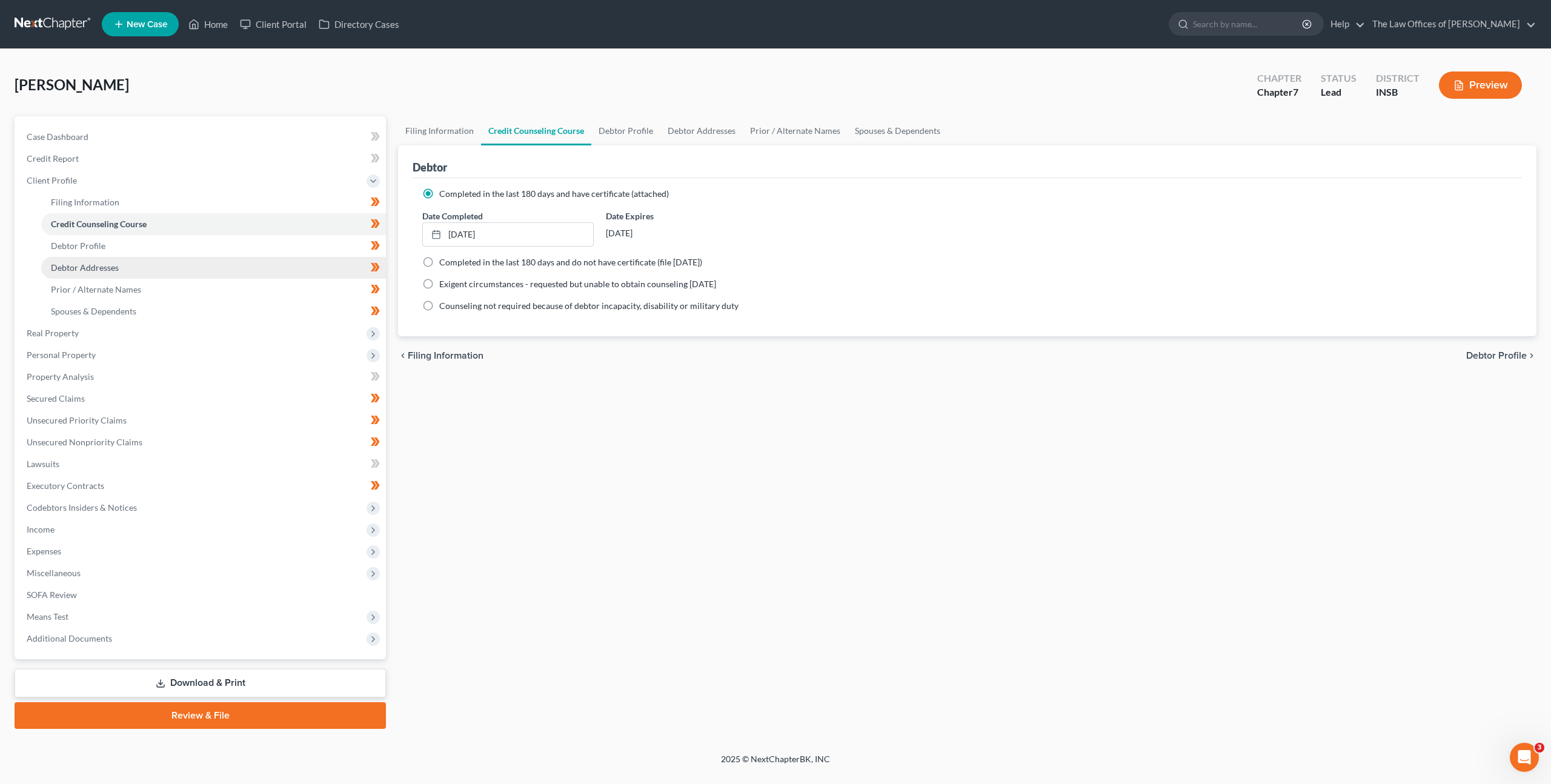
click at [190, 257] on link "Debtor Addresses" at bounding box center [213, 267] width 344 height 22
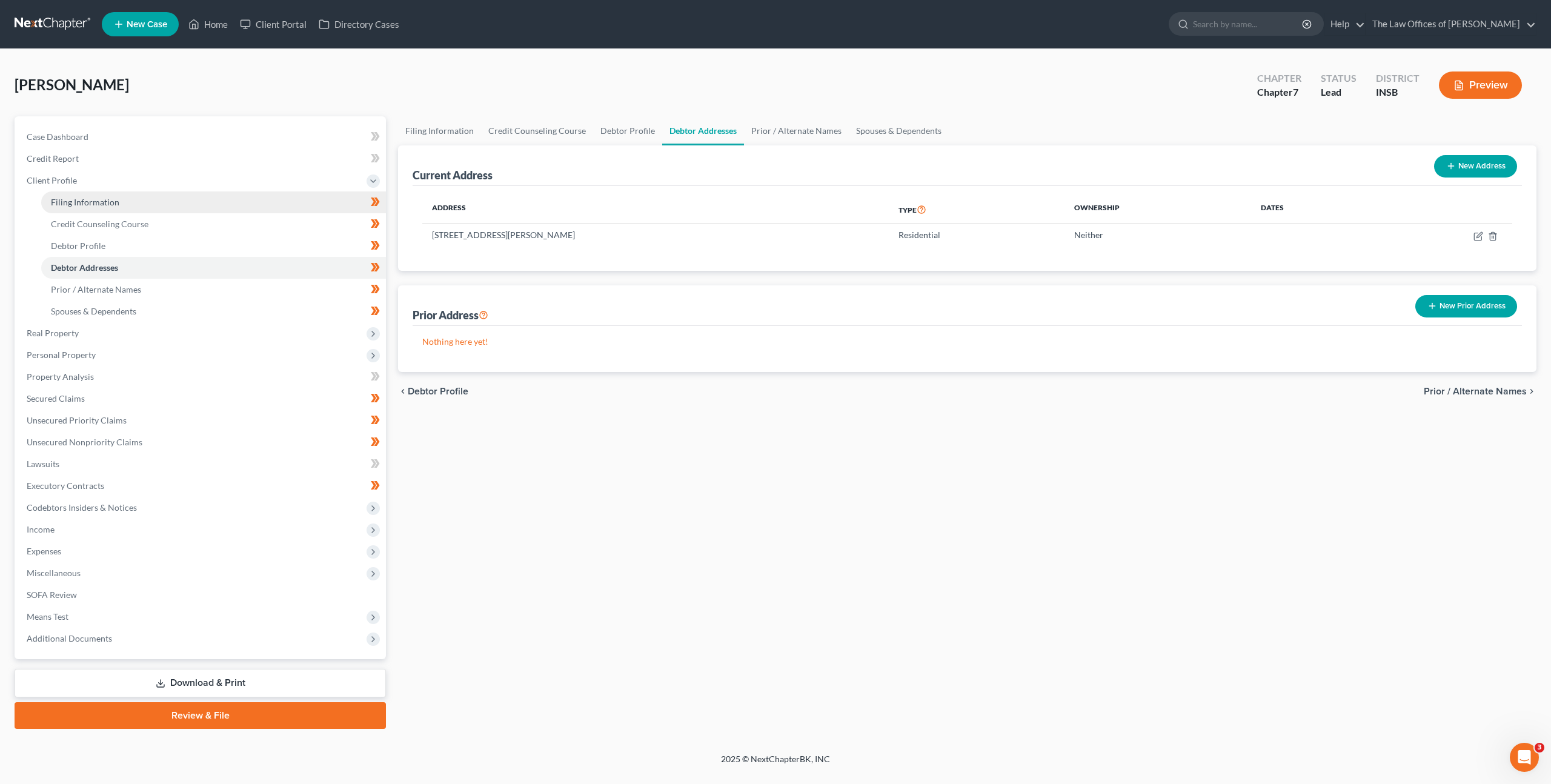
click at [217, 192] on link "Filing Information" at bounding box center [213, 202] width 344 height 22
select select "1"
select select "0"
select select "28"
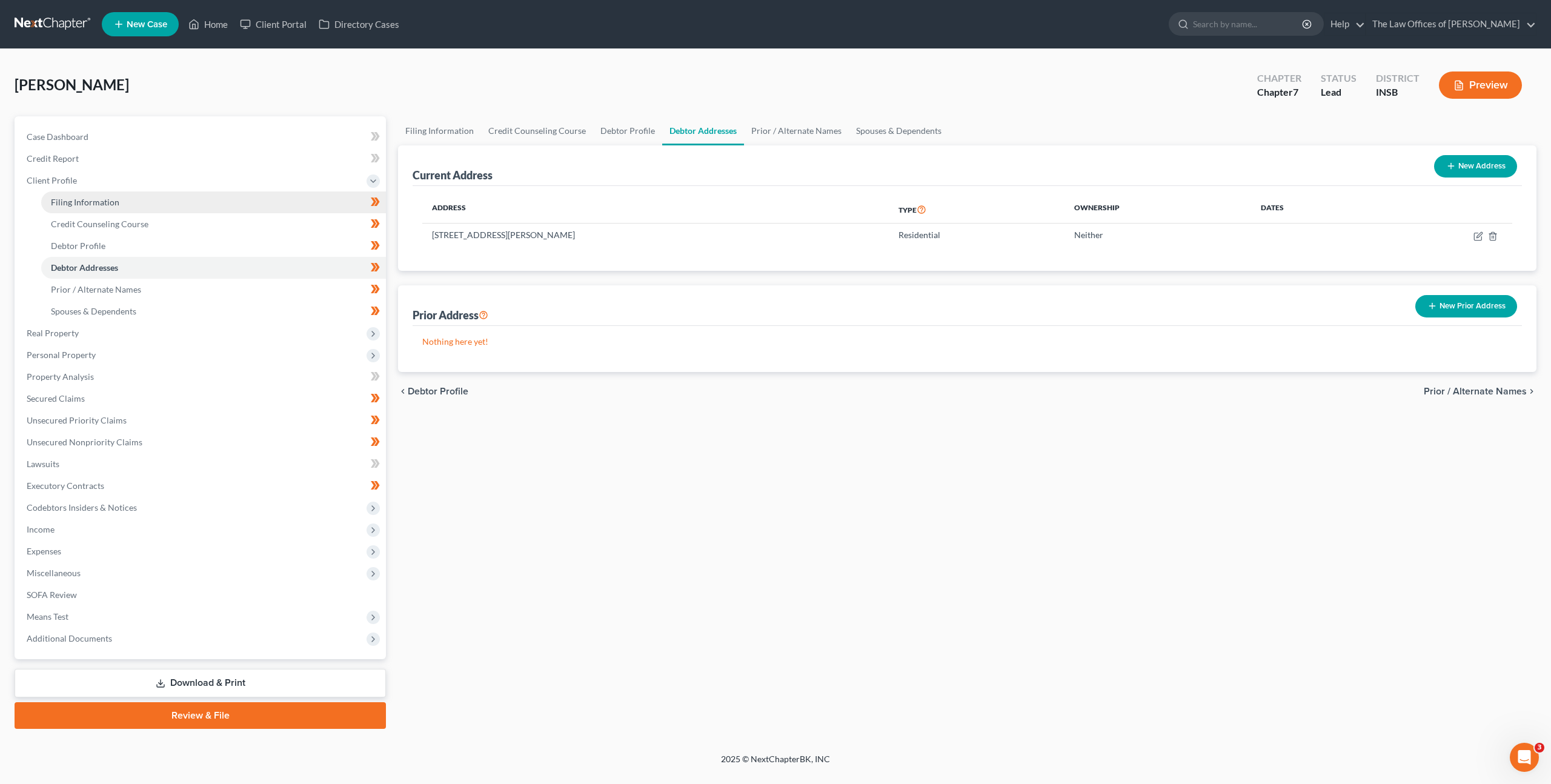
select select "0"
select select "15"
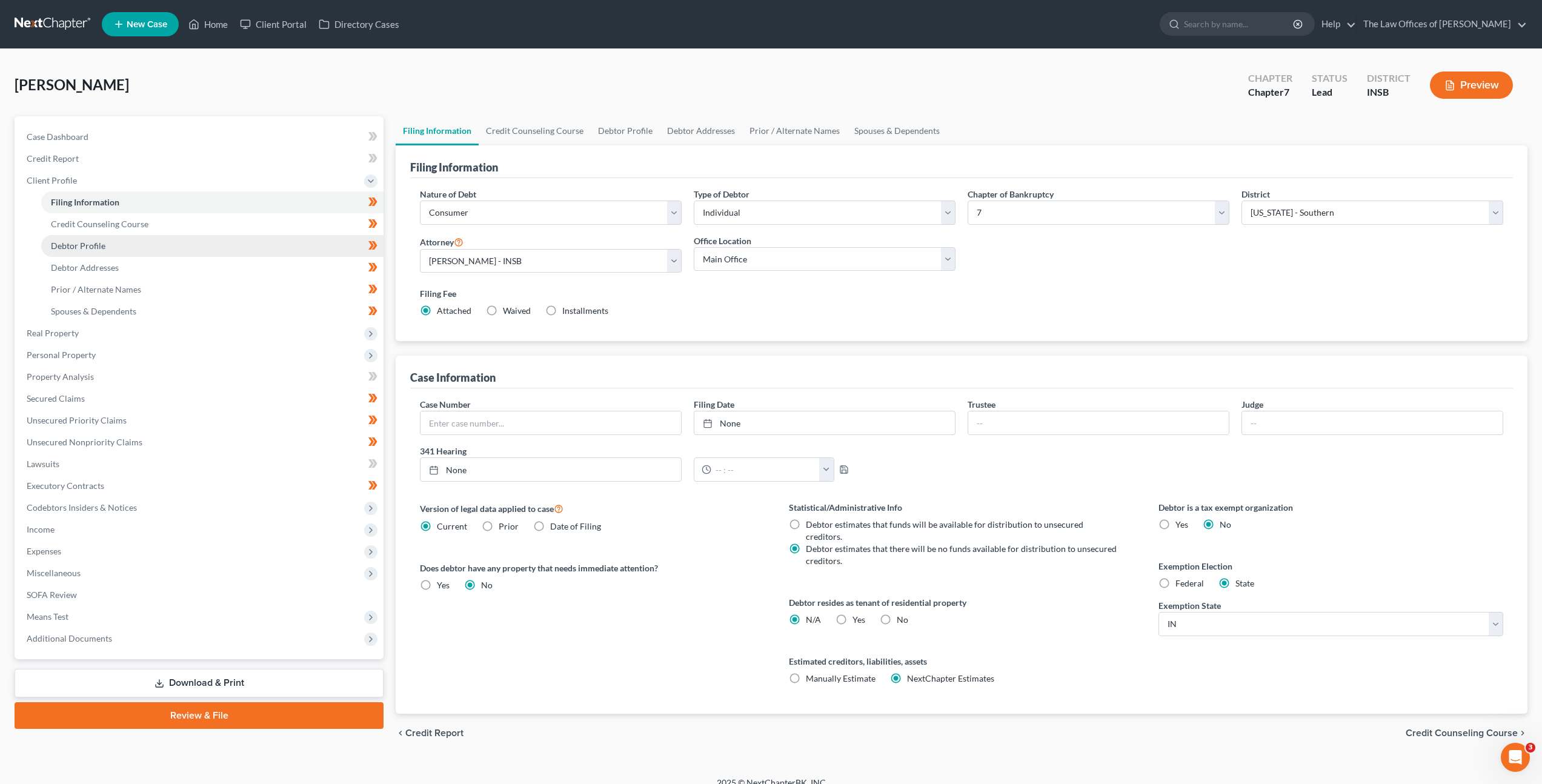
click at [226, 250] on link "Debtor Profile" at bounding box center [212, 245] width 343 height 22
select select "0"
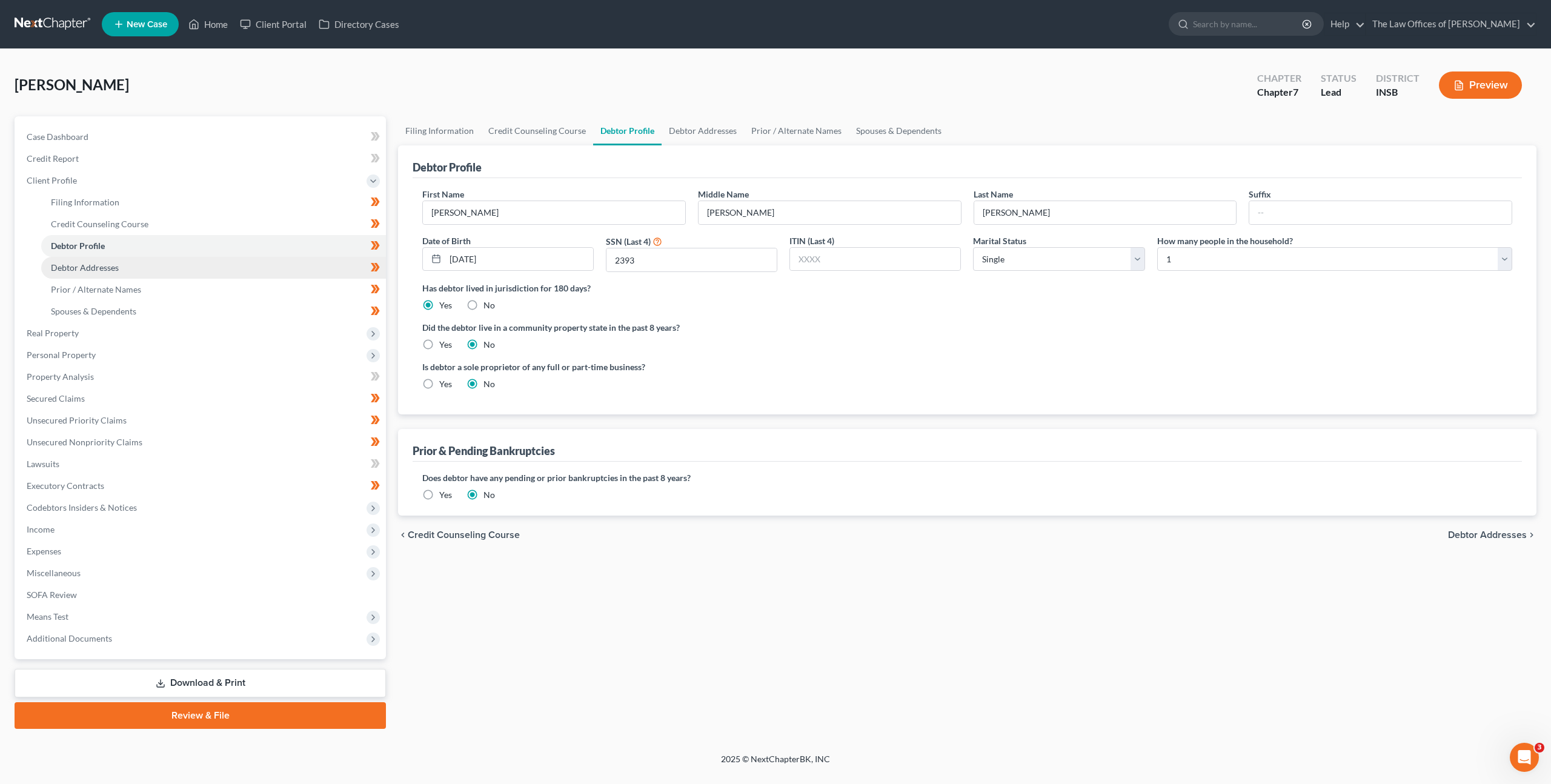
click at [213, 259] on link "Debtor Addresses" at bounding box center [213, 267] width 344 height 22
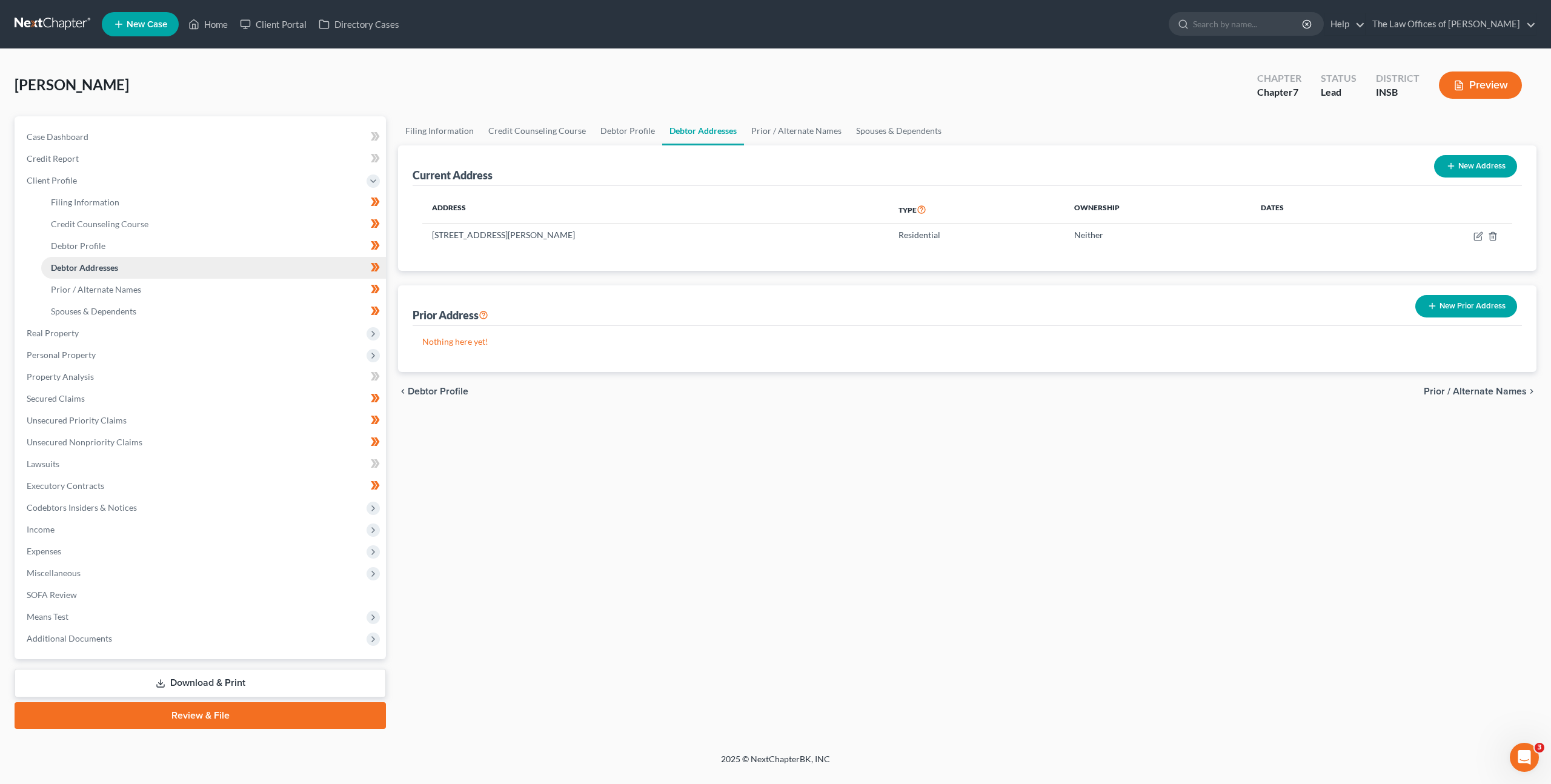
click at [204, 277] on link "Debtor Addresses" at bounding box center [213, 267] width 344 height 22
click at [198, 284] on link "Prior / Alternate Names" at bounding box center [213, 289] width 344 height 22
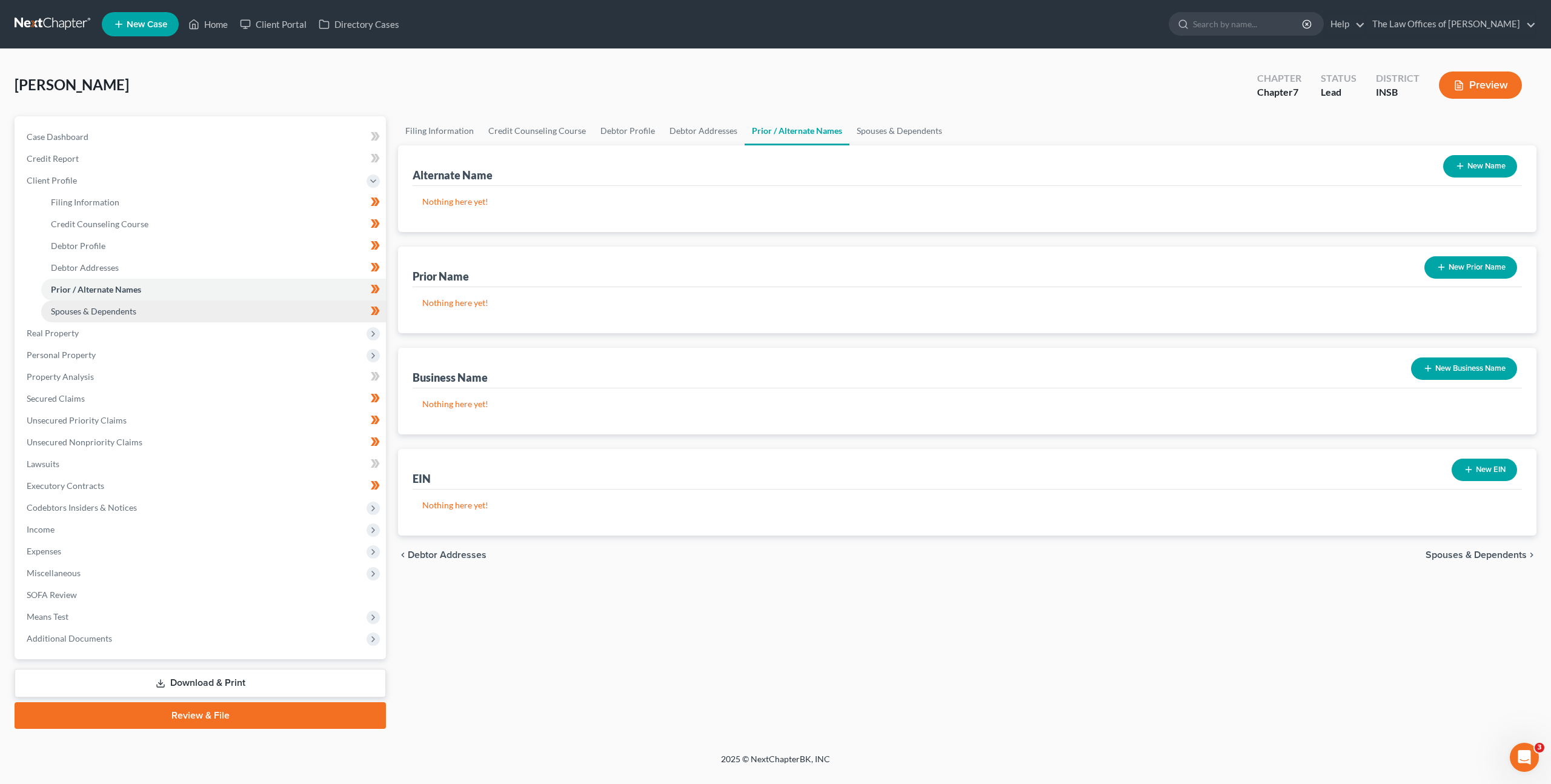
click at [178, 310] on link "Spouses & Dependents" at bounding box center [213, 310] width 344 height 22
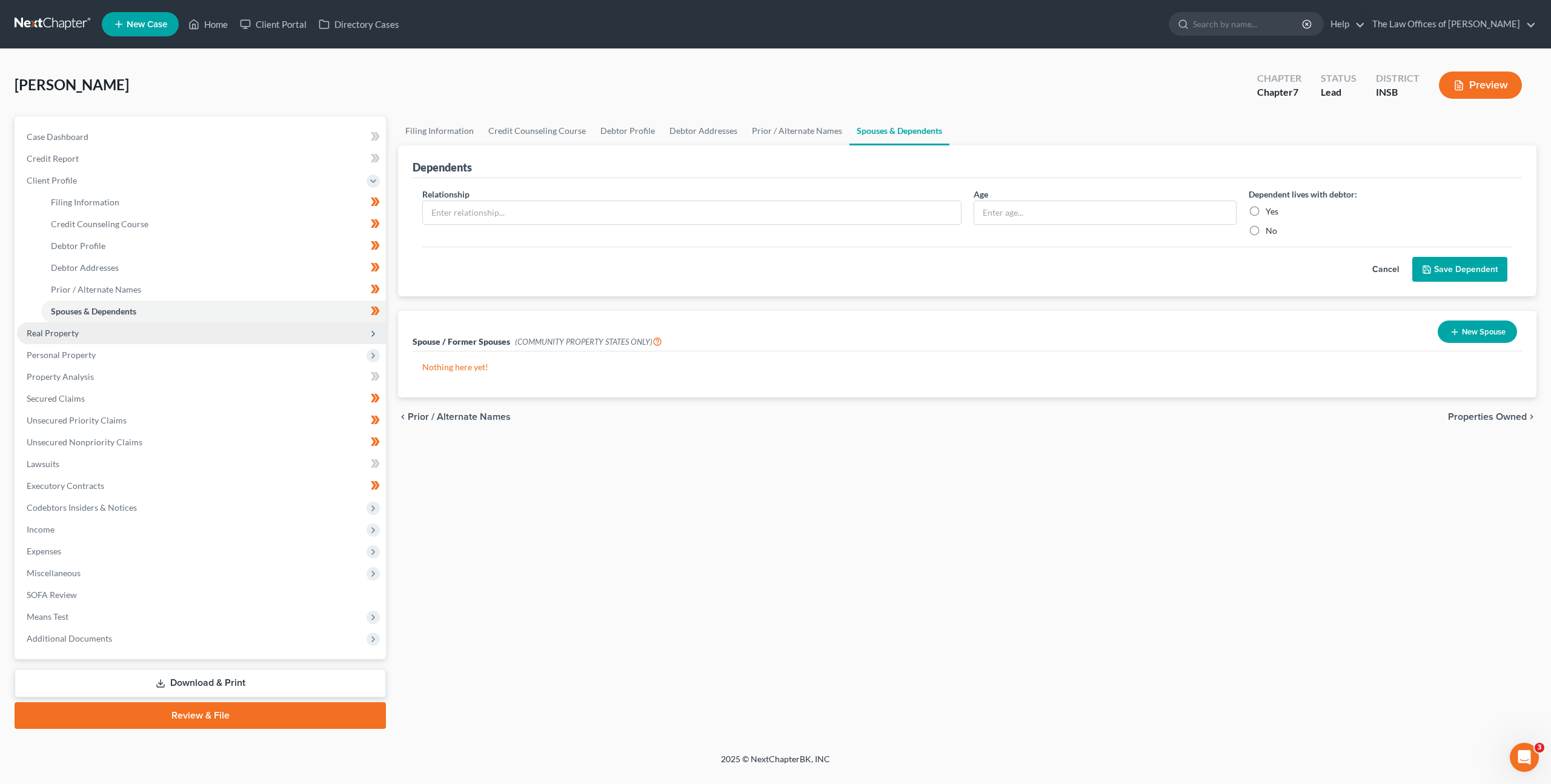
click at [116, 331] on span "Real Property" at bounding box center [201, 332] width 369 height 22
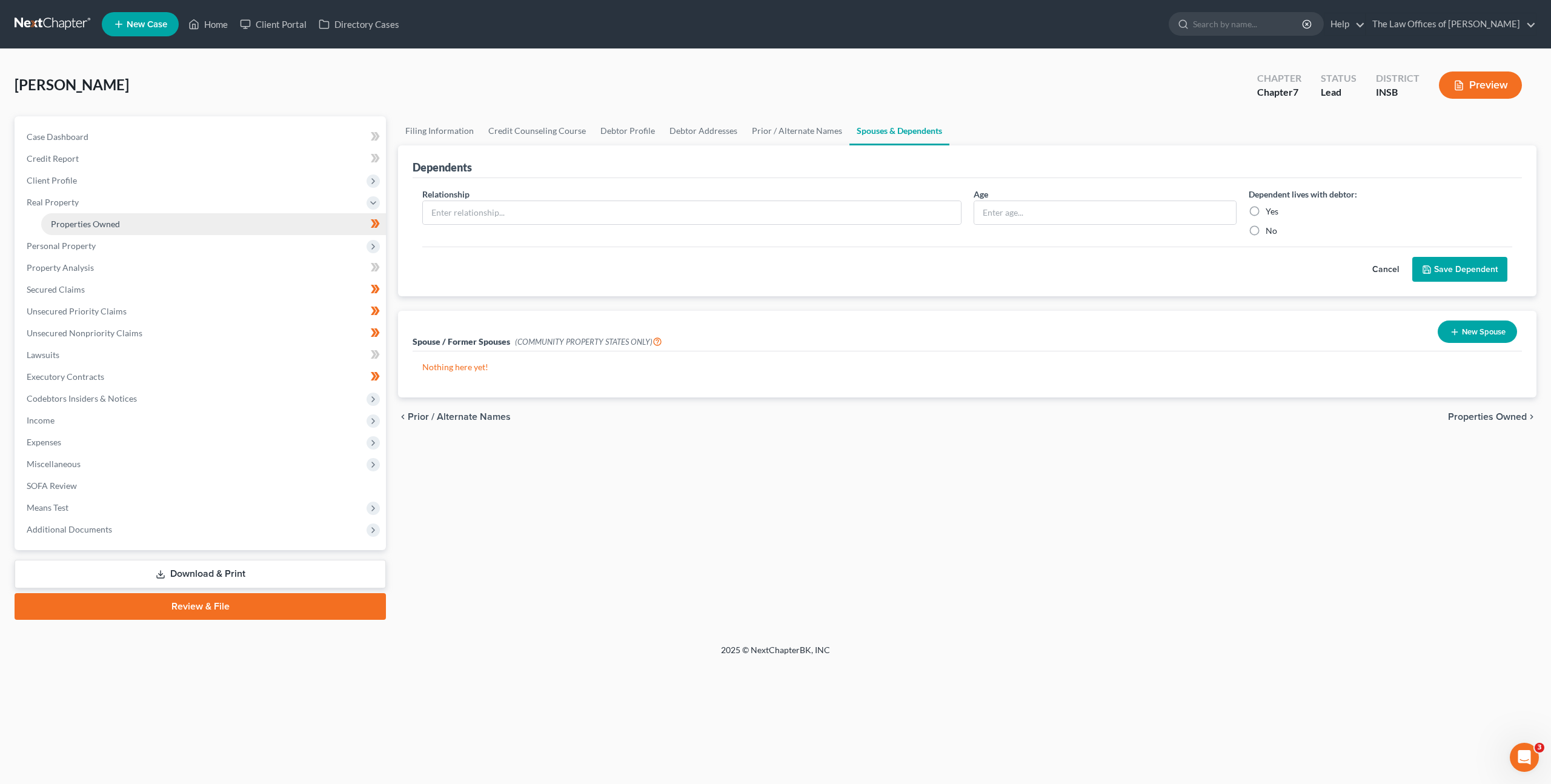
click at [144, 225] on link "Properties Owned" at bounding box center [213, 224] width 344 height 22
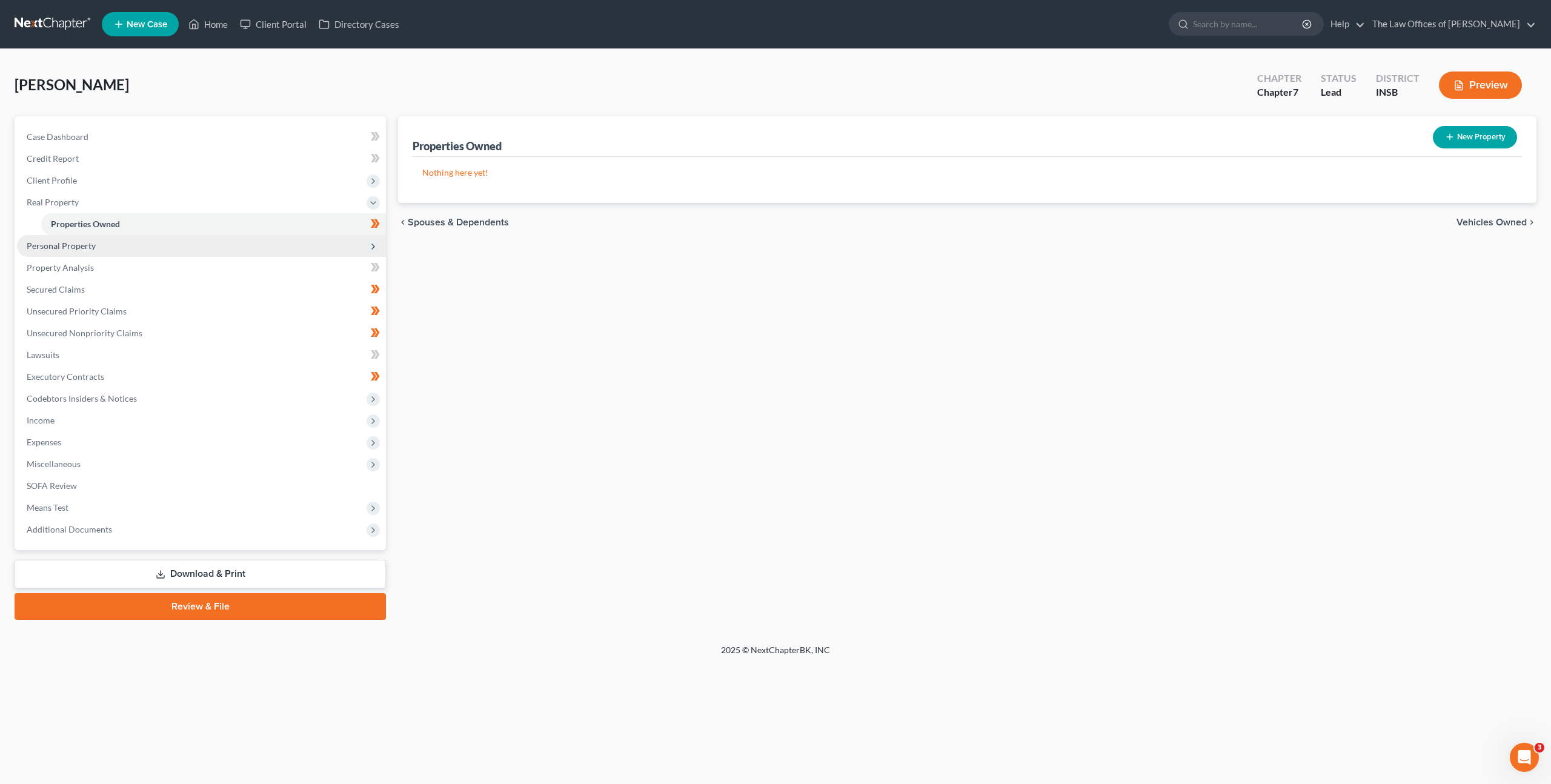
click at [129, 240] on span "Personal Property" at bounding box center [201, 245] width 369 height 22
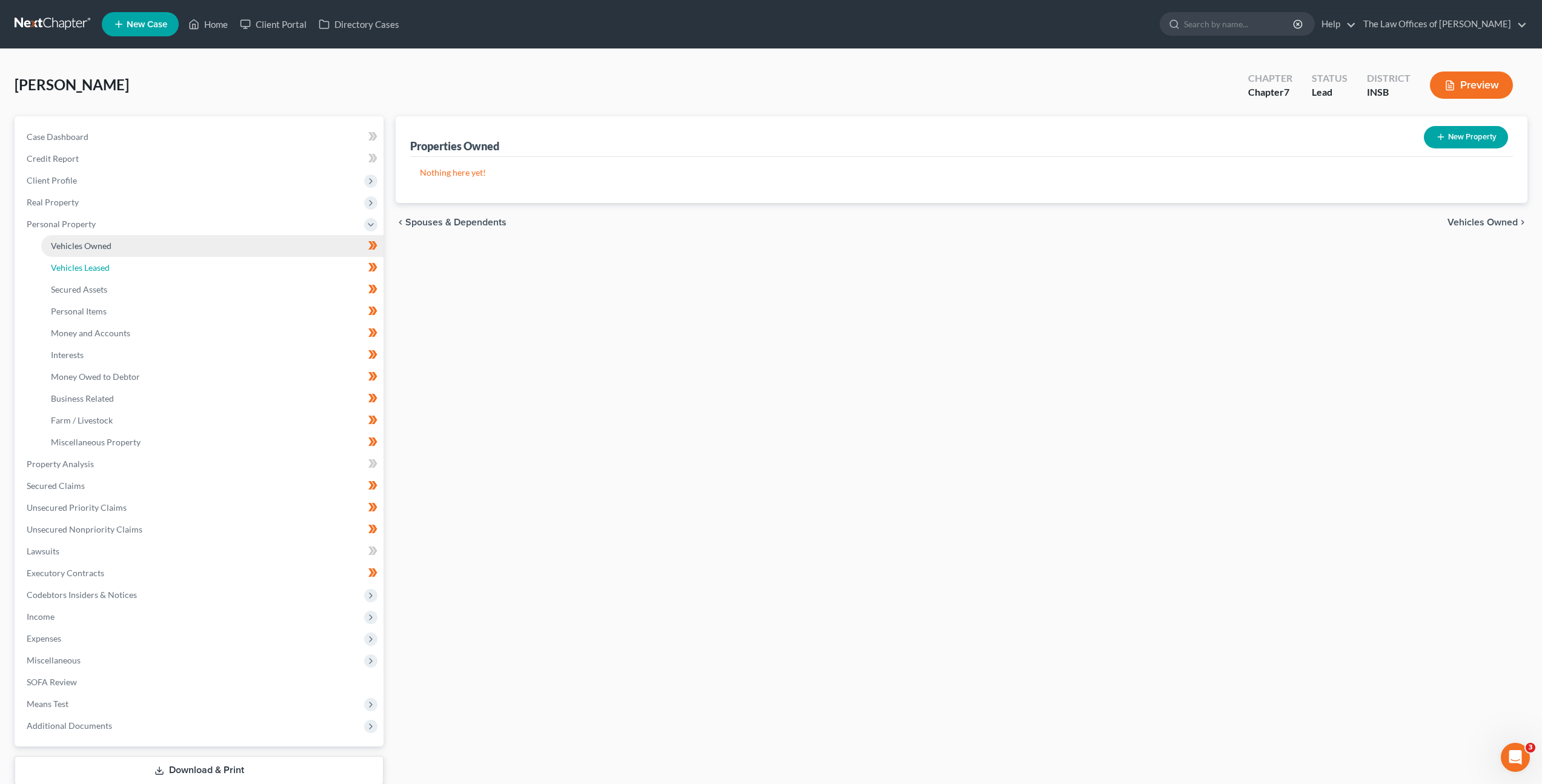
click at [125, 258] on link "Vehicles Leased" at bounding box center [212, 267] width 343 height 22
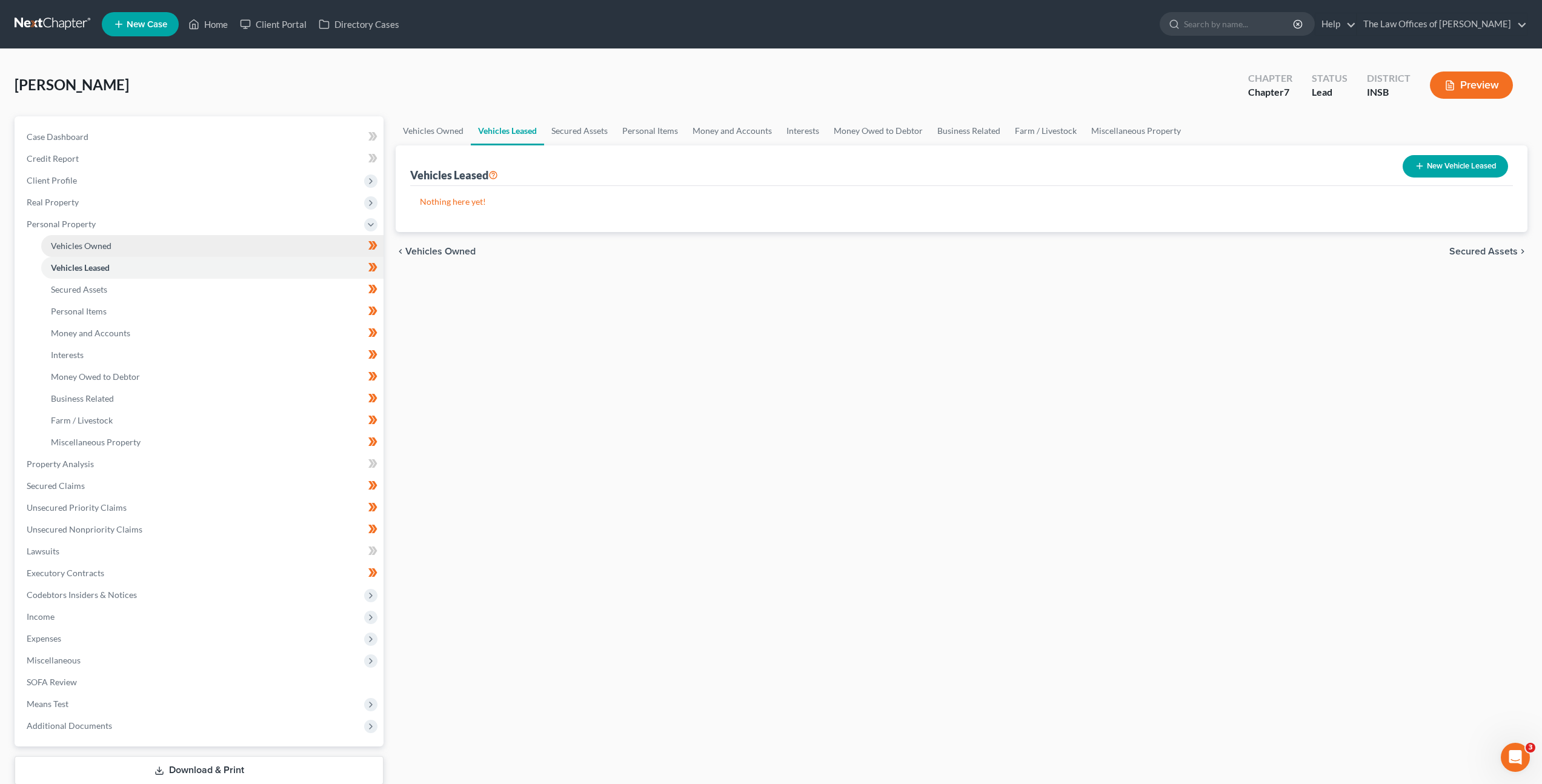
click at [140, 247] on link "Vehicles Owned" at bounding box center [212, 245] width 343 height 22
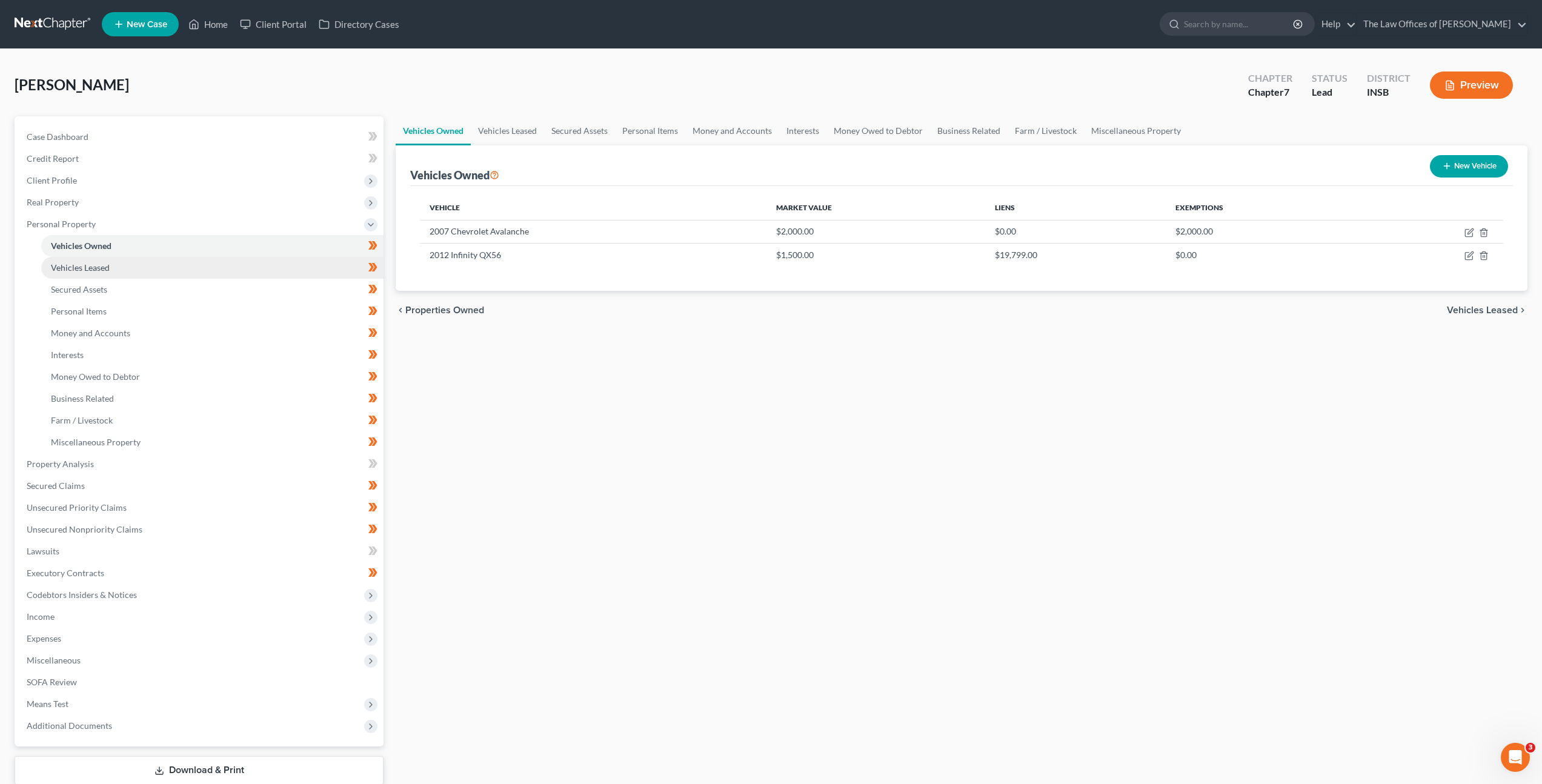
click at [140, 265] on link "Vehicles Leased" at bounding box center [212, 267] width 343 height 22
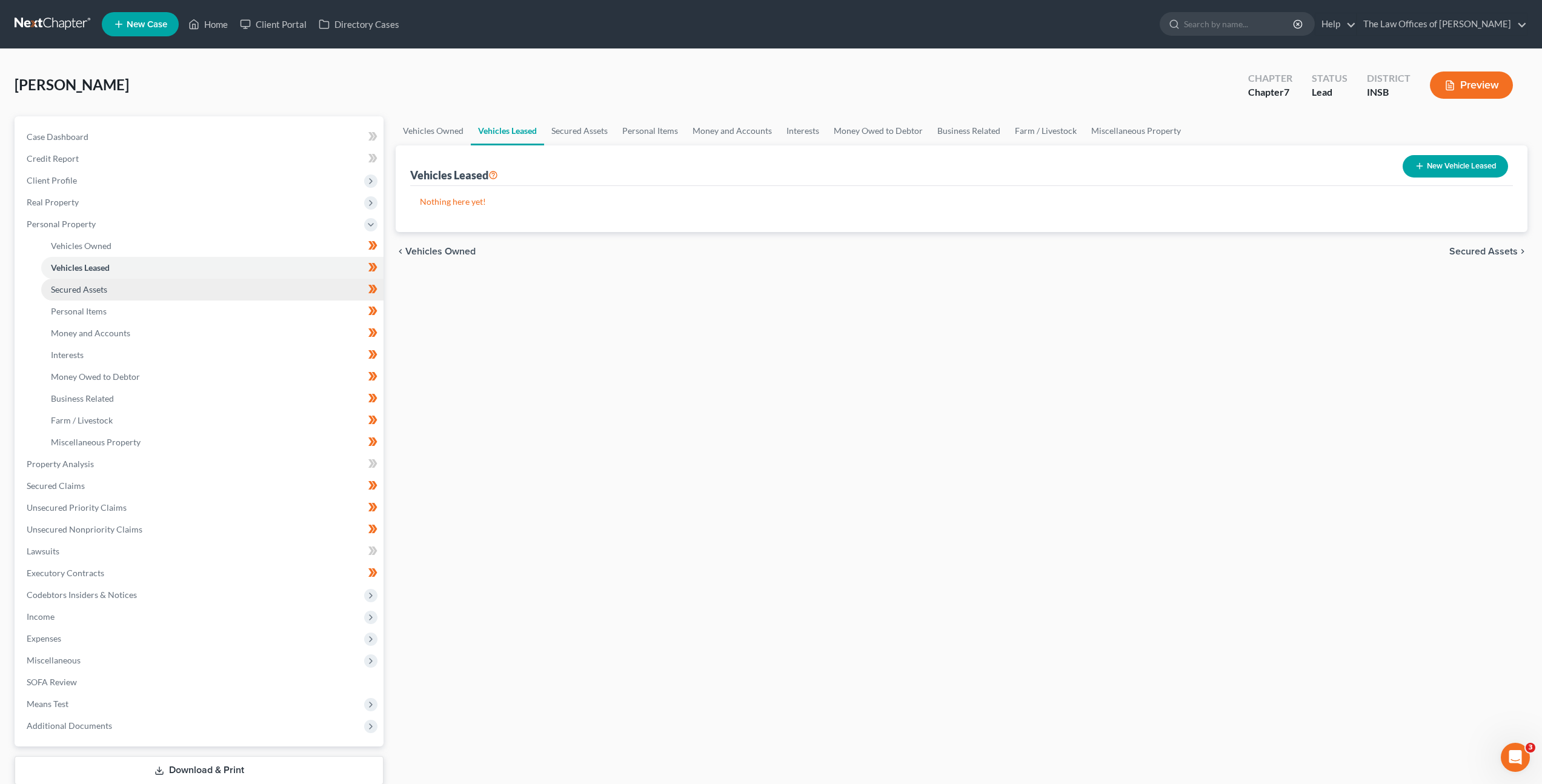
click at [108, 286] on link "Secured Assets" at bounding box center [212, 289] width 343 height 22
click at [106, 316] on link "Personal Items" at bounding box center [212, 310] width 343 height 22
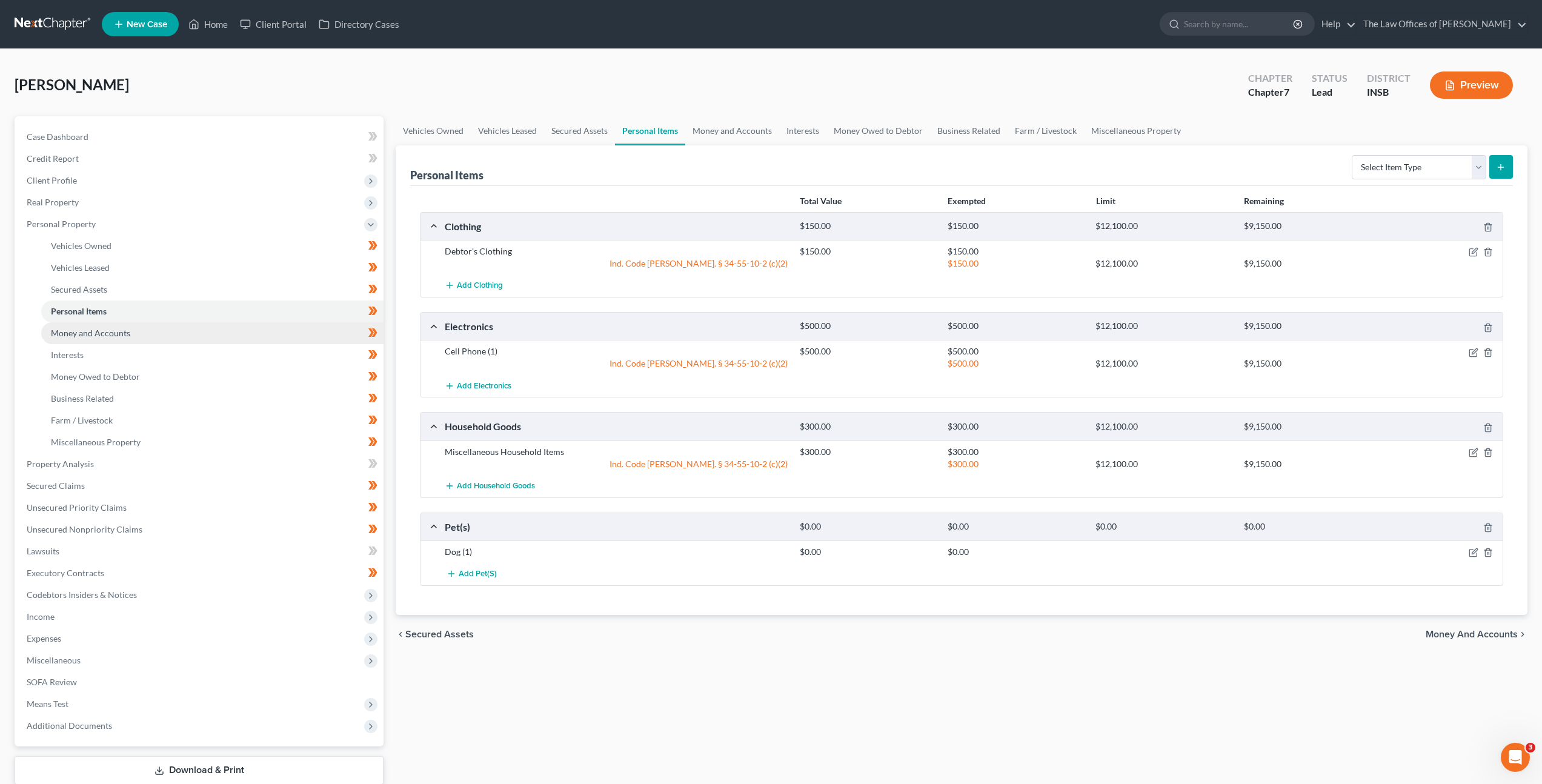
click at [108, 332] on span "Money and Accounts" at bounding box center [90, 333] width 79 height 10
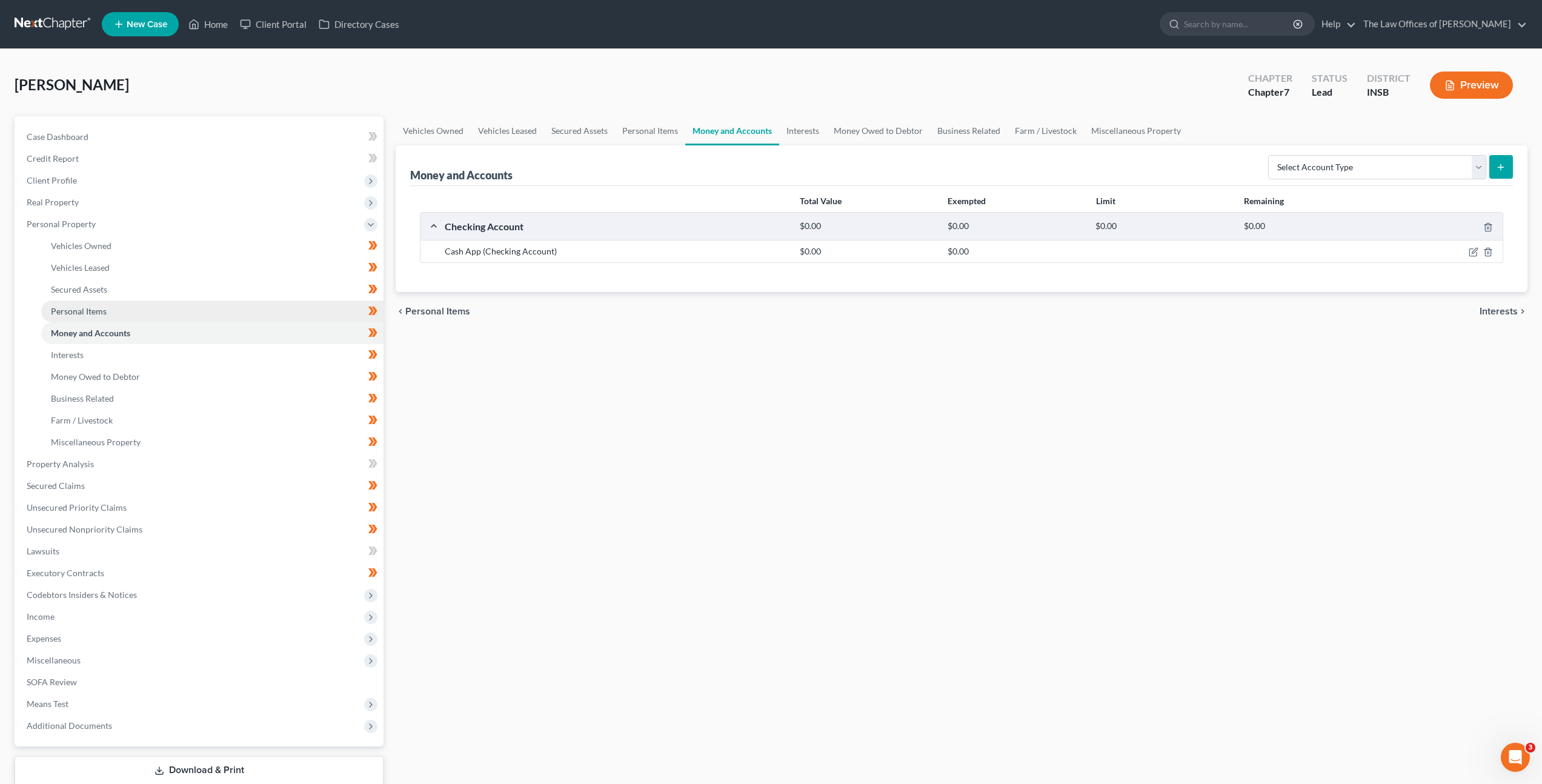
click at [175, 302] on link "Personal Items" at bounding box center [212, 310] width 343 height 22
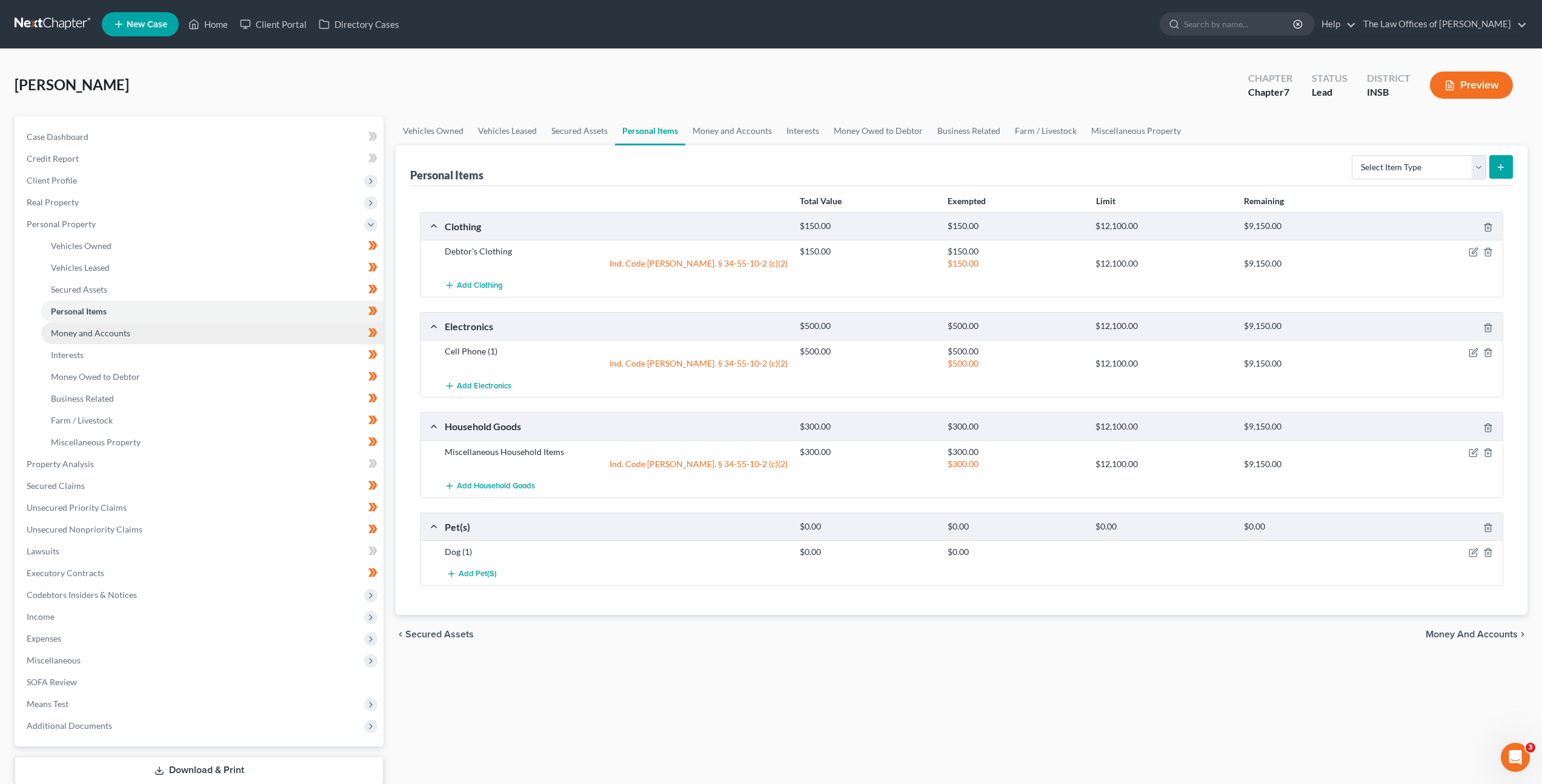
click at [150, 324] on link "Money and Accounts" at bounding box center [212, 332] width 343 height 22
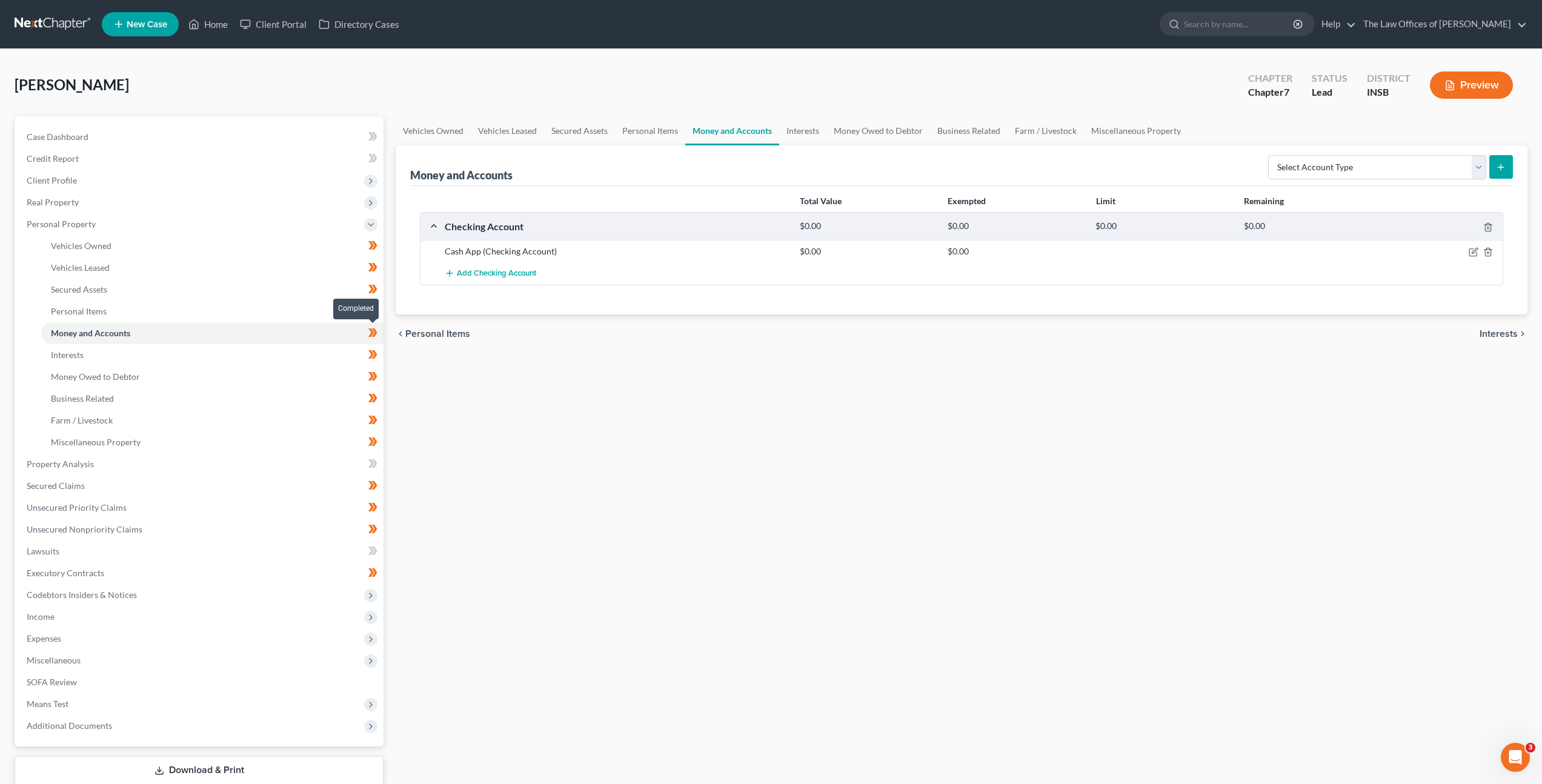
click at [366, 334] on span at bounding box center [373, 334] width 21 height 18
click at [367, 334] on span at bounding box center [373, 334] width 21 height 18
click at [646, 433] on div "Vehicles Owned Vehicles Leased Secured Assets Personal Items Money and Accounts…" at bounding box center [961, 466] width 1144 height 700
click at [640, 475] on div "Vehicles Owned Vehicles Leased Secured Assets Personal Items Money and Accounts…" at bounding box center [961, 466] width 1144 height 700
click at [758, 346] on div "chevron_left Personal Items Interests chevron_right" at bounding box center [961, 333] width 1132 height 39
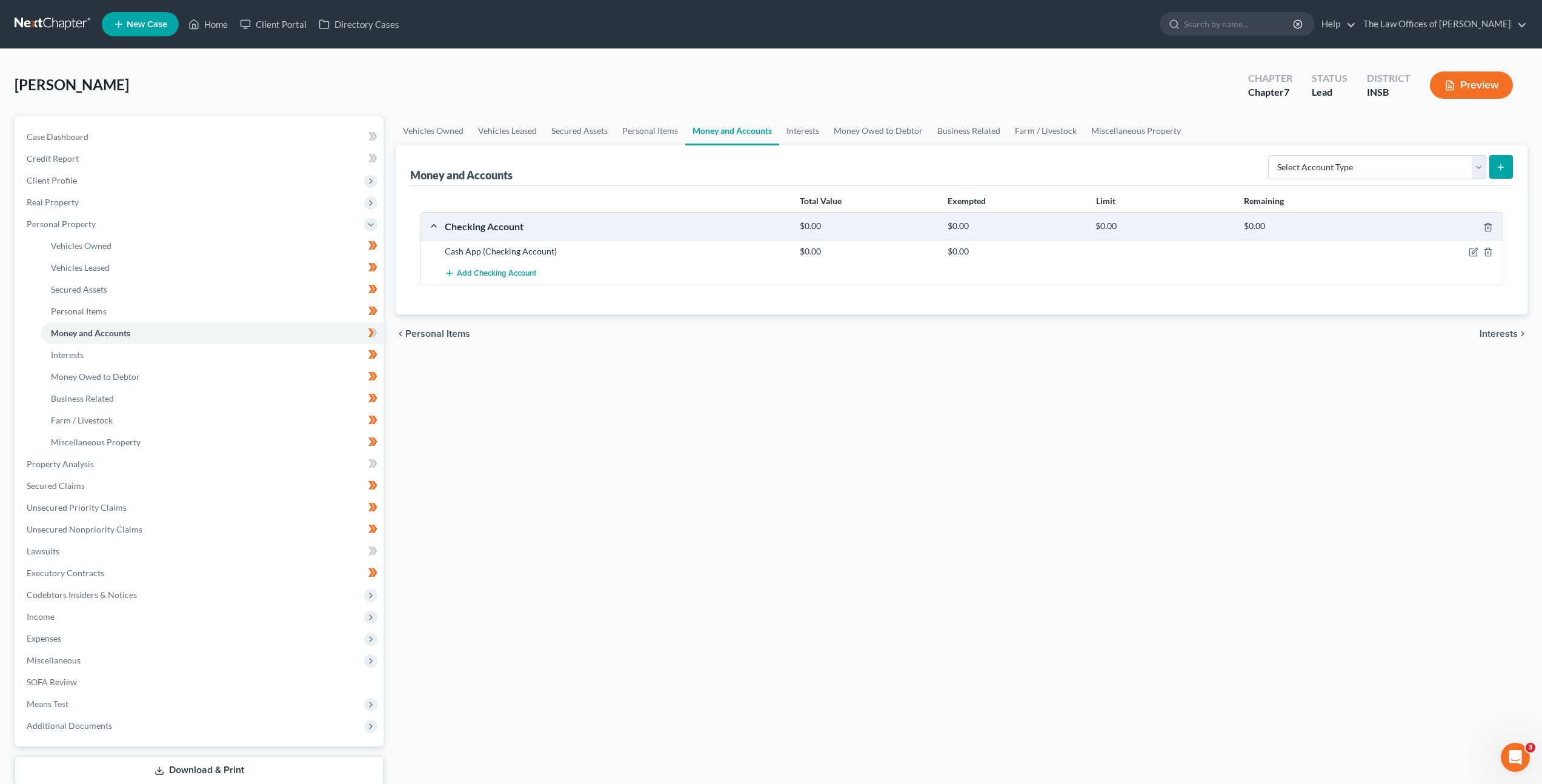
click at [942, 351] on div "chevron_left Personal Items Interests chevron_right" at bounding box center [961, 333] width 1132 height 39
drag, startPoint x: 988, startPoint y: 252, endPoint x: 906, endPoint y: 239, distance: 83.0
click at [906, 239] on div "Checking Account $0.00 $0.00 $0.00 $0.00 Cash App (Checking Account) $0.00 $0.0…" at bounding box center [961, 248] width 1084 height 73
click at [837, 310] on div "Total Value Exempted Limit Remaining Checking Account $0.00 $0.00 $0.00 $0.00 C…" at bounding box center [961, 250] width 1103 height 128
drag, startPoint x: 555, startPoint y: 252, endPoint x: 460, endPoint y: 244, distance: 95.3
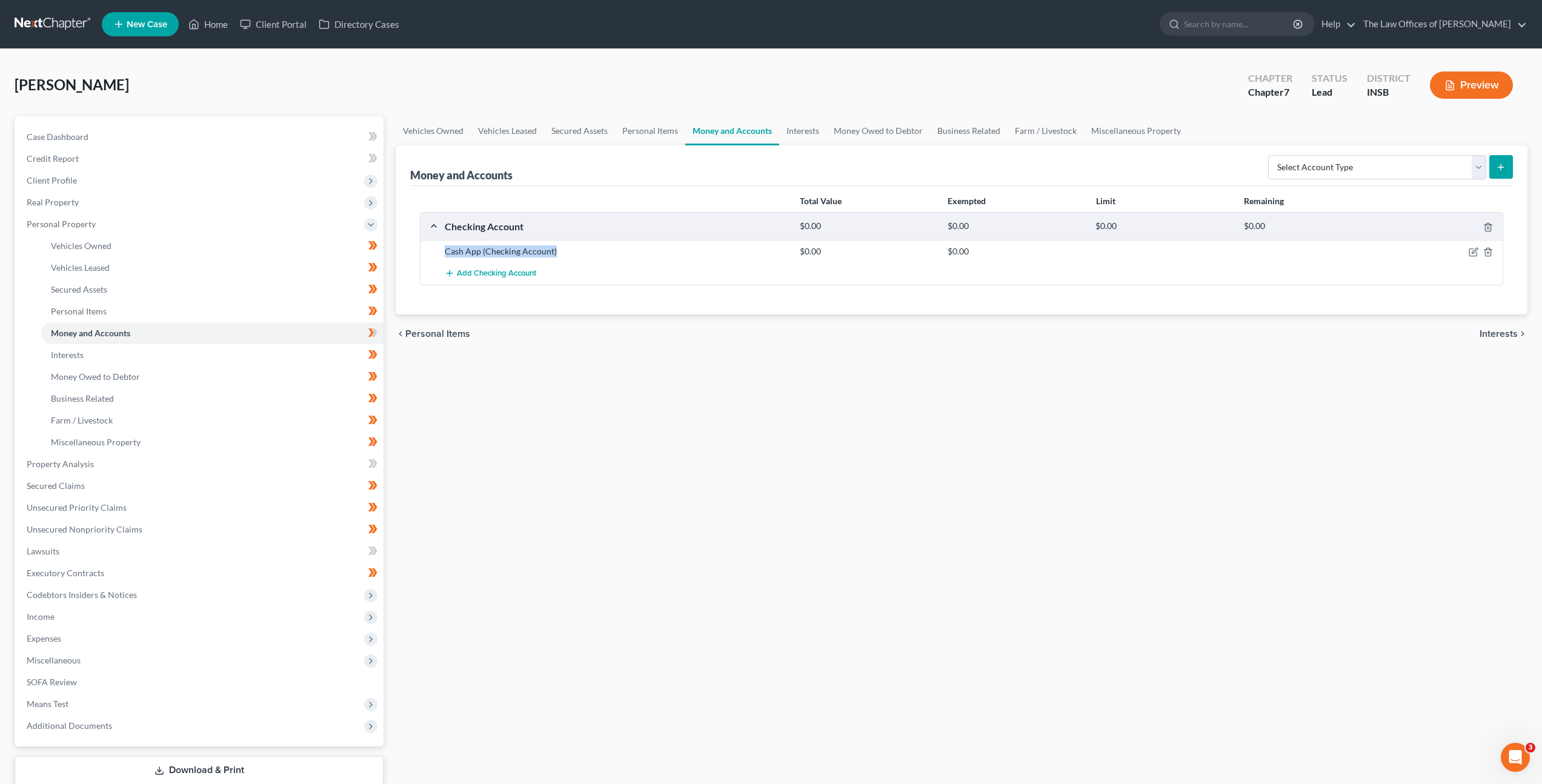
click at [461, 244] on div "Cash App (Checking Account) $0.00 $0.00" at bounding box center [961, 252] width 1082 height 23
drag, startPoint x: 607, startPoint y: 314, endPoint x: 626, endPoint y: 429, distance: 116.6
click at [608, 318] on div "chevron_left Personal Items Interests chevron_right" at bounding box center [961, 333] width 1132 height 39
click at [51, 33] on link at bounding box center [53, 23] width 77 height 22
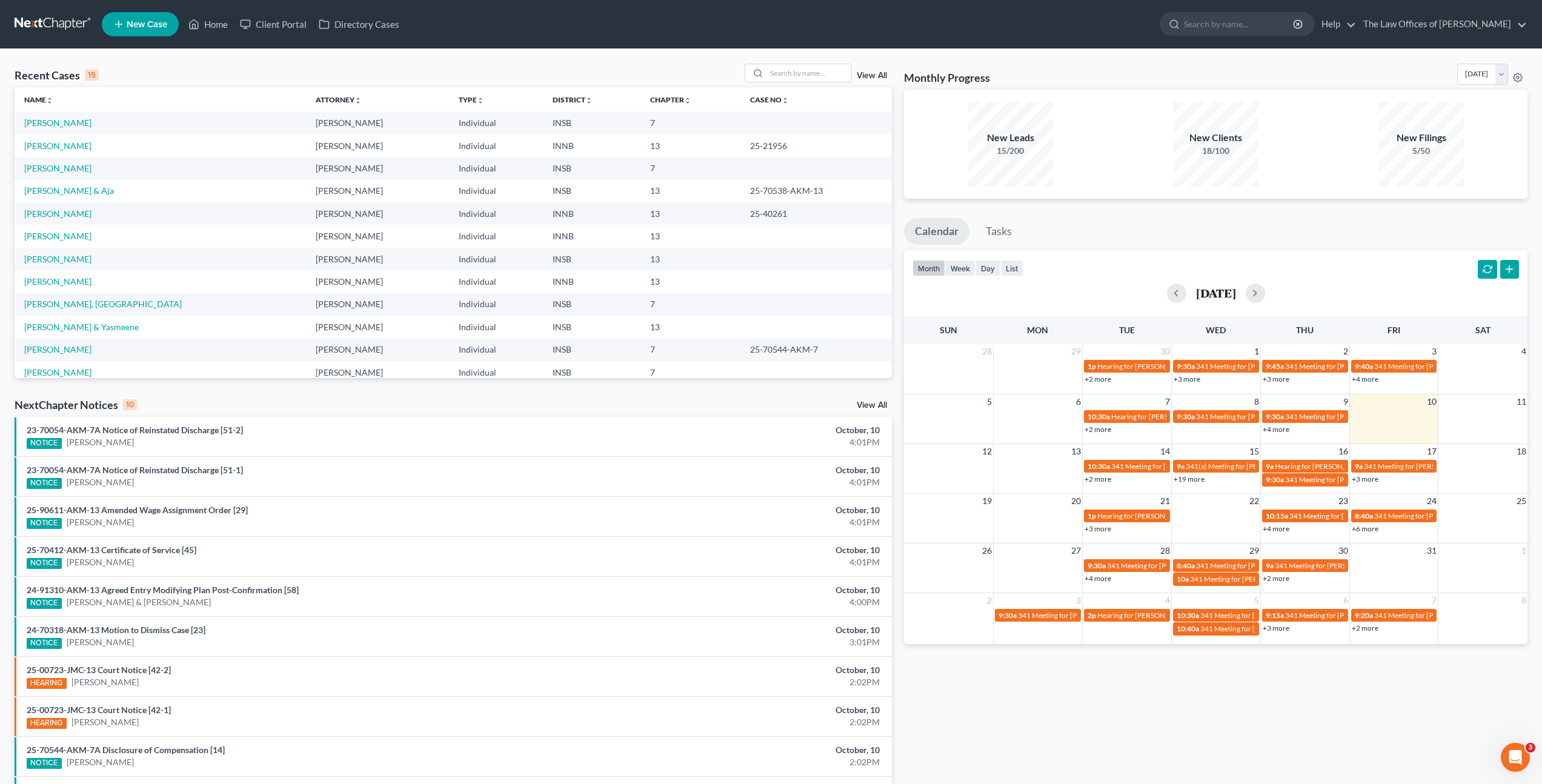
click at [527, 393] on div "Recent Cases 15 View All Name unfold_more expand_more expand_less Attorney unfo…" at bounding box center [453, 449] width 889 height 772
click at [804, 73] on input "search" at bounding box center [809, 73] width 85 height 17
type input "Kolb"
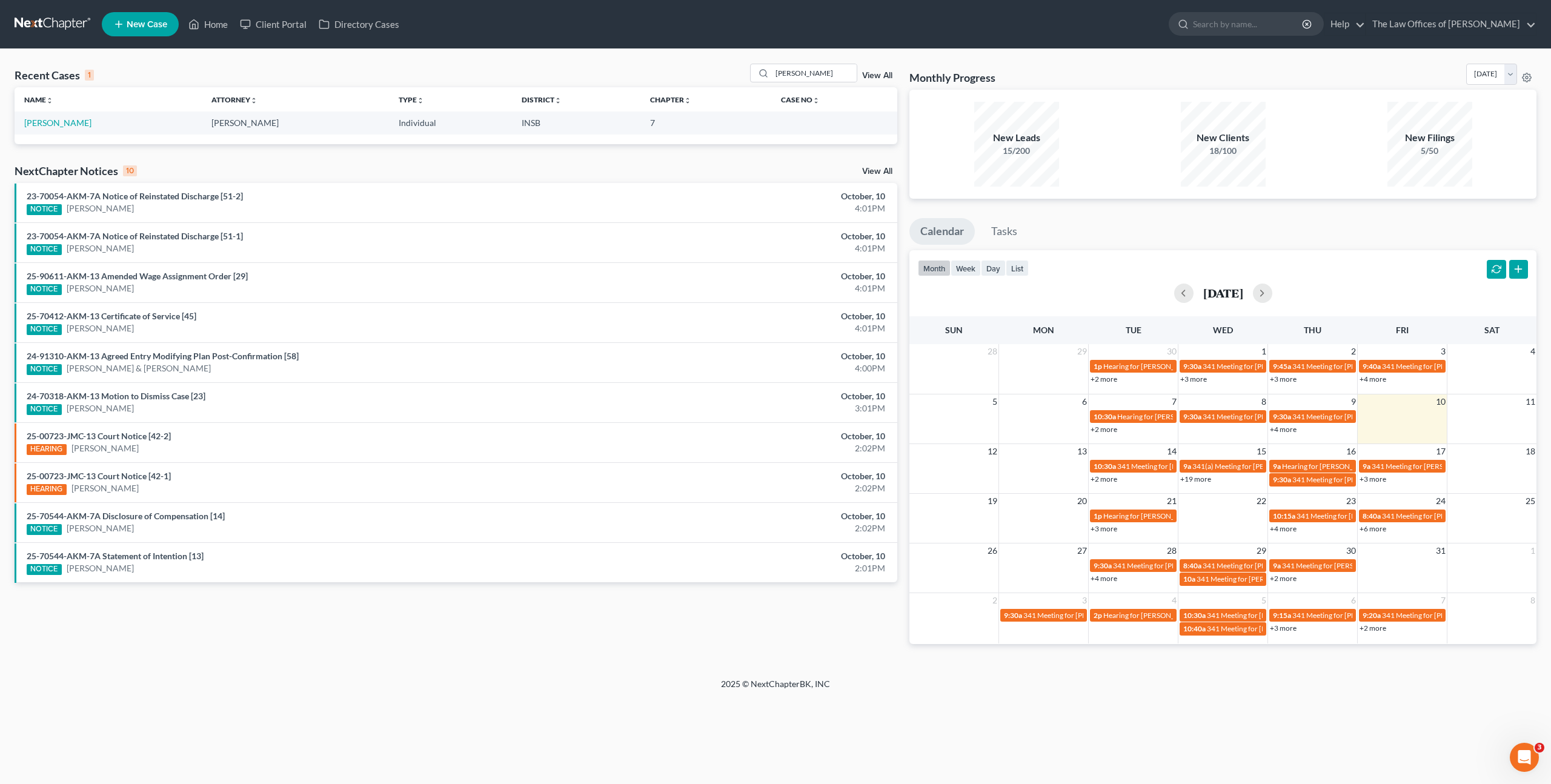
click at [63, 128] on td "Kolb, Rebecca" at bounding box center [108, 122] width 187 height 23
click at [70, 122] on link "Kolb, Rebecca" at bounding box center [58, 122] width 68 height 10
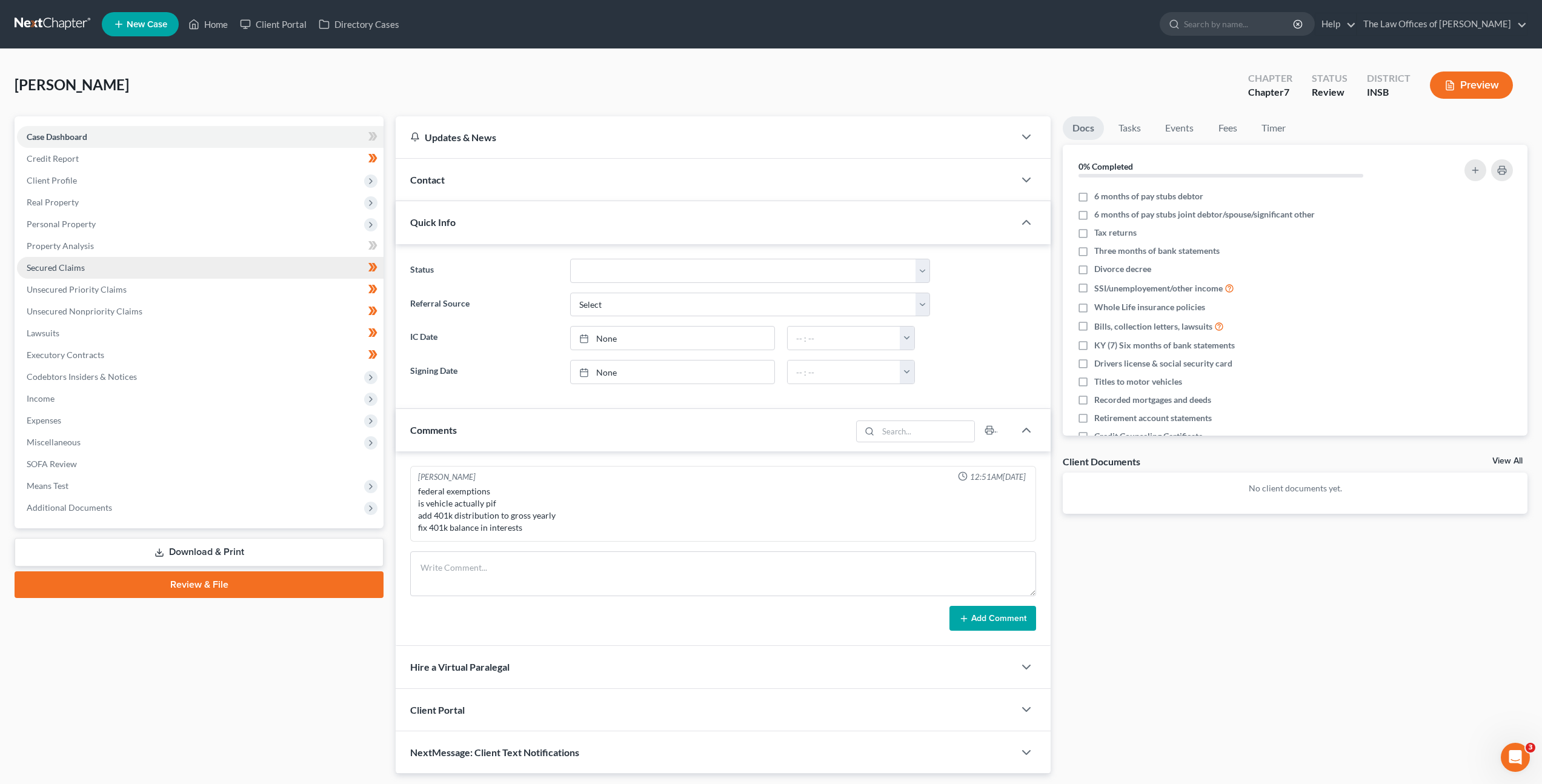
click at [247, 264] on link "Secured Claims" at bounding box center [200, 267] width 366 height 22
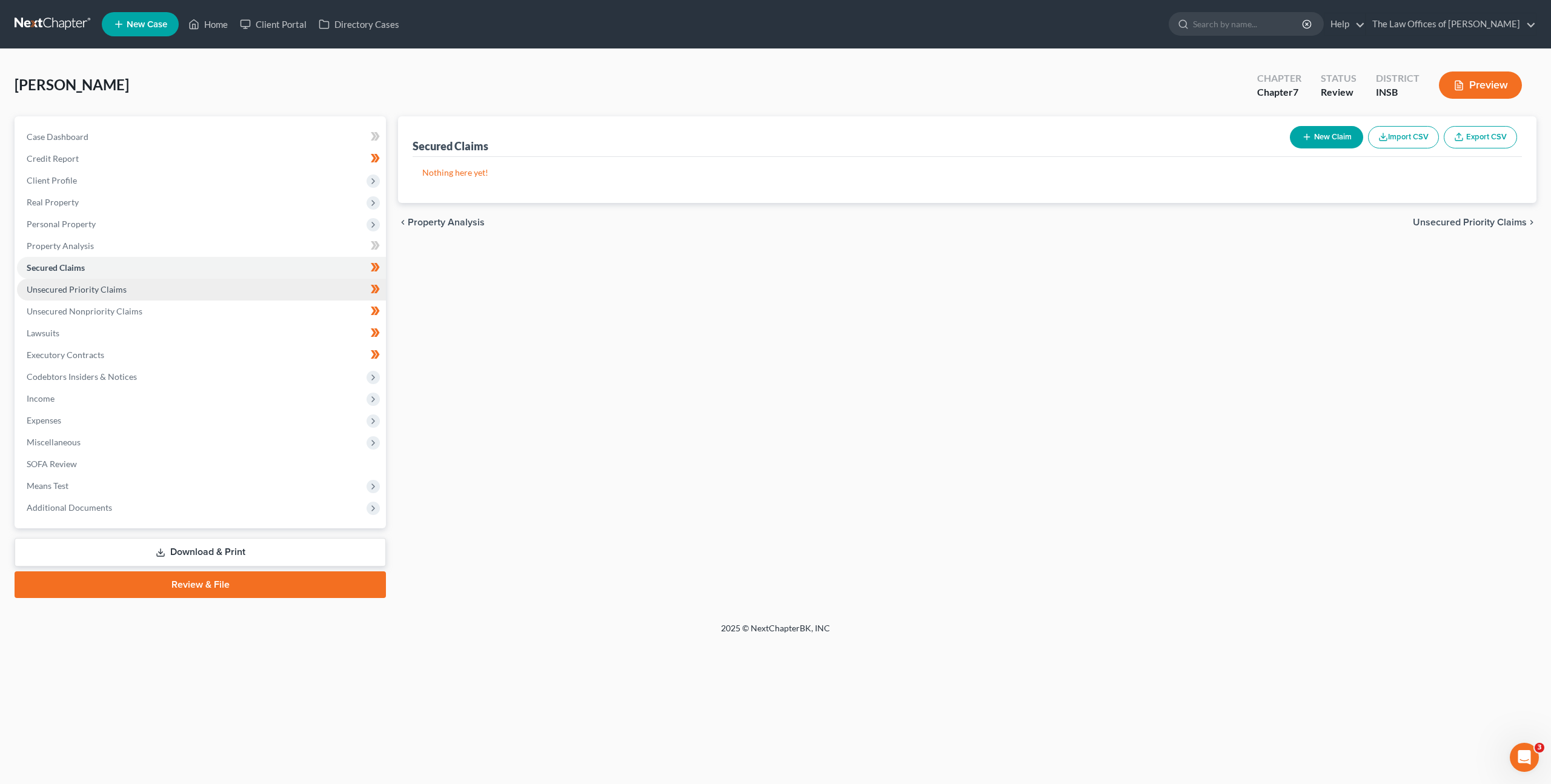
click at [234, 284] on link "Unsecured Priority Claims" at bounding box center [201, 289] width 369 height 22
click at [1017, 323] on div "Unsecured Priority Claims New Claim Import CSV Export CSV Nothing here yet! Pre…" at bounding box center [967, 356] width 1150 height 481
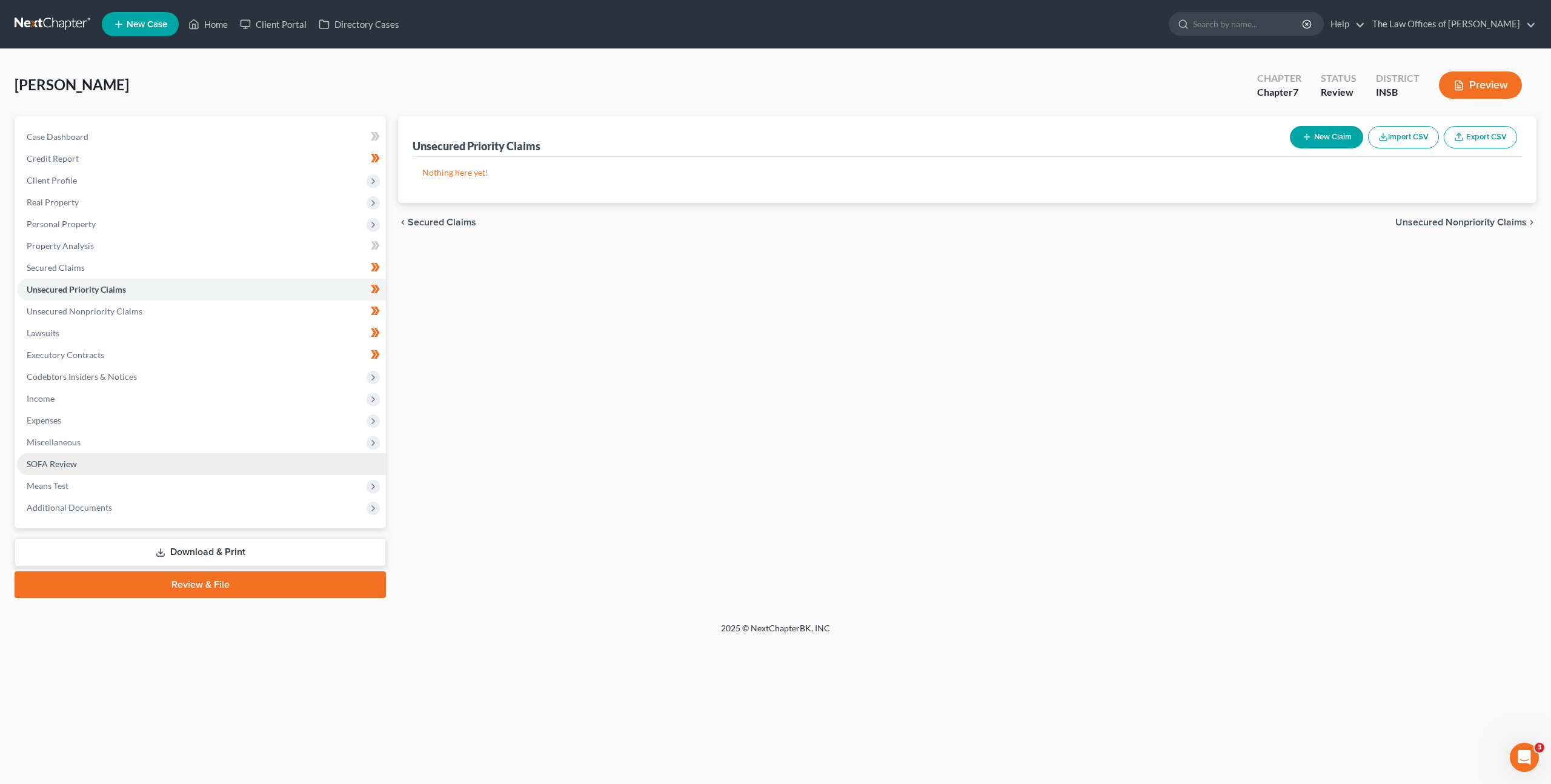
click at [198, 454] on link "SOFA Review" at bounding box center [201, 463] width 369 height 22
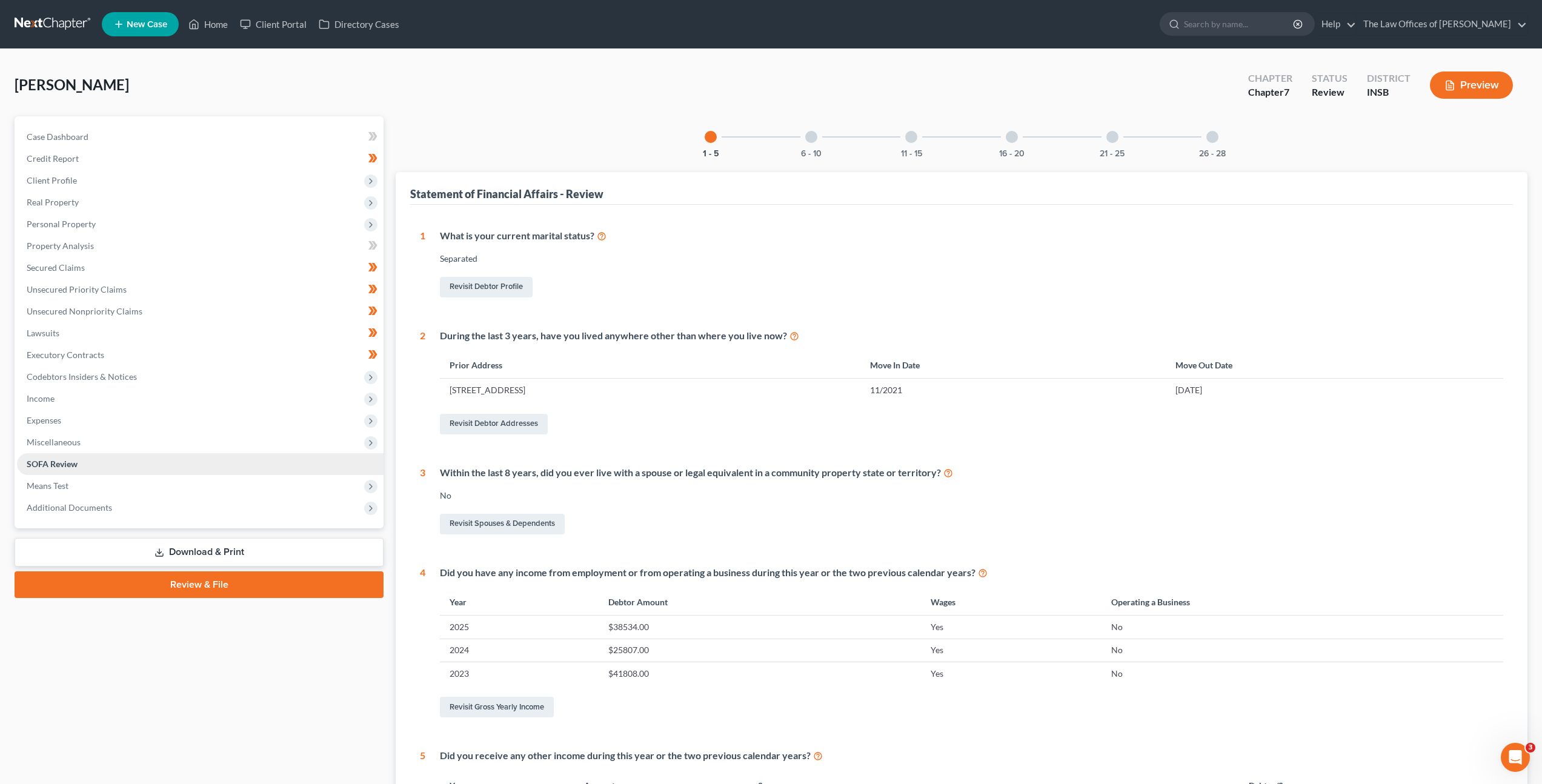
click at [183, 472] on link "SOFA Review" at bounding box center [200, 463] width 366 height 22
drag, startPoint x: 178, startPoint y: 480, endPoint x: 179, endPoint y: 472, distance: 8.1
click at [178, 479] on span "Means Test" at bounding box center [200, 485] width 366 height 22
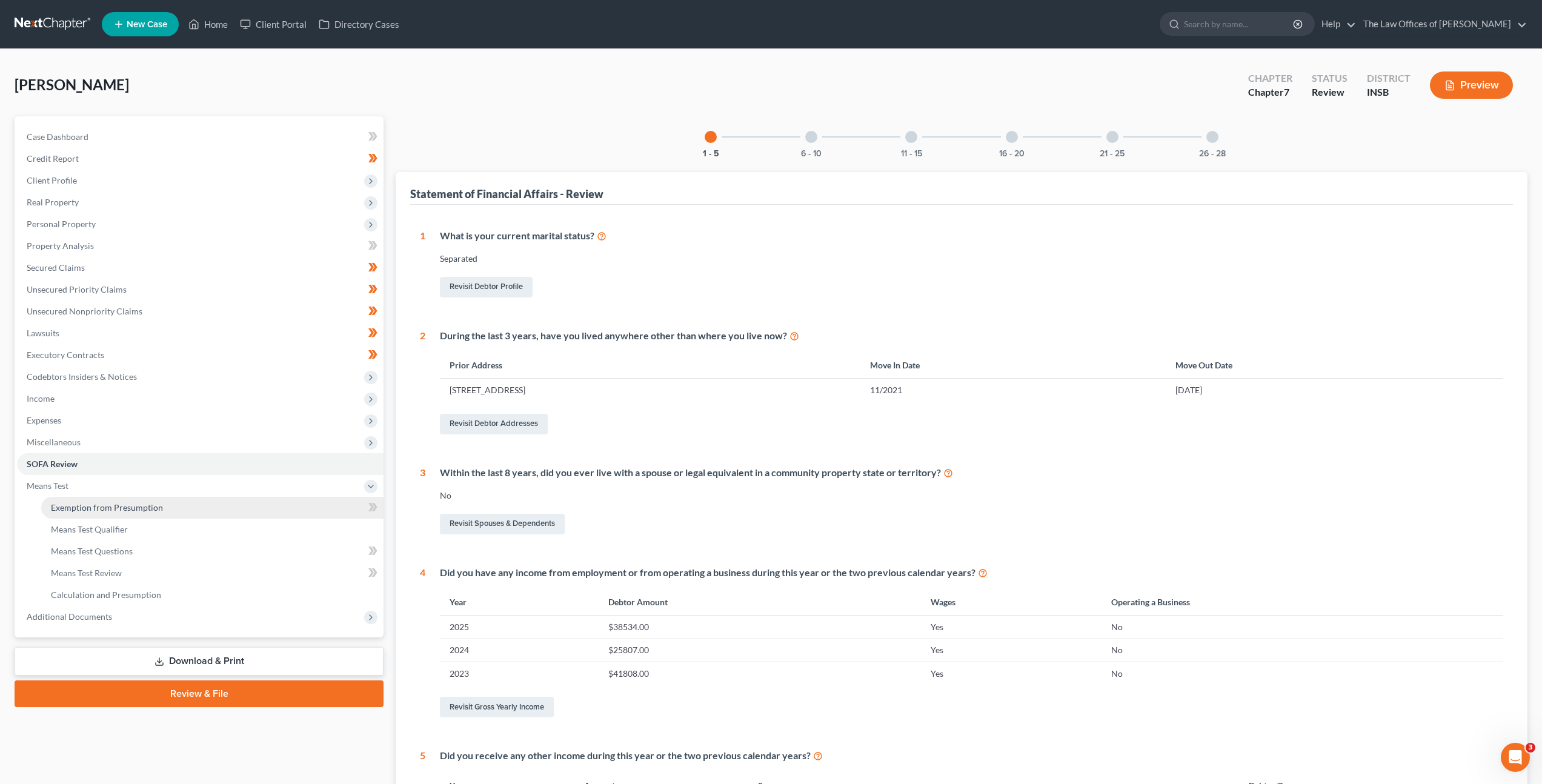
click at [160, 517] on link "Exemption from Presumption" at bounding box center [212, 507] width 343 height 22
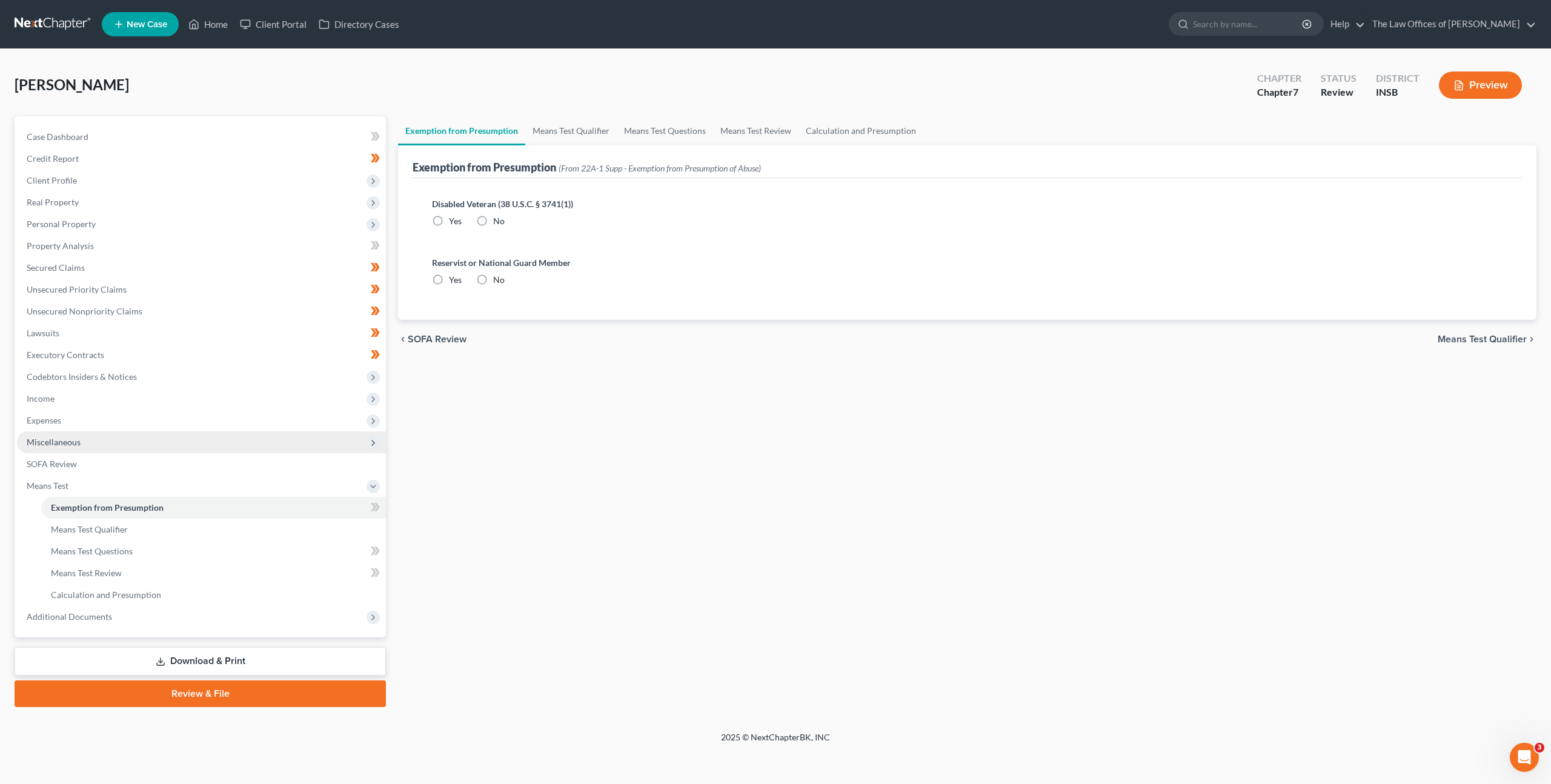
click at [172, 438] on span "Miscellaneous" at bounding box center [201, 441] width 369 height 22
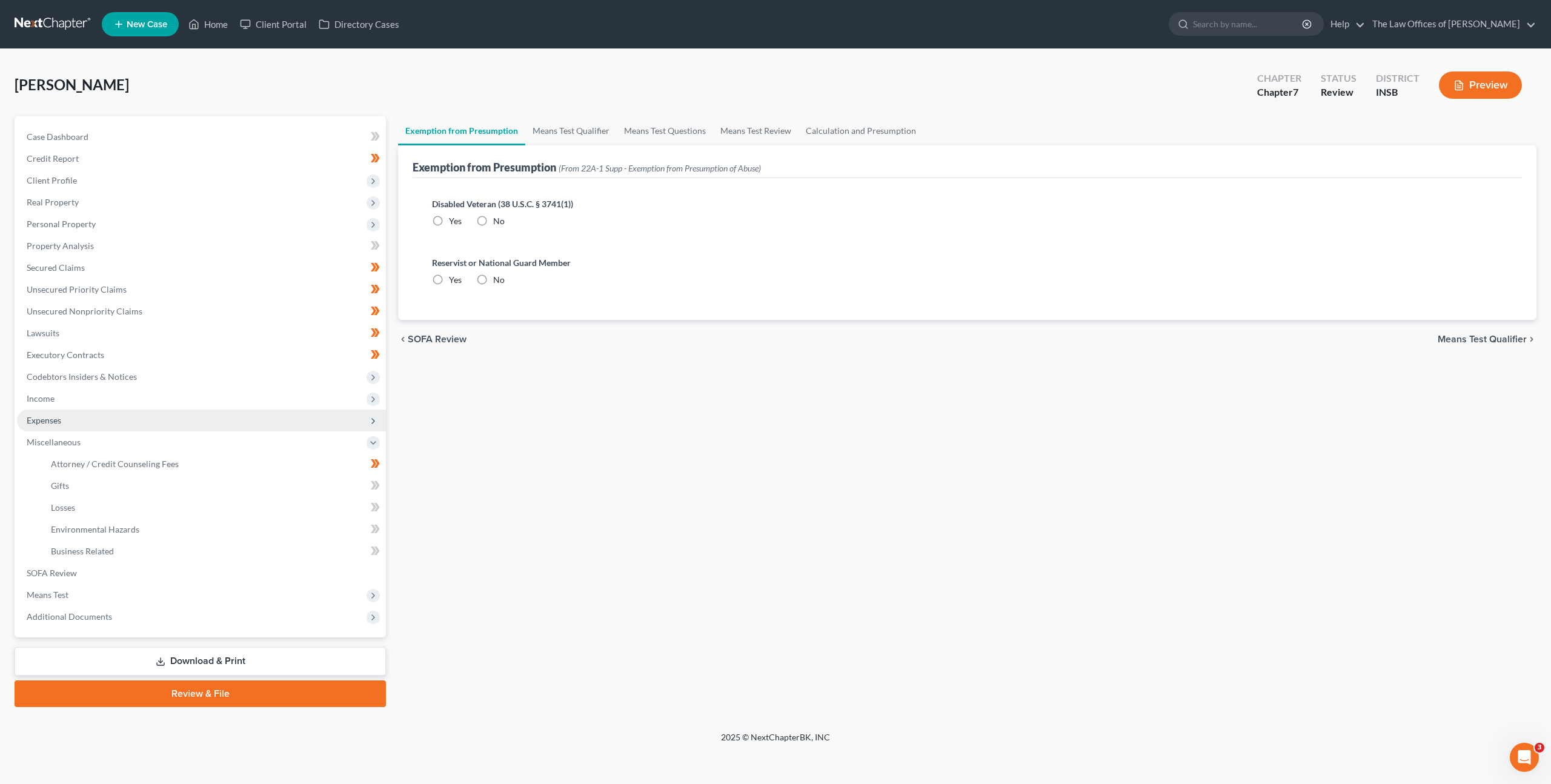
click at [180, 416] on span "Expenses" at bounding box center [201, 420] width 369 height 22
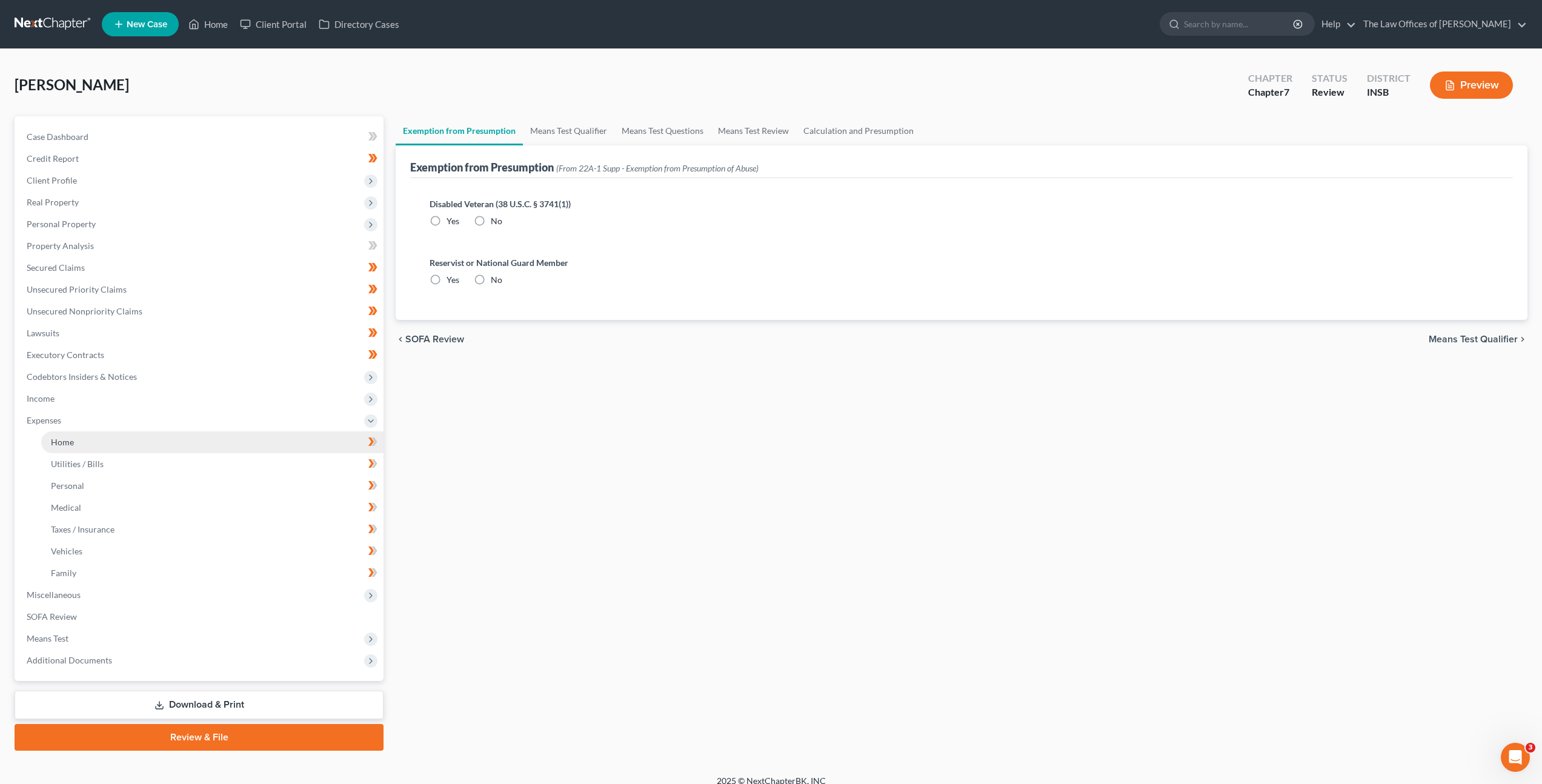
click at [156, 451] on link "Home" at bounding box center [212, 441] width 343 height 22
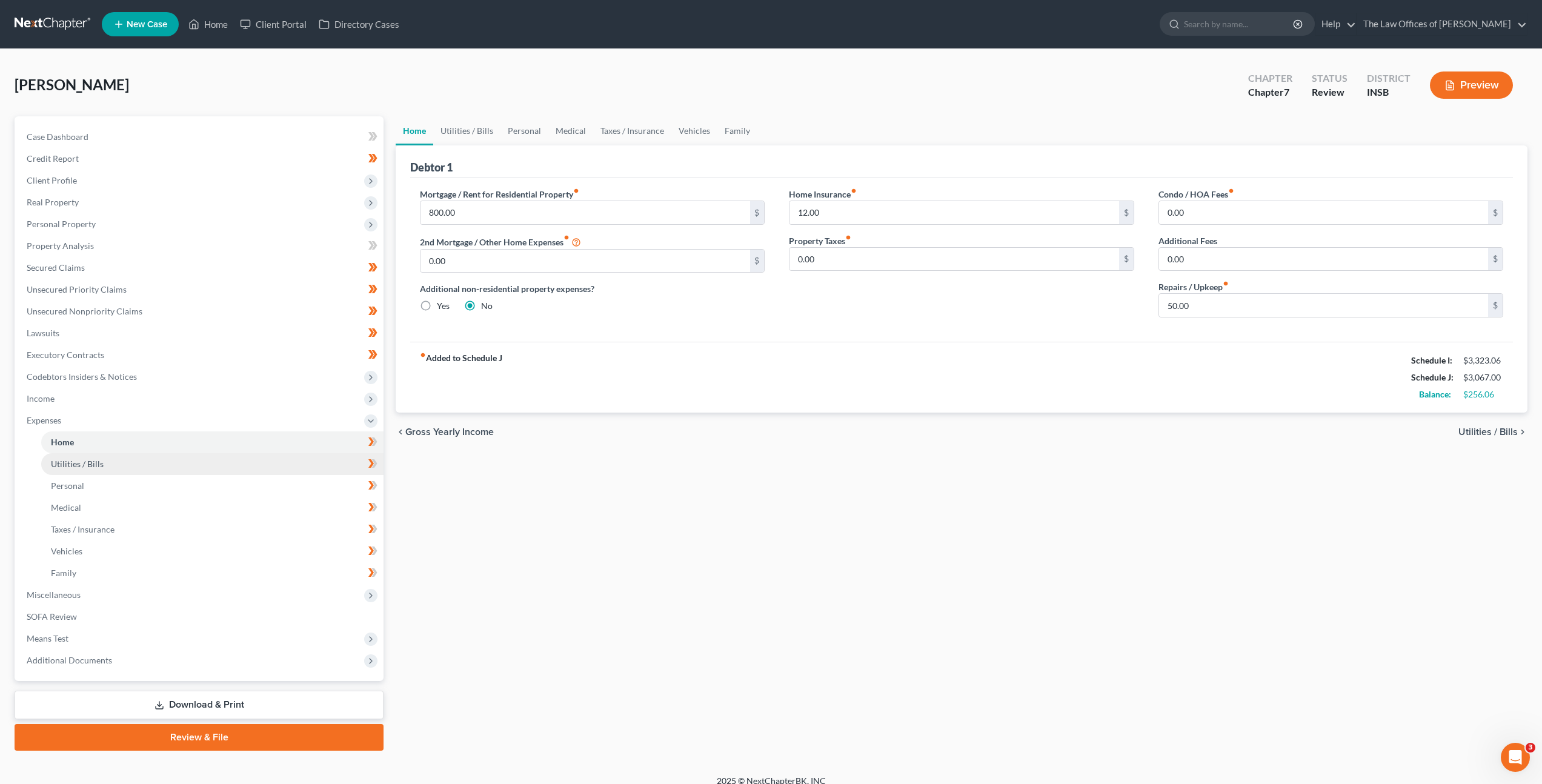
click at [168, 465] on link "Utilities / Bills" at bounding box center [212, 463] width 343 height 22
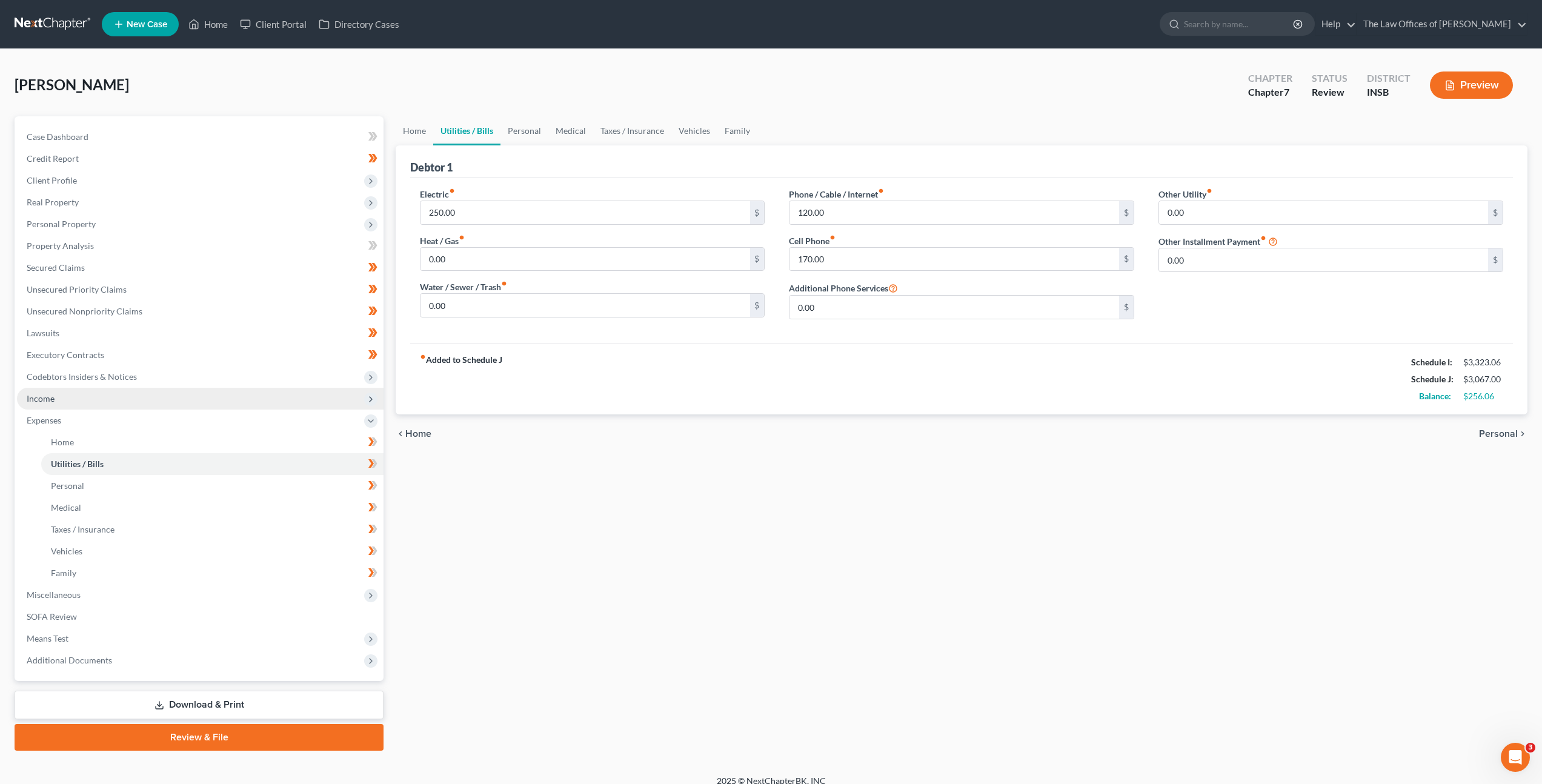
click at [210, 404] on span "Income" at bounding box center [200, 398] width 366 height 22
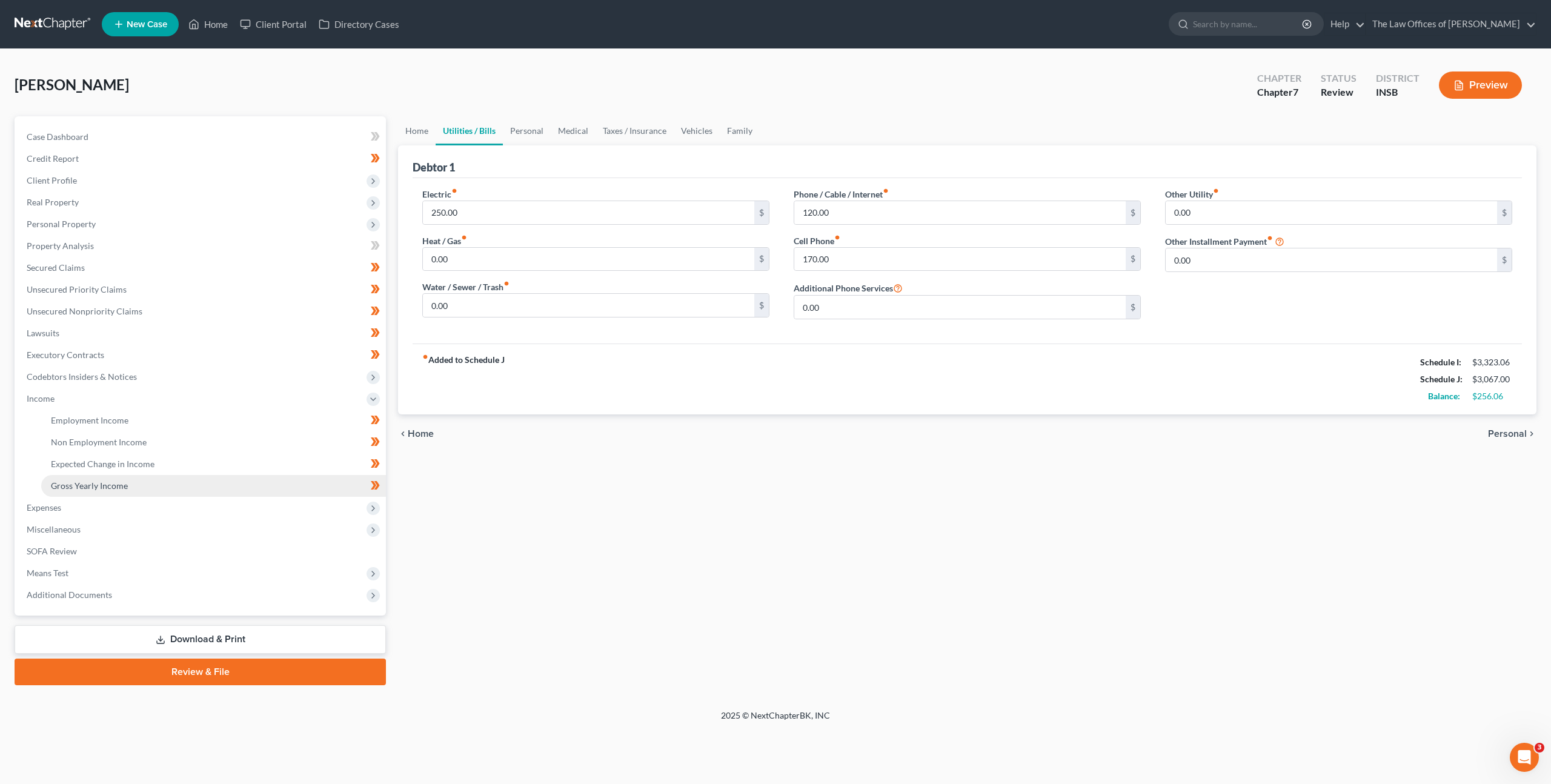
click at [166, 478] on link "Gross Yearly Income" at bounding box center [213, 485] width 344 height 22
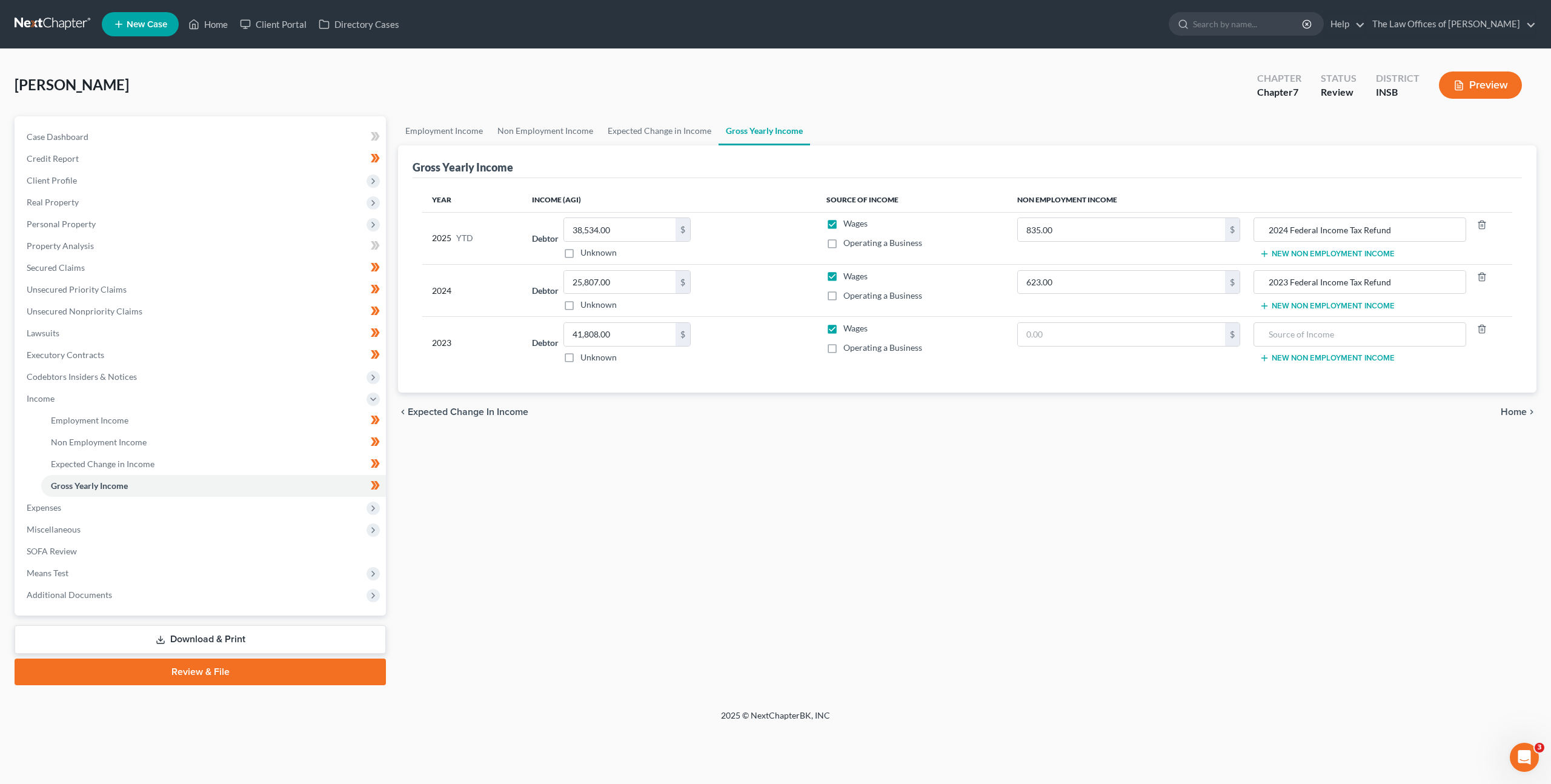
click at [1285, 252] on button "New Non Employment Income" at bounding box center [1327, 253] width 135 height 10
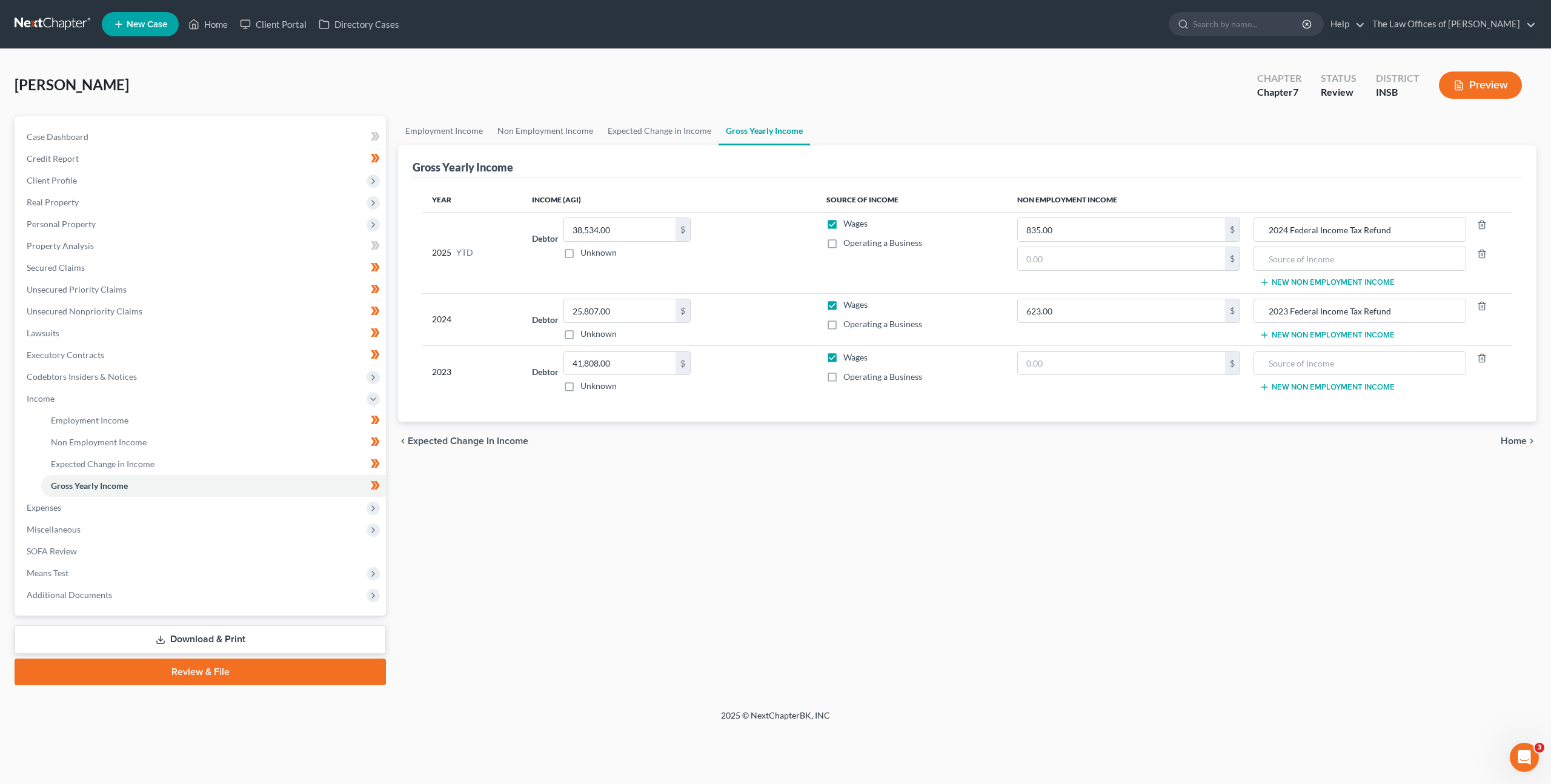
click at [43, 33] on link at bounding box center [53, 23] width 77 height 22
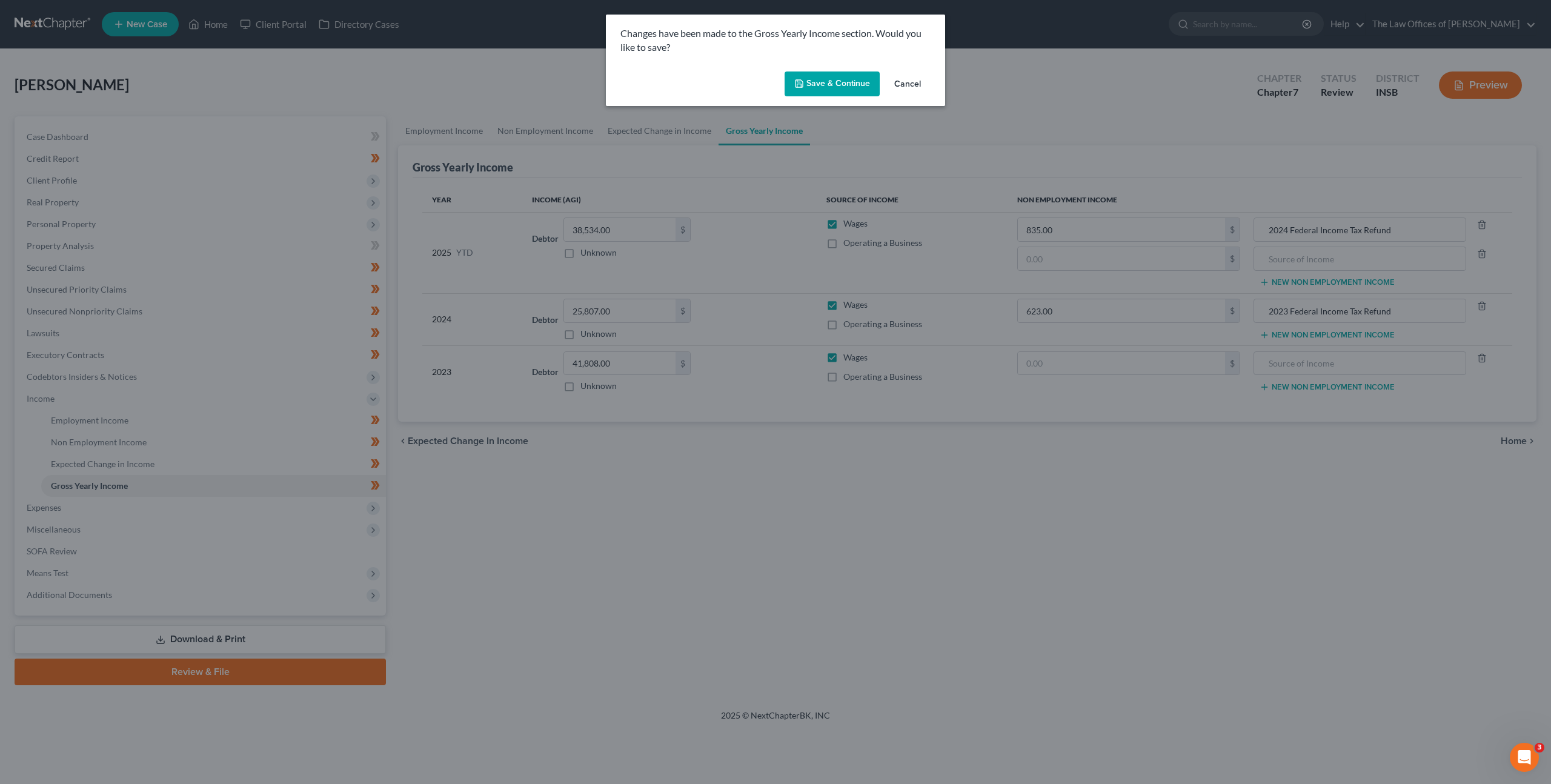
click at [855, 81] on button "Save & Continue" at bounding box center [832, 83] width 95 height 25
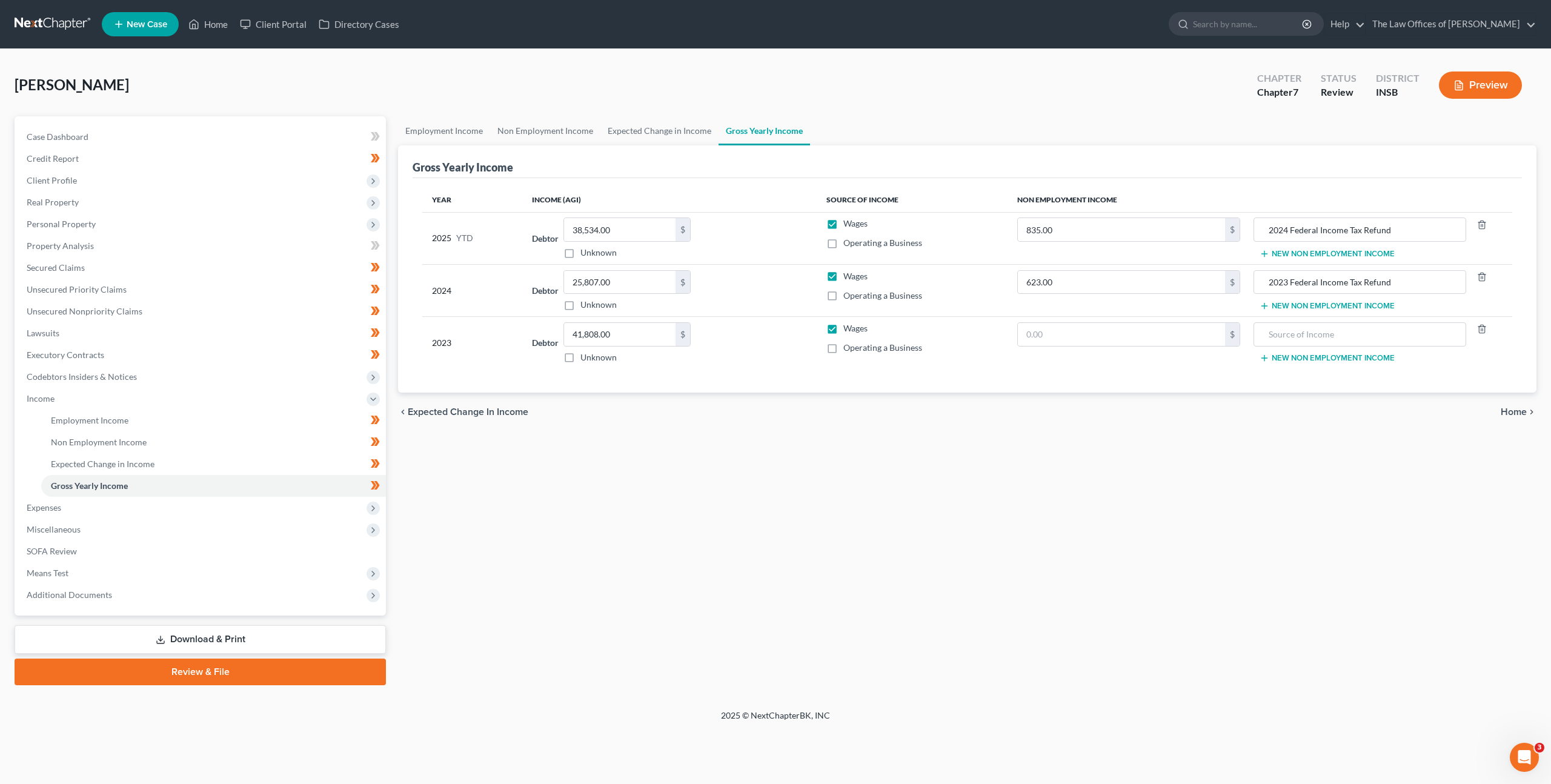
click at [1274, 255] on button "New Non Employment Income" at bounding box center [1327, 253] width 135 height 10
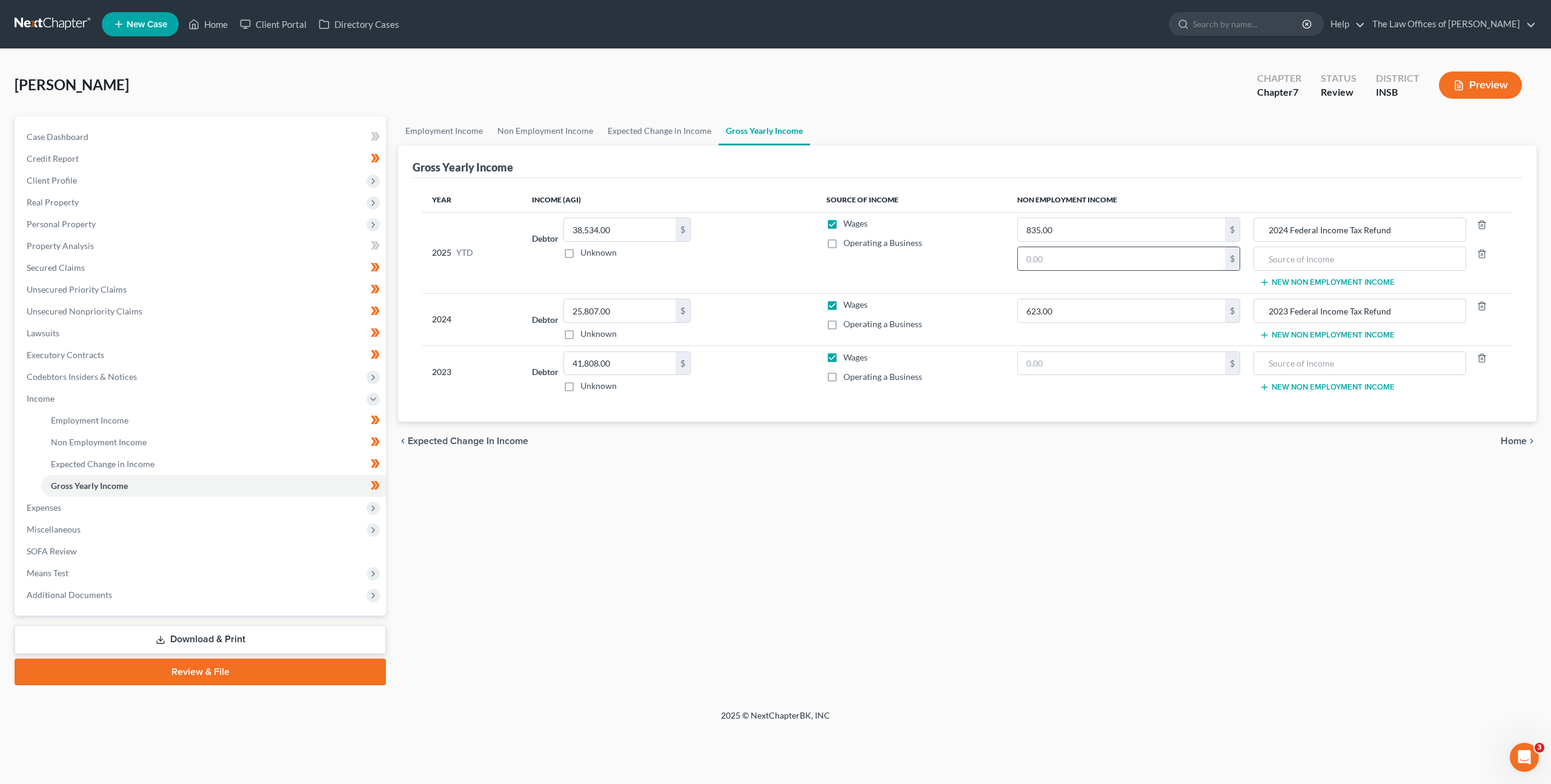
click at [1107, 252] on input "text" at bounding box center [1121, 258] width 207 height 23
click at [1152, 260] on input "text" at bounding box center [1121, 258] width 207 height 23
type input "571.43"
click at [1296, 258] on input "text" at bounding box center [1359, 258] width 200 height 23
type input "401K Distribution"
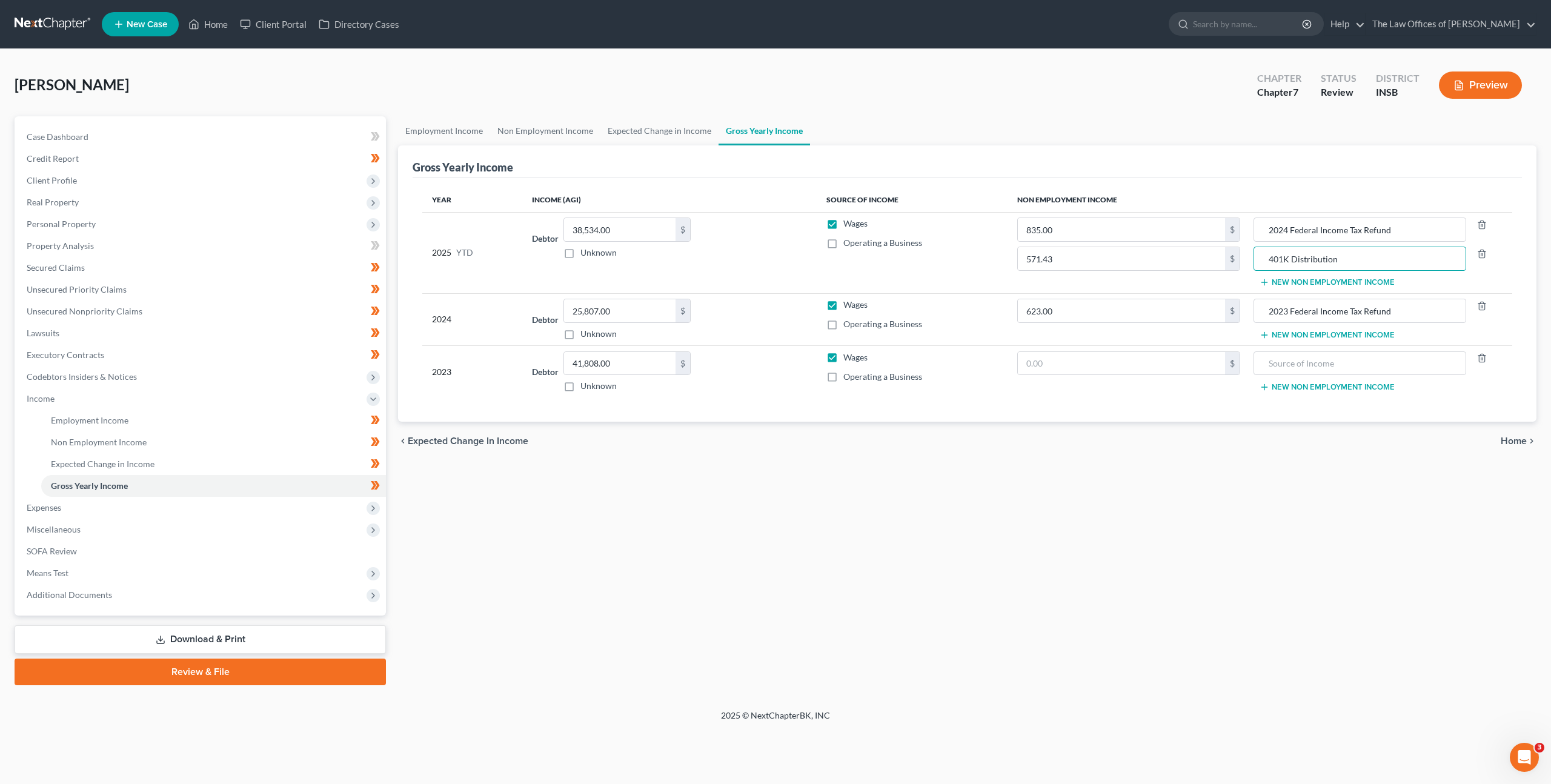
click at [952, 670] on div "Employment Income Non Employment Income Expected Change in Income Gross Yearly …" at bounding box center [967, 401] width 1150 height 569
click at [258, 404] on span "Income" at bounding box center [201, 398] width 369 height 22
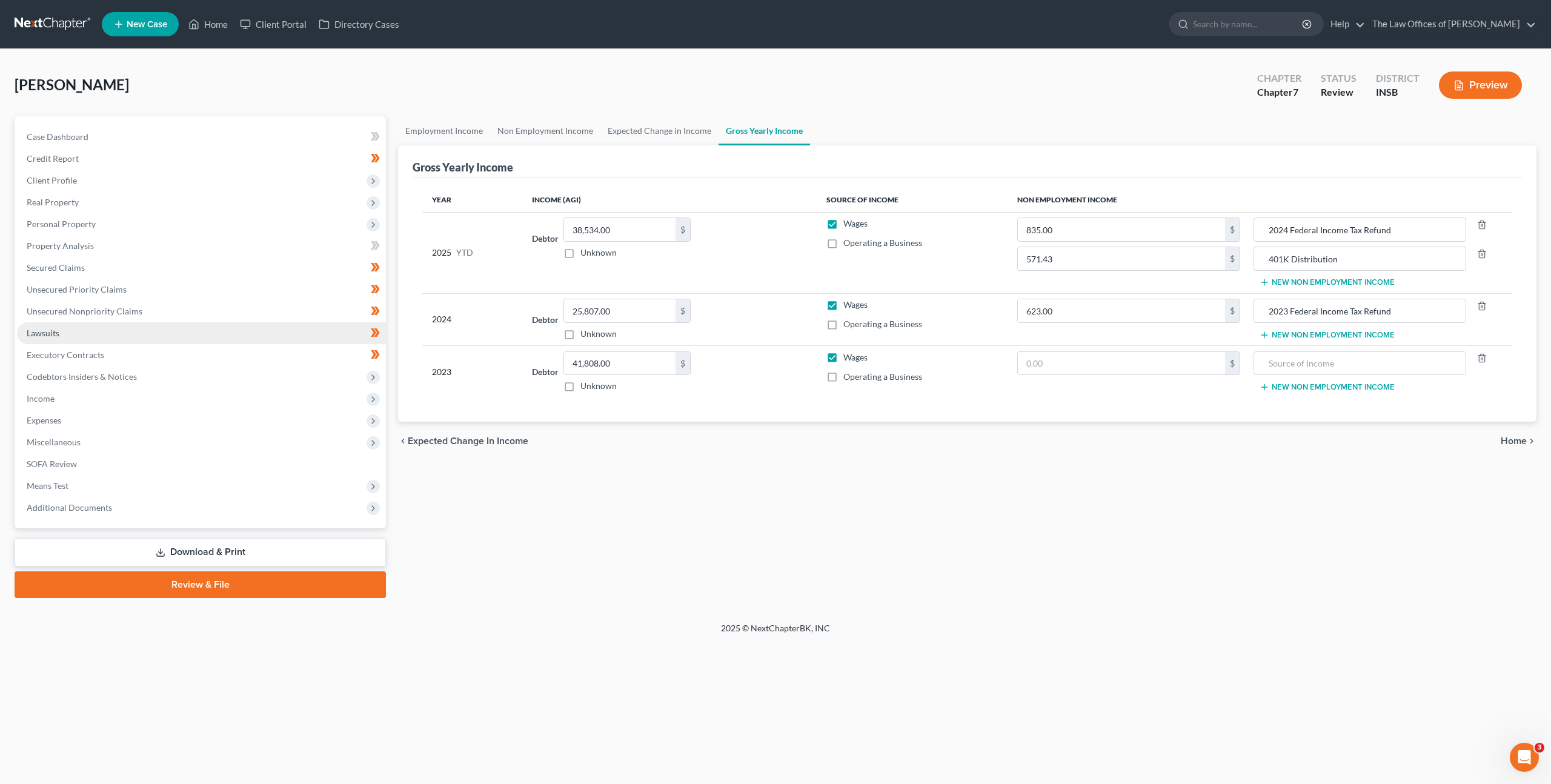
click at [252, 325] on link "Lawsuits" at bounding box center [201, 332] width 369 height 22
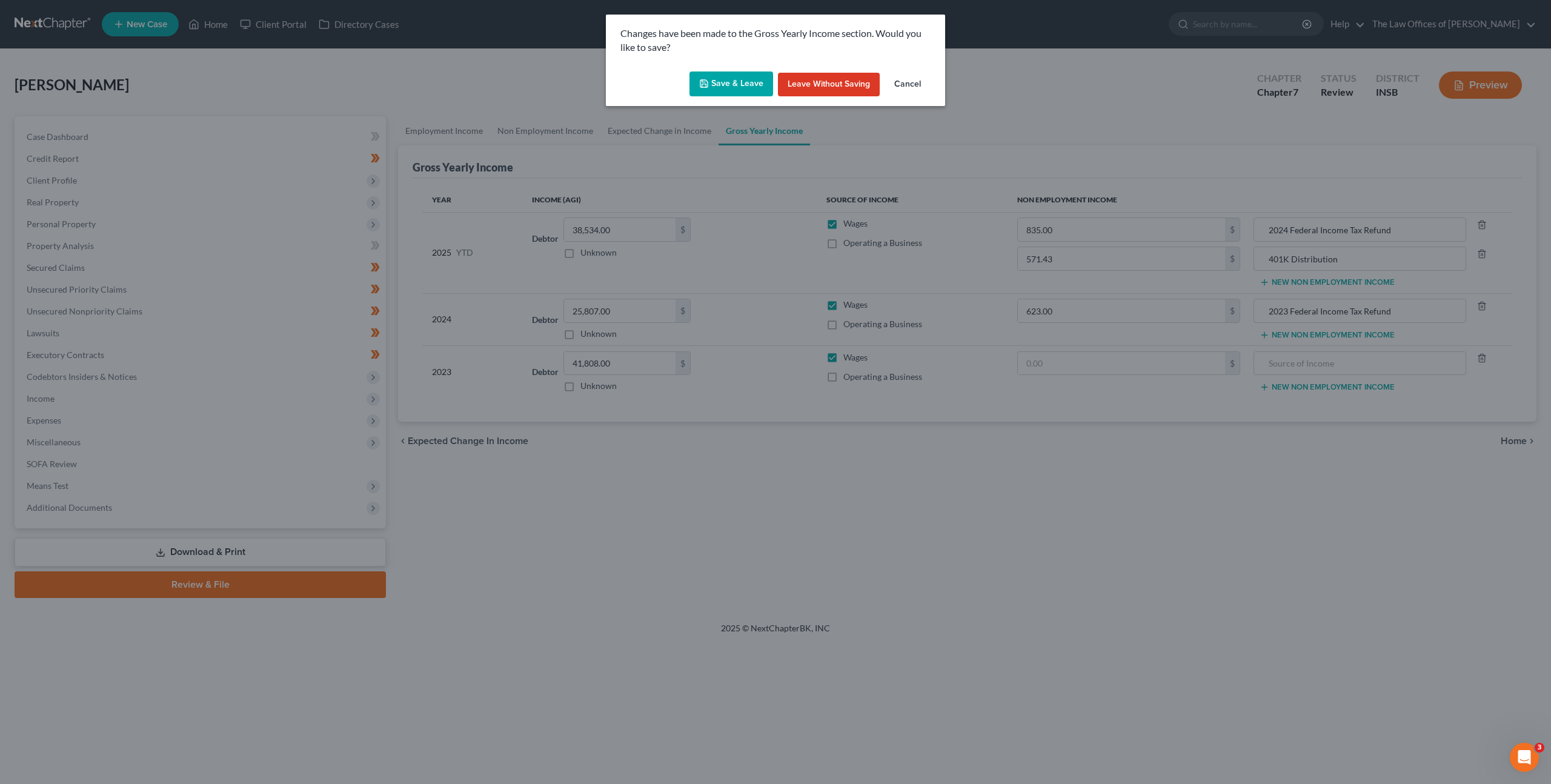
click at [720, 93] on button "Save & Leave" at bounding box center [731, 83] width 83 height 25
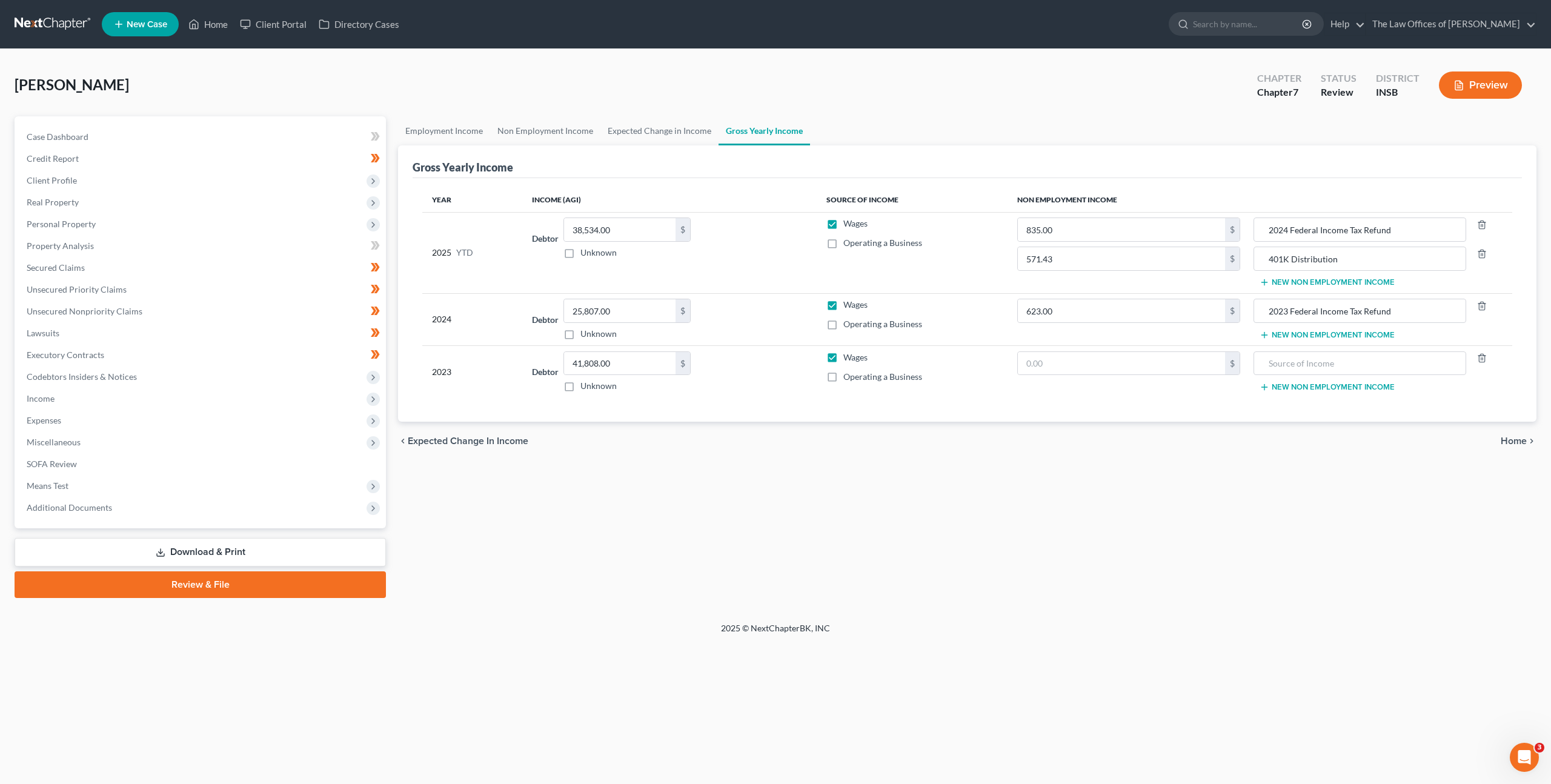
type input "571.43"
type input "401K Distribution"
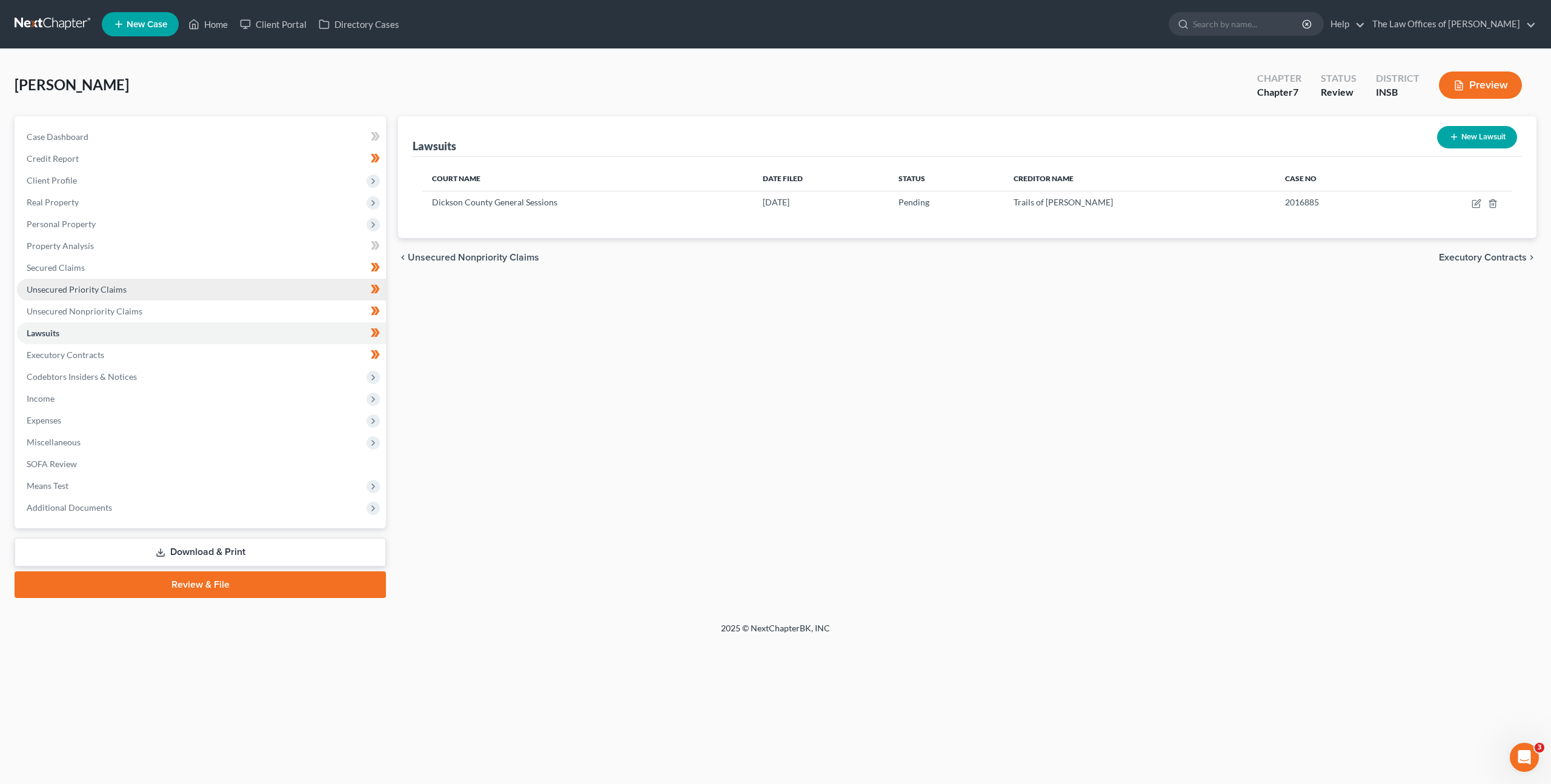
click at [294, 297] on link "Unsecured Priority Claims" at bounding box center [201, 289] width 369 height 22
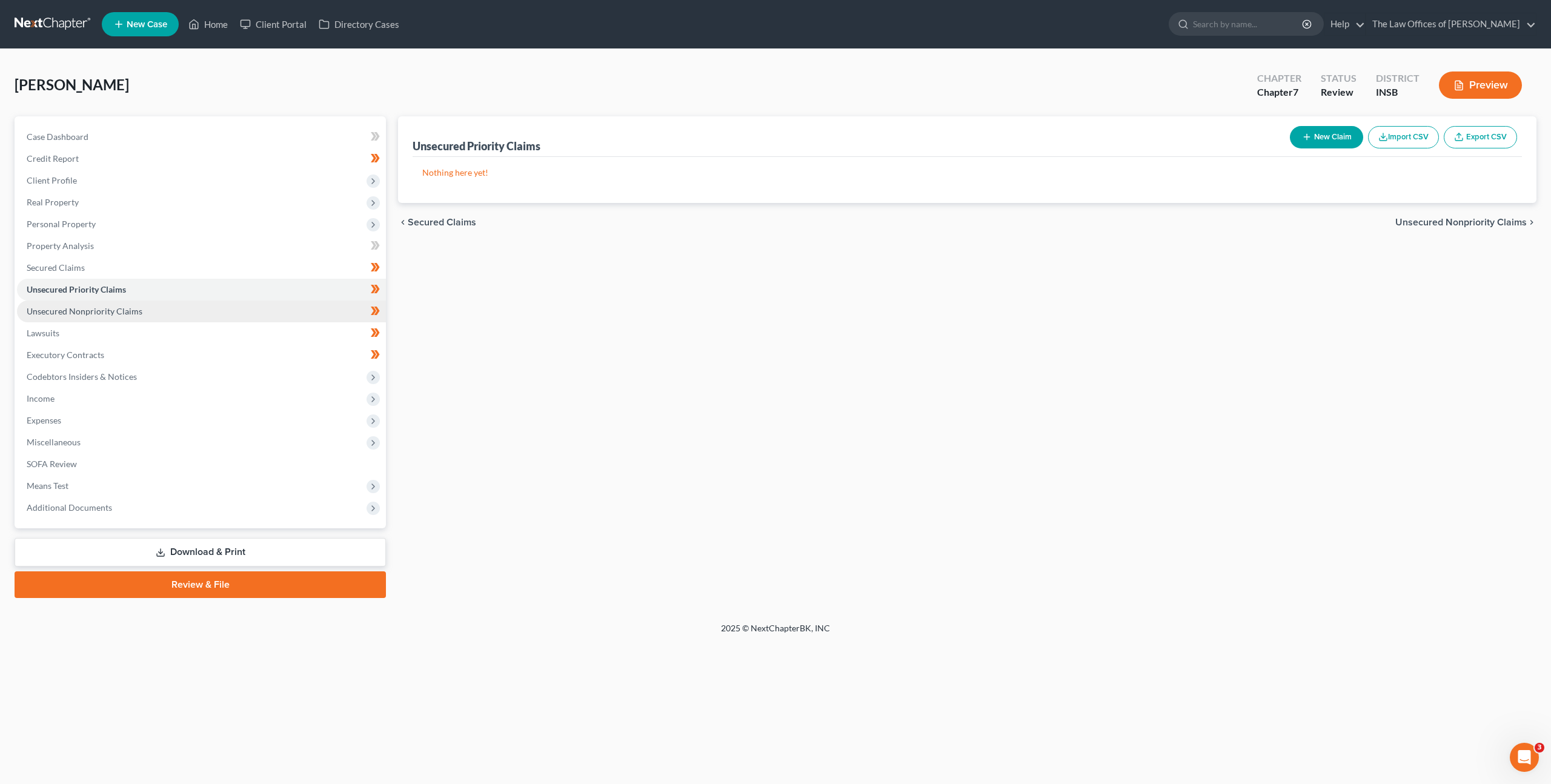
click at [286, 301] on link "Unsecured Nonpriority Claims" at bounding box center [201, 310] width 369 height 22
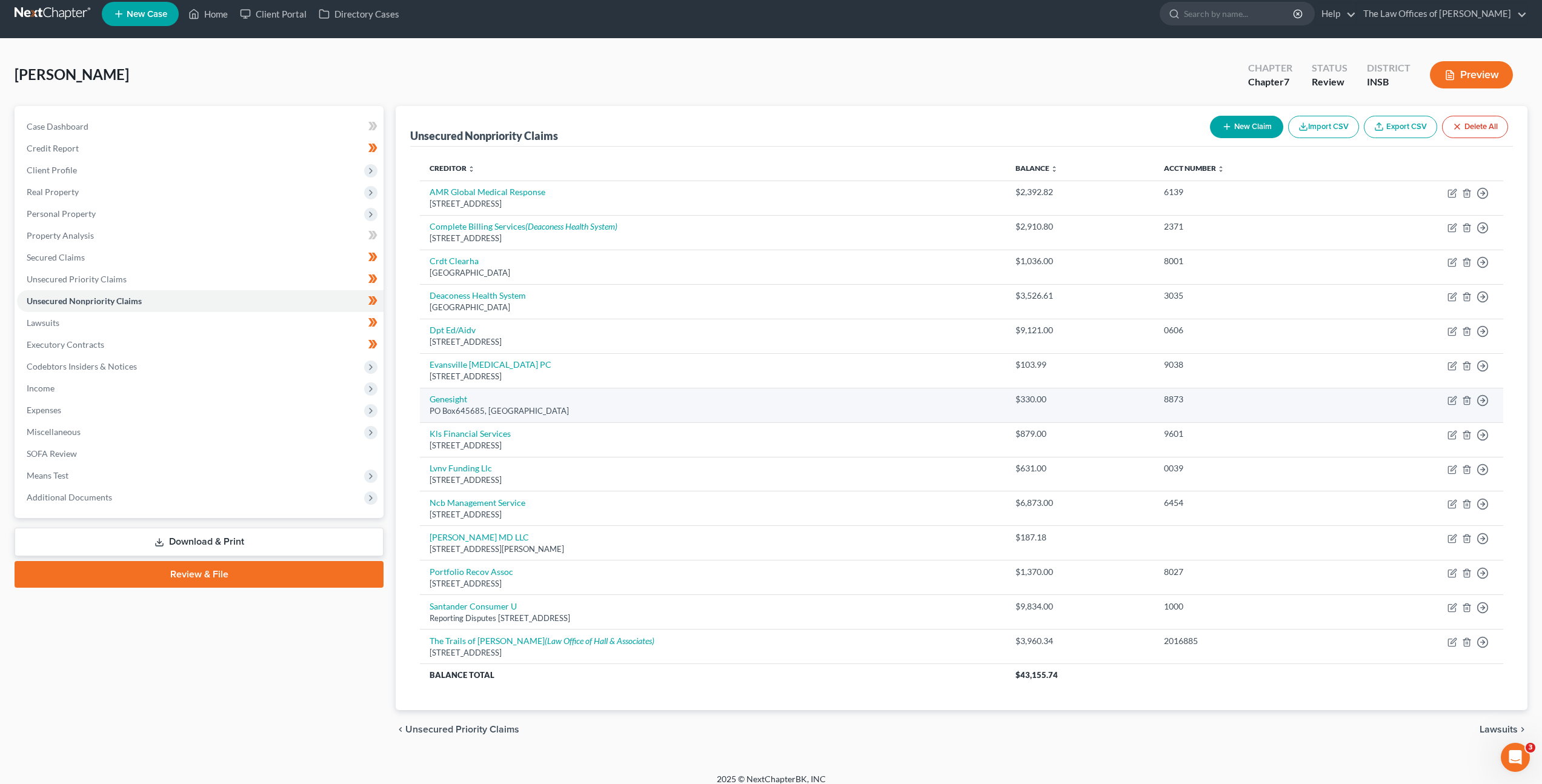
scroll to position [21, 0]
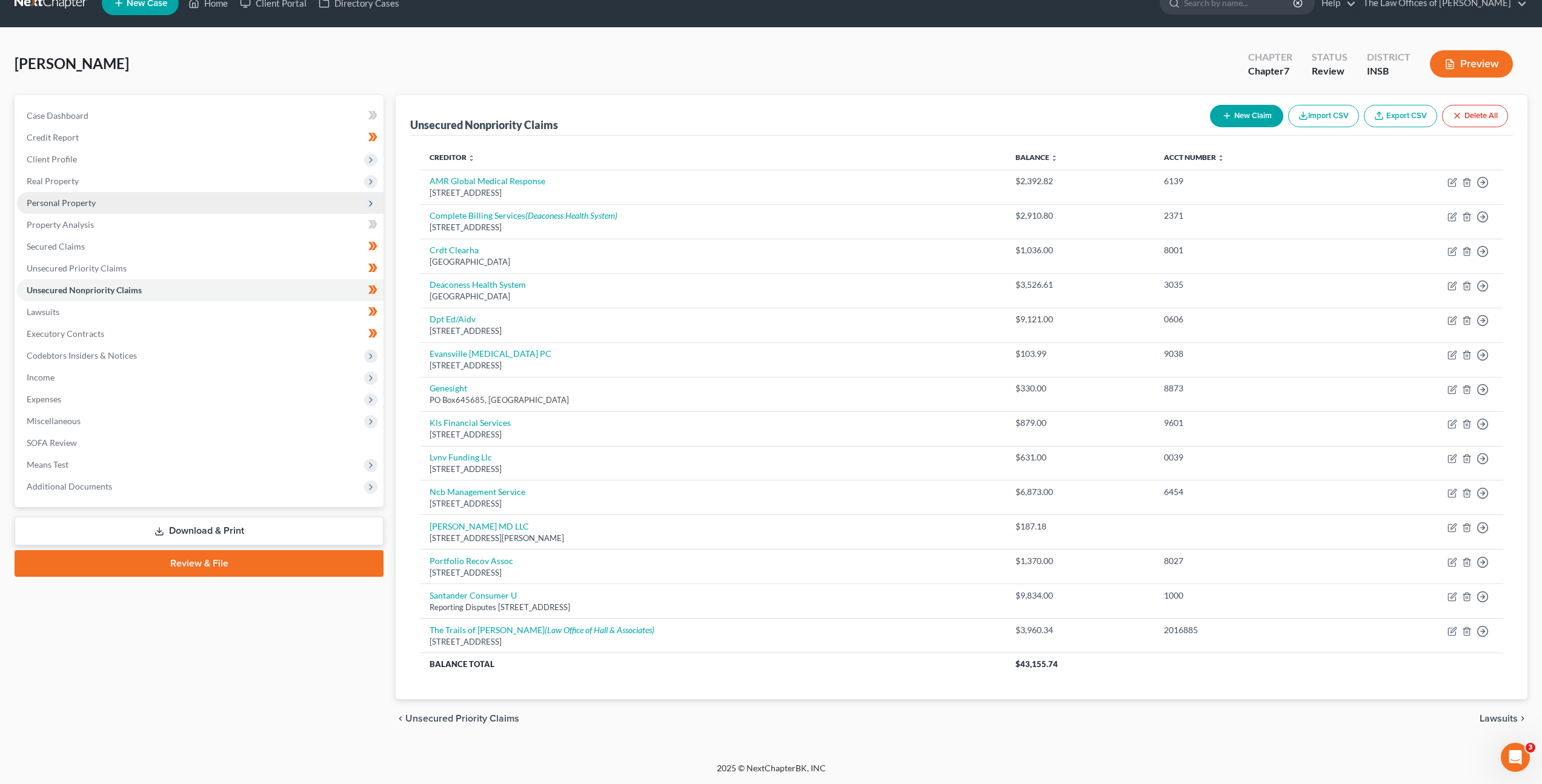
click at [160, 202] on span "Personal Property" at bounding box center [200, 202] width 366 height 22
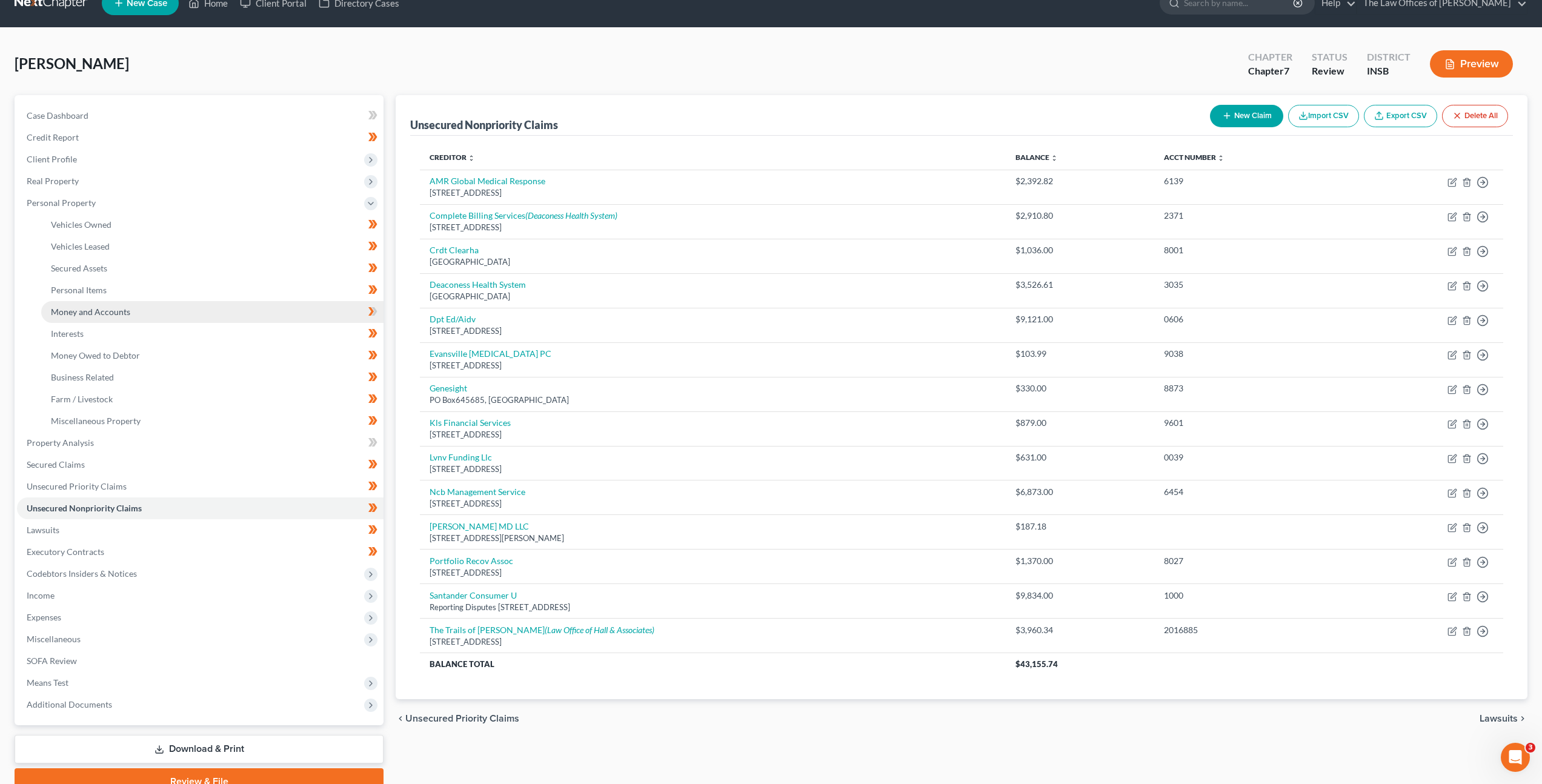
drag, startPoint x: 168, startPoint y: 306, endPoint x: 174, endPoint y: 305, distance: 6.1
click at [168, 306] on link "Money and Accounts" at bounding box center [212, 311] width 343 height 22
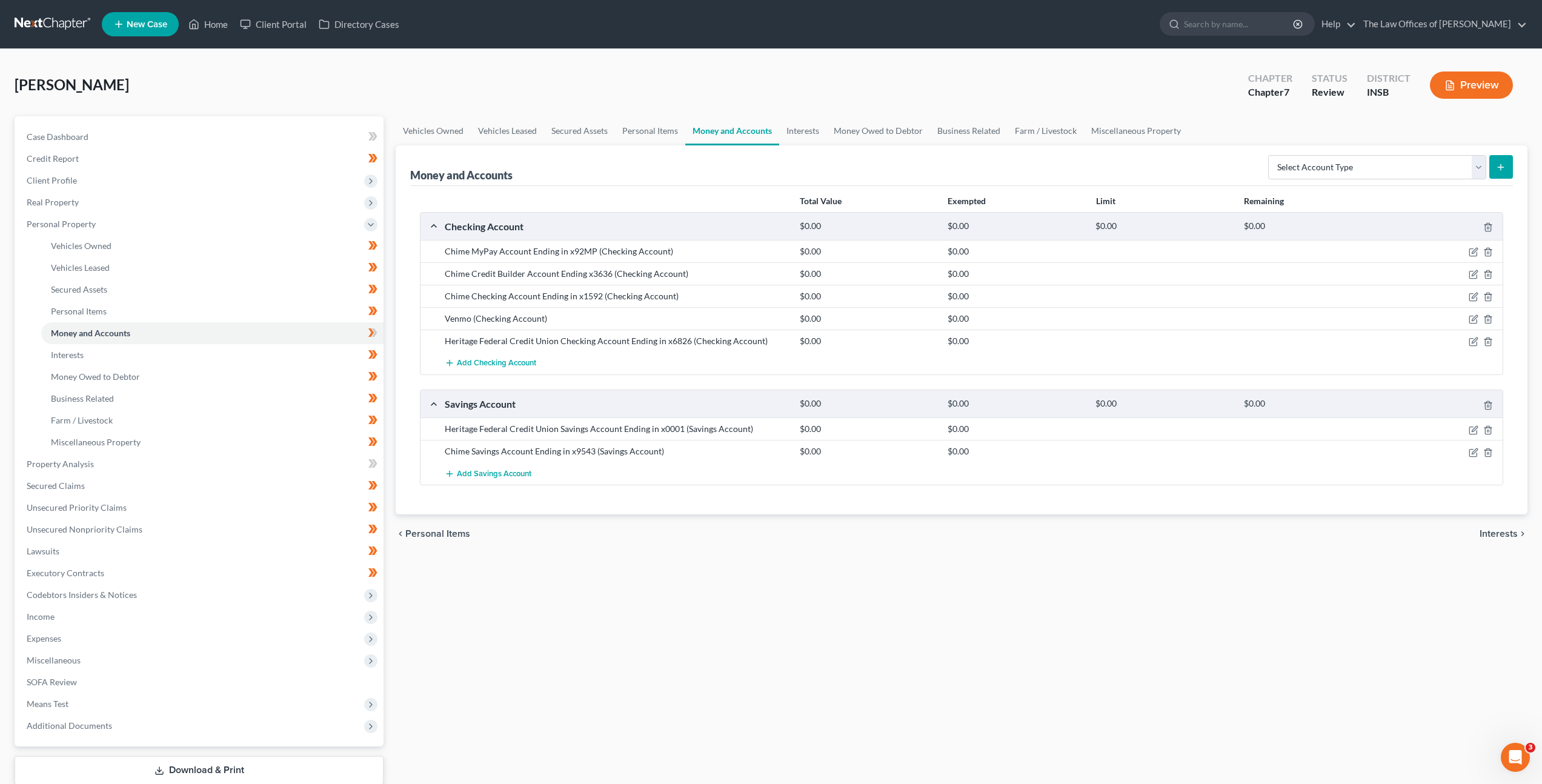
click at [65, 17] on link at bounding box center [53, 23] width 77 height 22
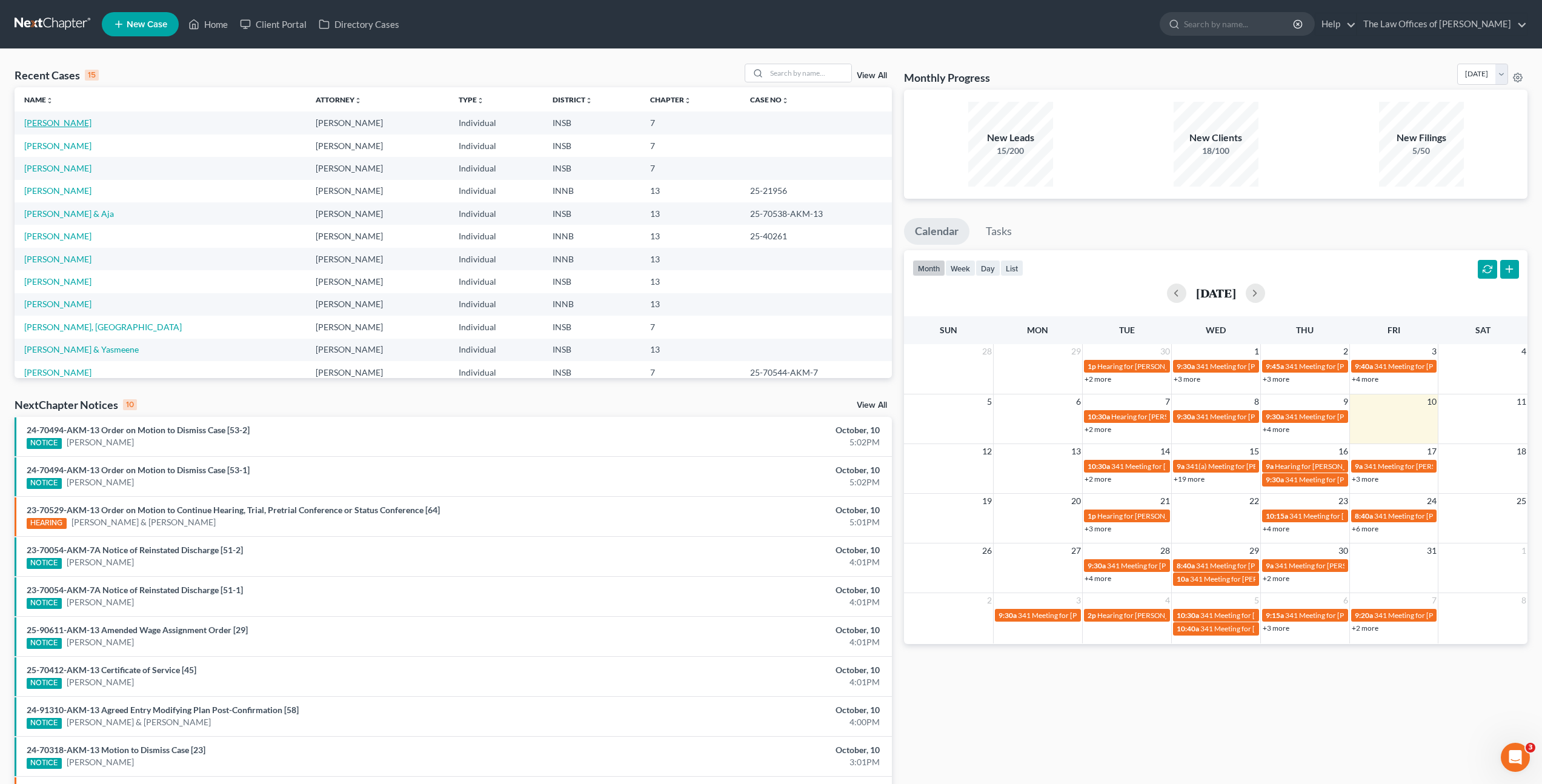
click at [68, 127] on link "[PERSON_NAME]" at bounding box center [58, 122] width 68 height 10
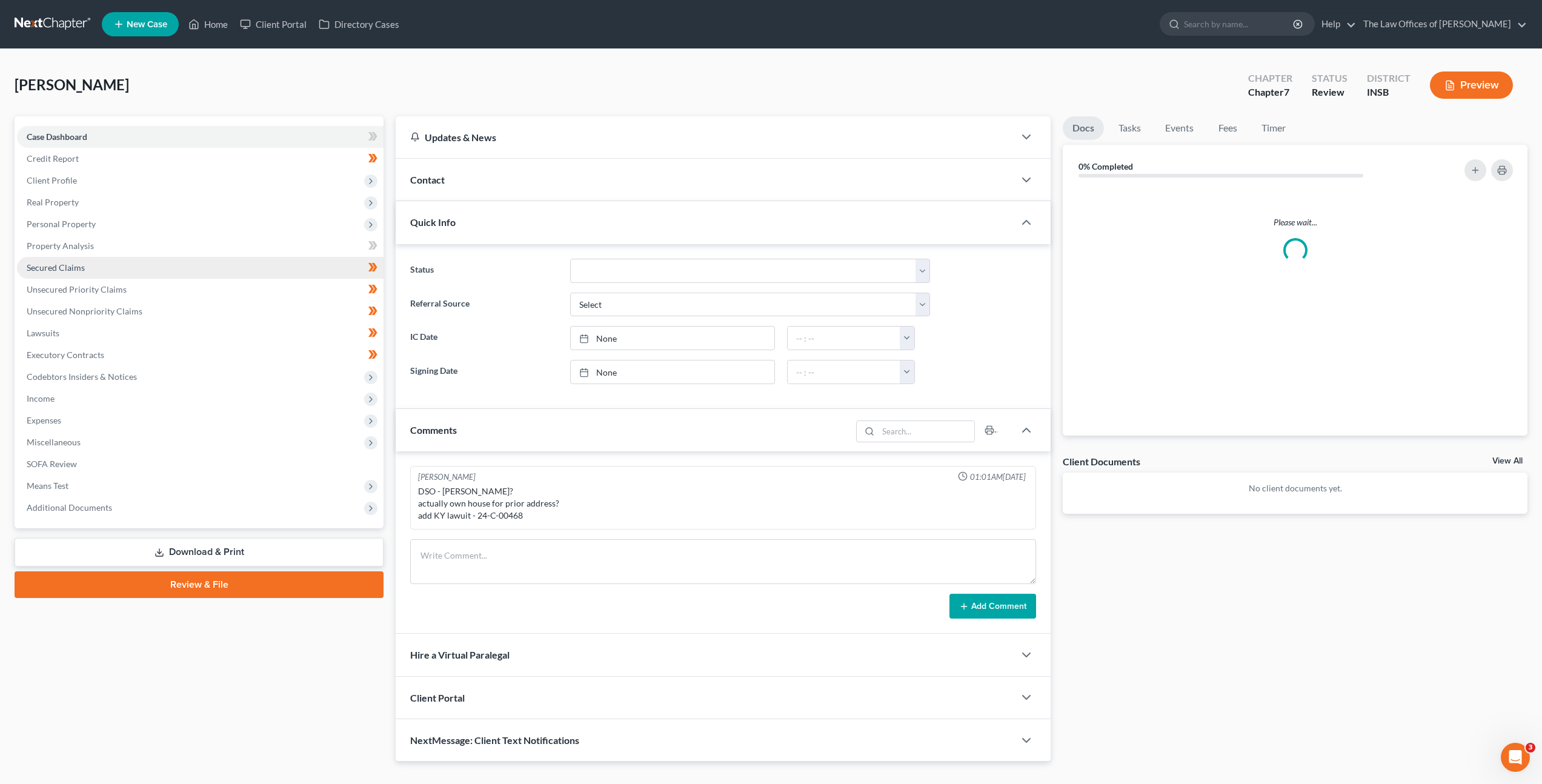
click at [274, 266] on link "Secured Claims" at bounding box center [200, 267] width 366 height 22
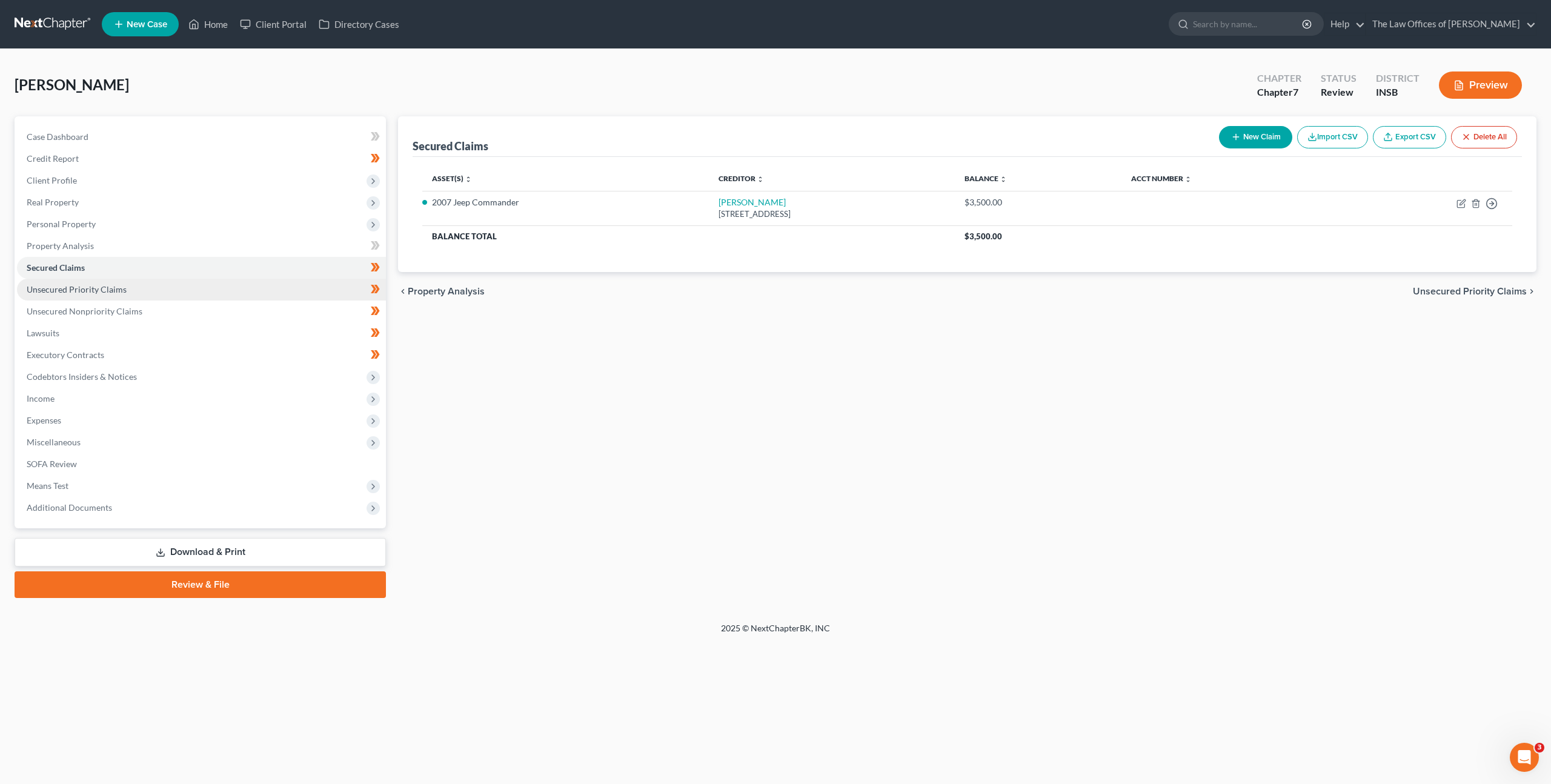
click at [294, 299] on link "Unsecured Priority Claims" at bounding box center [201, 289] width 369 height 22
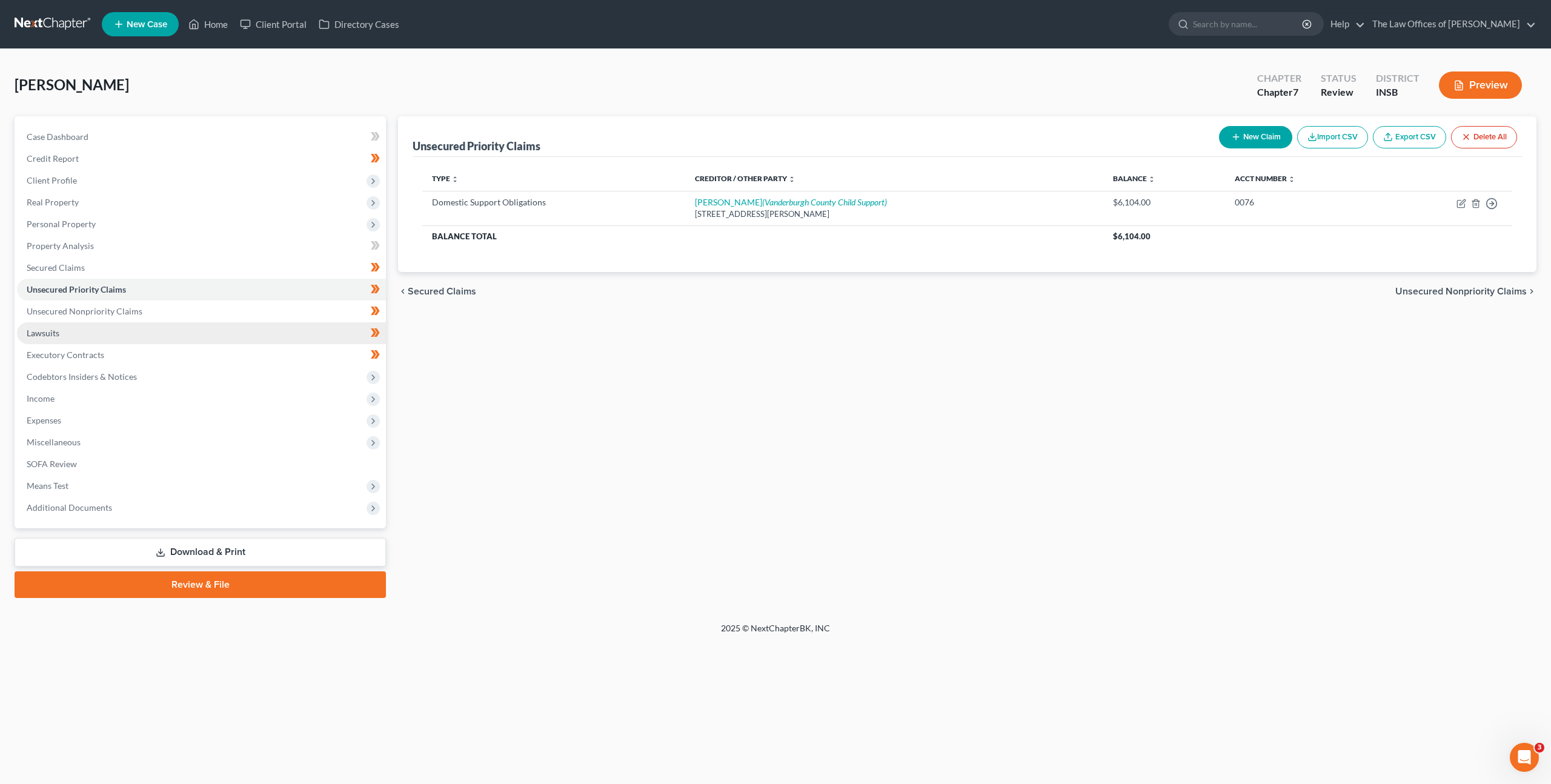
click at [280, 323] on link "Lawsuits" at bounding box center [201, 332] width 369 height 22
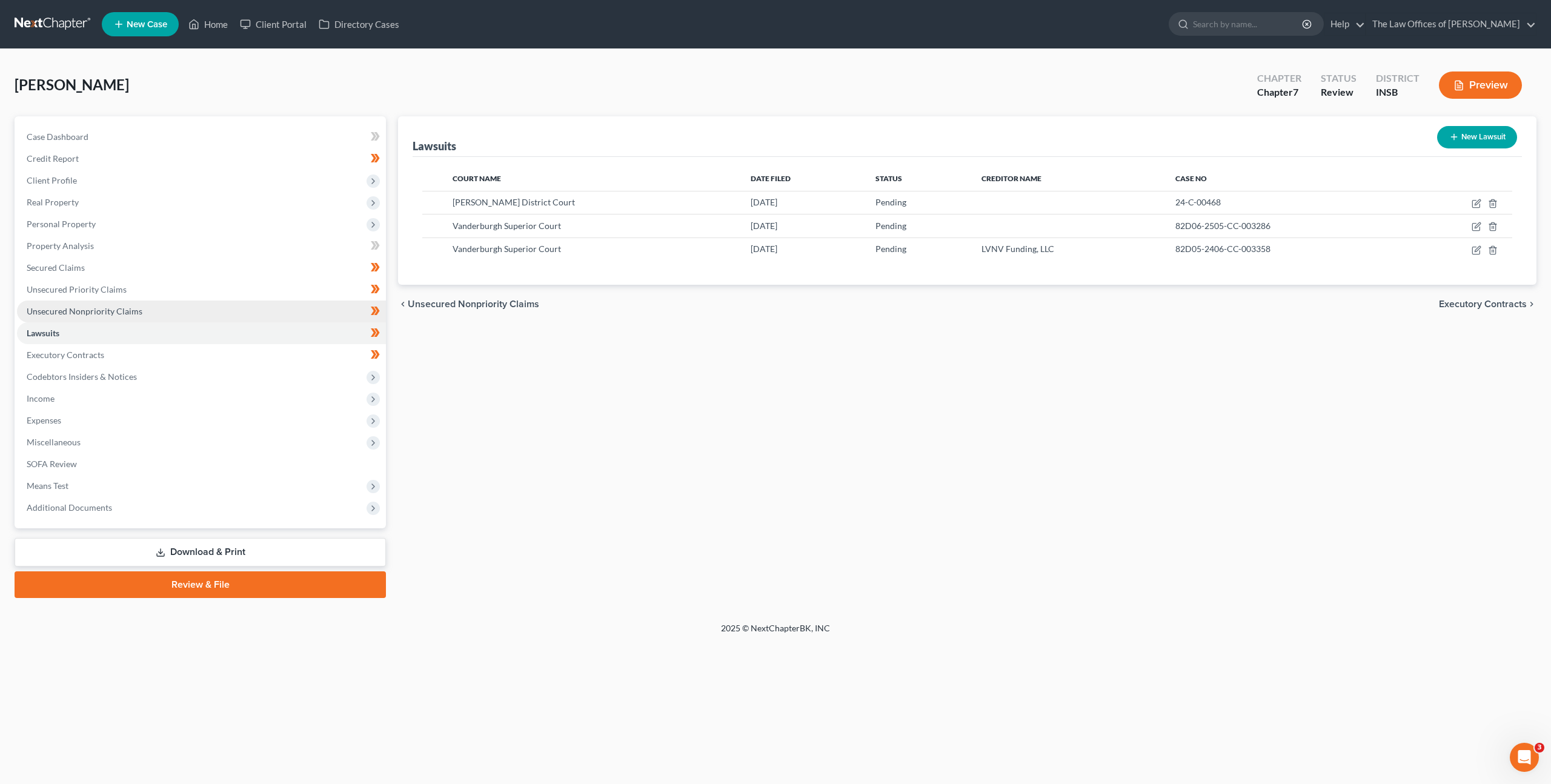
click at [283, 317] on link "Unsecured Nonpriority Claims" at bounding box center [201, 310] width 369 height 22
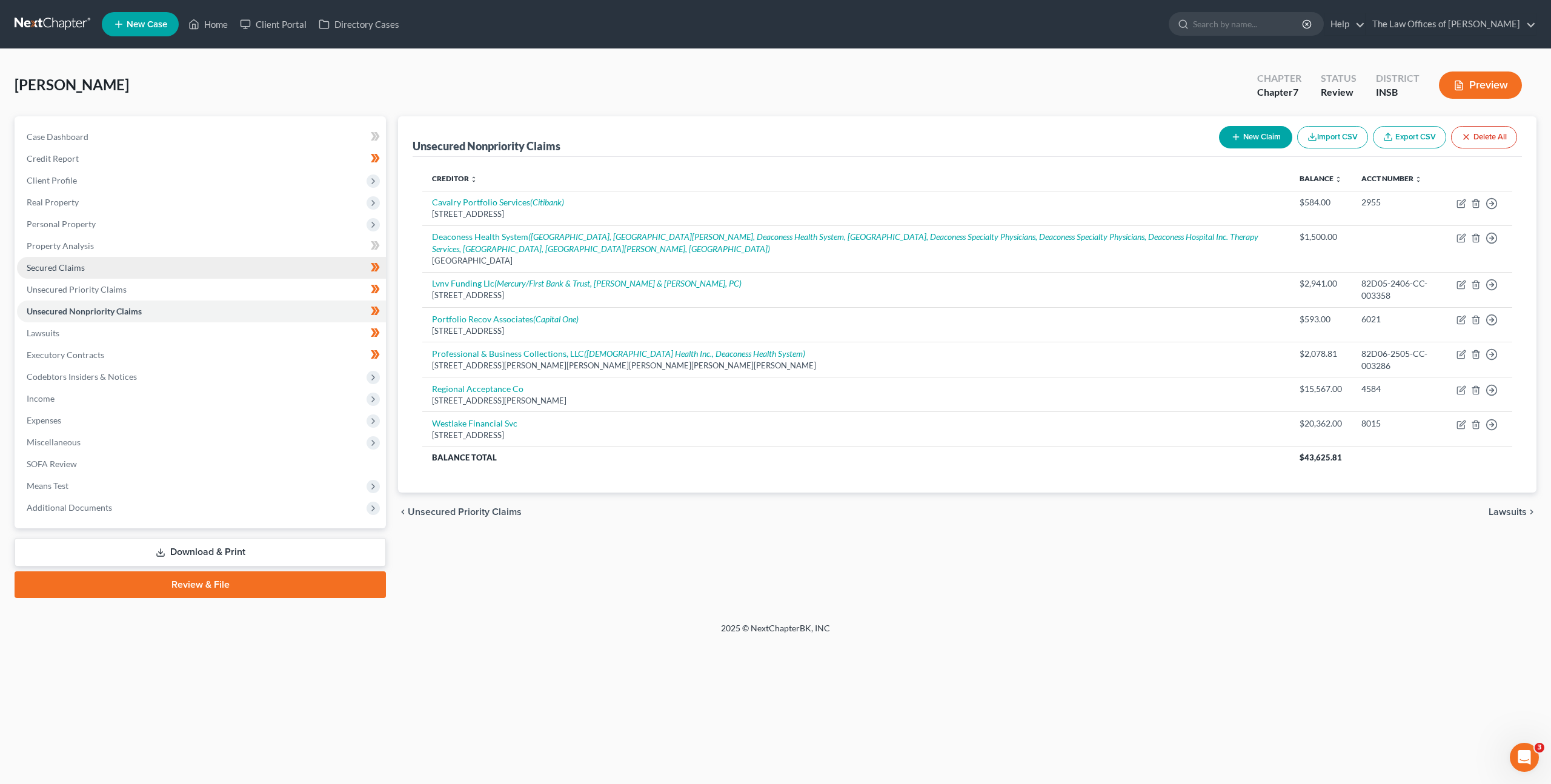
click at [300, 277] on link "Secured Claims" at bounding box center [201, 267] width 369 height 22
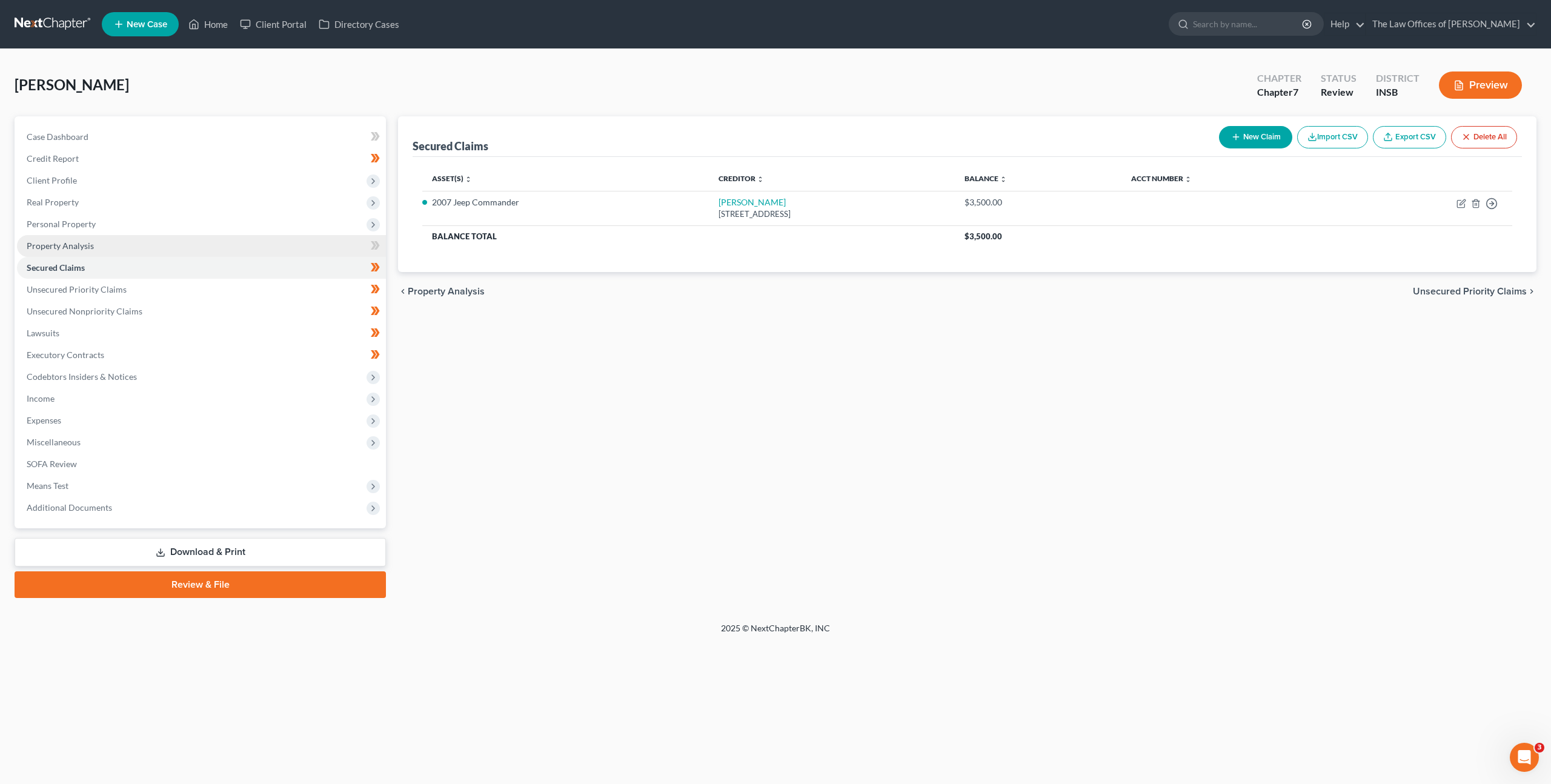
click at [295, 245] on link "Property Analysis" at bounding box center [201, 245] width 369 height 22
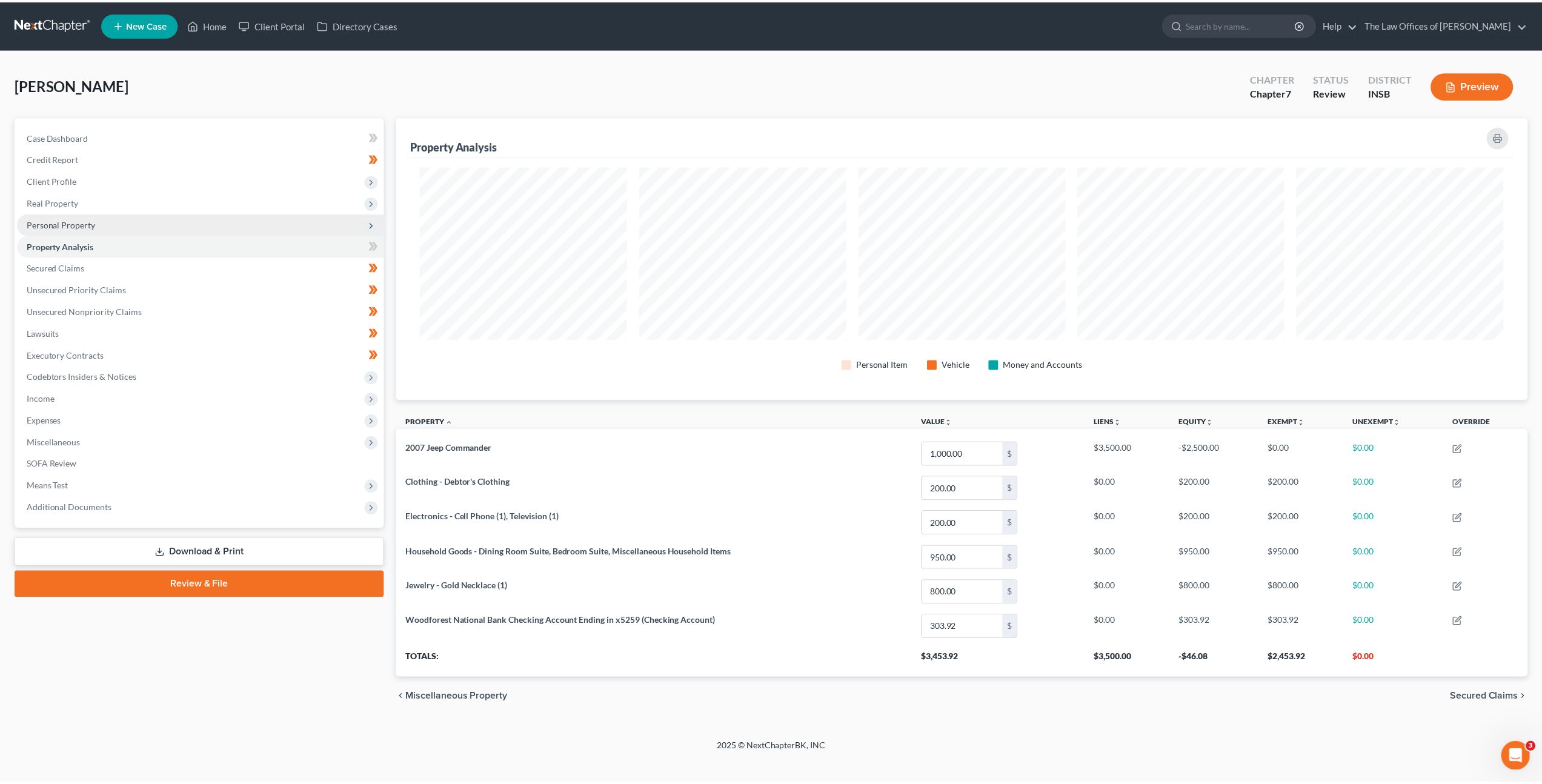
scroll to position [284, 1138]
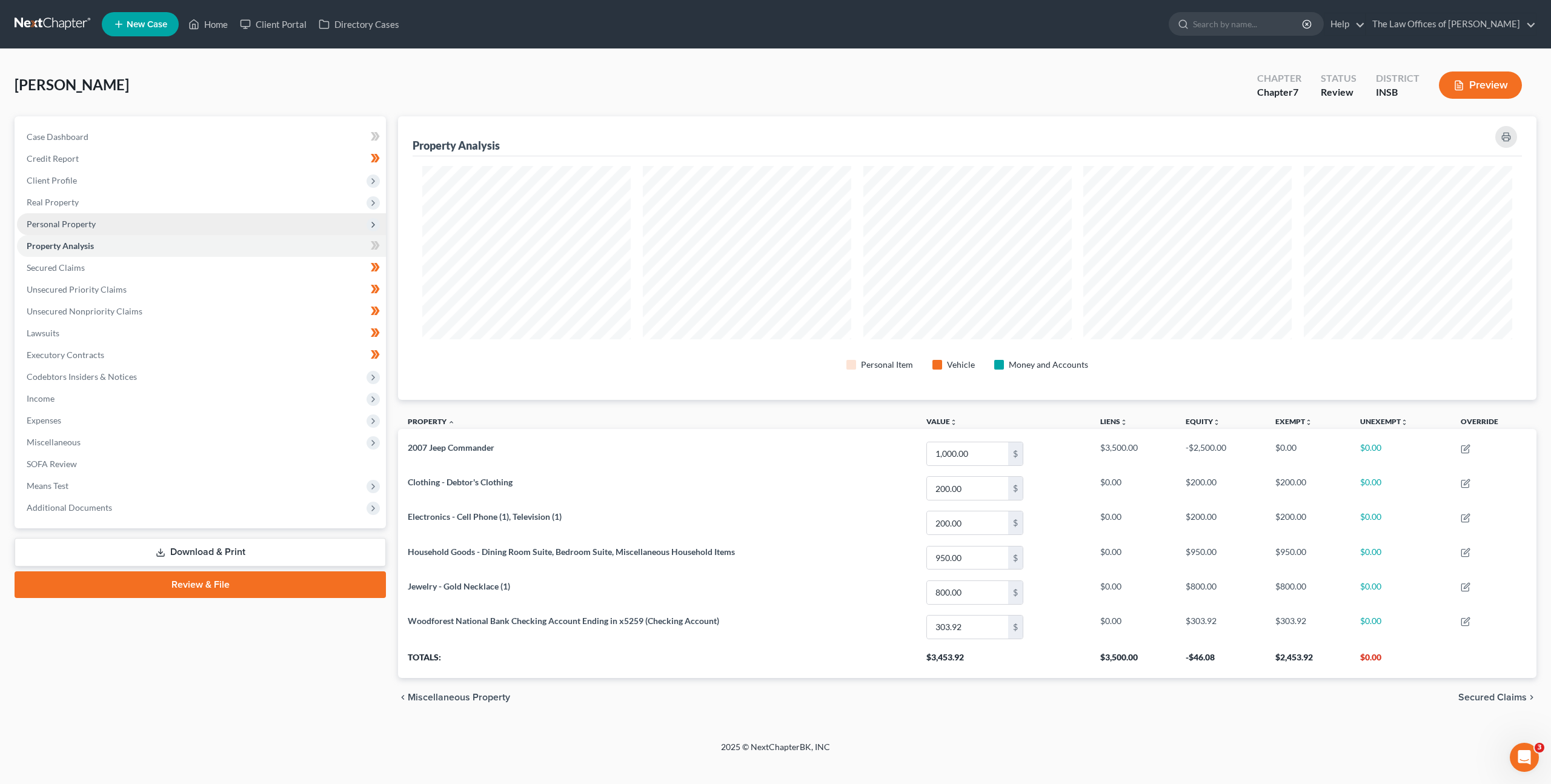
click at [294, 225] on span "Personal Property" at bounding box center [201, 224] width 369 height 22
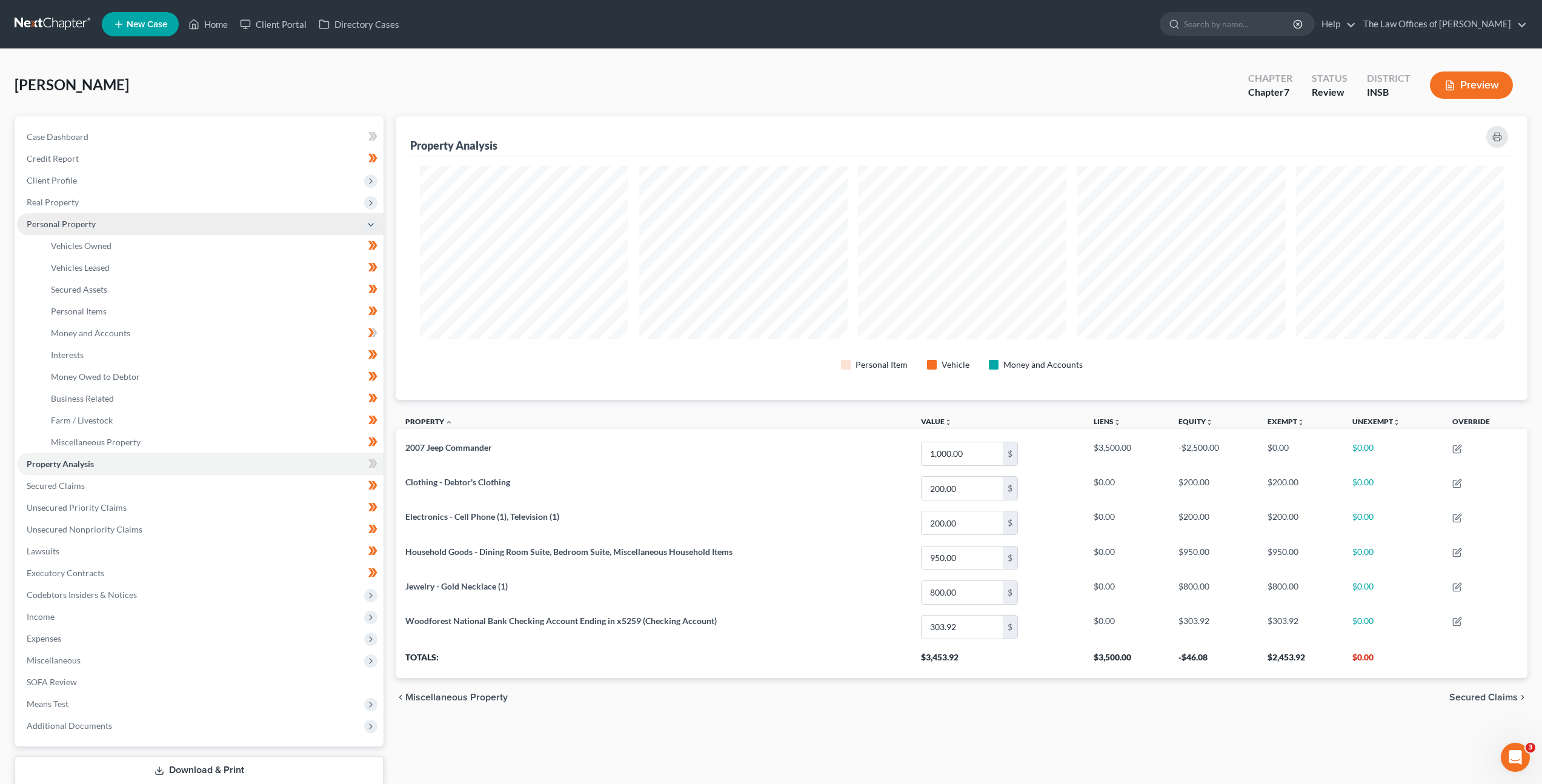
scroll to position [0, 0]
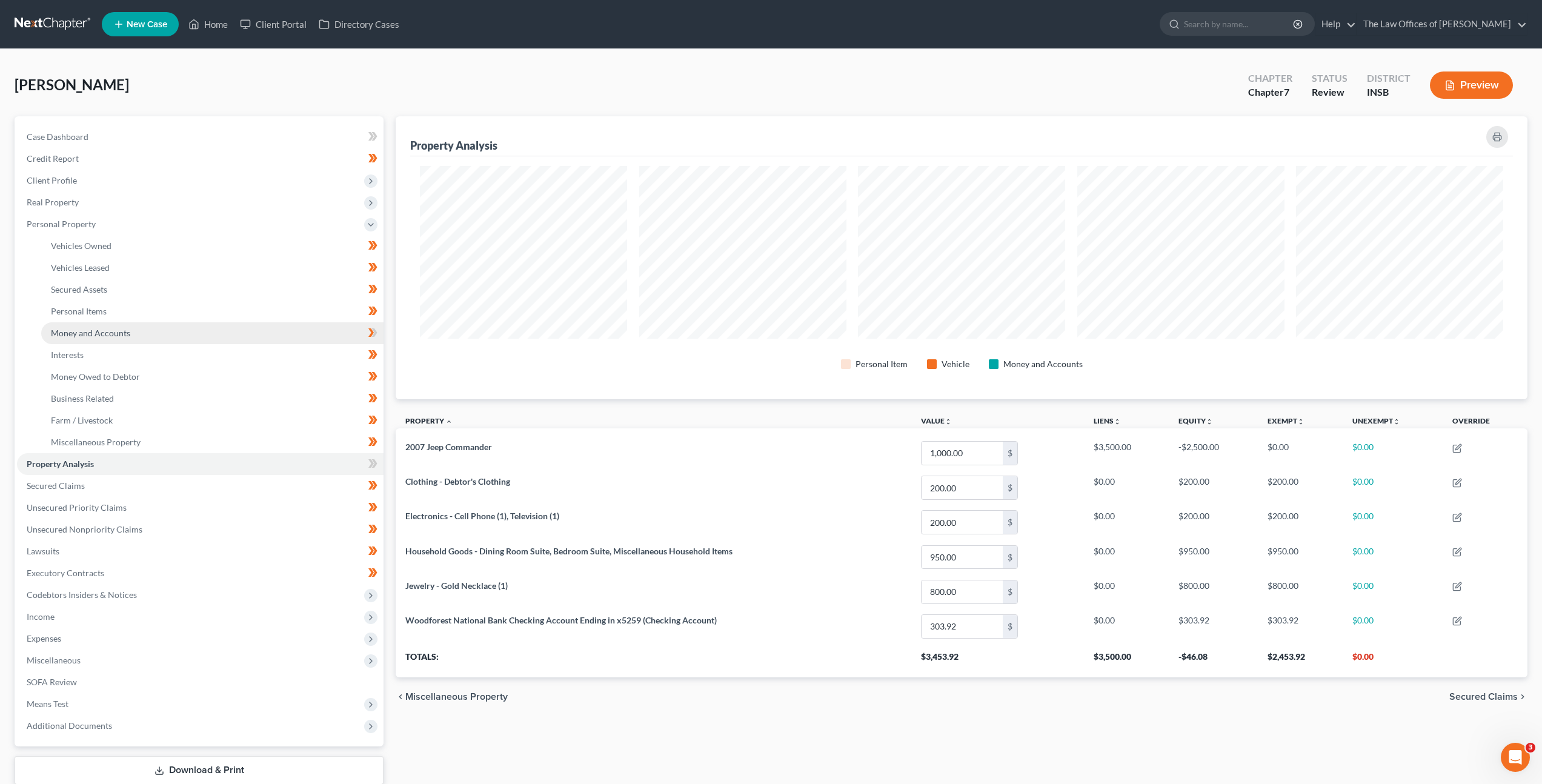
click at [238, 327] on link "Money and Accounts" at bounding box center [212, 332] width 343 height 22
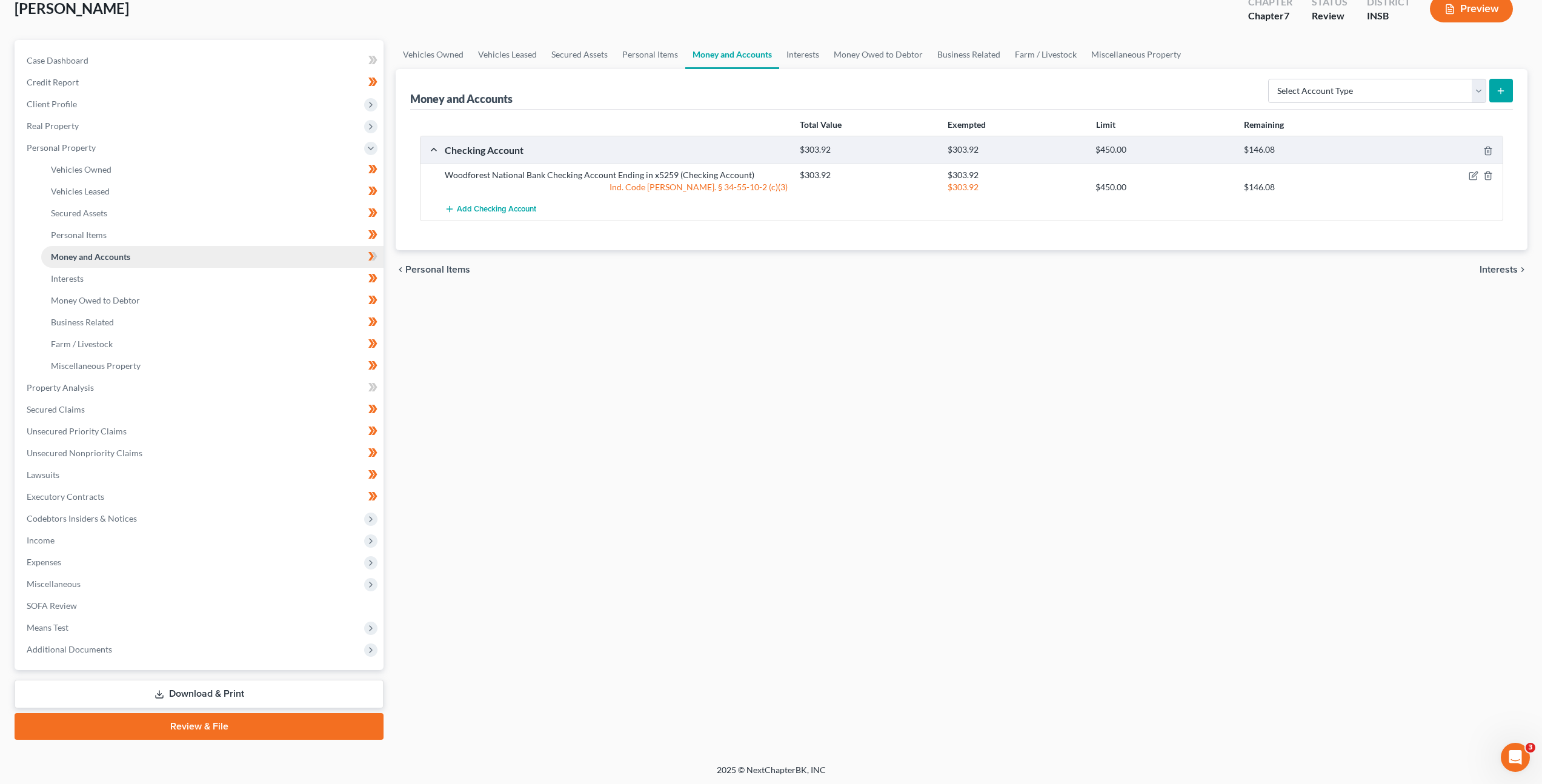
scroll to position [78, 0]
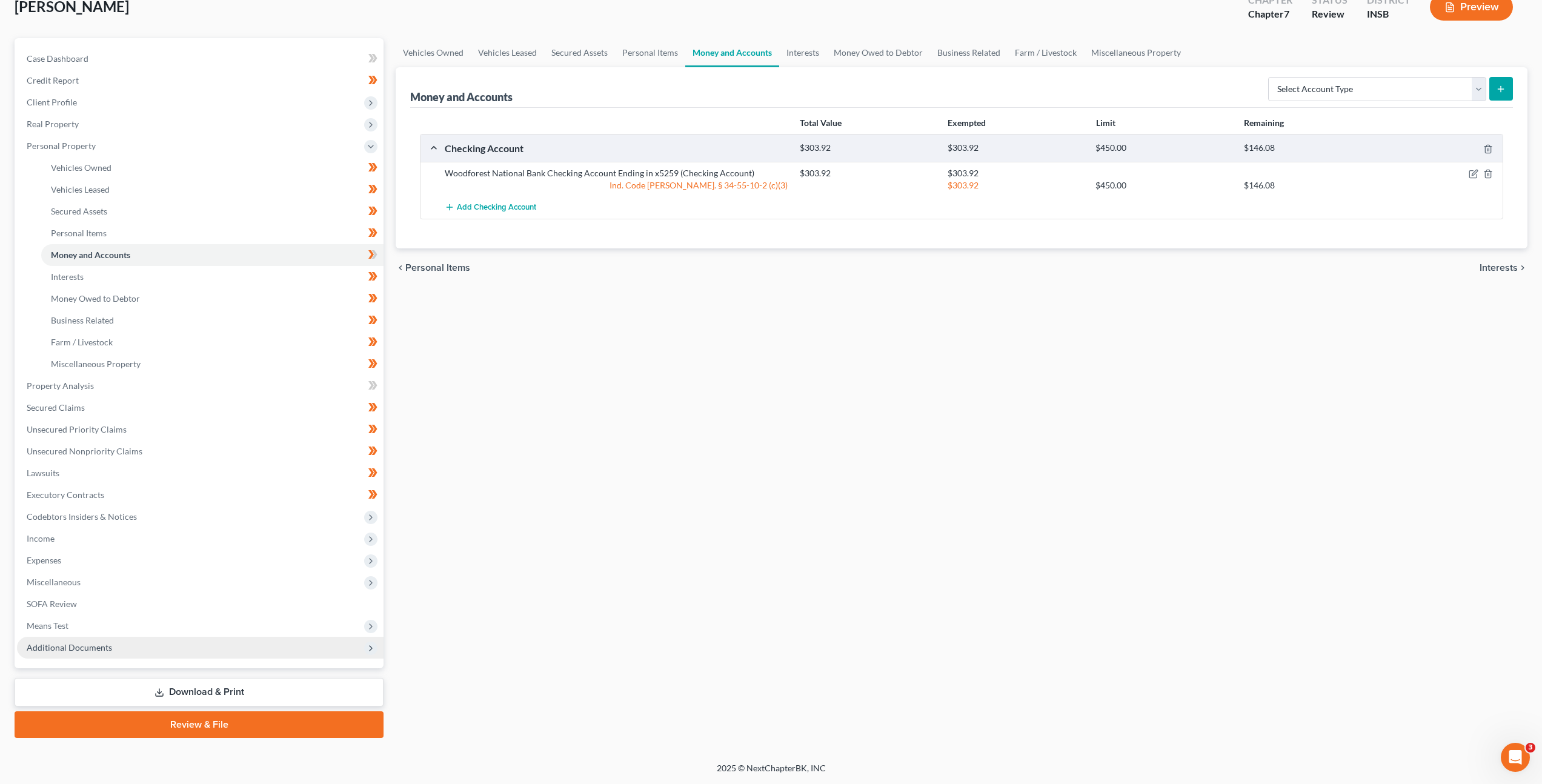
click at [258, 639] on span "Additional Documents" at bounding box center [200, 647] width 366 height 22
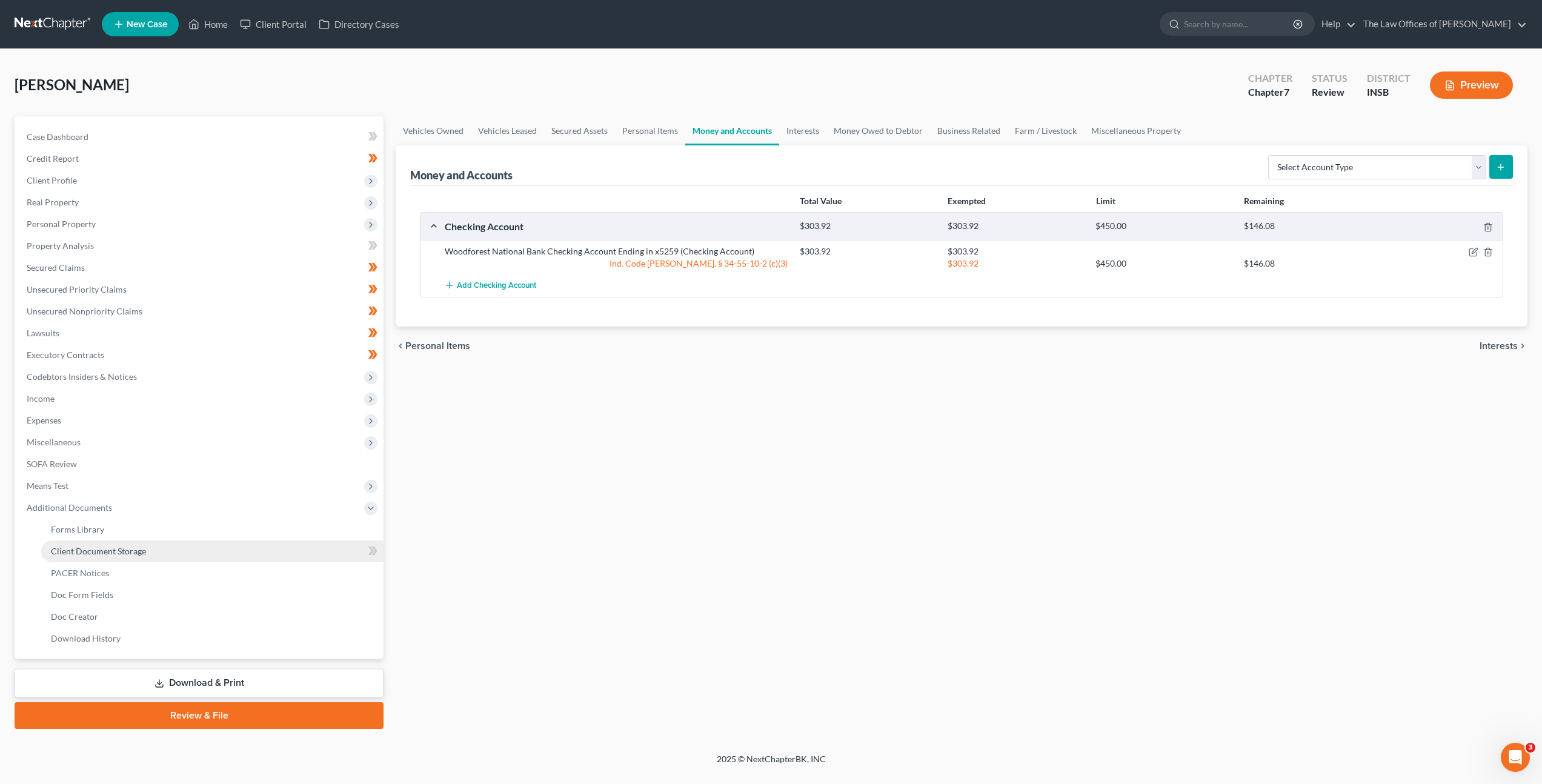
scroll to position [0, 0]
click at [286, 540] on li "Client Document Storage" at bounding box center [213, 551] width 344 height 22
click at [285, 541] on link "Client Document Storage" at bounding box center [213, 551] width 344 height 22
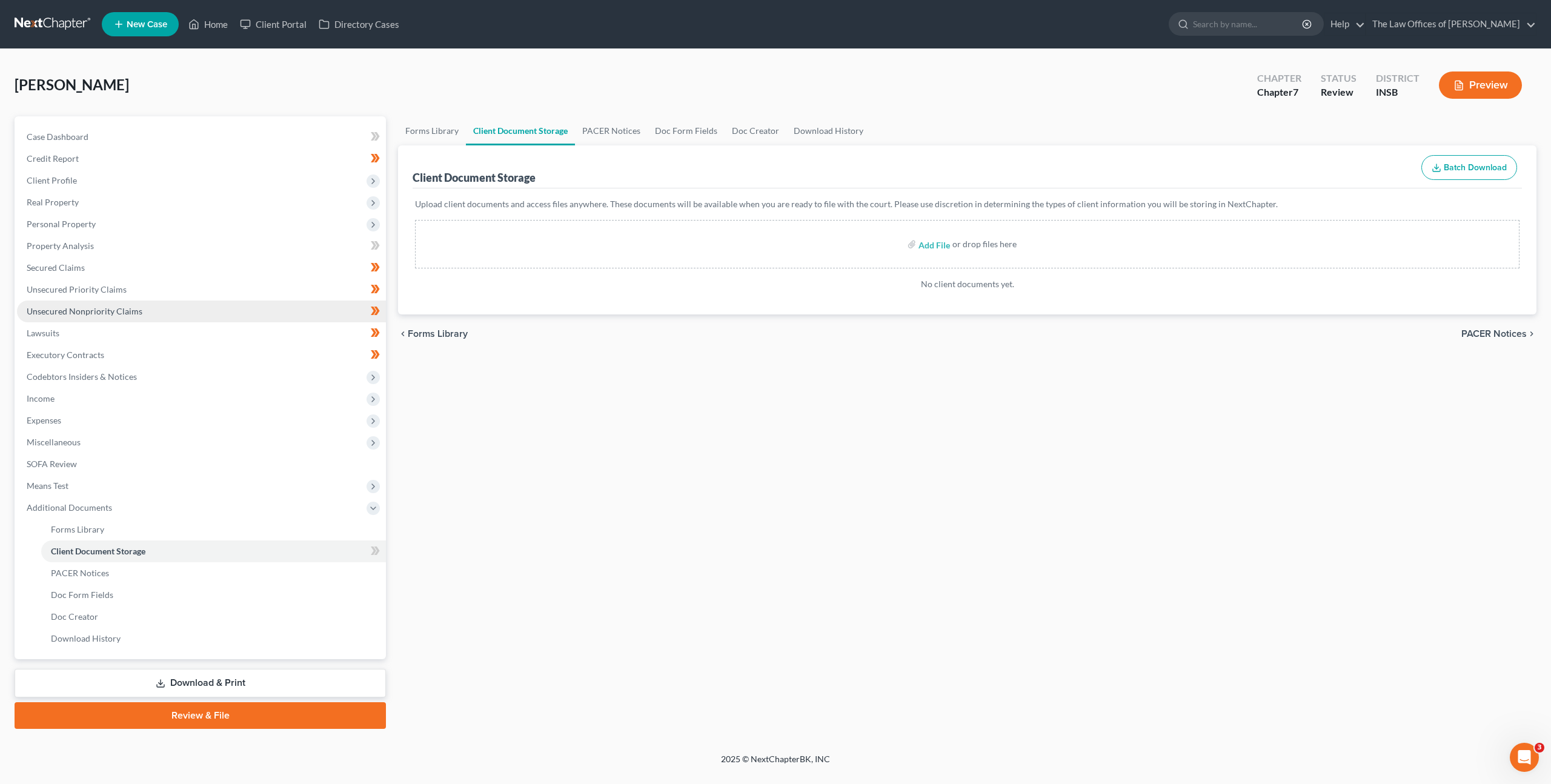
click at [143, 304] on link "Unsecured Nonpriority Claims" at bounding box center [201, 310] width 369 height 22
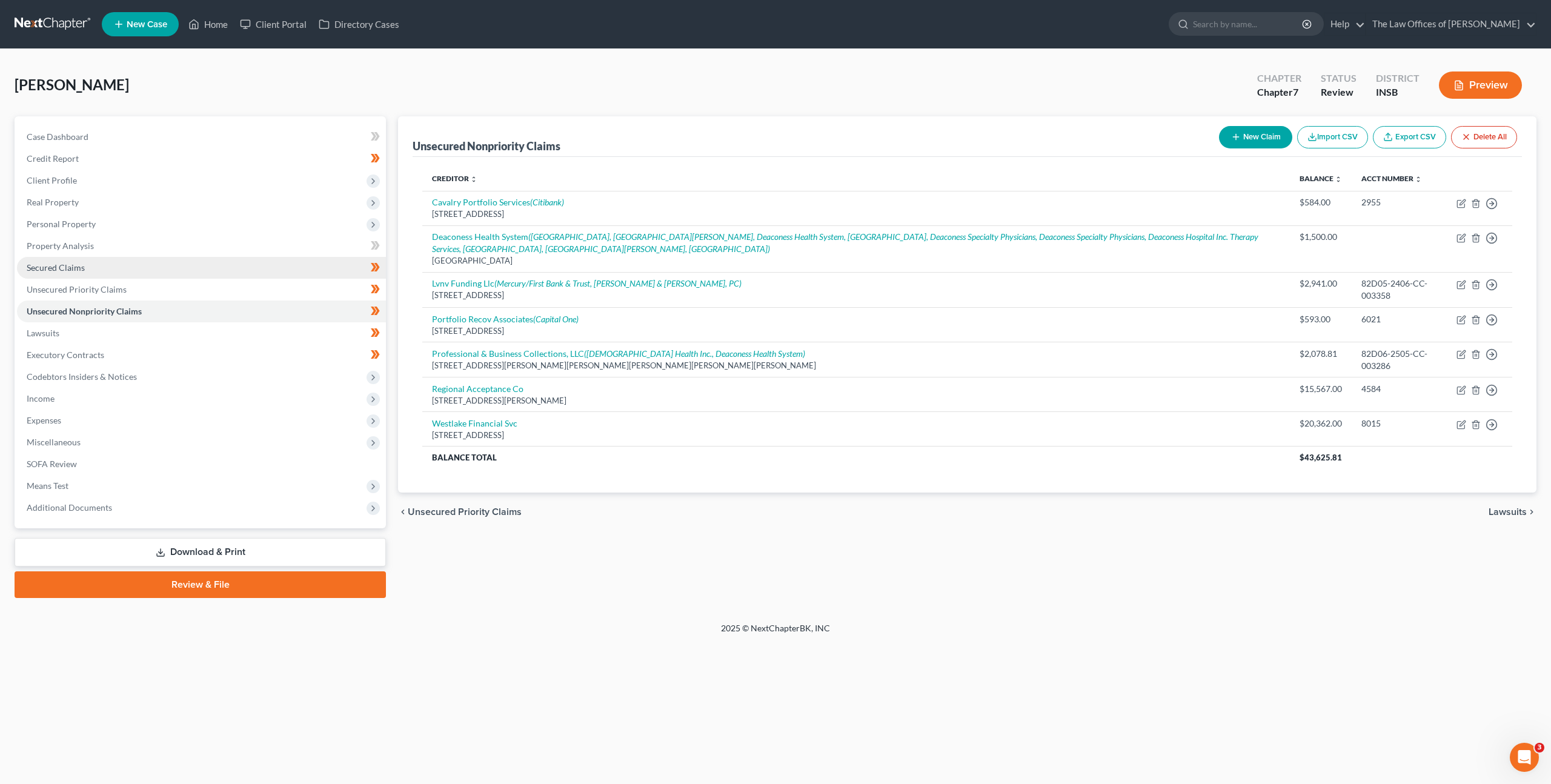
click at [149, 272] on link "Secured Claims" at bounding box center [201, 267] width 369 height 22
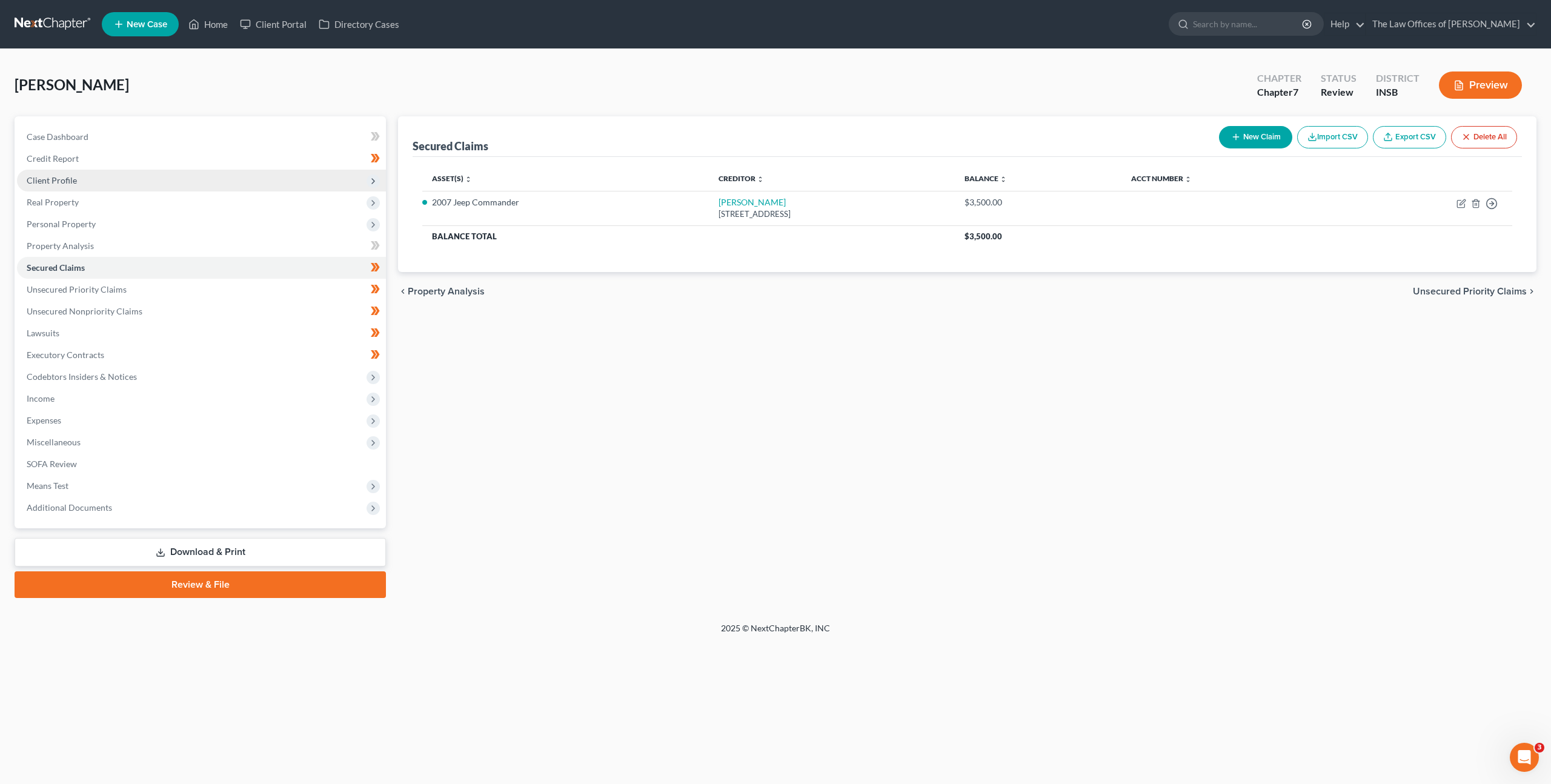
click at [150, 176] on span "Client Profile" at bounding box center [201, 180] width 369 height 22
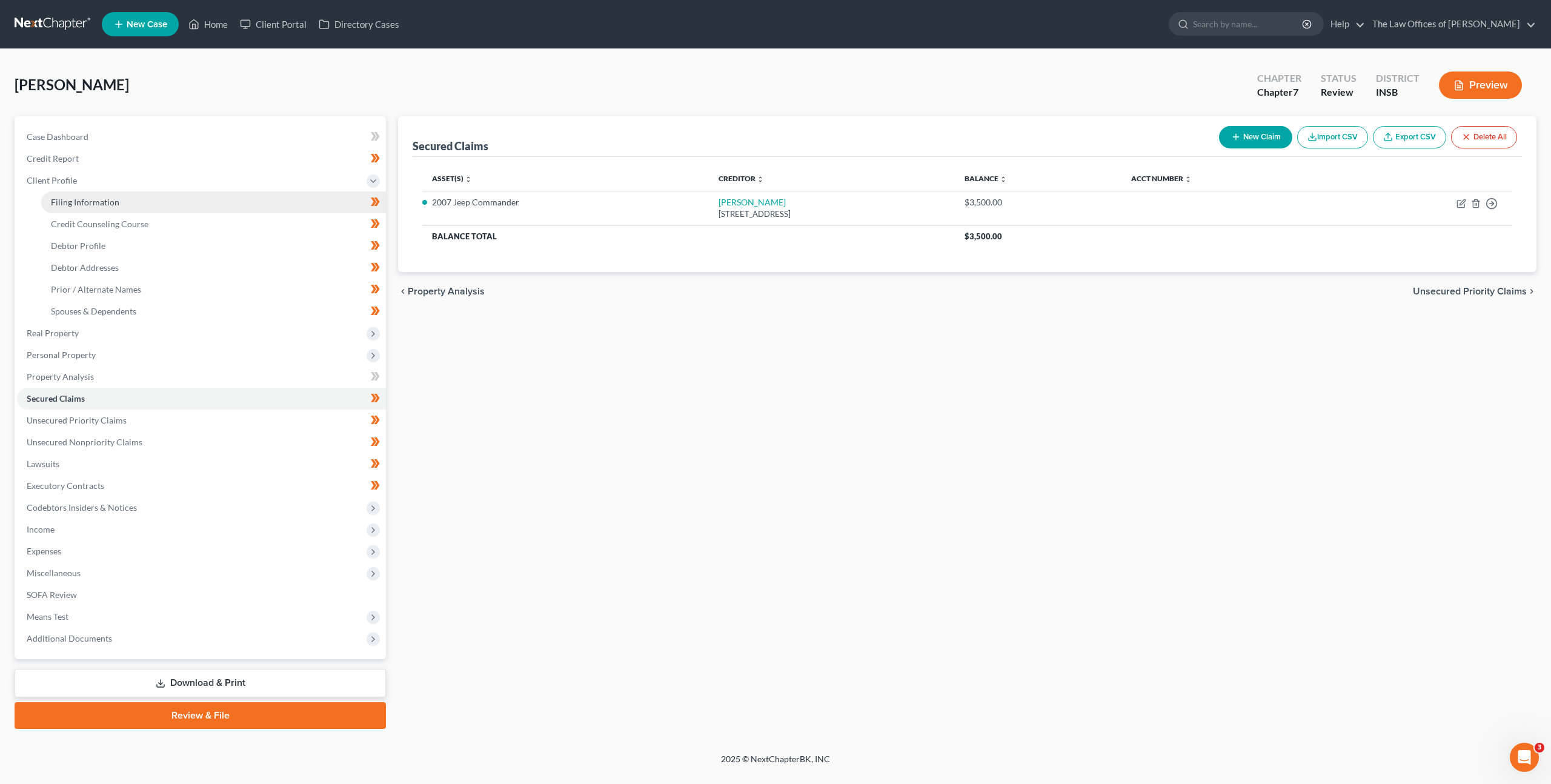
click at [145, 193] on link "Filing Information" at bounding box center [213, 202] width 344 height 22
select select "1"
select select "0"
select select "15"
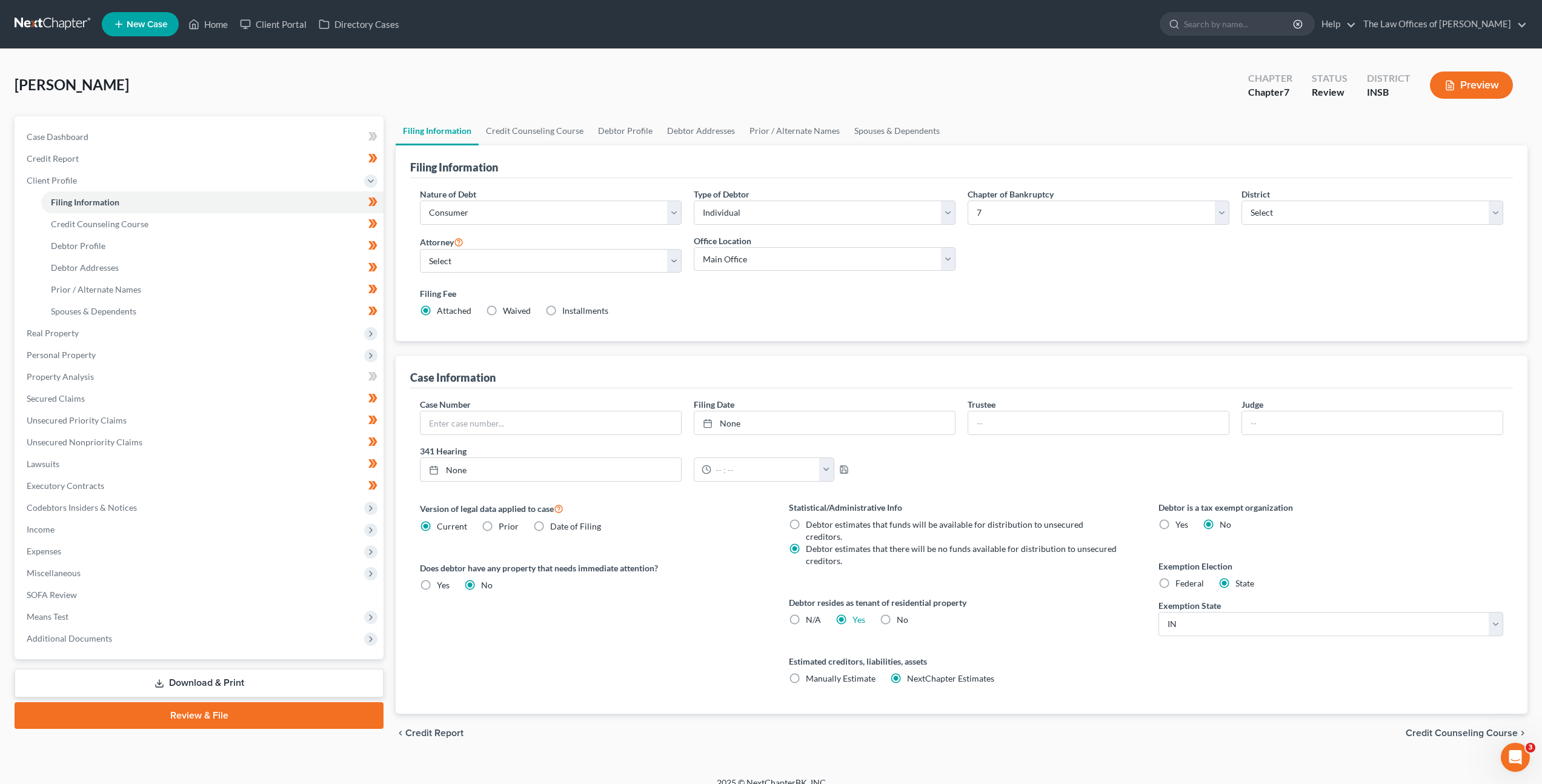
click at [63, 36] on nav "Home New Case Client Portal Directory Cases The Law Offices of Dax J. Miller za…" at bounding box center [771, 24] width 1542 height 49
click at [63, 31] on link at bounding box center [53, 23] width 77 height 22
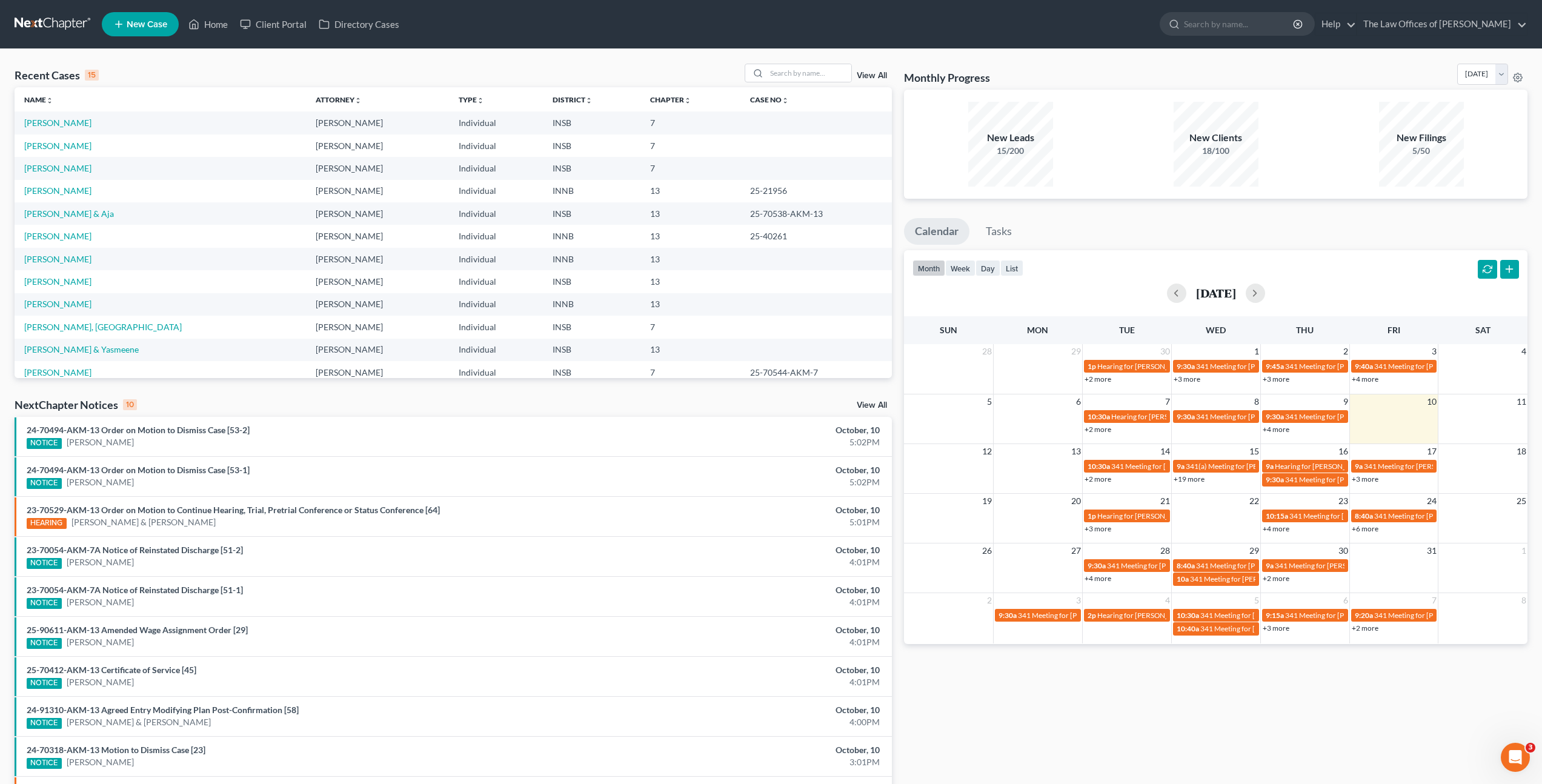
click at [351, 62] on div "Recent Cases 15 View All Name unfold_more expand_more expand_less Attorney unfo…" at bounding box center [771, 449] width 1542 height 800
click at [58, 123] on link "[PERSON_NAME]" at bounding box center [58, 122] width 68 height 10
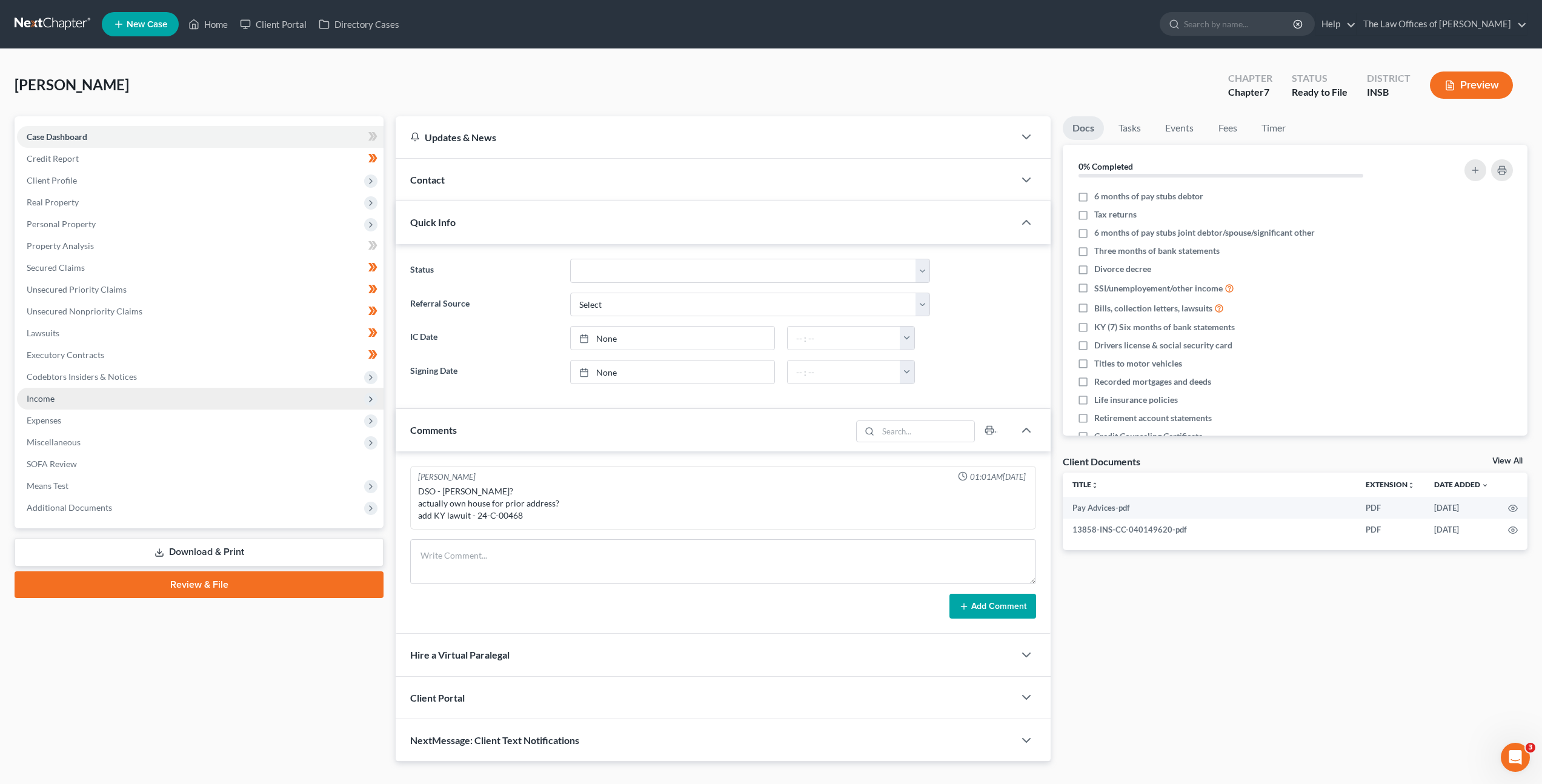
click at [91, 391] on span "Income" at bounding box center [200, 398] width 366 height 22
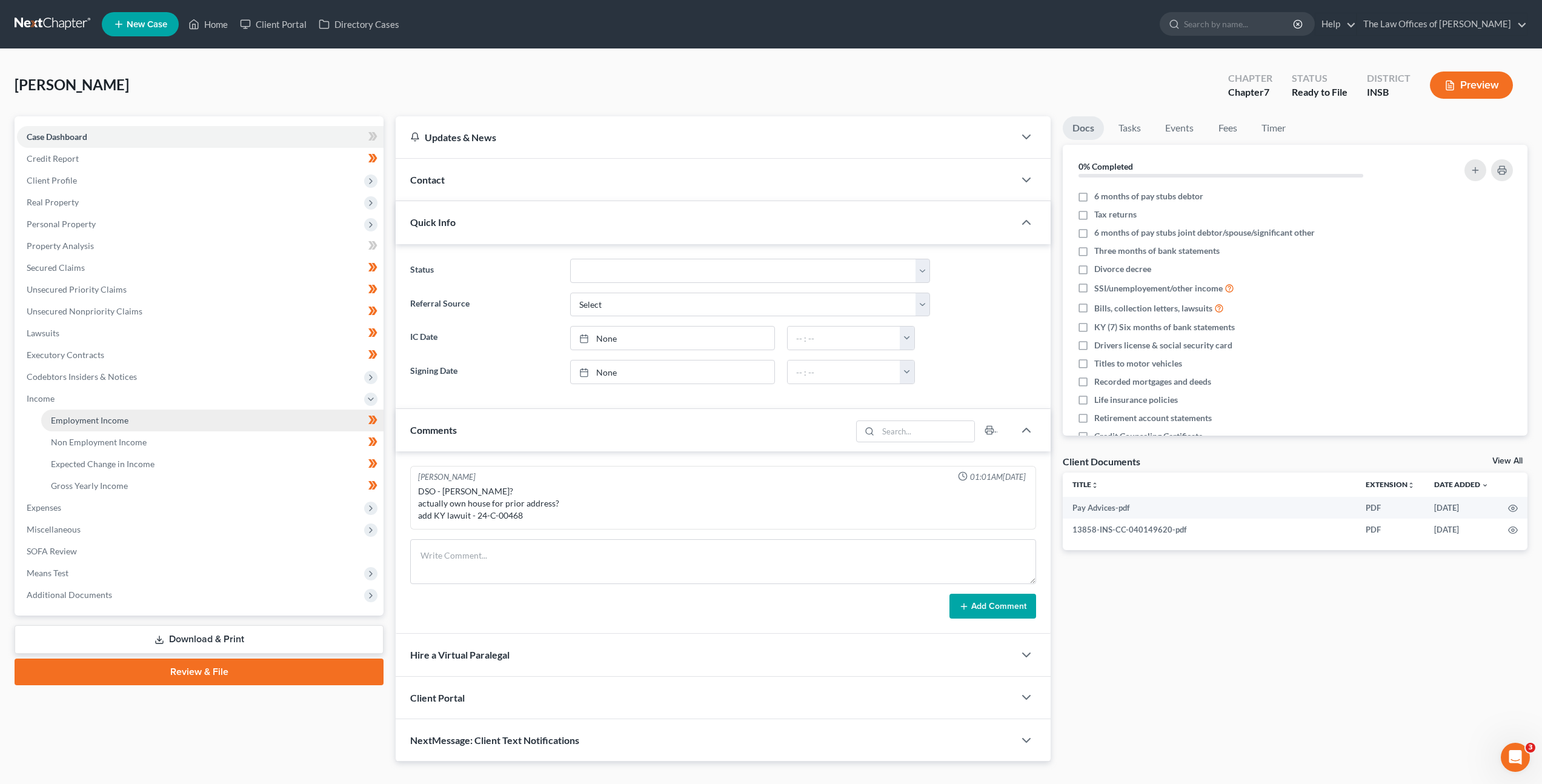
click at [117, 425] on link "Employment Income" at bounding box center [212, 420] width 343 height 22
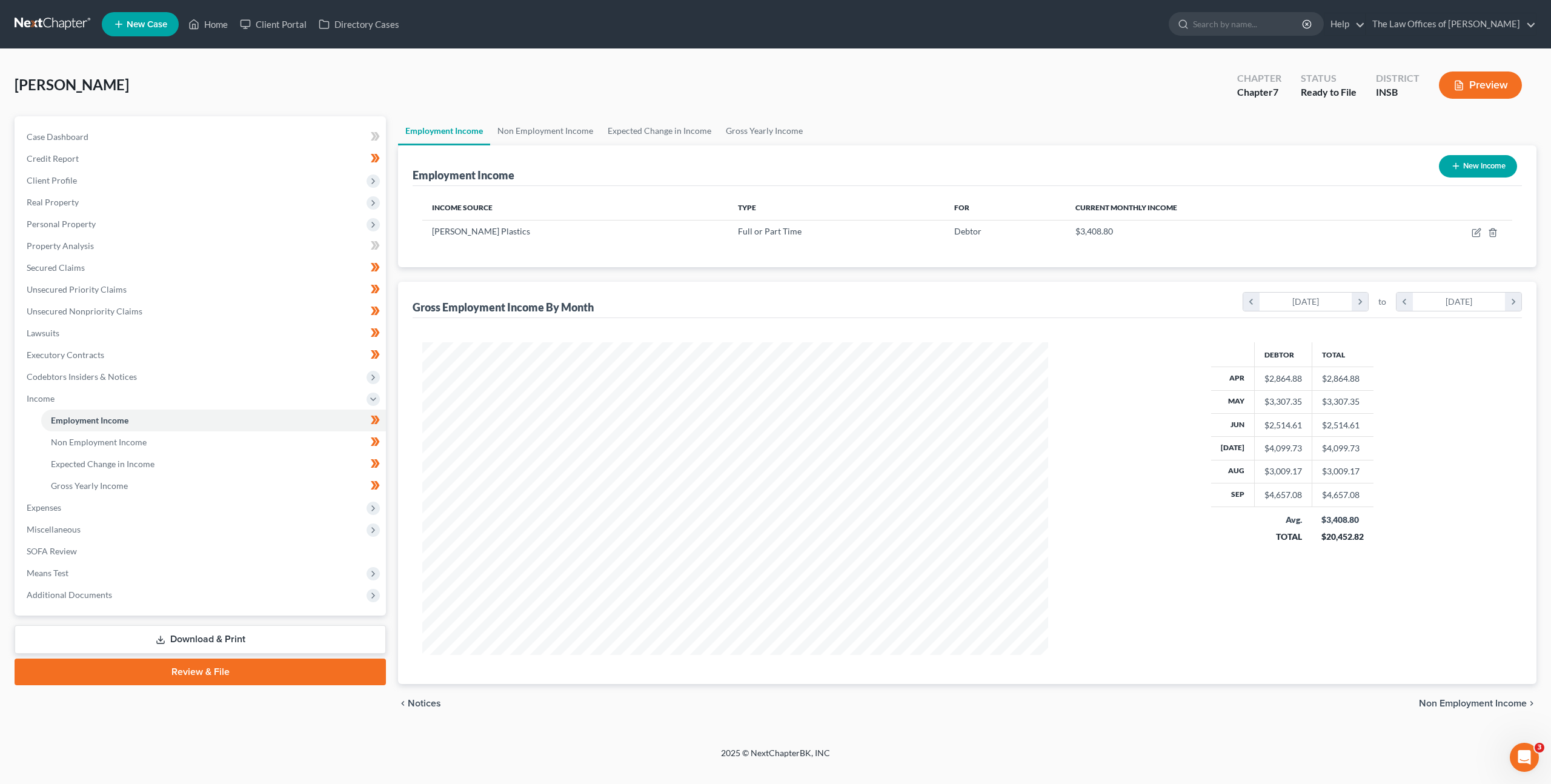
scroll to position [312, 650]
drag, startPoint x: 245, startPoint y: 436, endPoint x: 274, endPoint y: 428, distance: 30.1
click at [246, 436] on link "Non Employment Income" at bounding box center [213, 441] width 344 height 22
